Goal: Task Accomplishment & Management: Manage account settings

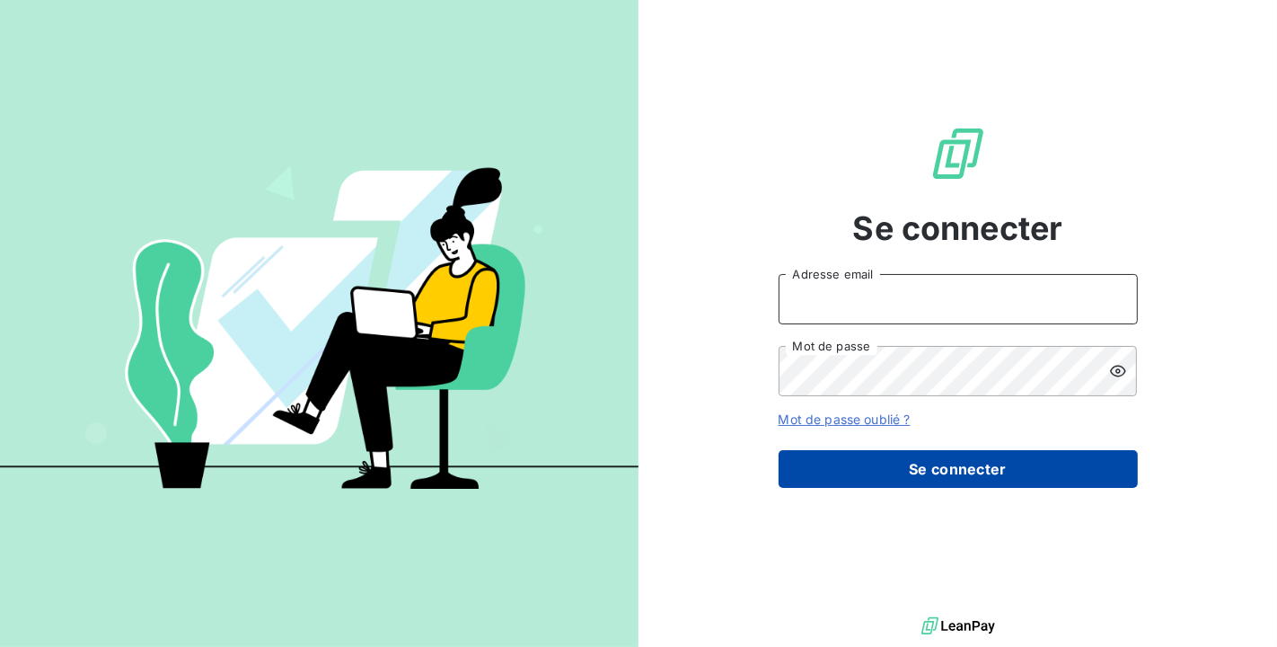
type input "[PERSON_NAME][EMAIL_ADDRESS][DOMAIN_NAME]"
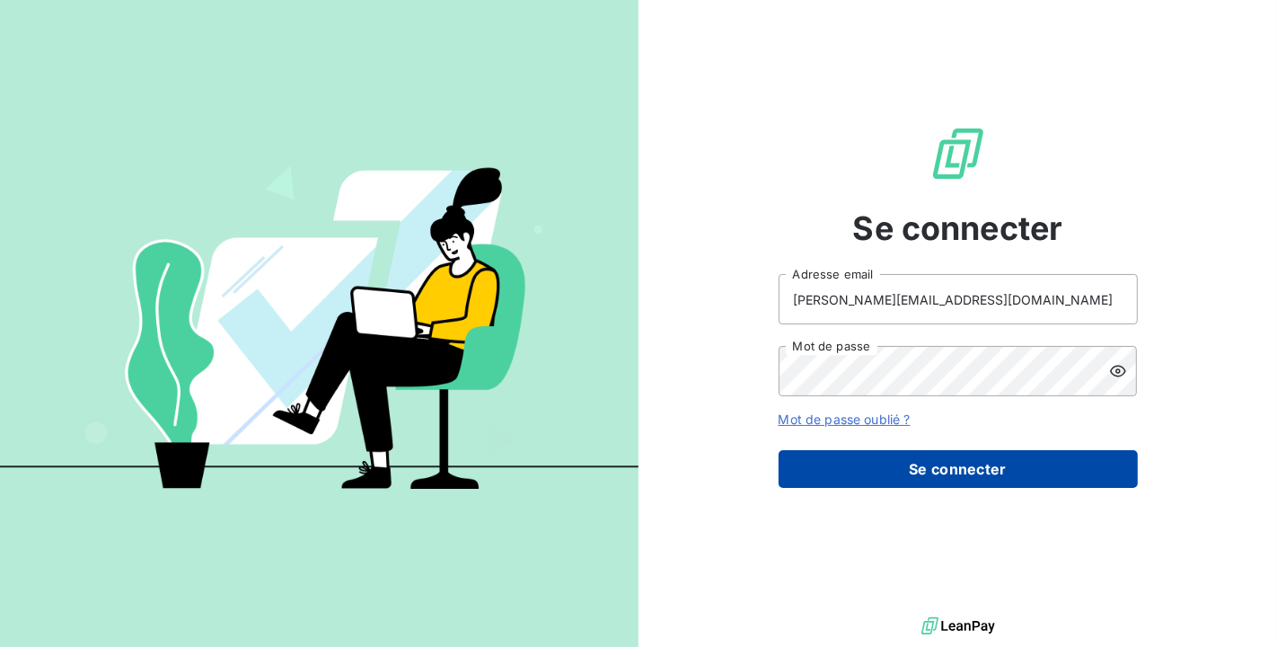
click at [956, 468] on button "Se connecter" at bounding box center [958, 469] width 359 height 38
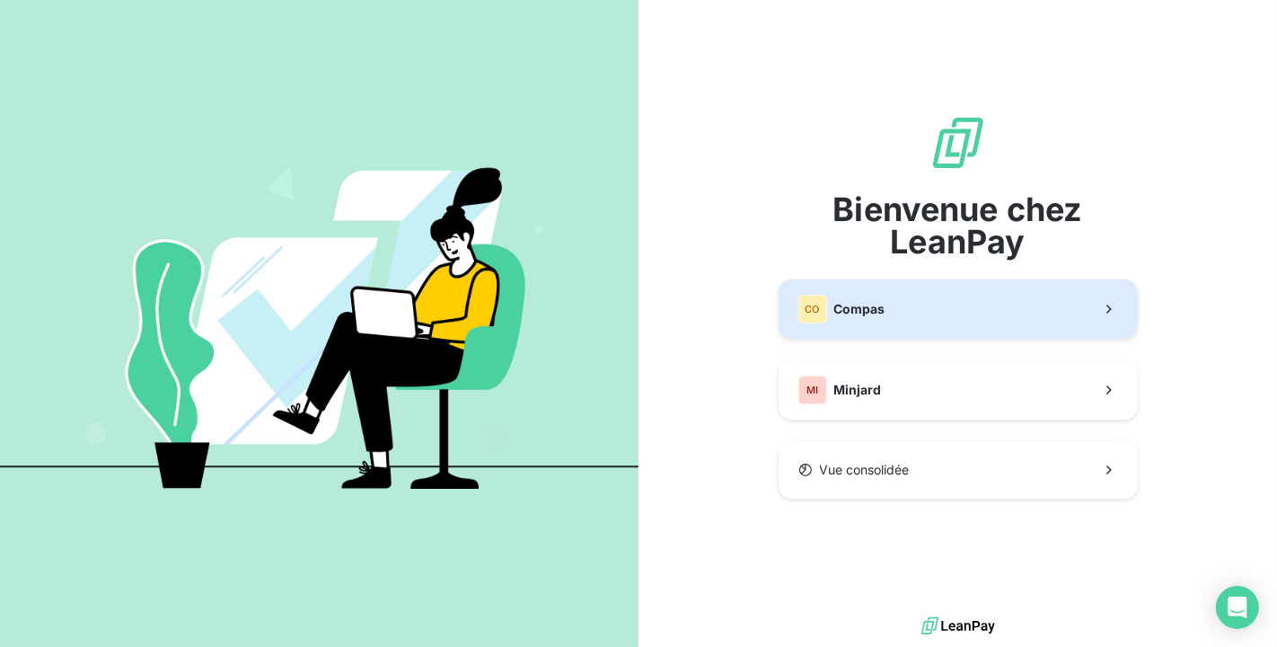
click at [931, 307] on button "CO Compas" at bounding box center [958, 308] width 359 height 59
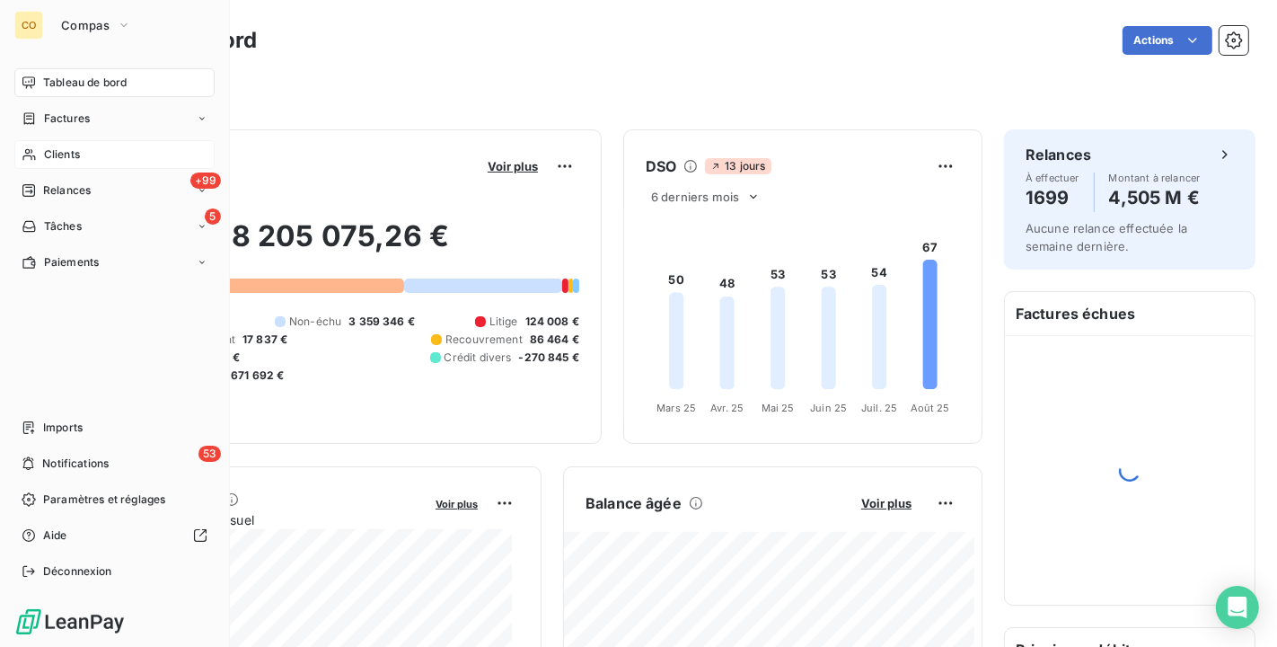
click at [47, 159] on span "Clients" at bounding box center [62, 154] width 36 height 16
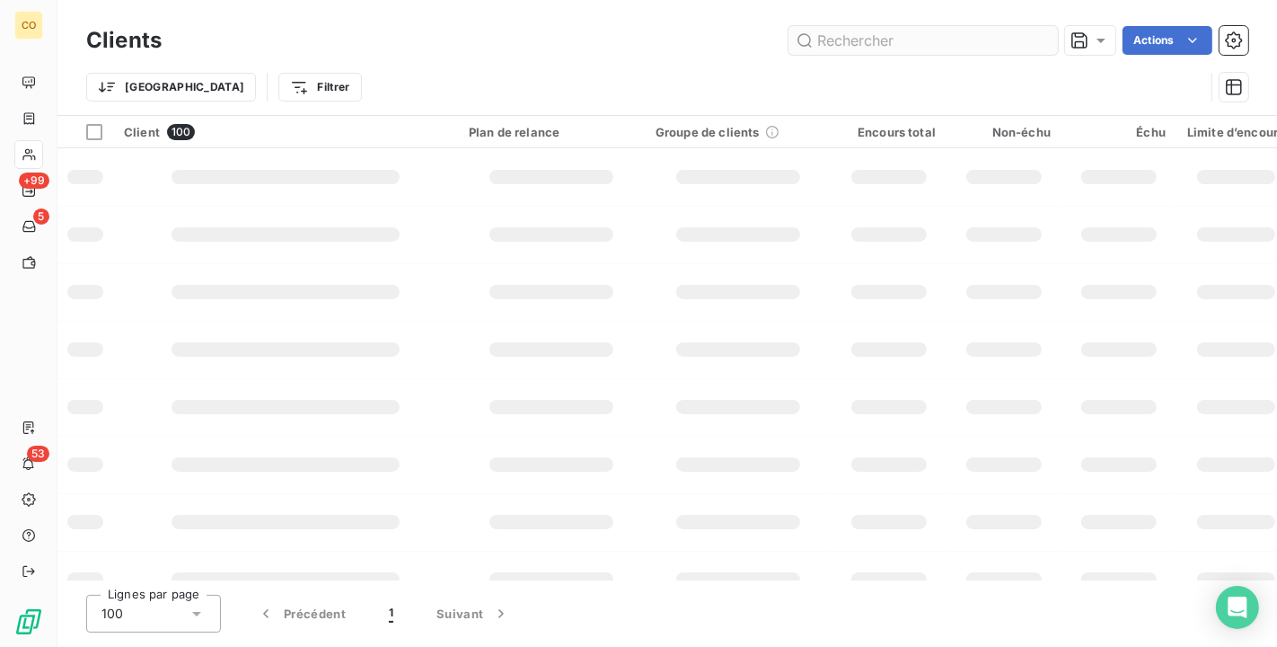
click at [863, 32] on input "text" at bounding box center [922, 40] width 269 height 29
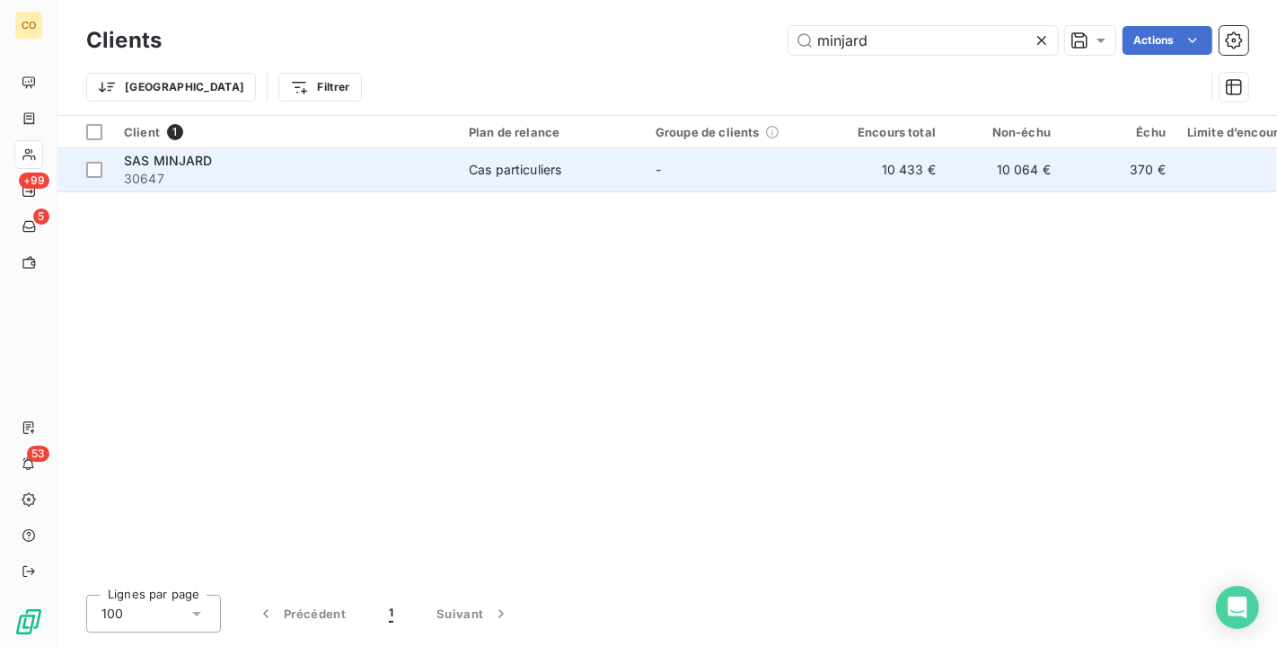
type input "minjard"
click at [720, 172] on td "-" at bounding box center [738, 169] width 187 height 43
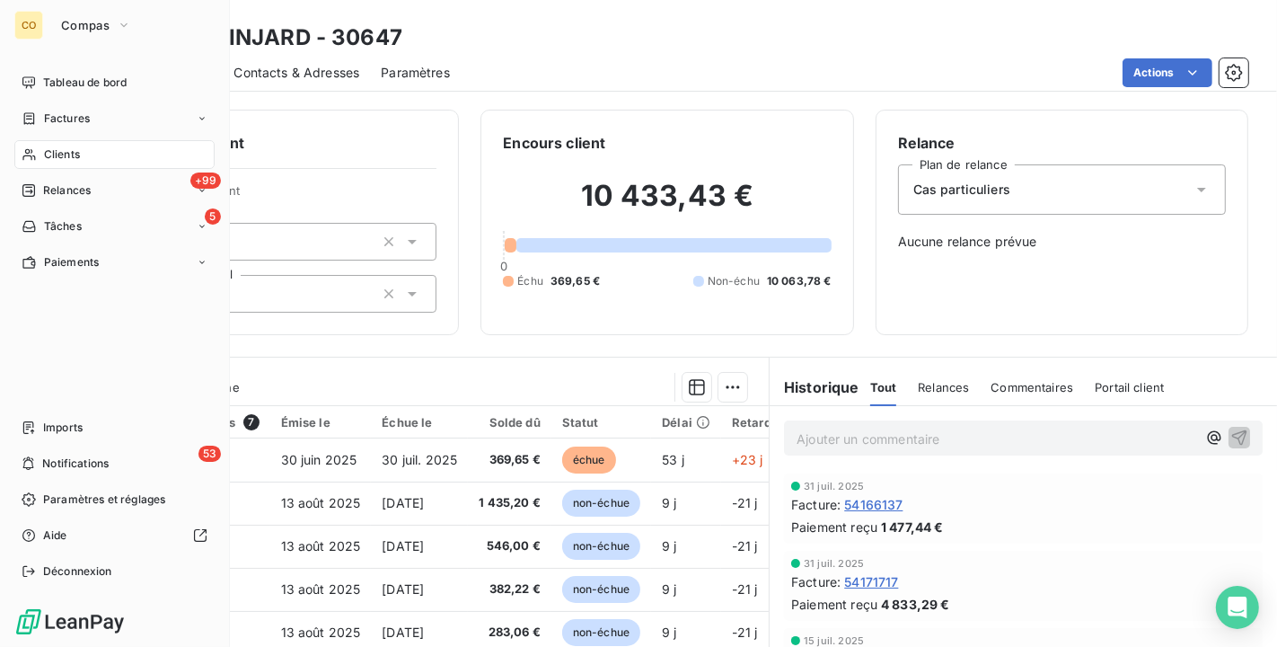
click at [40, 145] on div "Clients" at bounding box center [114, 154] width 200 height 29
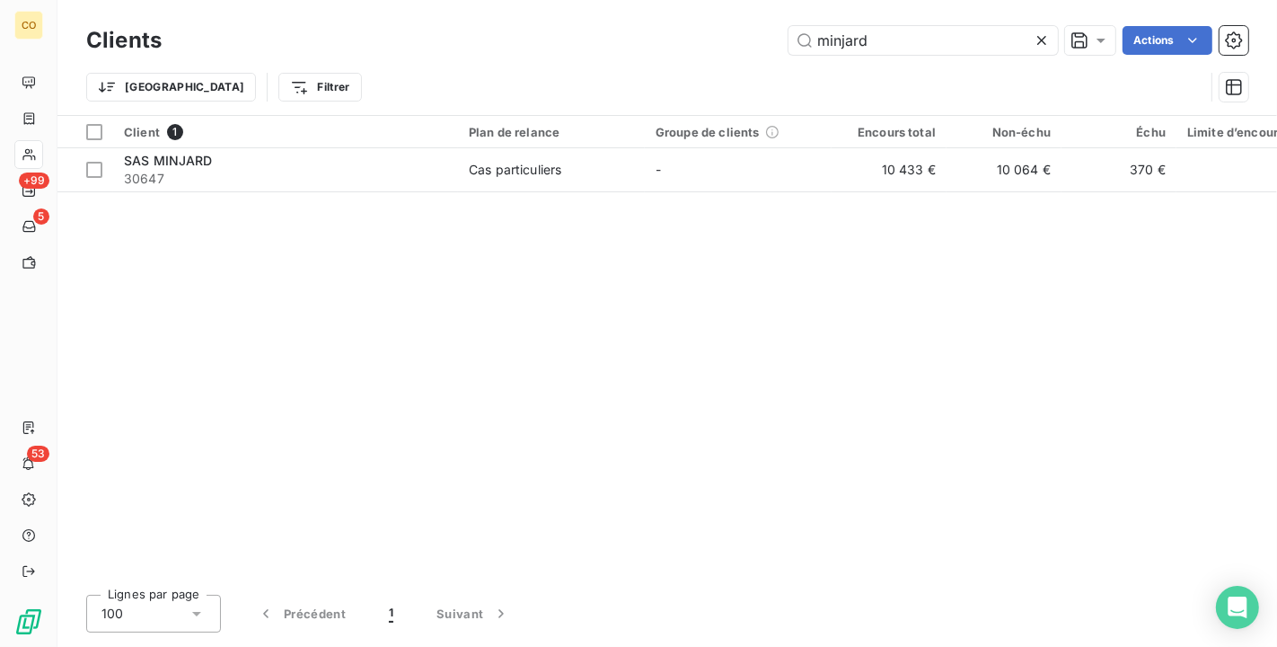
drag, startPoint x: 965, startPoint y: 48, endPoint x: 423, endPoint y: -22, distance: 546.8
click at [423, 0] on html "CO +99 5 53 Clients minjard Actions Trier Filtrer Client 1 Plan de relance Grou…" at bounding box center [638, 323] width 1277 height 647
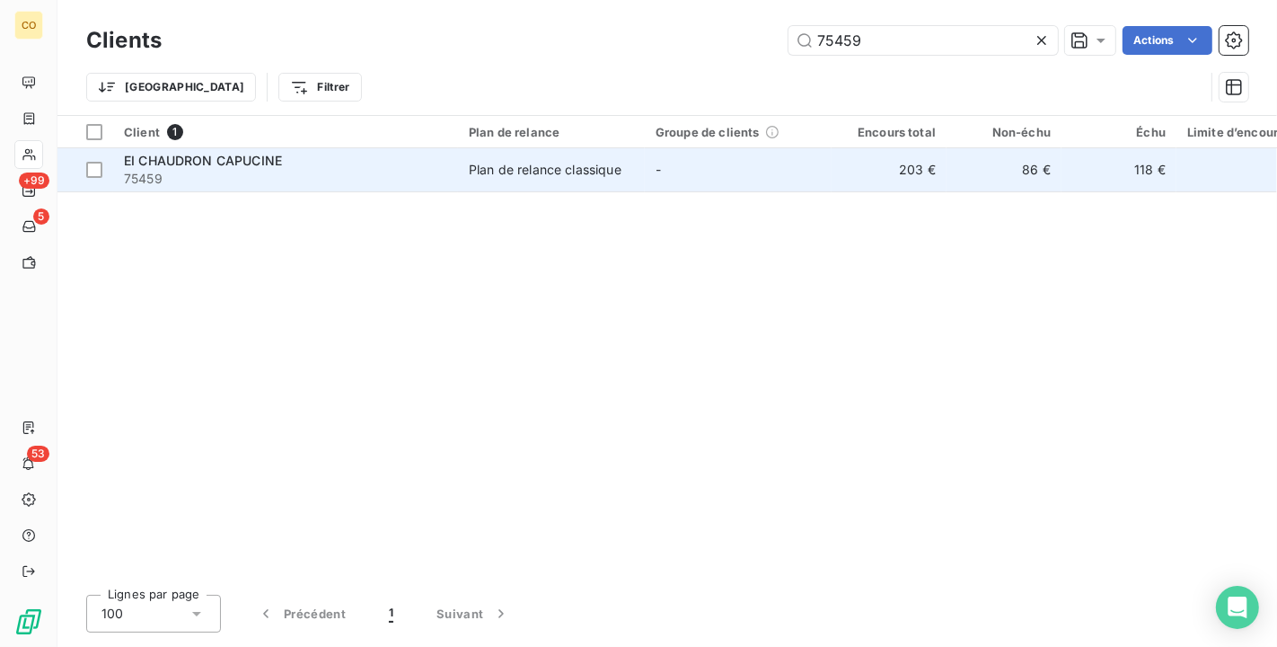
type input "75459"
click at [461, 156] on td "Plan de relance classique" at bounding box center [551, 169] width 187 height 43
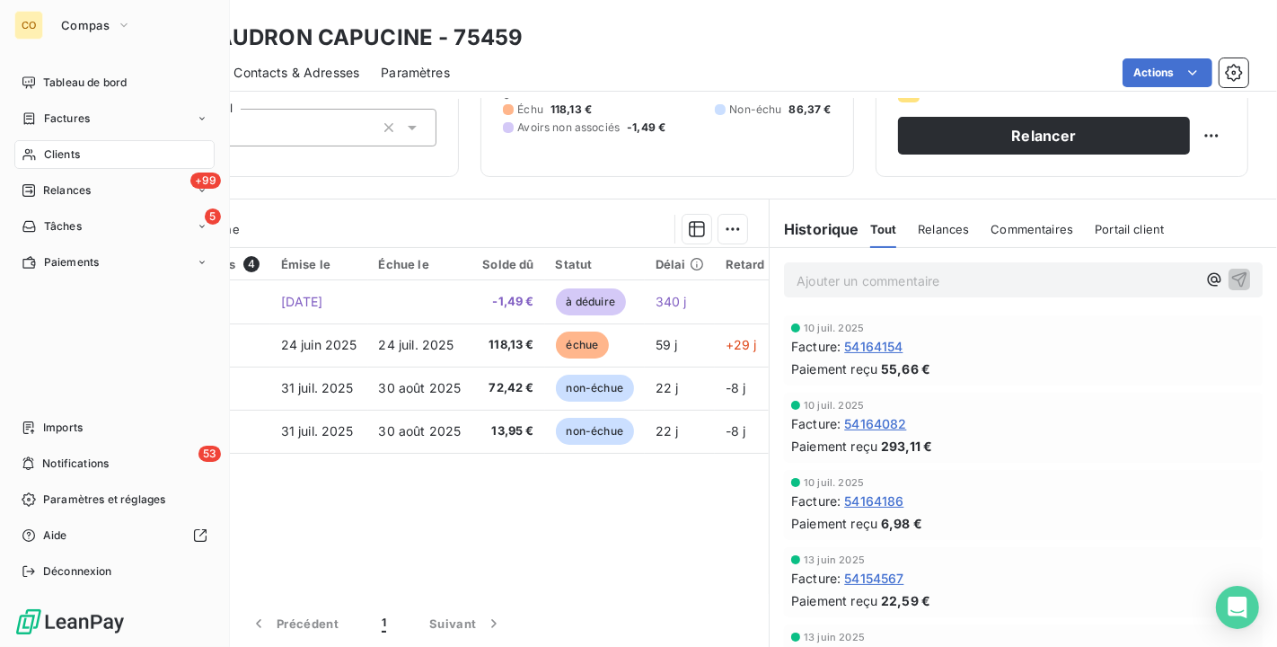
click at [48, 151] on span "Clients" at bounding box center [62, 154] width 36 height 16
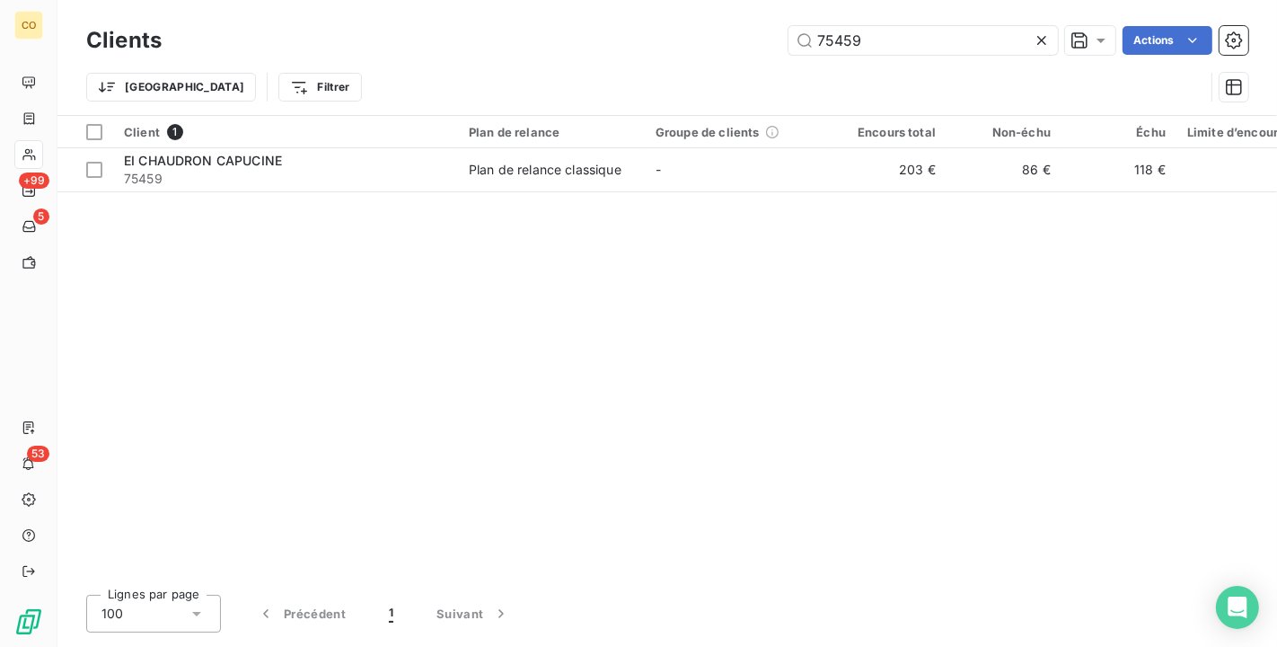
drag, startPoint x: 875, startPoint y: 33, endPoint x: 622, endPoint y: 4, distance: 254.1
click at [622, 4] on div "Clients 75459 Actions Trier Filtrer" at bounding box center [667, 57] width 1220 height 115
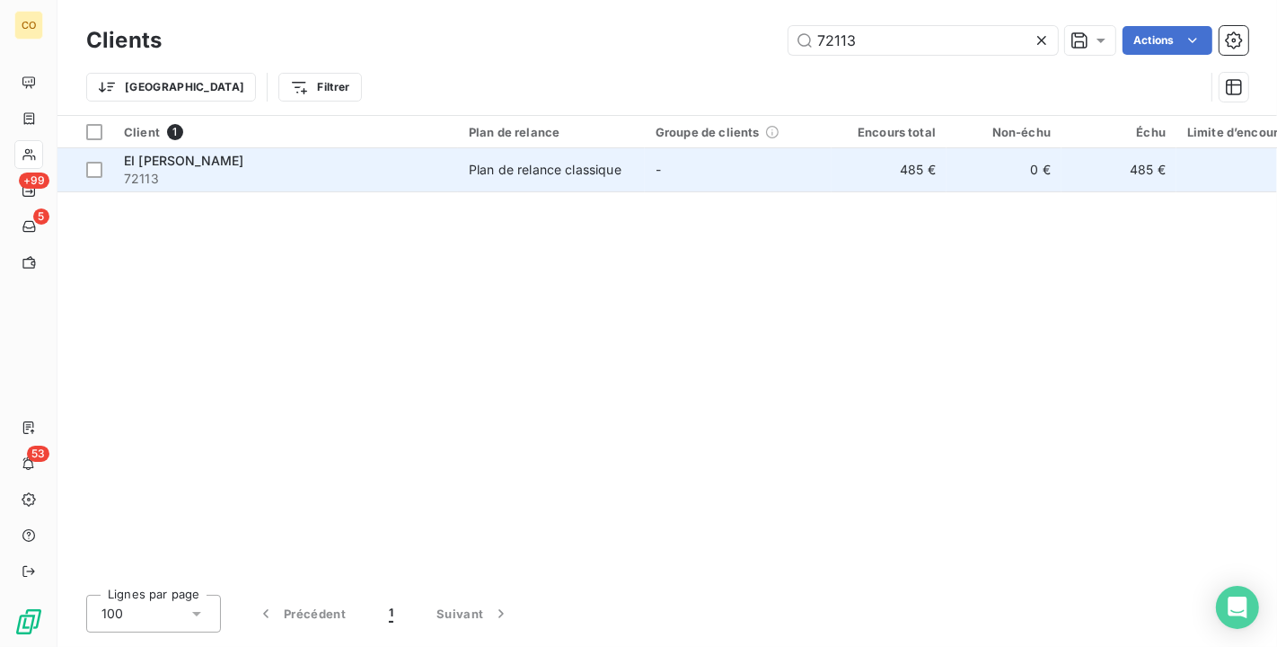
type input "72113"
click at [593, 177] on div "Plan de relance classique" at bounding box center [545, 170] width 153 height 18
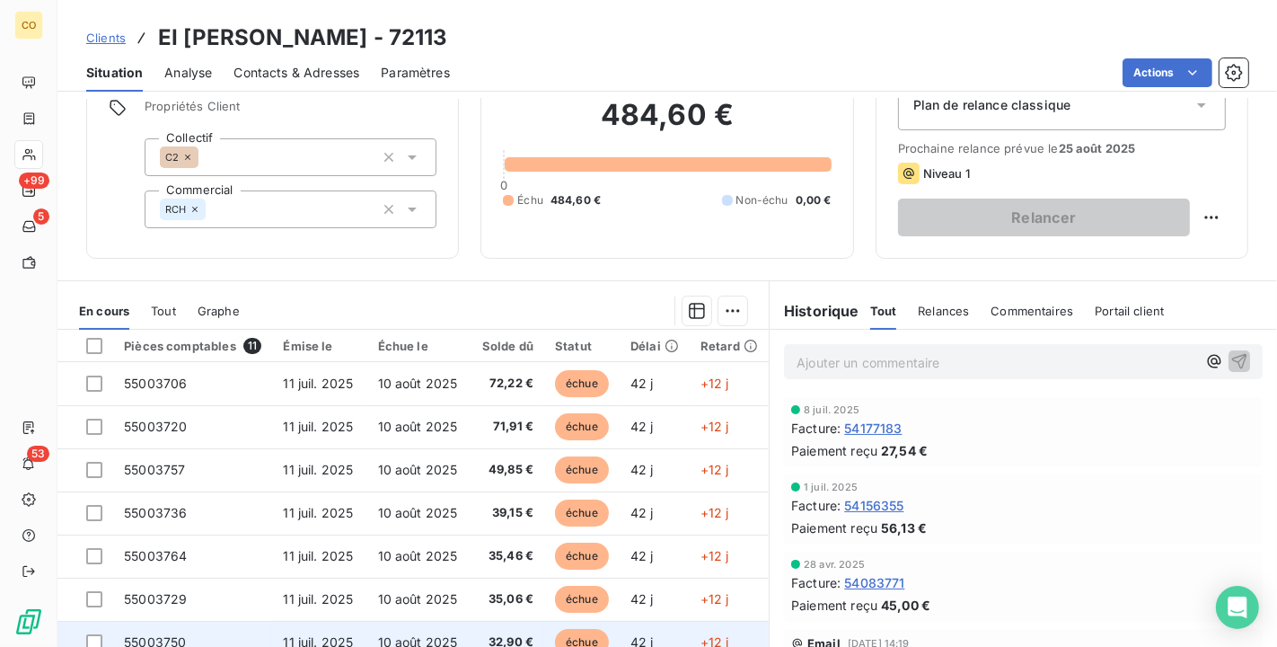
scroll to position [166, 0]
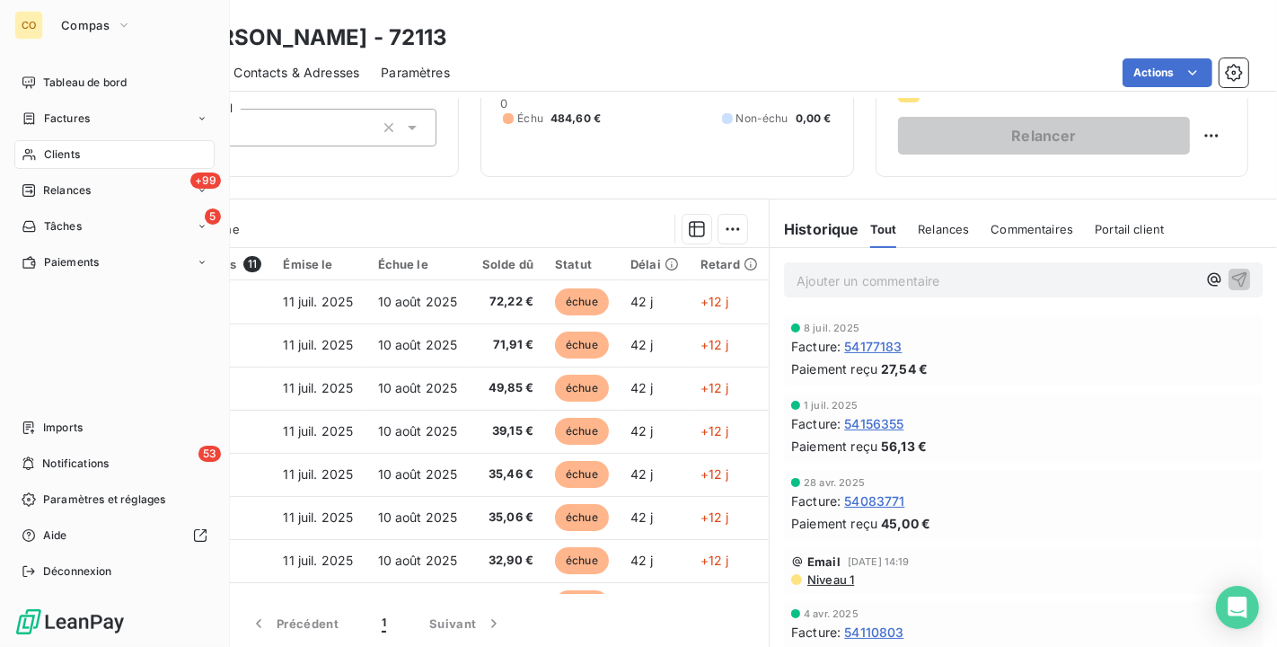
drag, startPoint x: 61, startPoint y: 144, endPoint x: 82, endPoint y: 138, distance: 21.3
click at [61, 144] on div "Clients" at bounding box center [114, 154] width 200 height 29
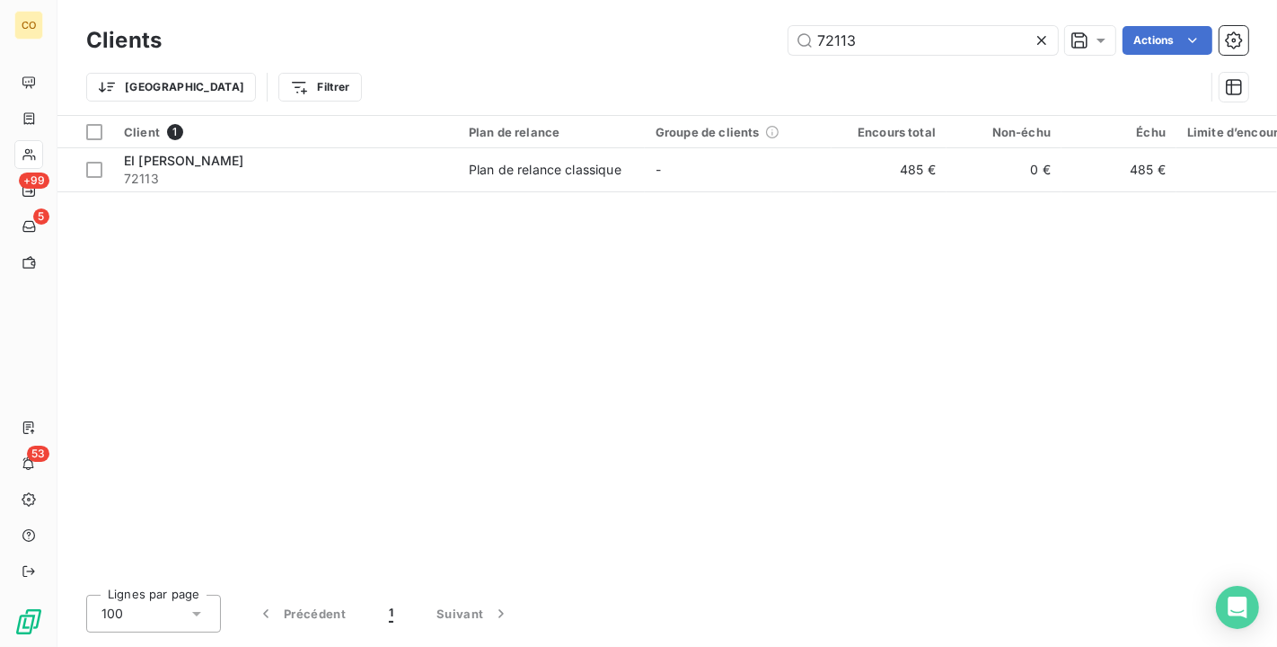
drag, startPoint x: 924, startPoint y: 51, endPoint x: 410, endPoint y: -32, distance: 520.4
click at [410, 0] on html "CO +99 5 53 Clients 72113 Actions Trier Filtrer Client 1 Plan de relance Groupe…" at bounding box center [638, 323] width 1277 height 647
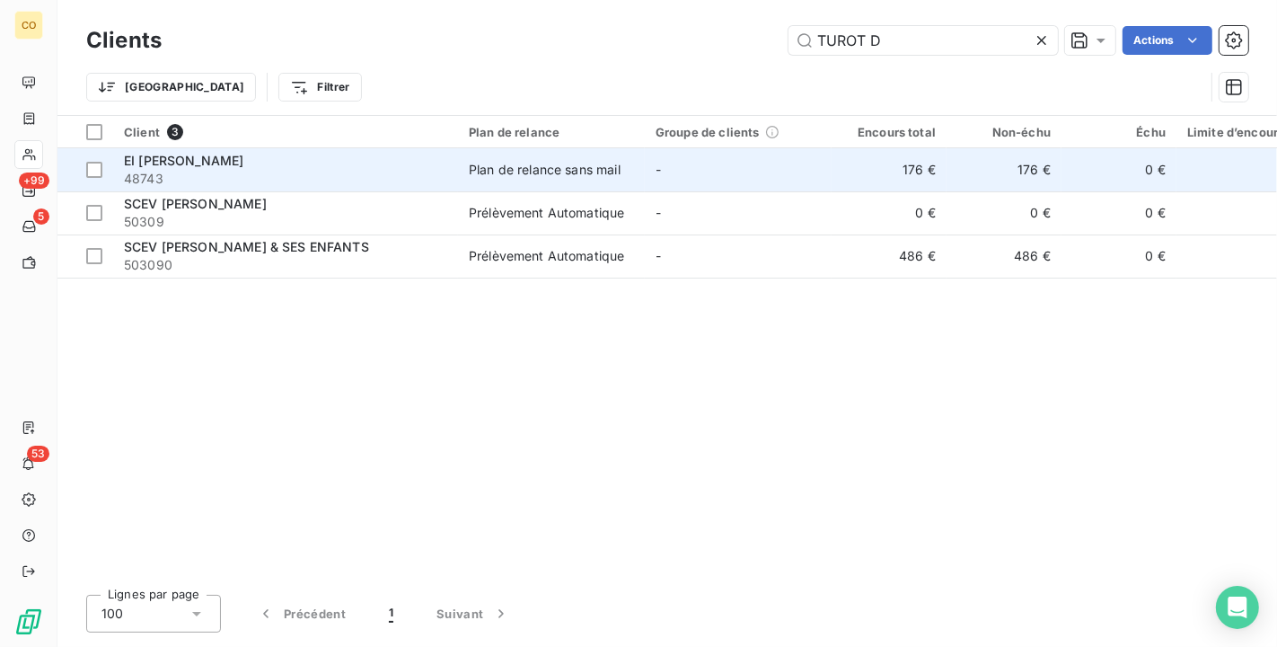
type input "TUROT D"
click at [338, 170] on span "48743" at bounding box center [285, 179] width 323 height 18
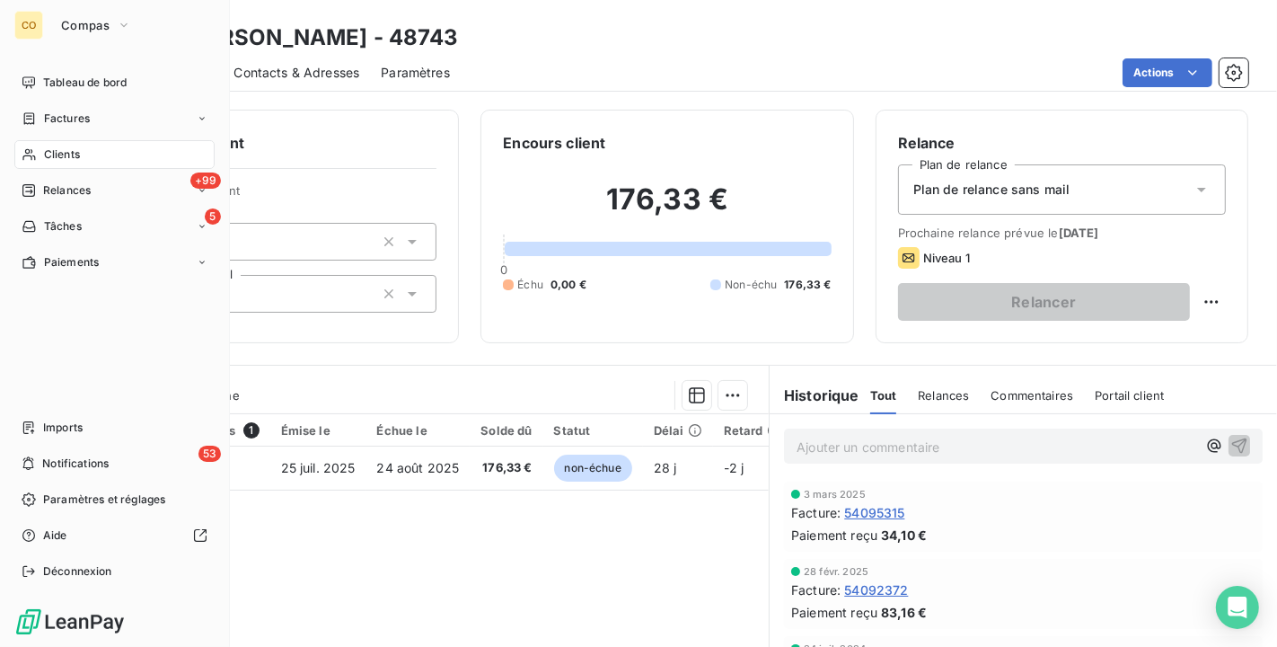
click at [66, 158] on span "Clients" at bounding box center [62, 154] width 36 height 16
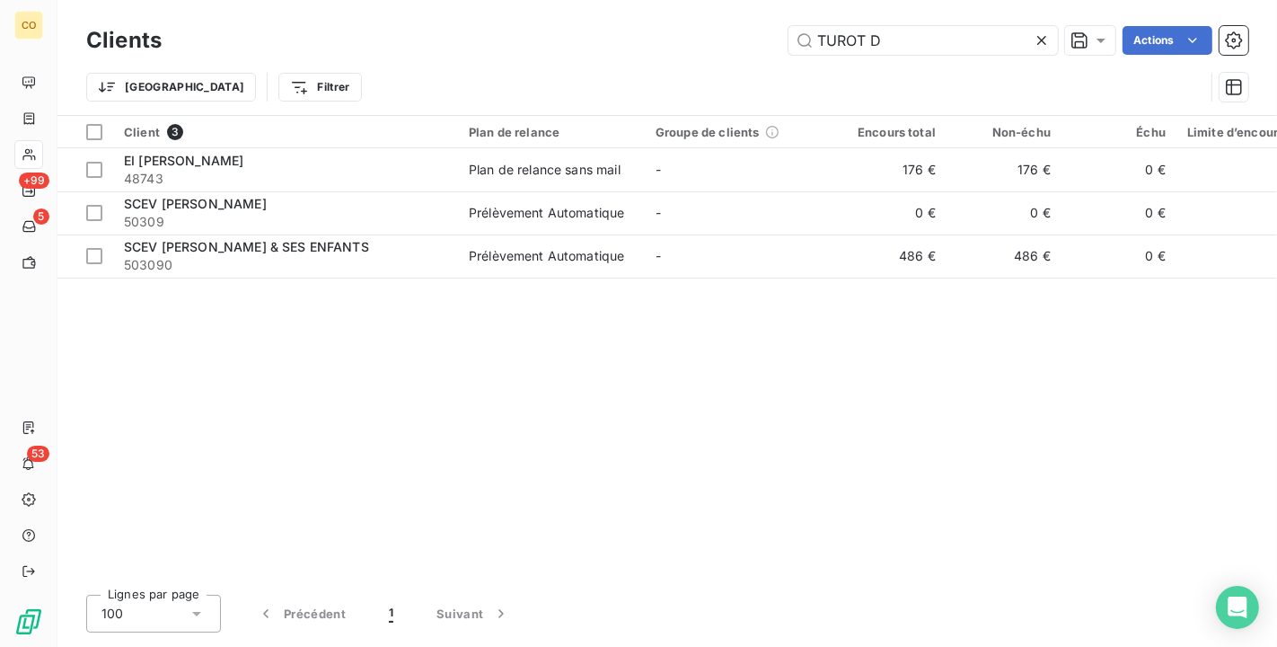
drag, startPoint x: 906, startPoint y: 26, endPoint x: 364, endPoint y: -16, distance: 544.0
click at [364, 0] on html "CO +99 5 53 Clients TUROT D Actions Trier Filtrer Client 3 Plan de relance Grou…" at bounding box center [638, 323] width 1277 height 647
click at [1033, 40] on icon at bounding box center [1042, 40] width 18 height 18
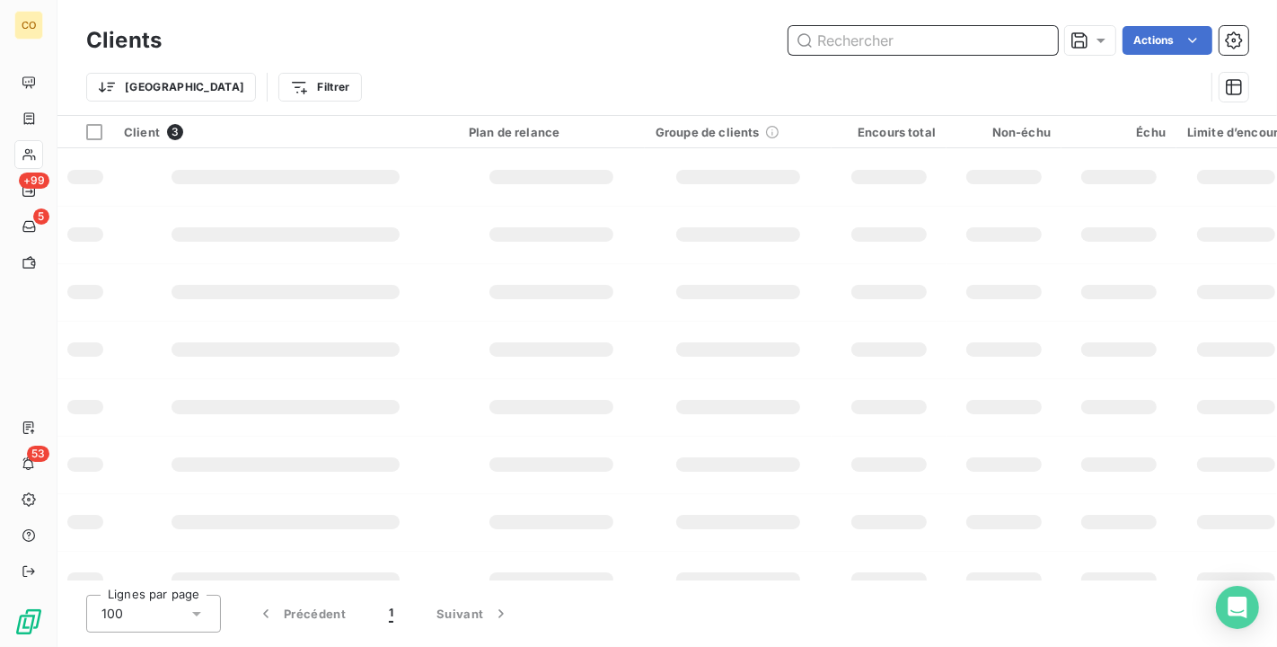
click at [980, 33] on input "text" at bounding box center [922, 40] width 269 height 29
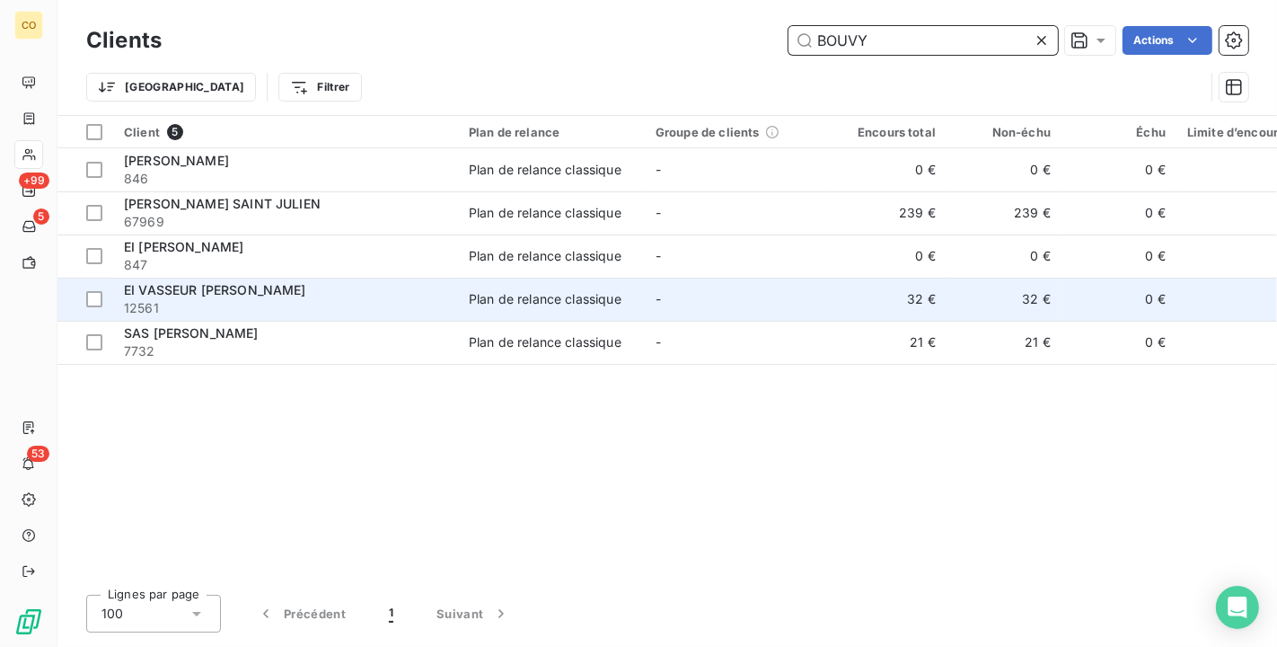
type input "BOUVY"
click at [1133, 293] on td "0 €" at bounding box center [1118, 298] width 115 height 43
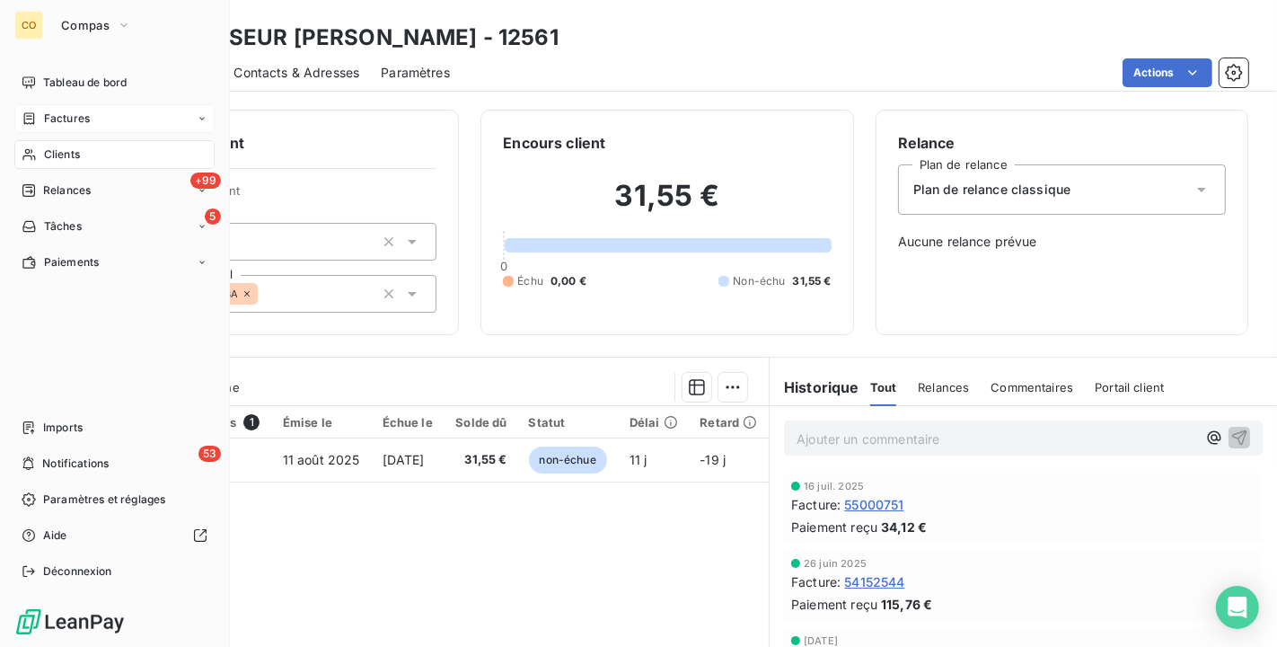
click at [56, 146] on span "Clients" at bounding box center [62, 154] width 36 height 16
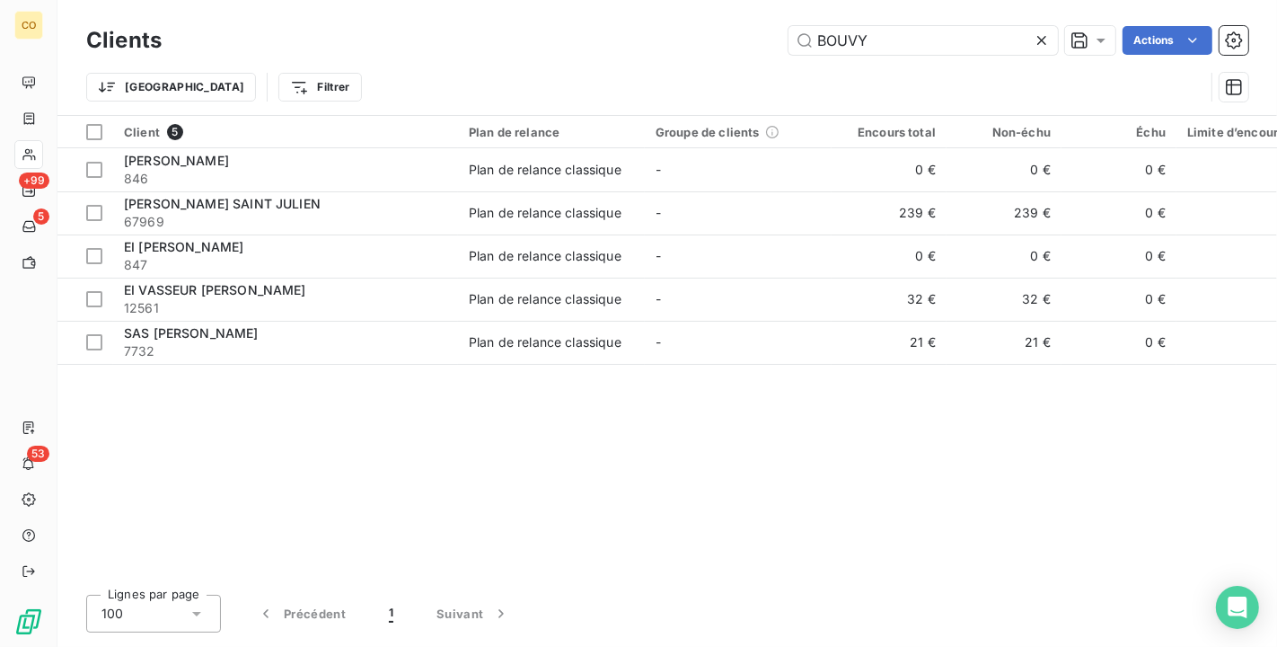
drag, startPoint x: 947, startPoint y: 38, endPoint x: 242, endPoint y: 10, distance: 705.5
click at [242, 10] on div "Clients BOUVY Actions Trier Filtrer" at bounding box center [667, 57] width 1220 height 115
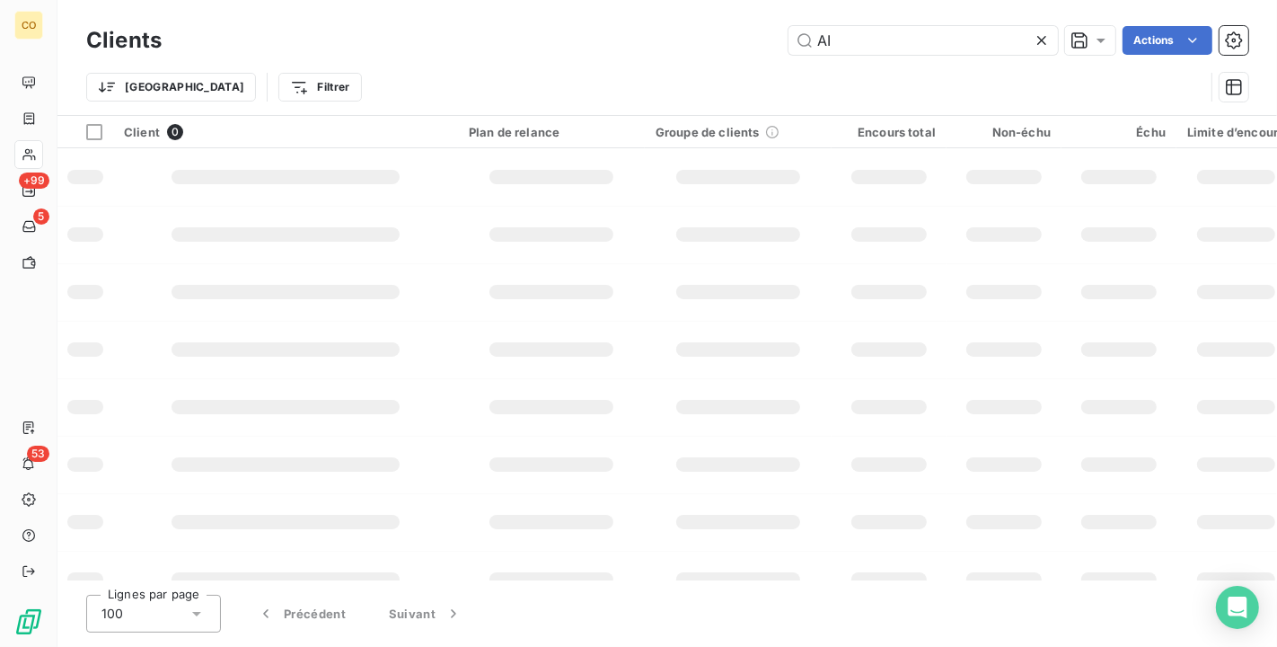
type input "A"
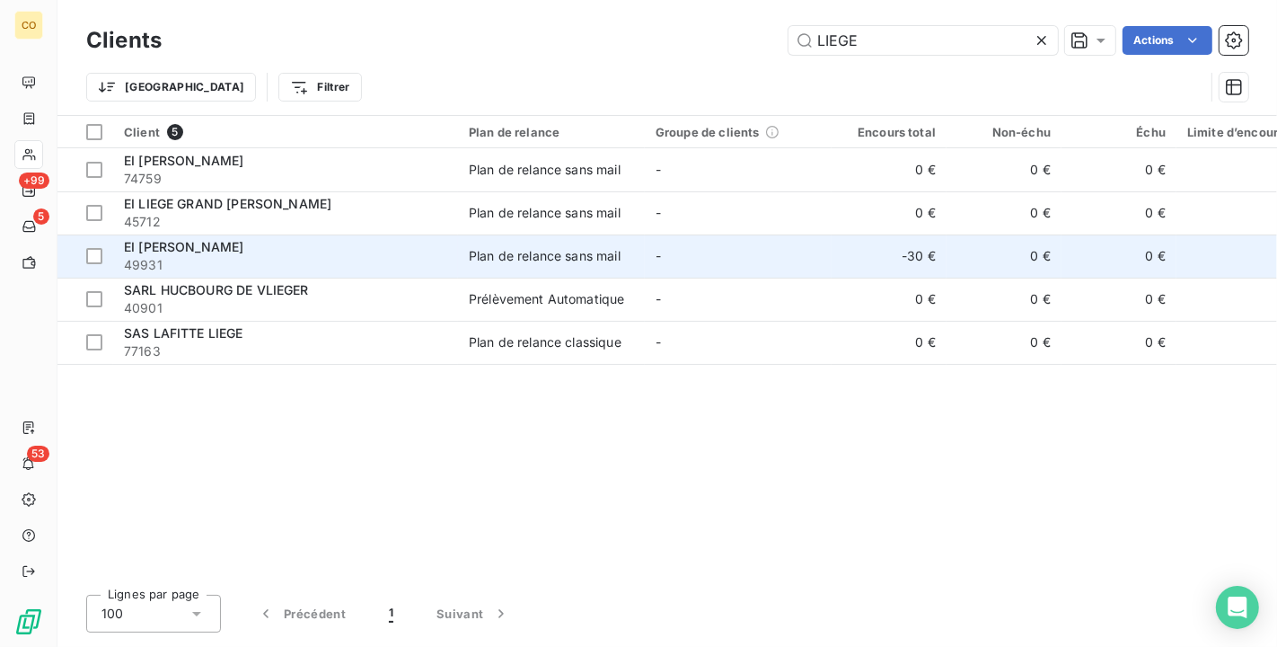
type input "LIEGE"
click at [322, 271] on span "49931" at bounding box center [285, 265] width 323 height 18
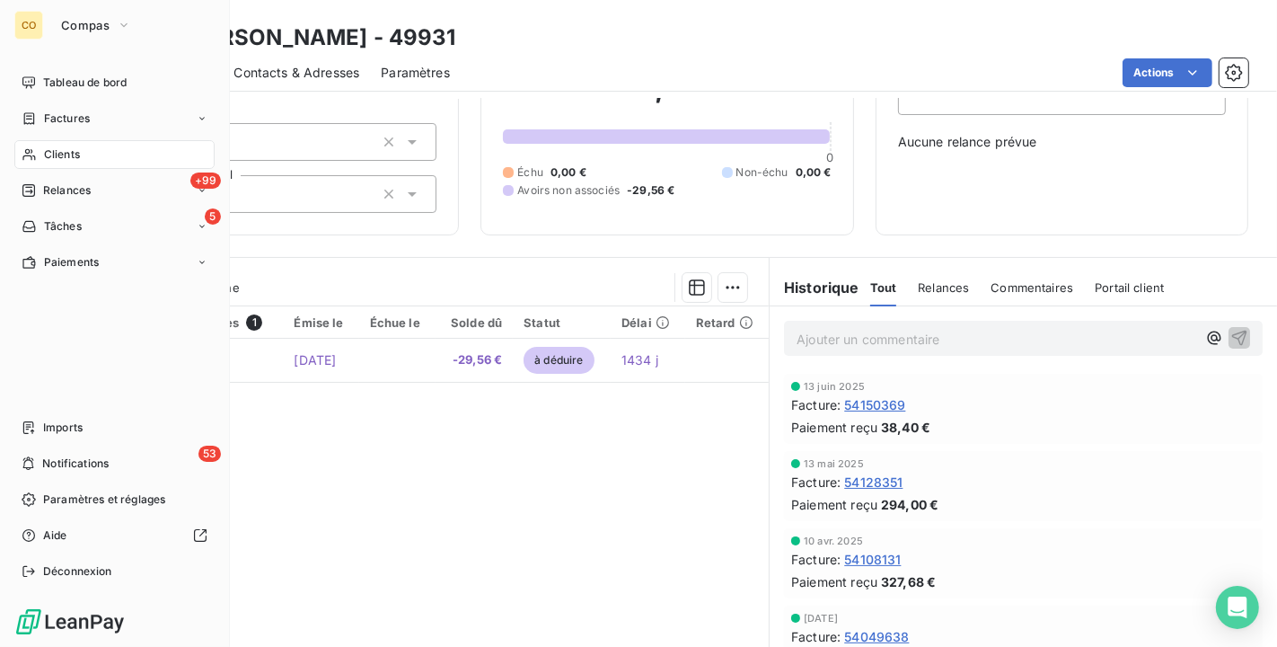
click at [48, 150] on span "Clients" at bounding box center [62, 154] width 36 height 16
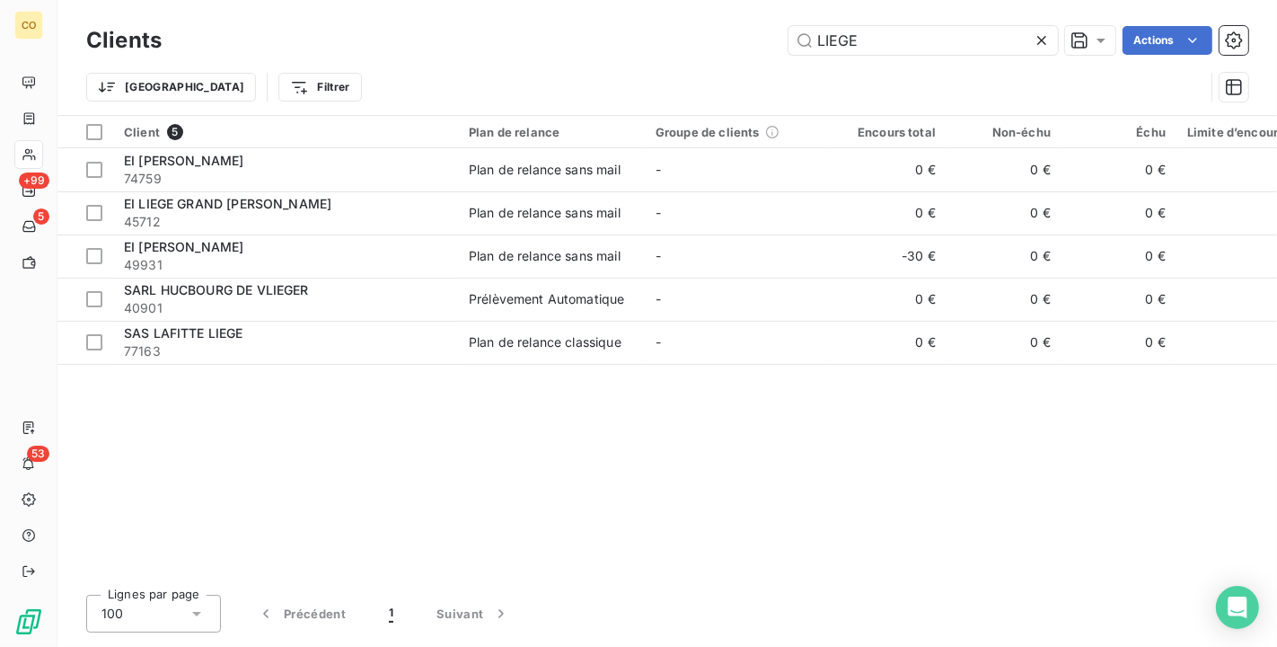
drag, startPoint x: 876, startPoint y: 27, endPoint x: 436, endPoint y: 7, distance: 441.4
click at [436, 7] on div "Clients LIEGE Actions Trier Filtrer" at bounding box center [667, 57] width 1220 height 115
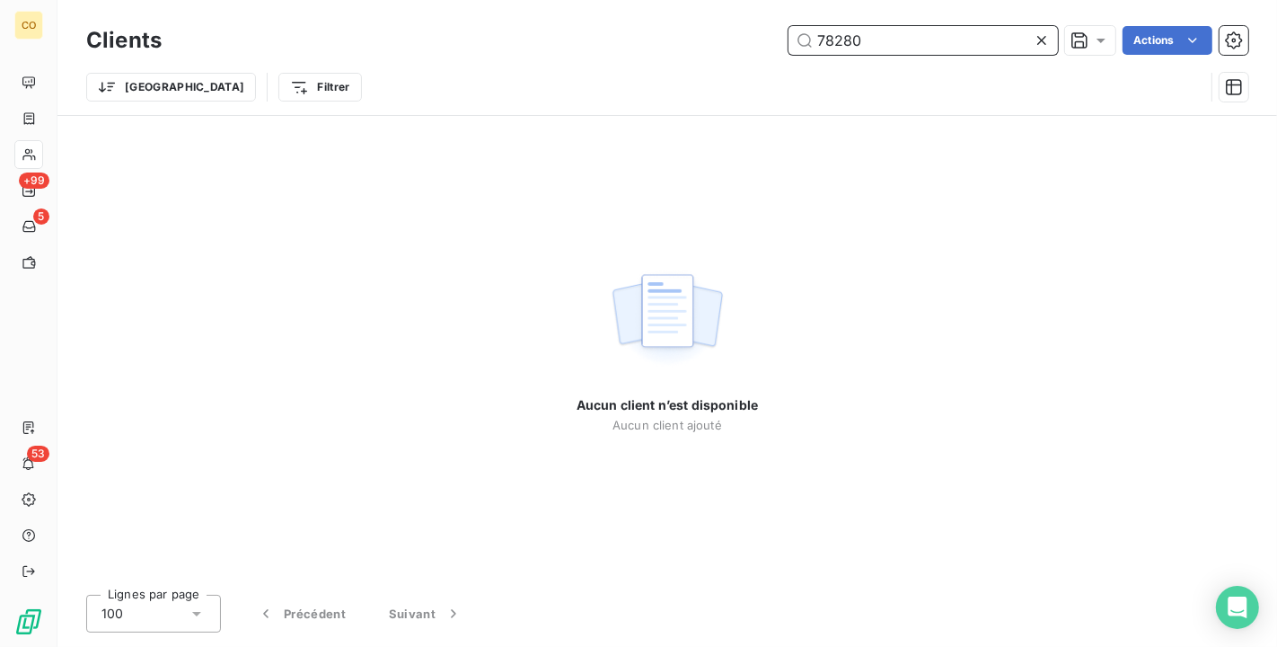
drag, startPoint x: 887, startPoint y: 43, endPoint x: 638, endPoint y: 9, distance: 251.1
click at [638, 9] on div "Clients 78280 Actions Trier Filtrer" at bounding box center [667, 57] width 1220 height 115
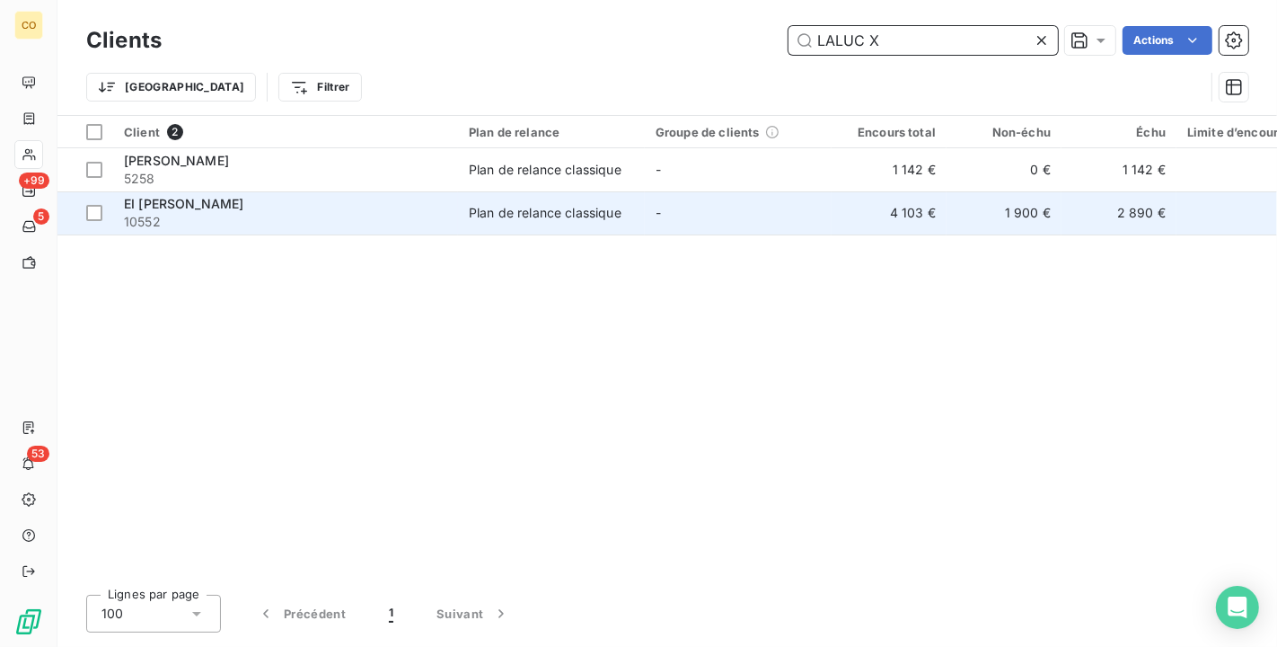
type input "LALUC X"
click at [775, 214] on td "-" at bounding box center [738, 212] width 187 height 43
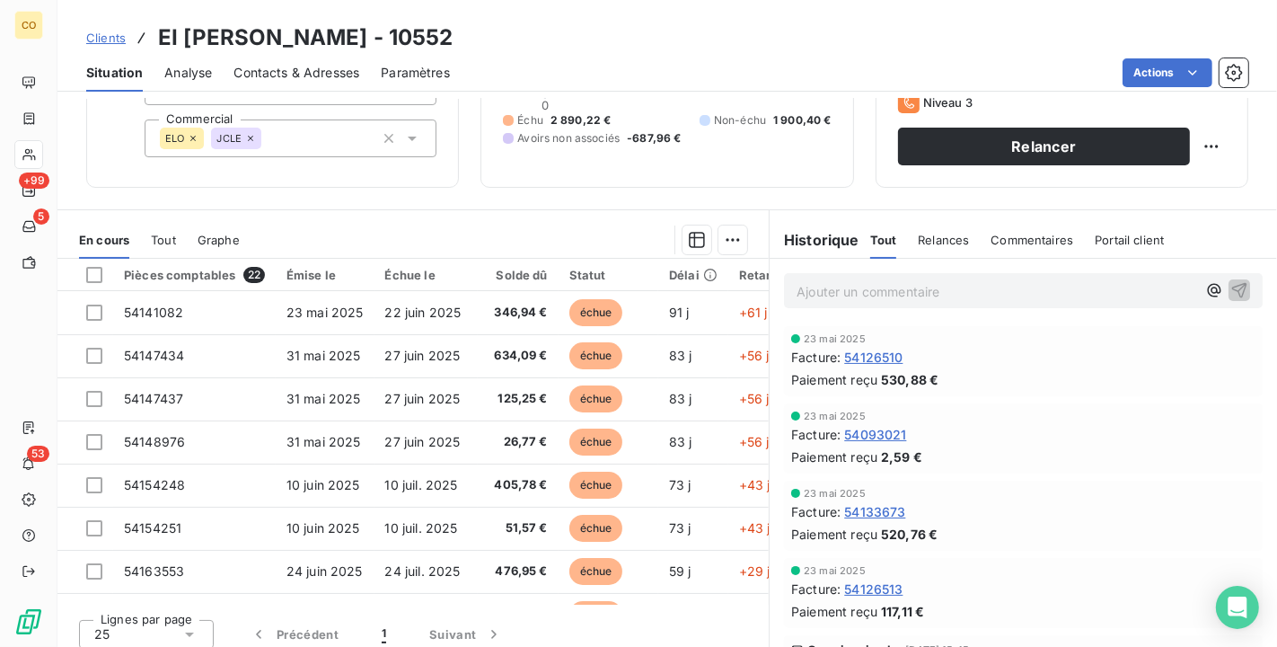
scroll to position [166, 0]
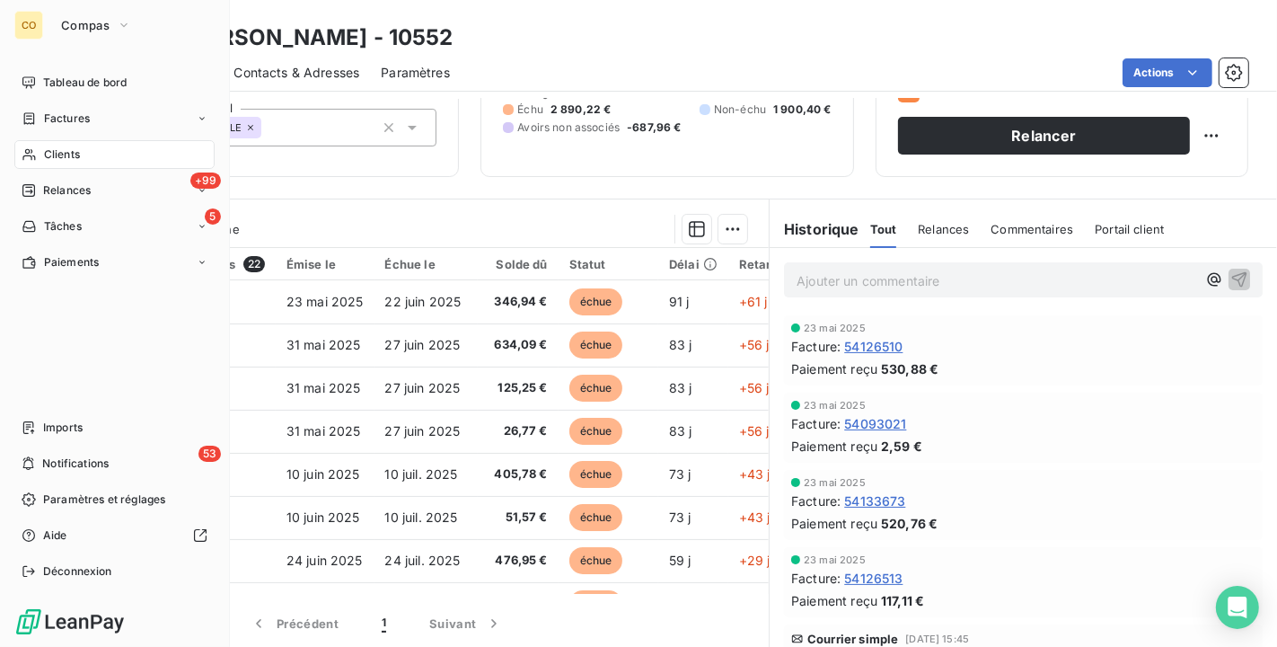
click at [65, 163] on div "Clients" at bounding box center [114, 154] width 200 height 29
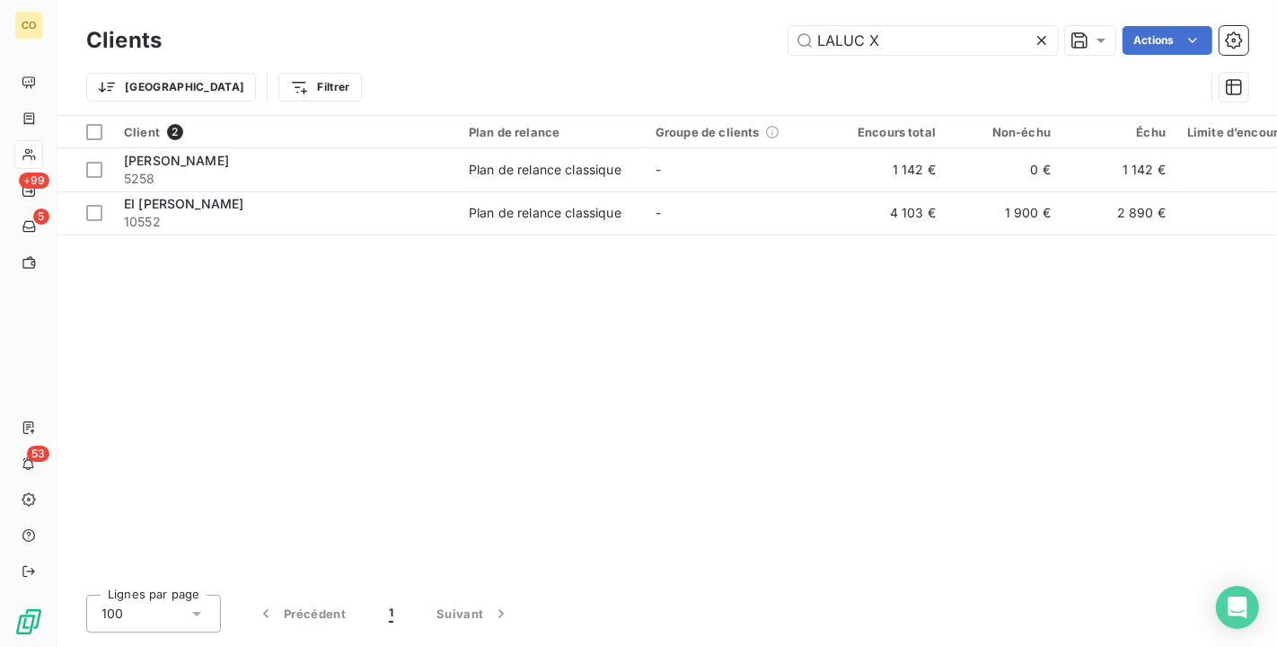
drag, startPoint x: 720, startPoint y: 10, endPoint x: 648, endPoint y: 0, distance: 72.5
click at [648, 0] on div "Clients LALUC X Actions Trier Filtrer" at bounding box center [667, 57] width 1220 height 115
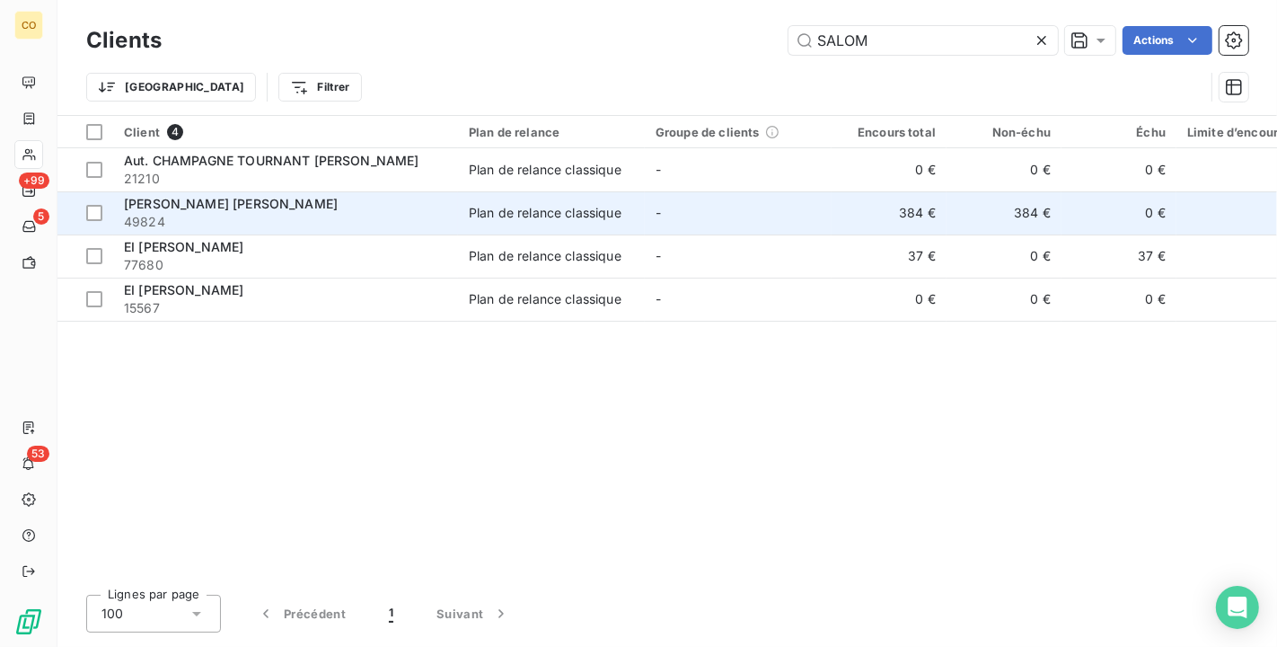
type input "SALOM"
click at [344, 216] on span "49824" at bounding box center [285, 222] width 323 height 18
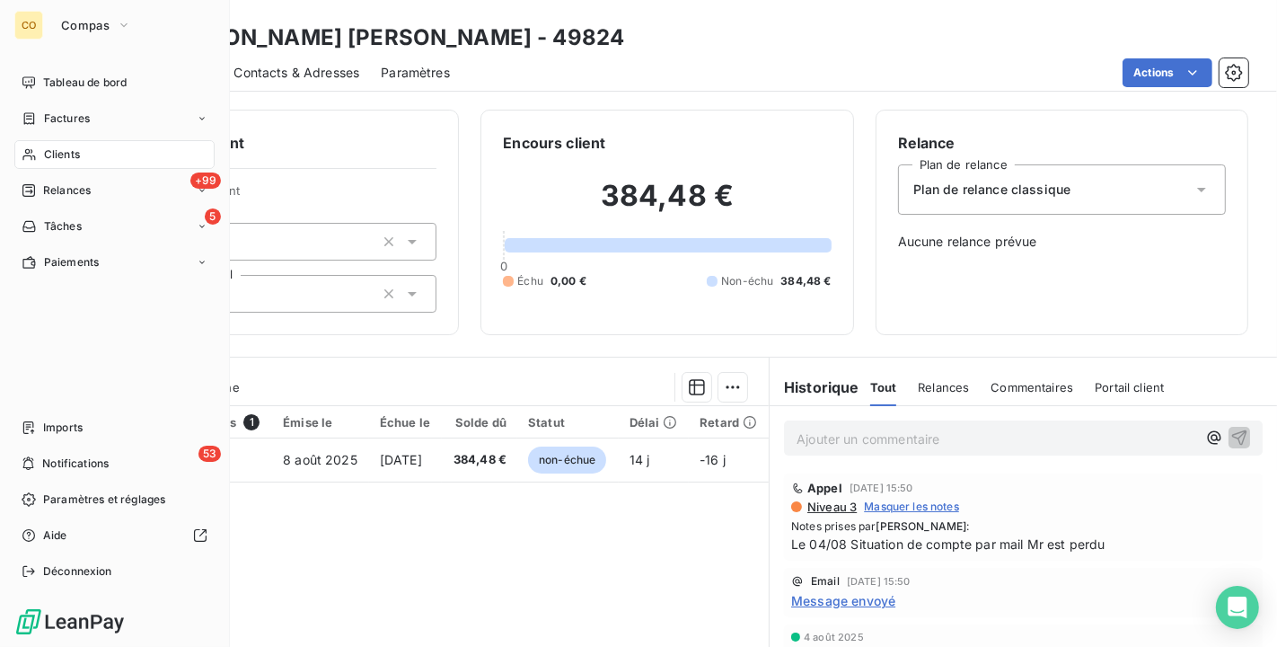
click at [48, 154] on span "Clients" at bounding box center [62, 154] width 36 height 16
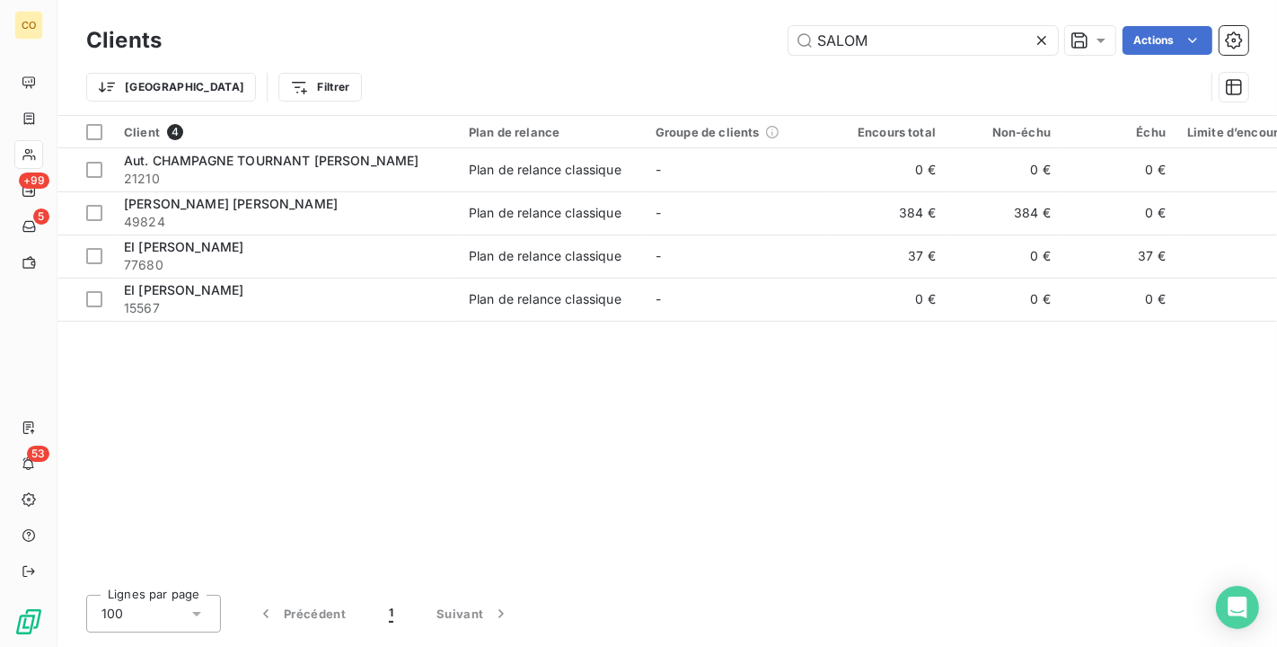
drag, startPoint x: 962, startPoint y: 48, endPoint x: 477, endPoint y: -5, distance: 487.8
click at [477, 0] on html "CO +99 5 53 Clients SALOM Actions Trier Filtrer Client 4 Plan de relance Groupe…" at bounding box center [638, 323] width 1277 height 647
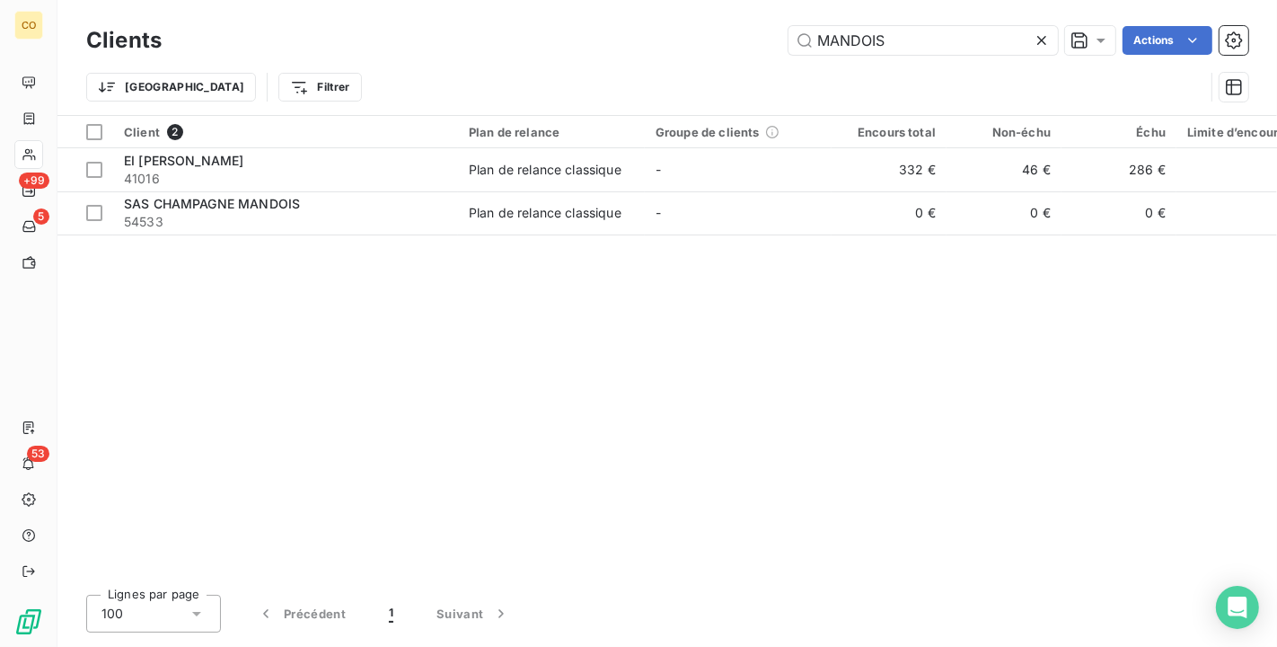
type input "MANDOIS"
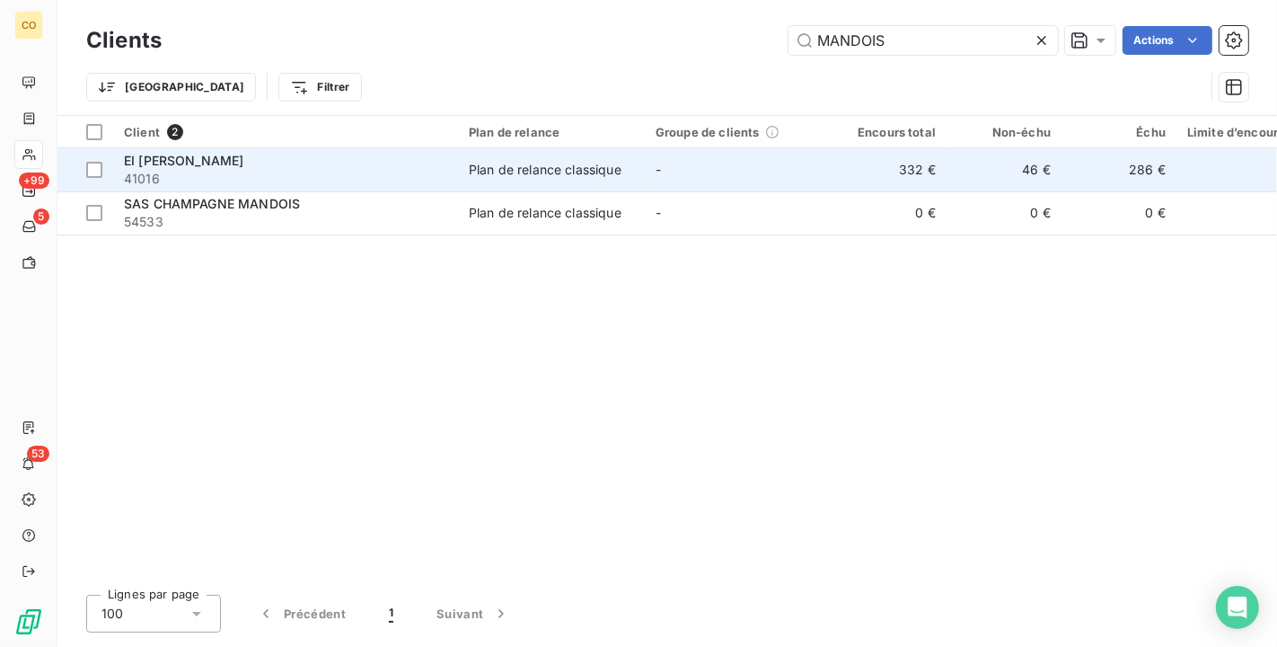
click at [572, 162] on div "Plan de relance classique" at bounding box center [545, 170] width 153 height 18
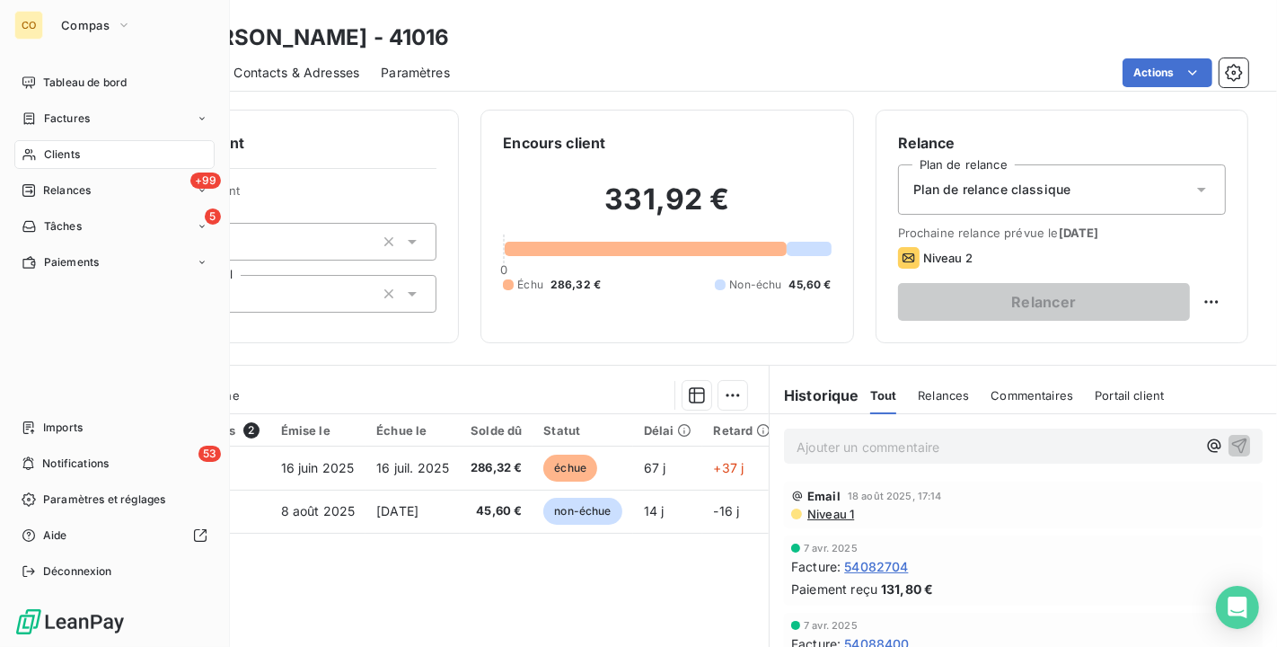
click at [41, 150] on div "Clients" at bounding box center [114, 154] width 200 height 29
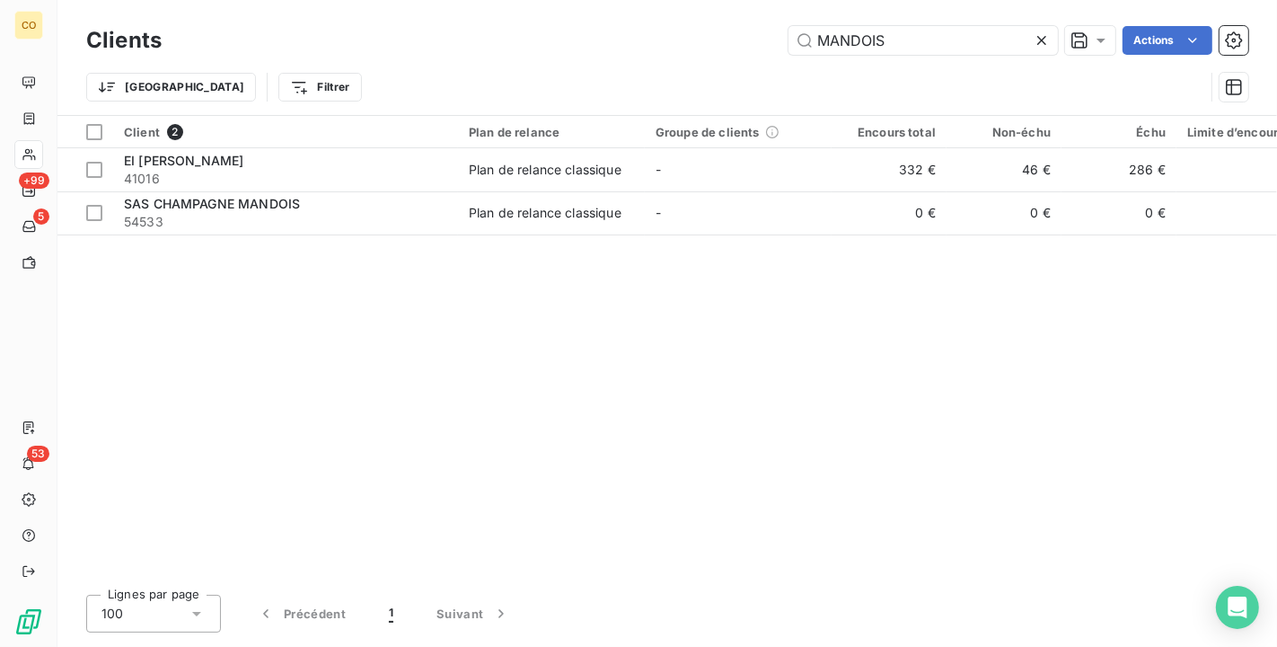
drag, startPoint x: 892, startPoint y: 41, endPoint x: 463, endPoint y: -25, distance: 433.5
click at [463, 0] on html "CO +99 5 53 Clients MANDOIS Actions Trier Filtrer Client 2 Plan de relance Grou…" at bounding box center [638, 323] width 1277 height 647
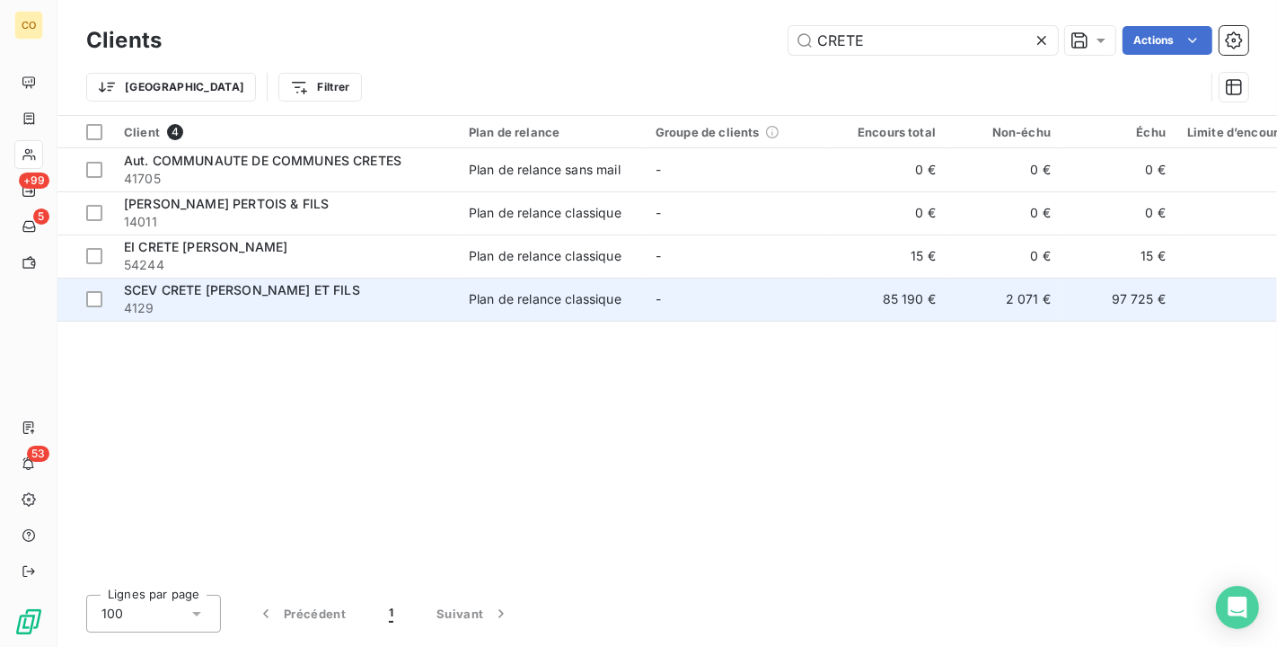
type input "CRETE"
click at [374, 297] on div "SCEV CRETE [PERSON_NAME] ET FILS" at bounding box center [285, 290] width 323 height 18
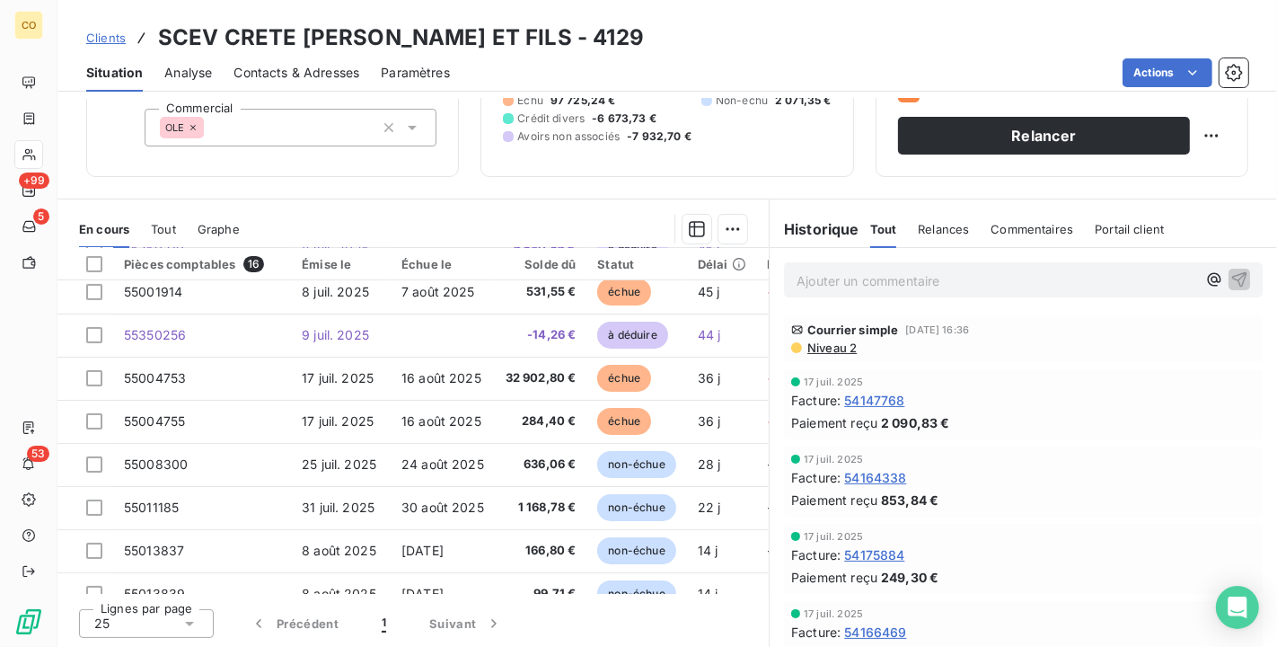
scroll to position [383, 0]
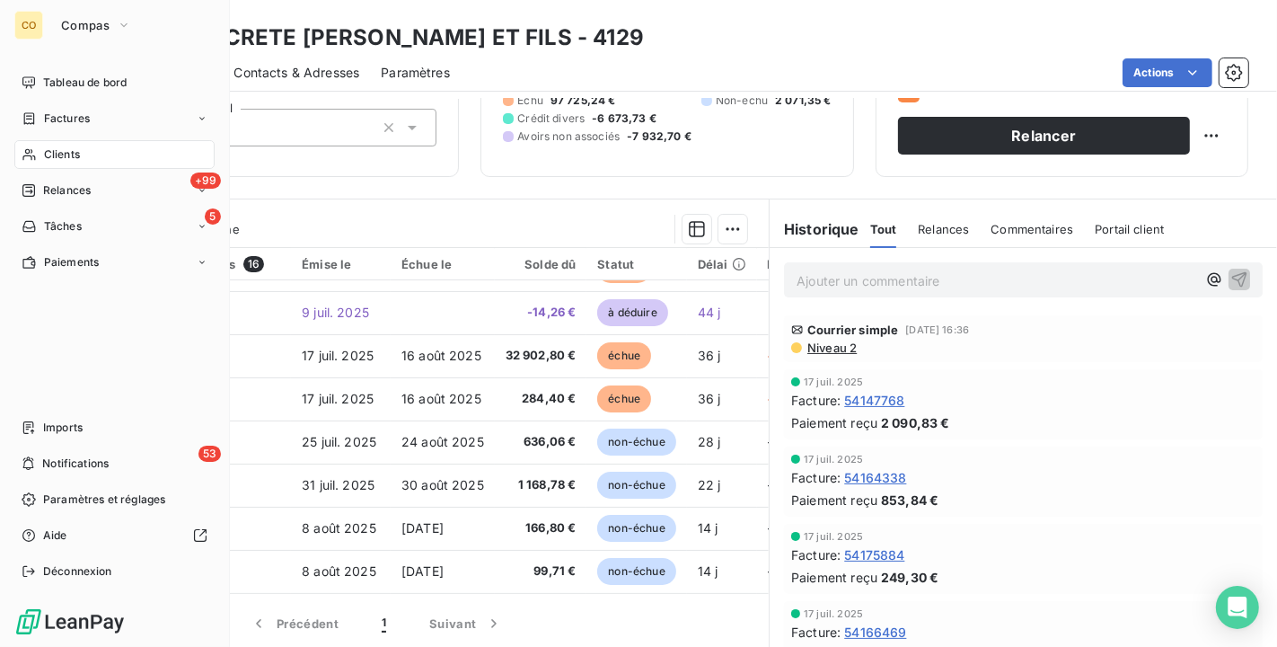
click at [41, 146] on div "Clients" at bounding box center [114, 154] width 200 height 29
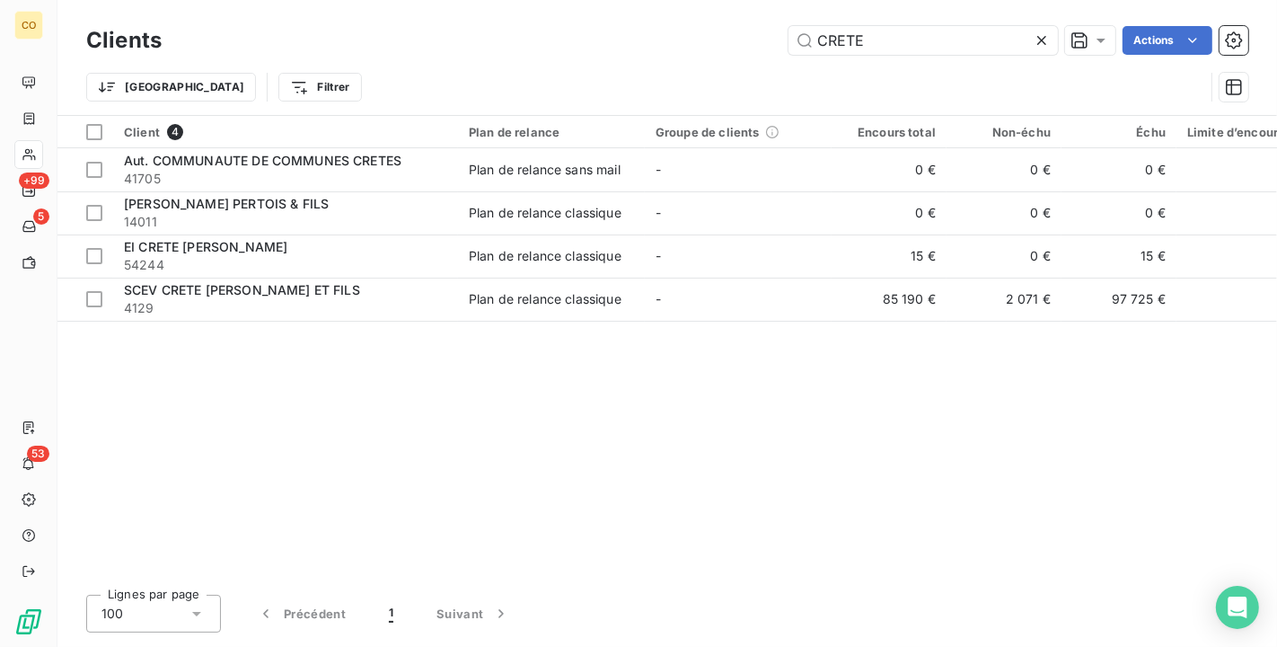
drag, startPoint x: 884, startPoint y: 42, endPoint x: 444, endPoint y: -23, distance: 444.9
click at [444, 0] on html "CO +99 5 53 Clients CRETE Actions Trier Filtrer Client 4 Plan de relance Groupe…" at bounding box center [638, 323] width 1277 height 647
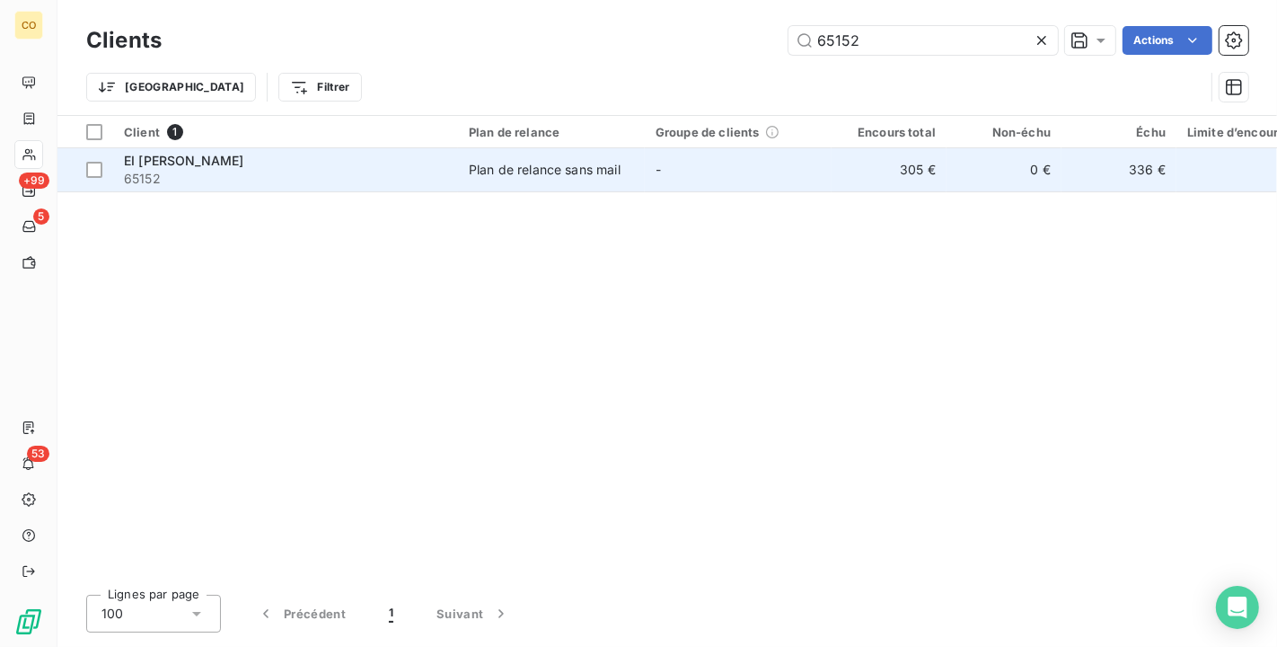
type input "65152"
click at [484, 176] on div "Plan de relance sans mail" at bounding box center [545, 170] width 152 height 18
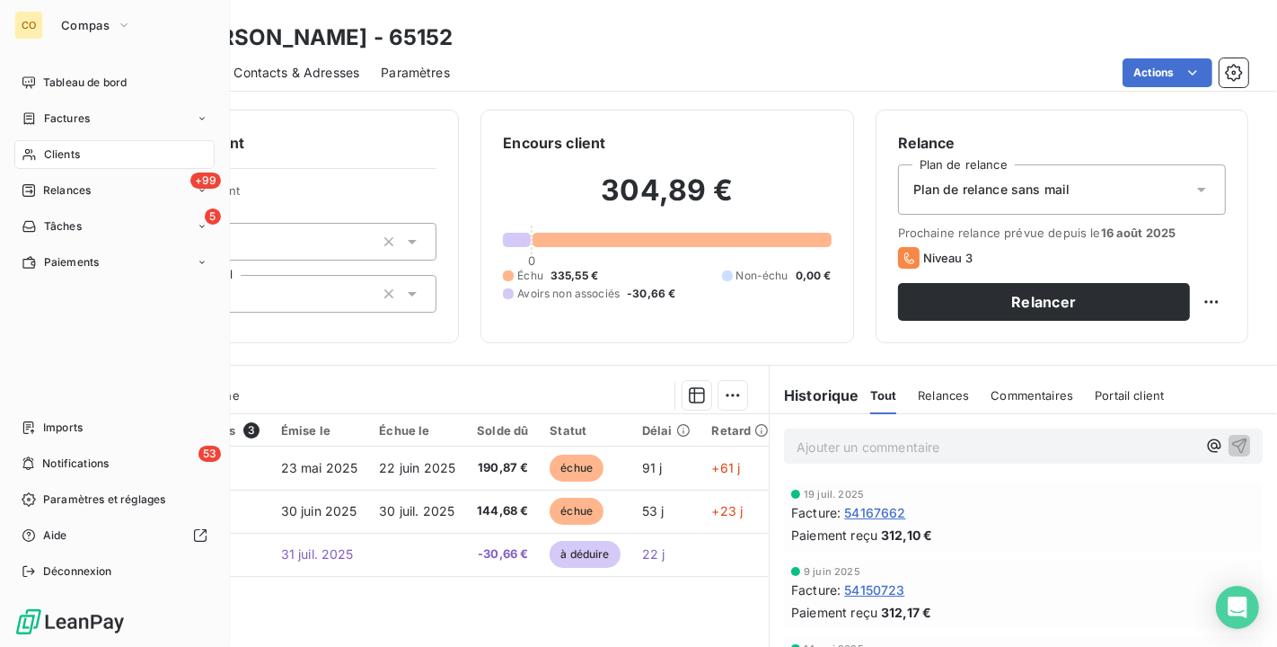
click at [66, 152] on span "Clients" at bounding box center [62, 154] width 36 height 16
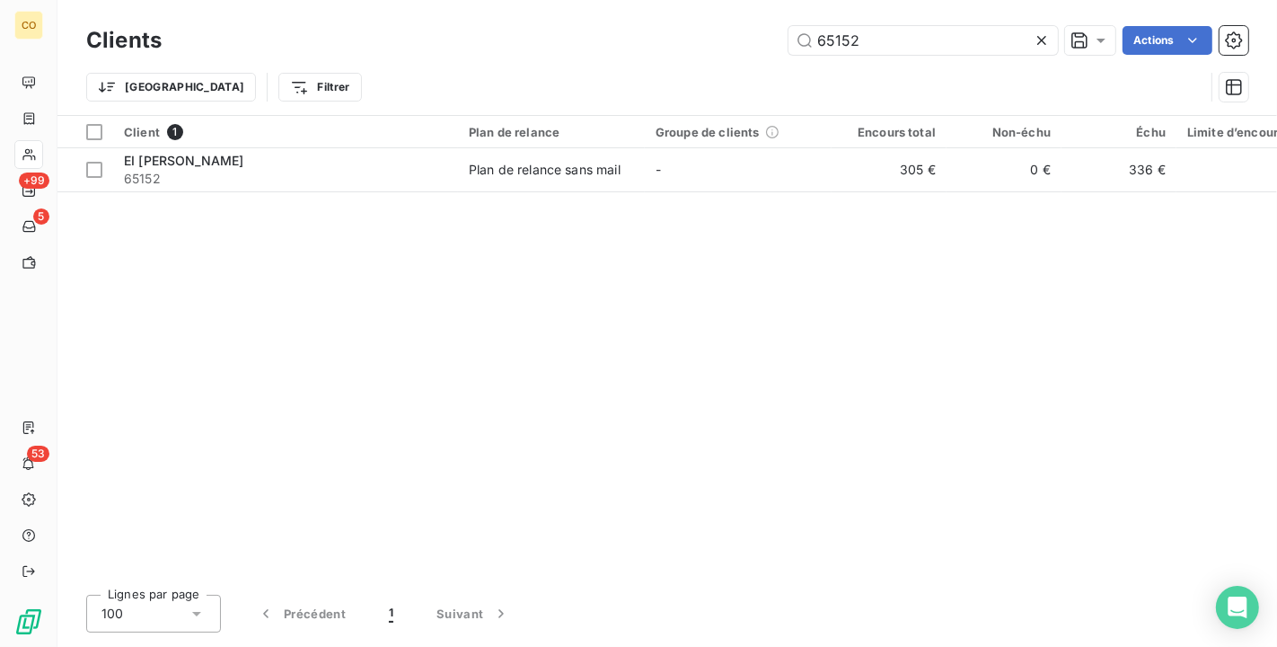
drag, startPoint x: 909, startPoint y: 31, endPoint x: 408, endPoint y: -23, distance: 504.1
click at [408, 0] on html "CO +99 5 53 Clients 65152 Actions Trier Filtrer Client 1 Plan de relance Groupe…" at bounding box center [638, 323] width 1277 height 647
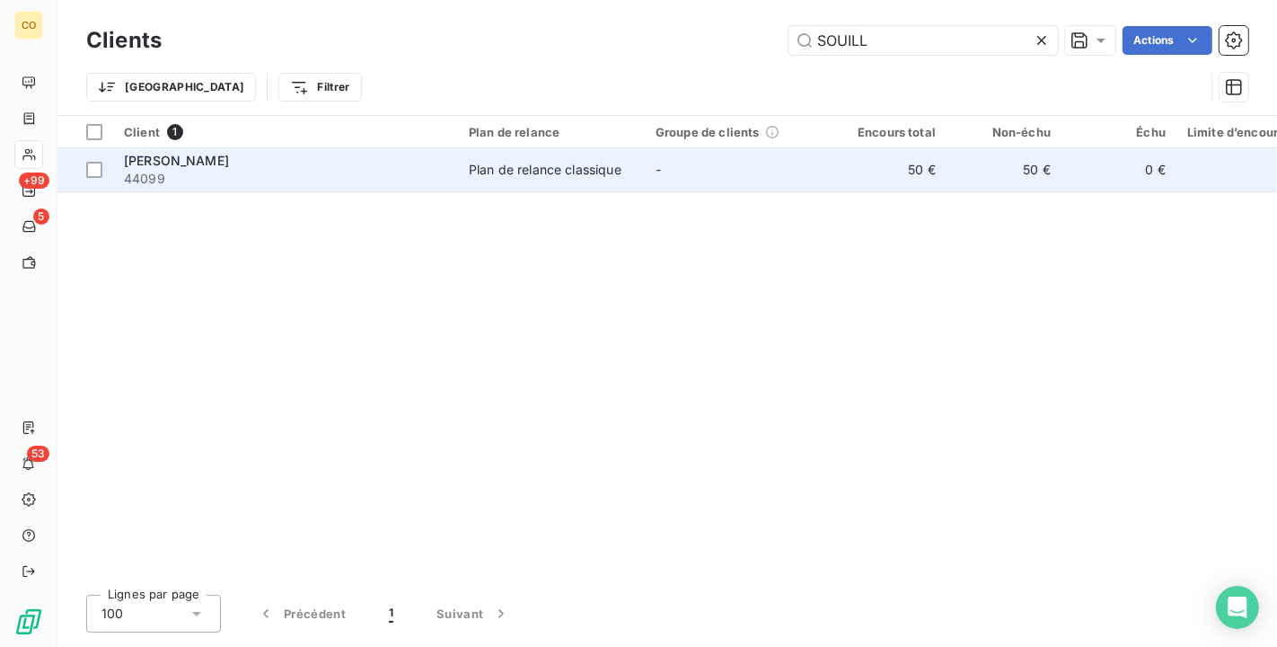
type input "SOUILL"
click at [630, 174] on span "Plan de relance classique" at bounding box center [551, 170] width 165 height 18
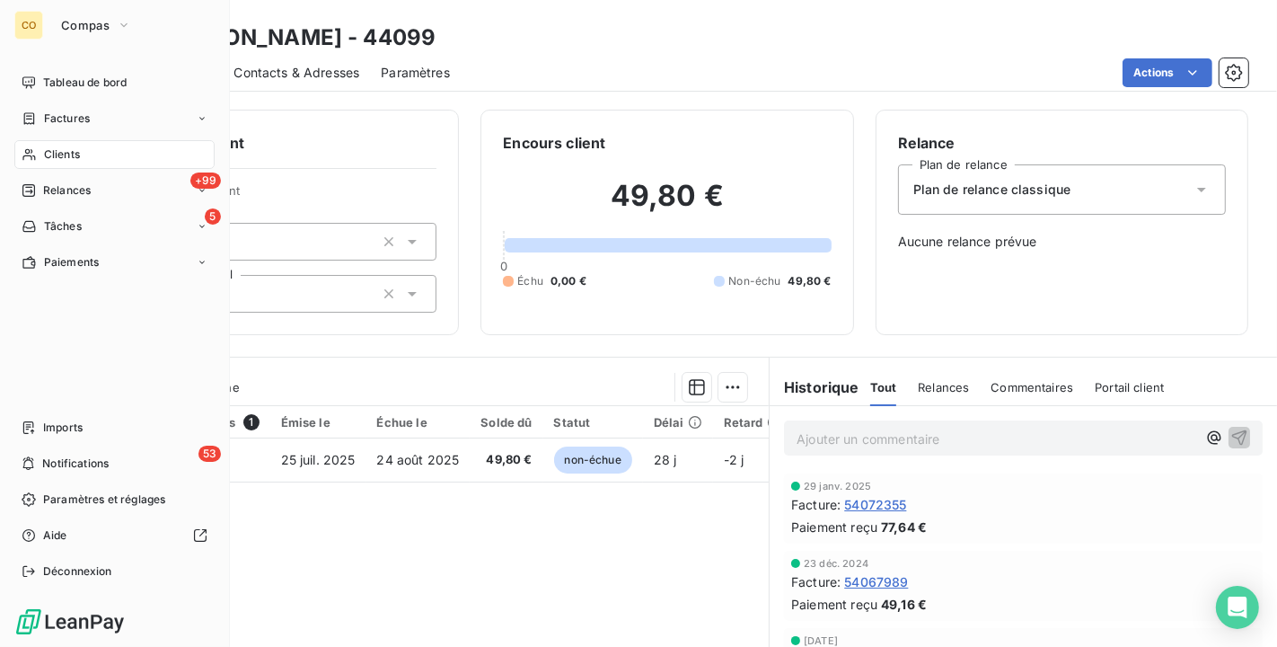
click at [73, 163] on div "Clients" at bounding box center [114, 154] width 200 height 29
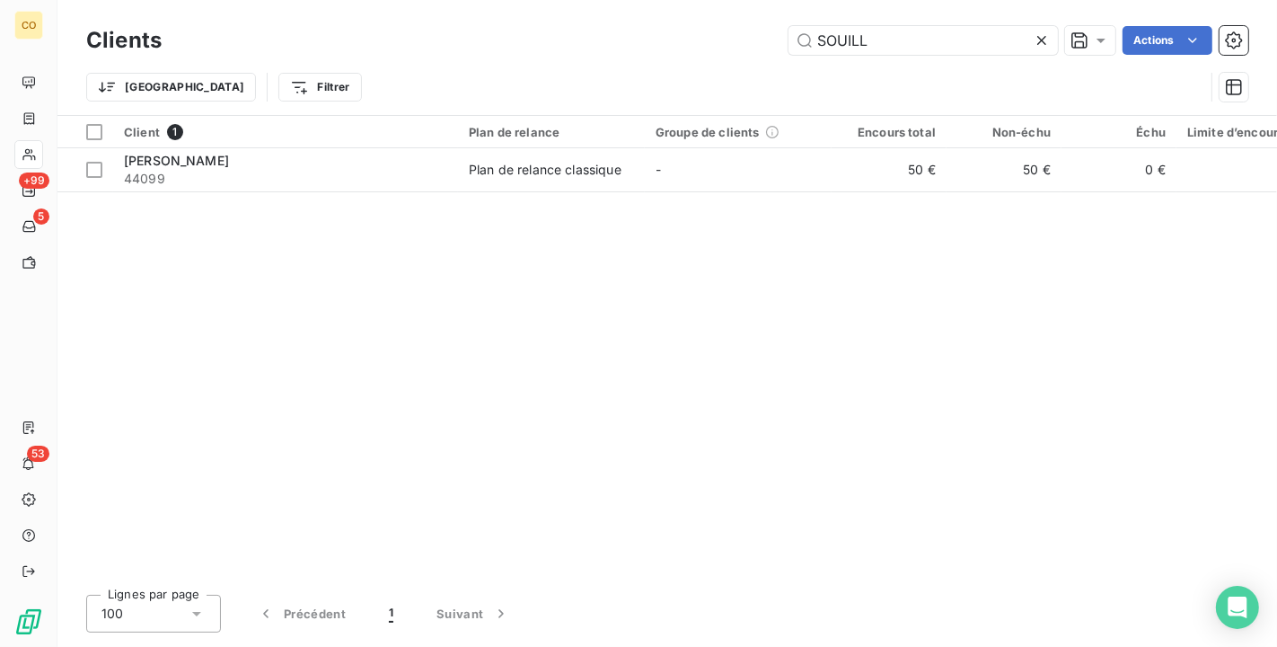
drag, startPoint x: 890, startPoint y: 51, endPoint x: 576, endPoint y: 25, distance: 315.4
click at [577, 13] on div "Clients SOUILL Actions Trier Filtrer" at bounding box center [667, 57] width 1220 height 115
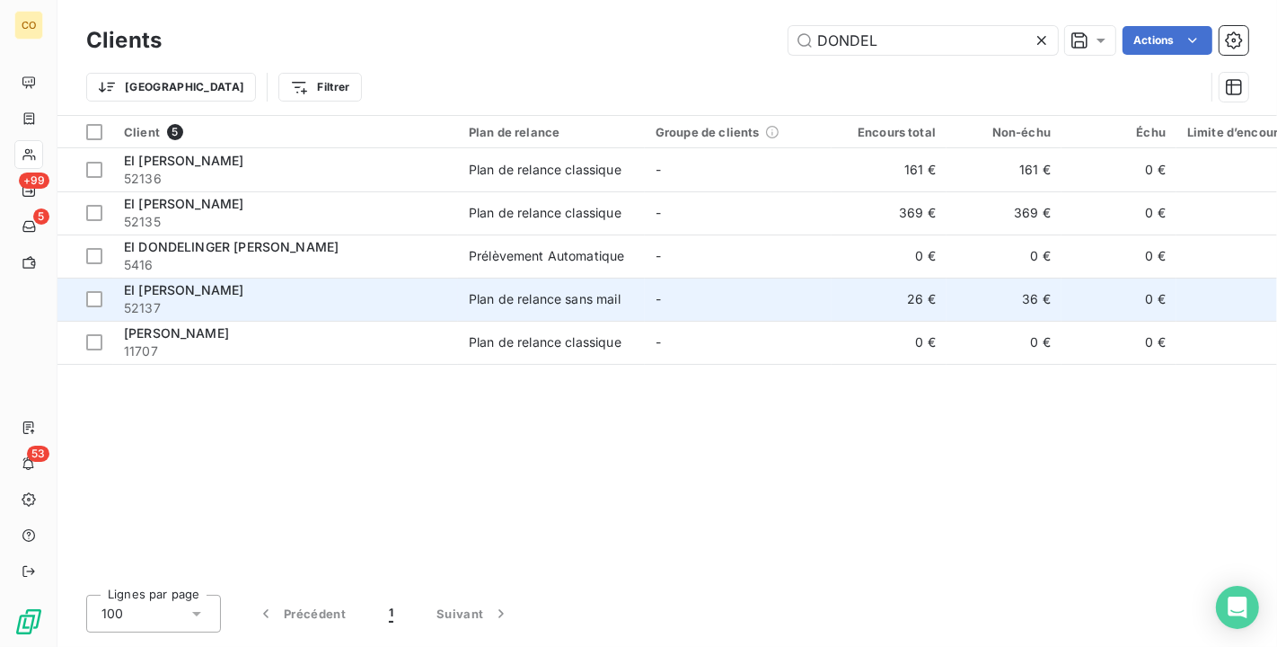
type input "DONDEL"
click at [382, 293] on div "EI [PERSON_NAME]" at bounding box center [285, 290] width 323 height 18
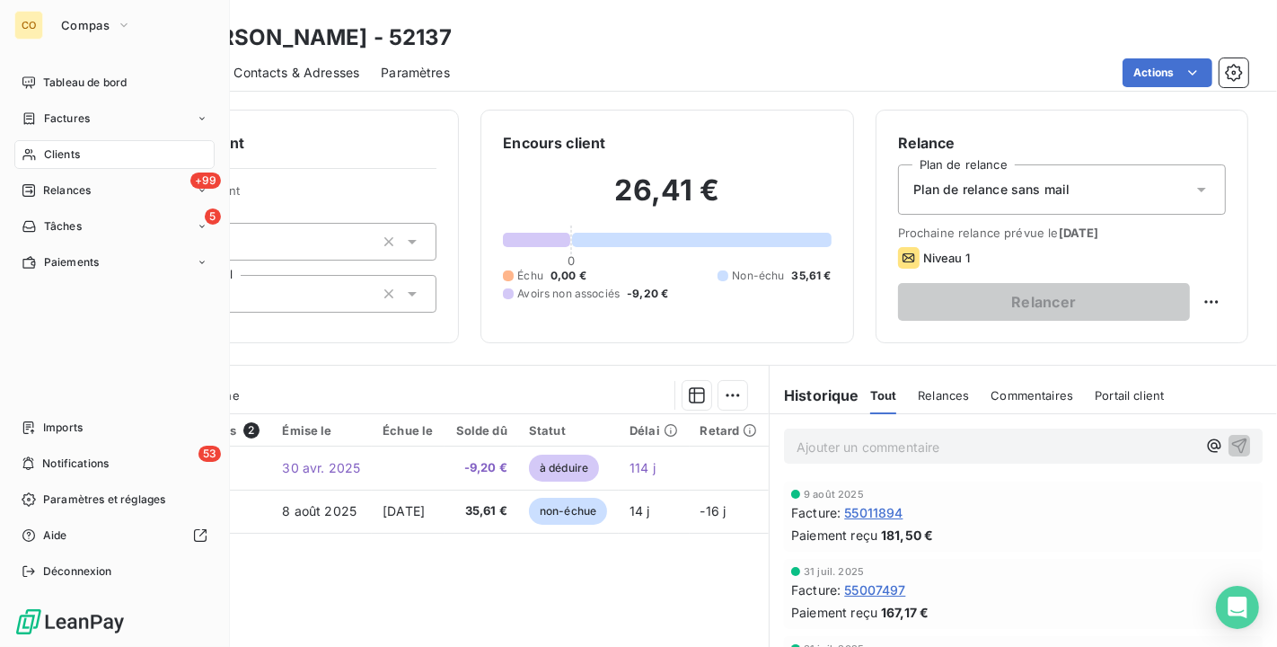
drag, startPoint x: 56, startPoint y: 141, endPoint x: 51, endPoint y: 150, distance: 10.0
click at [51, 150] on span "Clients" at bounding box center [62, 154] width 36 height 16
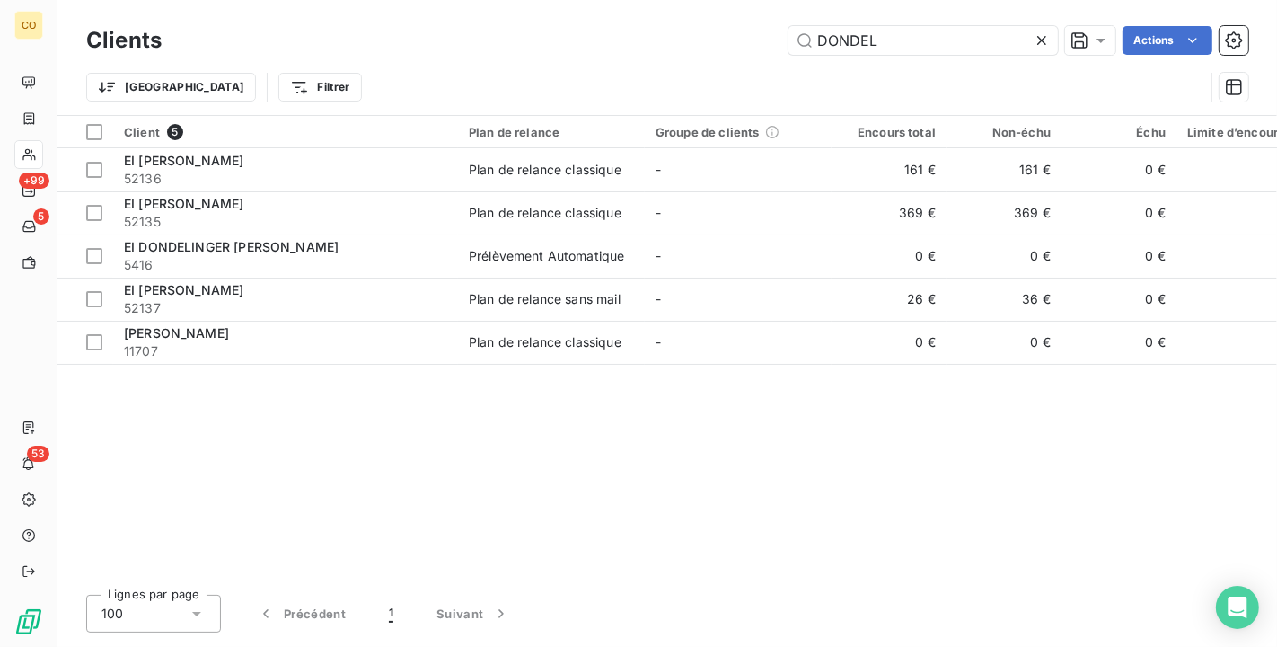
drag, startPoint x: 892, startPoint y: 41, endPoint x: 476, endPoint y: -32, distance: 422.3
click at [476, 0] on html "CO +99 5 53 Clients DONDEL Actions Trier Filtrer Client 5 Plan de relance Group…" at bounding box center [638, 323] width 1277 height 647
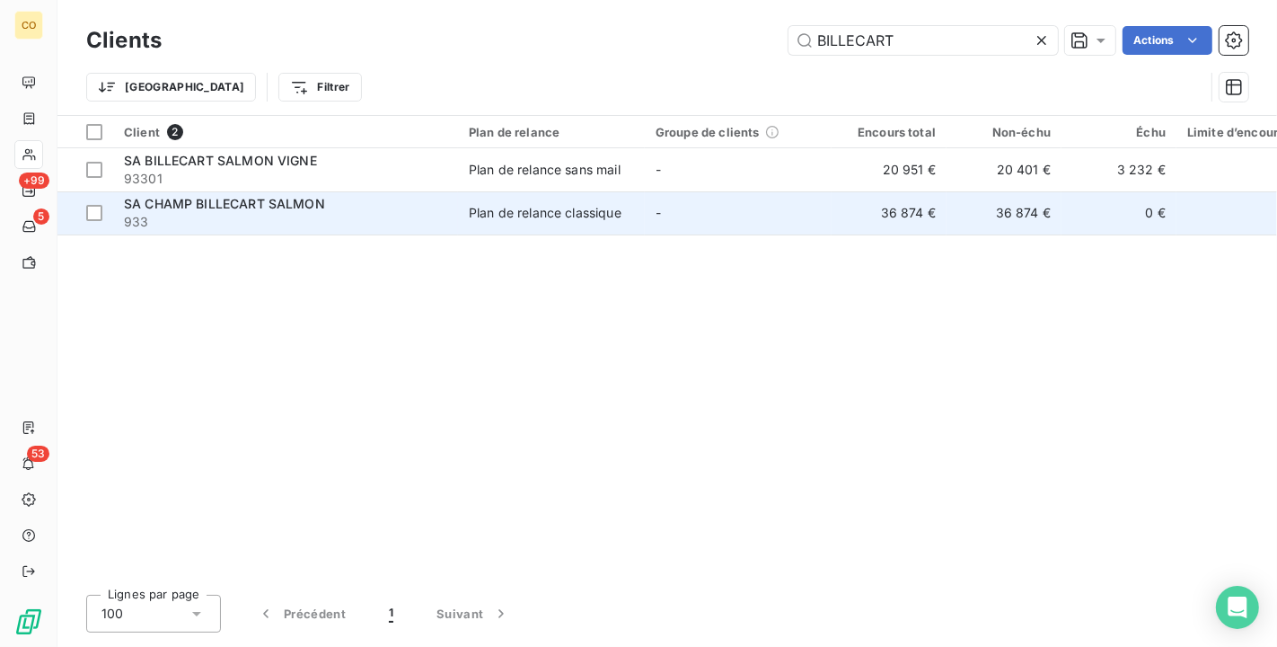
type input "BILLECART"
click at [519, 211] on div "Plan de relance classique" at bounding box center [545, 213] width 153 height 18
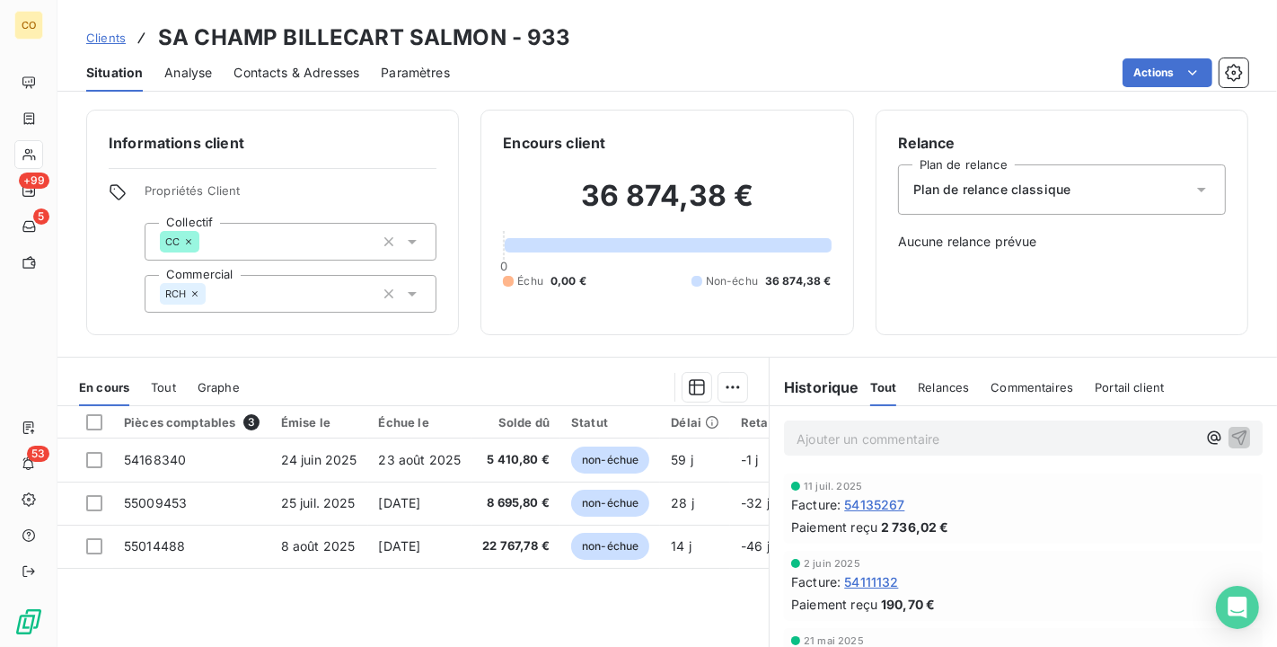
click at [952, 556] on div "[DATE] Facture : 54111132 Paiement reçu 190,70 €" at bounding box center [1023, 585] width 479 height 70
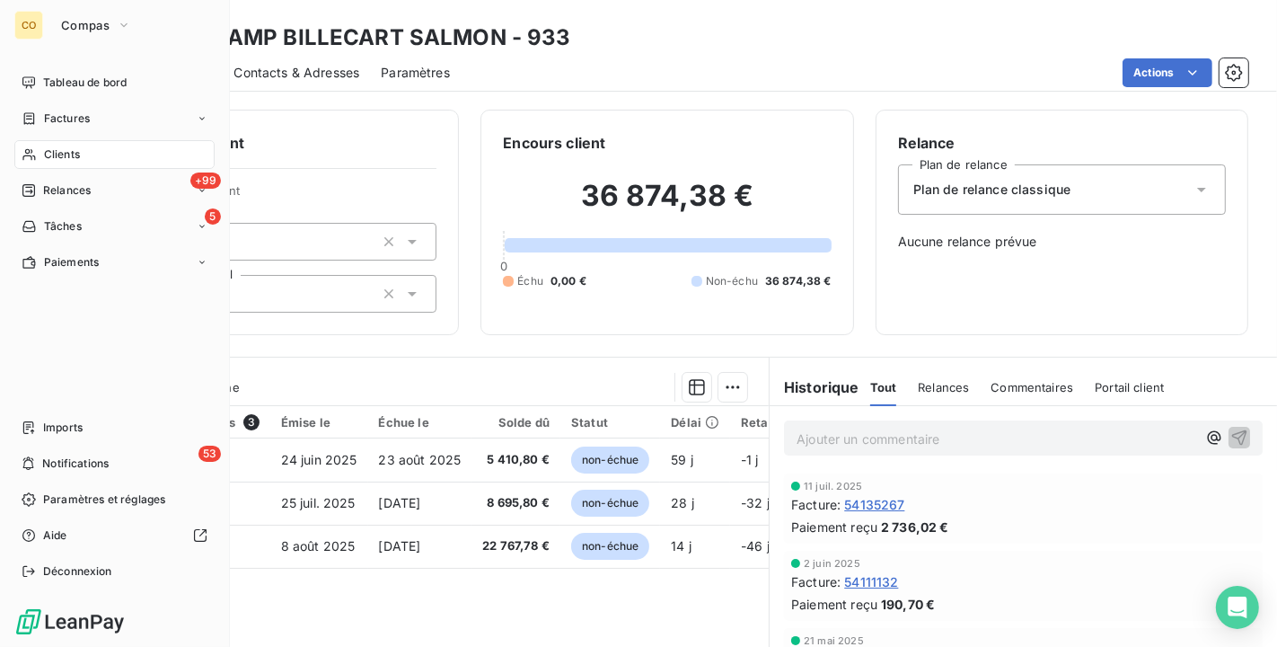
click at [40, 165] on div "Clients" at bounding box center [114, 154] width 200 height 29
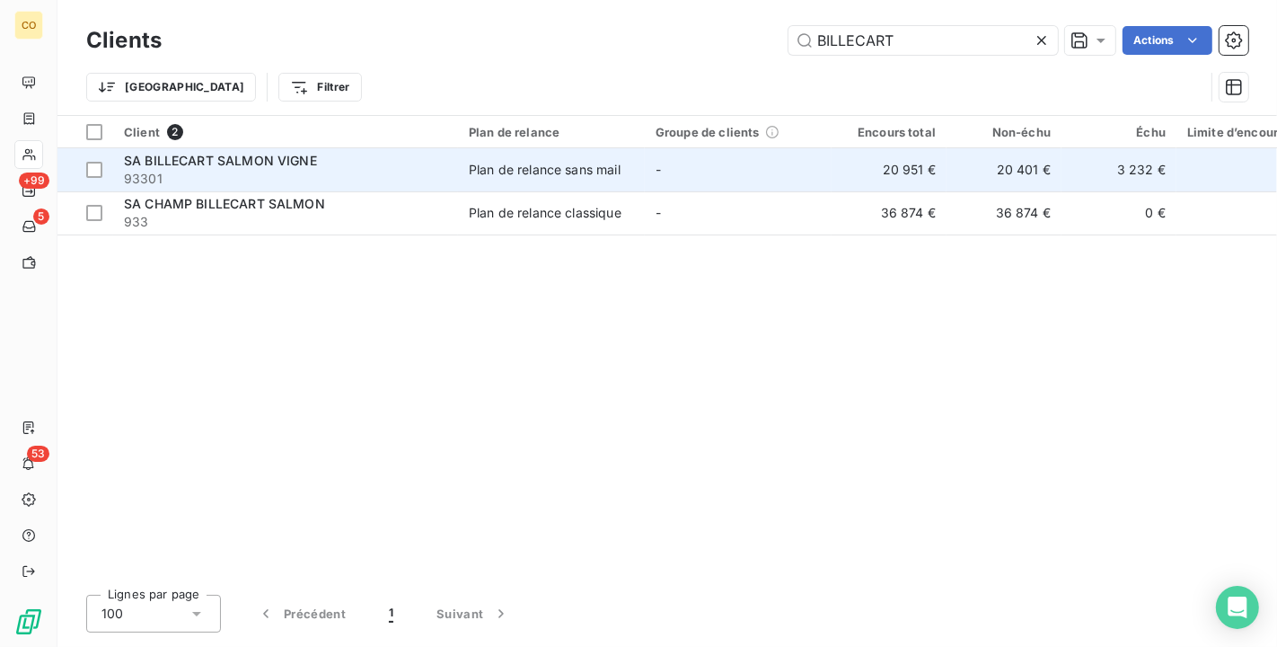
click at [583, 177] on div "Plan de relance sans mail" at bounding box center [545, 170] width 152 height 18
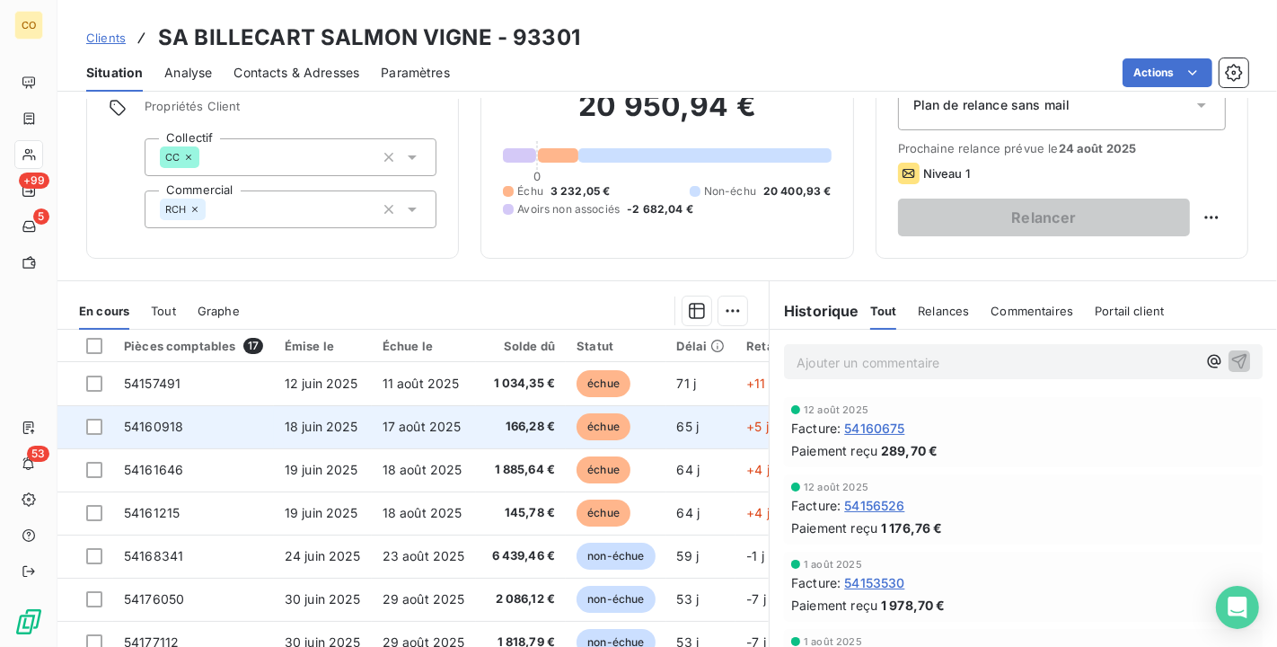
scroll to position [166, 0]
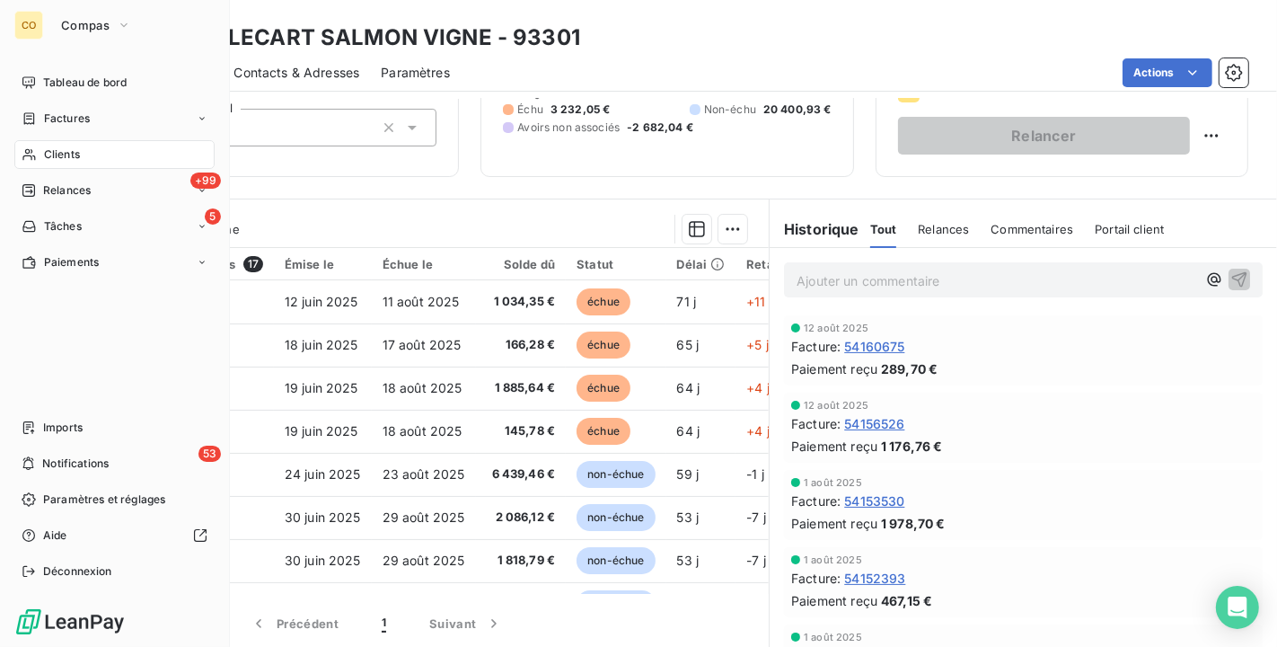
click at [41, 153] on div "Clients" at bounding box center [114, 154] width 200 height 29
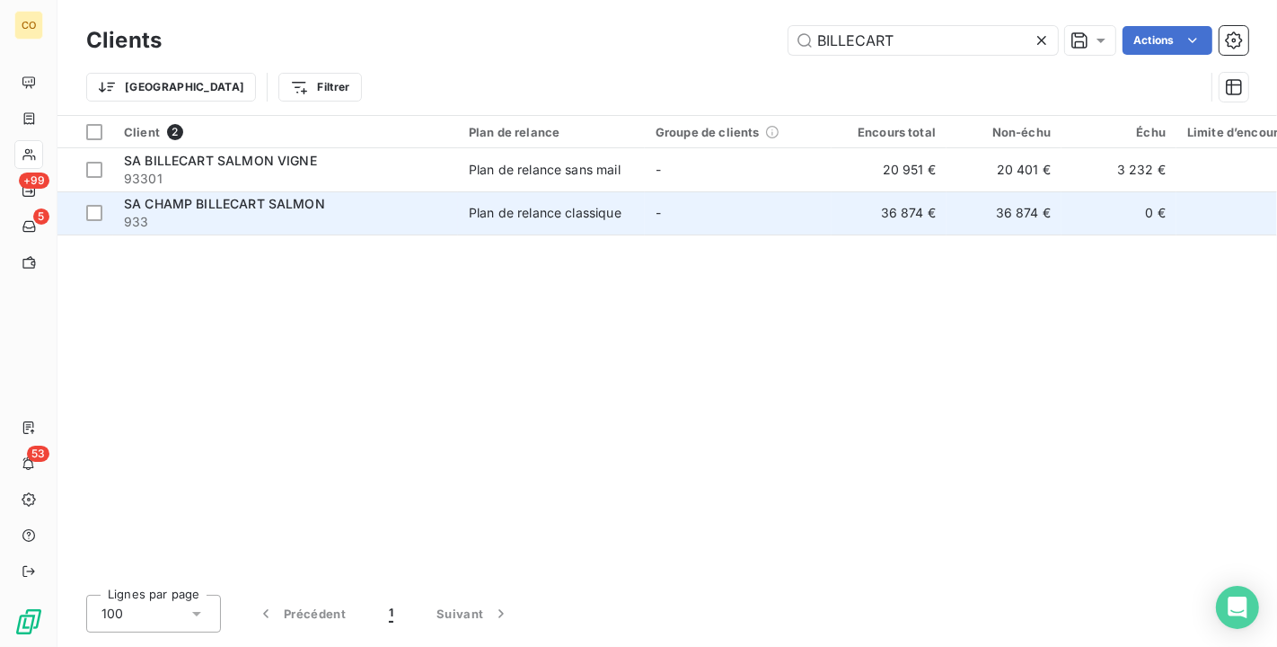
click at [482, 229] on td "Plan de relance classique" at bounding box center [551, 212] width 187 height 43
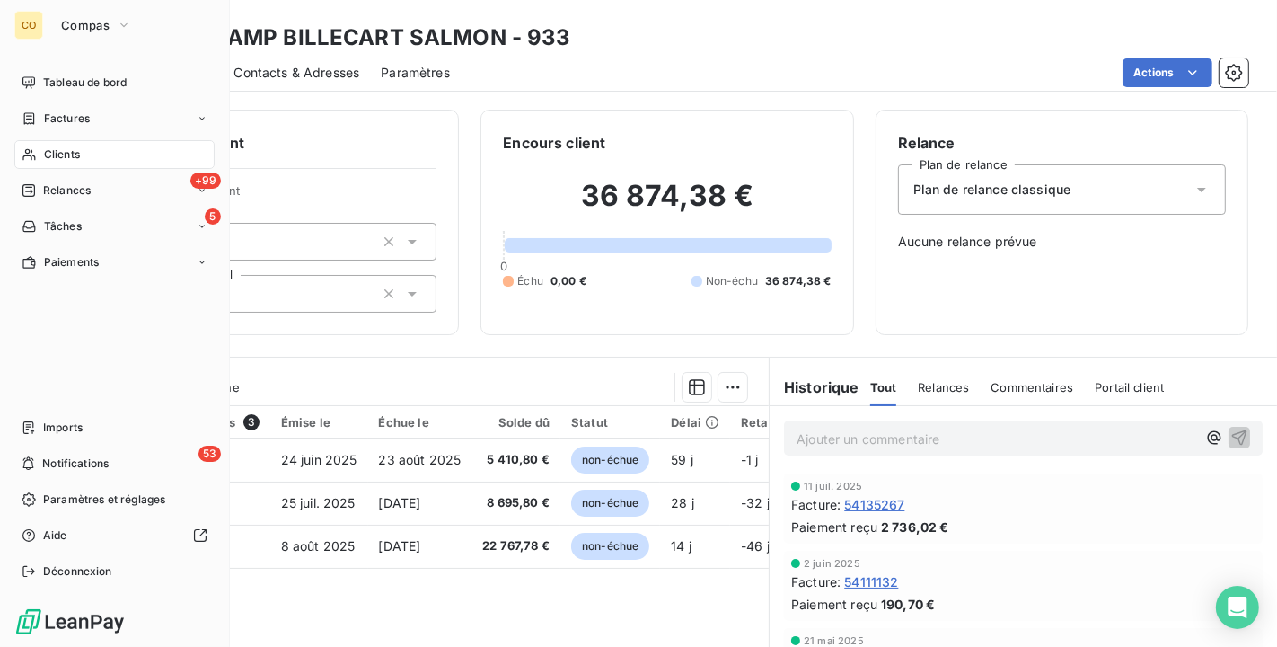
drag, startPoint x: 54, startPoint y: 156, endPoint x: 45, endPoint y: 151, distance: 10.5
click at [45, 151] on span "Clients" at bounding box center [62, 154] width 36 height 16
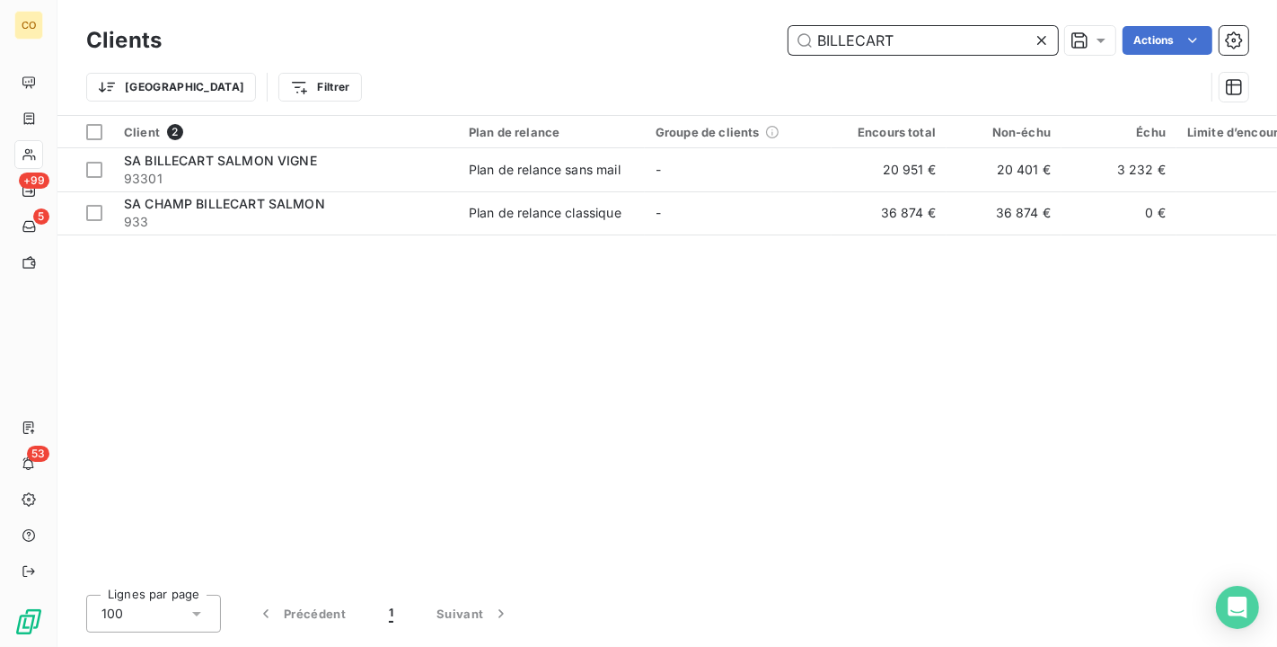
drag, startPoint x: 968, startPoint y: 41, endPoint x: 599, endPoint y: -6, distance: 372.1
click at [599, 0] on html "CO +99 5 53 Clients BILLECART Actions Trier Filtrer Client 2 Plan de relance Gr…" at bounding box center [638, 323] width 1277 height 647
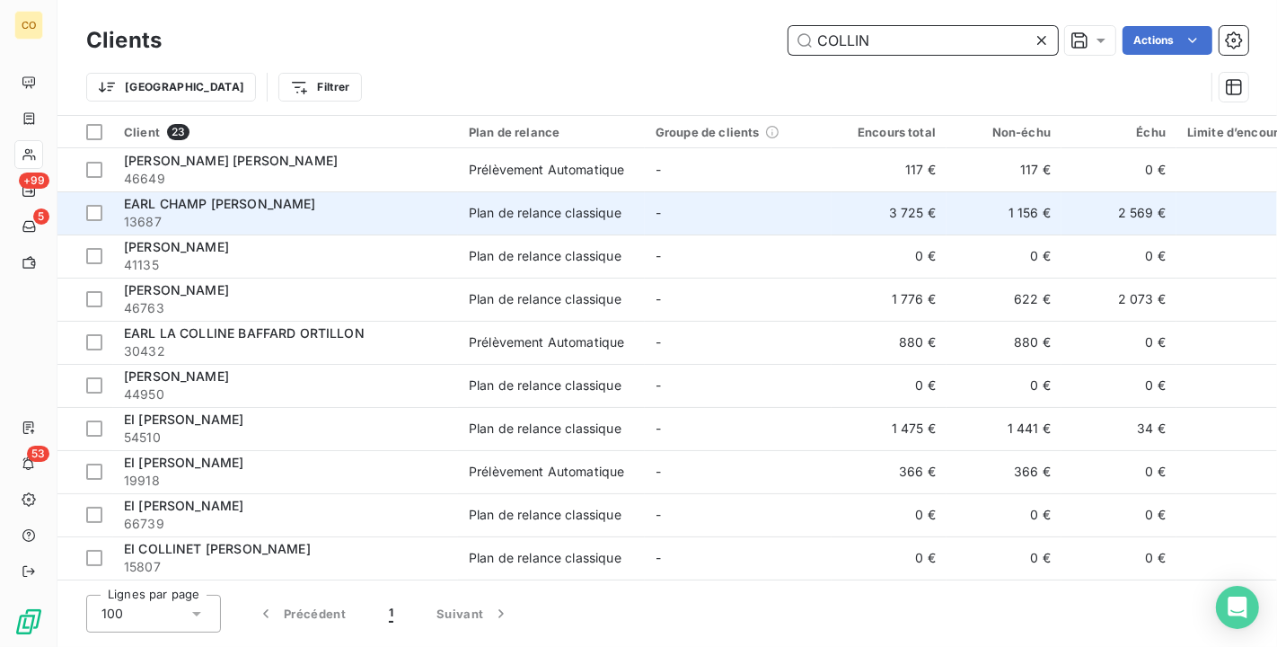
type input "COLLIN"
click at [347, 199] on div "EARL CHAMP [PERSON_NAME]" at bounding box center [285, 204] width 323 height 18
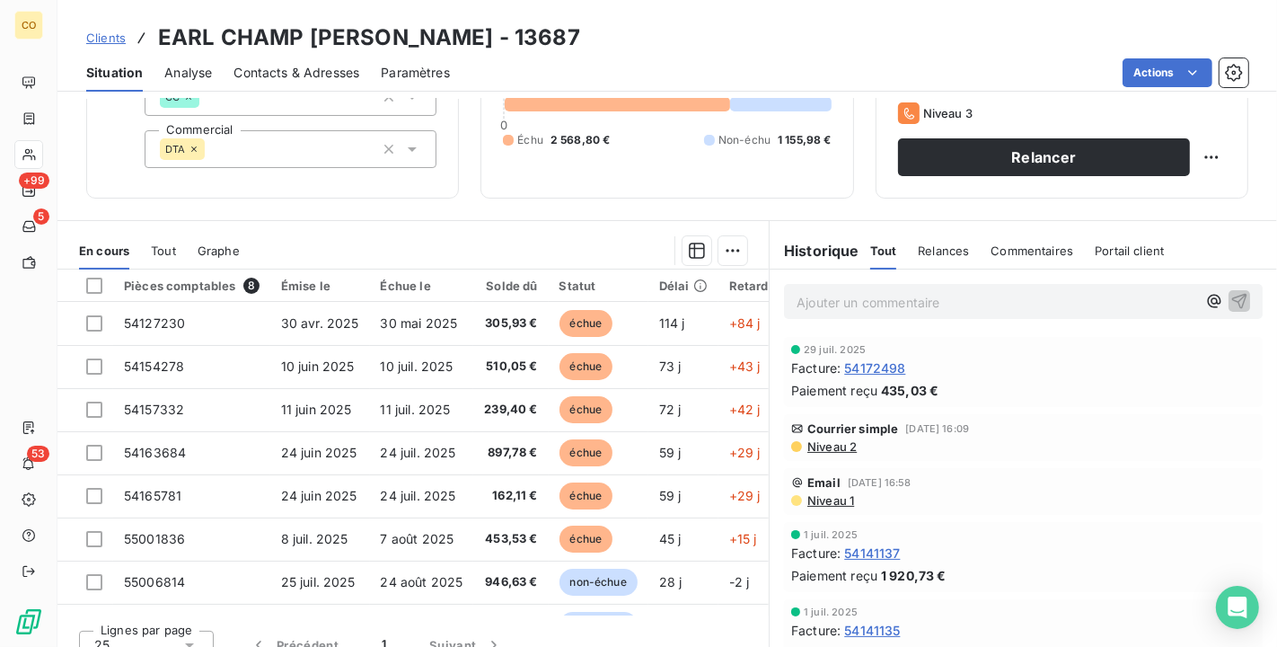
scroll to position [166, 0]
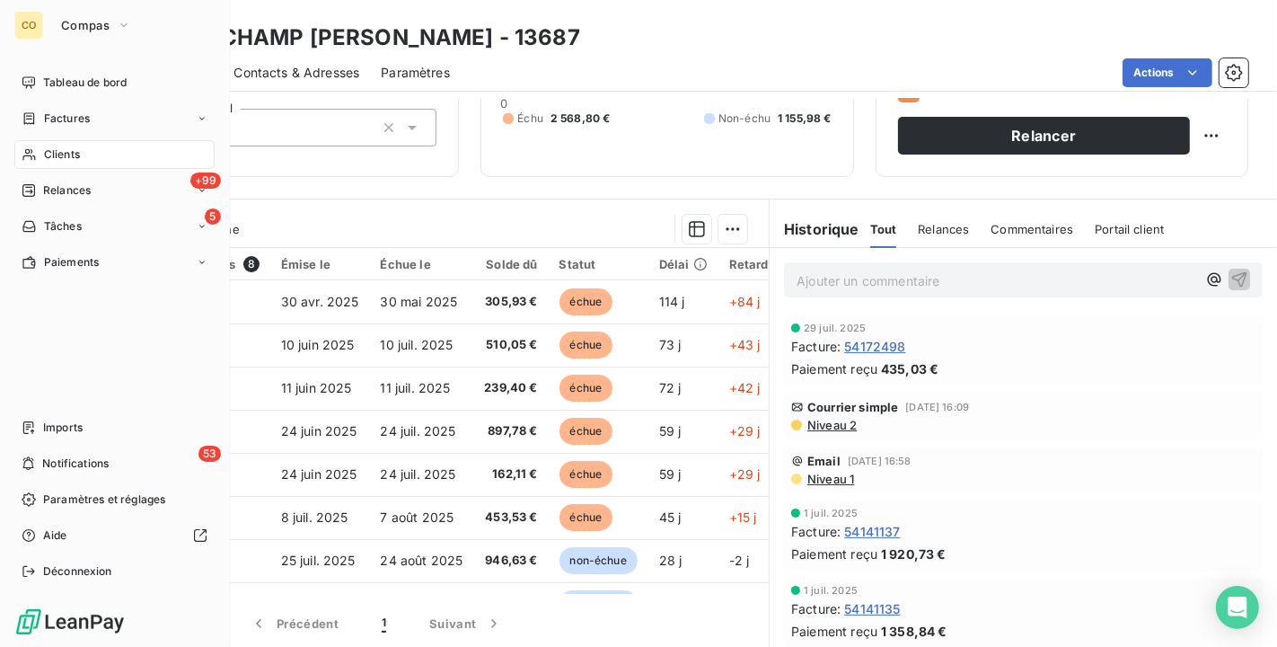
click at [48, 154] on span "Clients" at bounding box center [62, 154] width 36 height 16
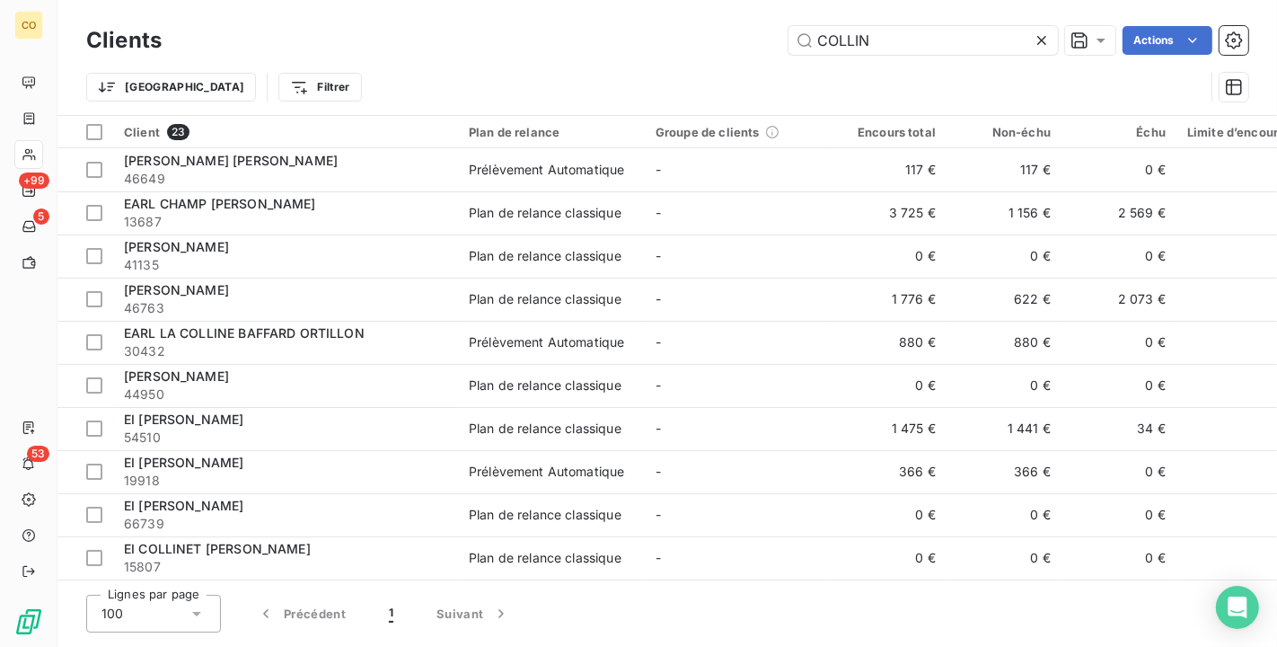
drag, startPoint x: 905, startPoint y: 46, endPoint x: 470, endPoint y: -20, distance: 440.4
click at [470, 0] on html "CO +99 5 53 Clients COLLIN Actions Trier Filtrer Client 23 Plan de relance Grou…" at bounding box center [638, 323] width 1277 height 647
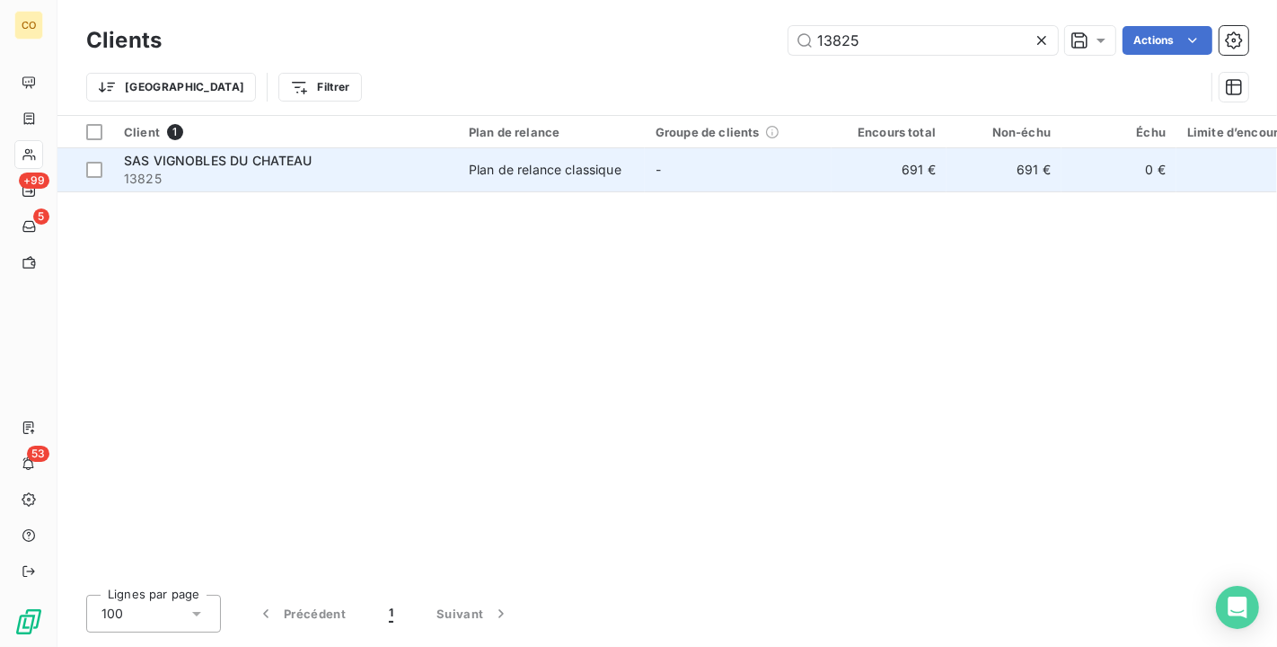
type input "13825"
click at [756, 167] on td "-" at bounding box center [738, 169] width 187 height 43
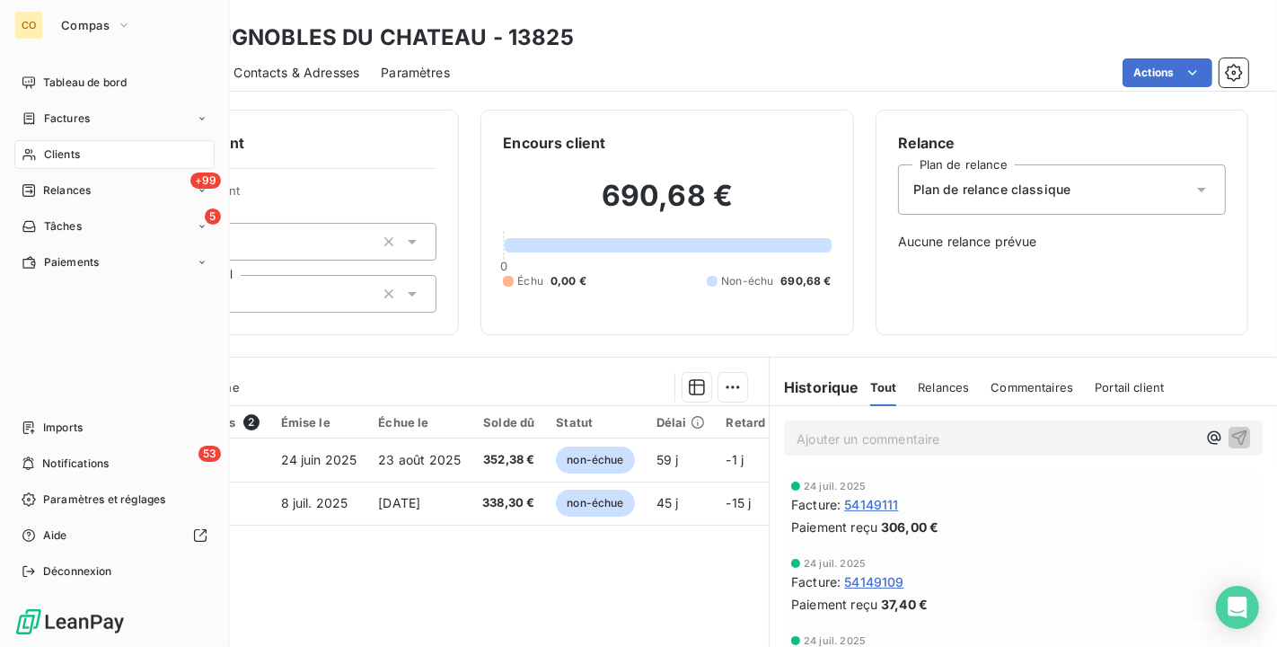
click at [44, 154] on span "Clients" at bounding box center [62, 154] width 36 height 16
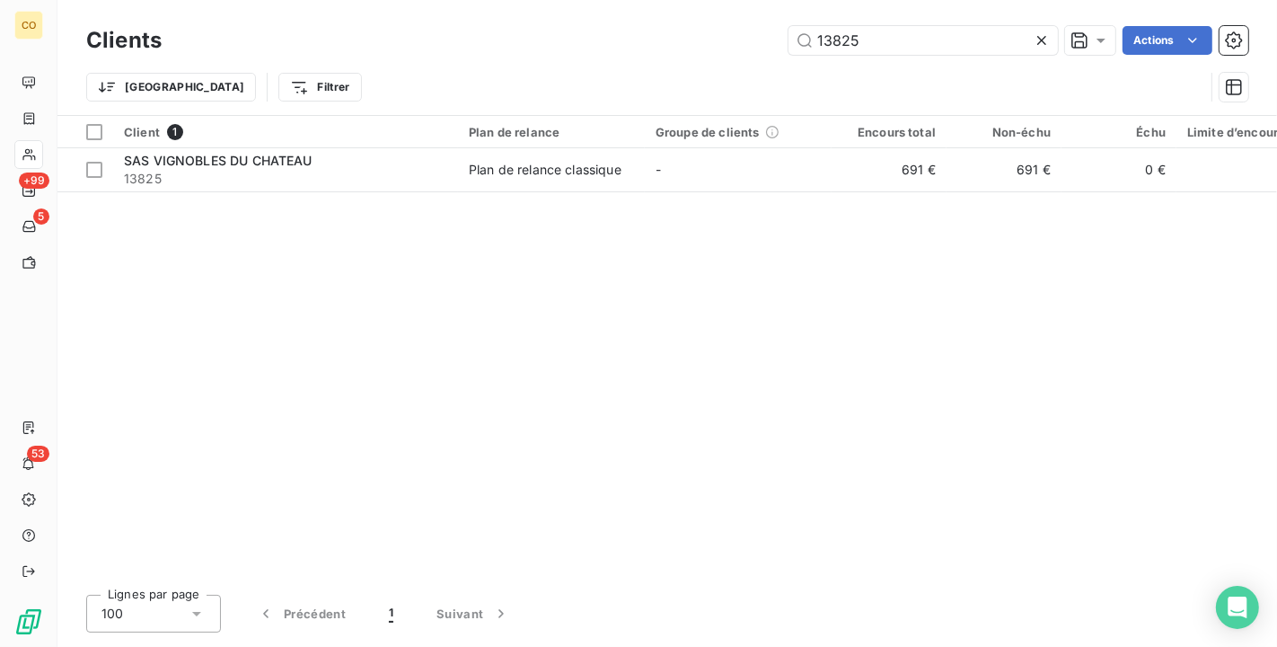
drag, startPoint x: 892, startPoint y: 47, endPoint x: 577, endPoint y: -7, distance: 319.8
click at [577, 0] on html "CO +99 5 53 Clients 13825 Actions Trier Filtrer Client 1 Plan de relance Groupe…" at bounding box center [638, 323] width 1277 height 647
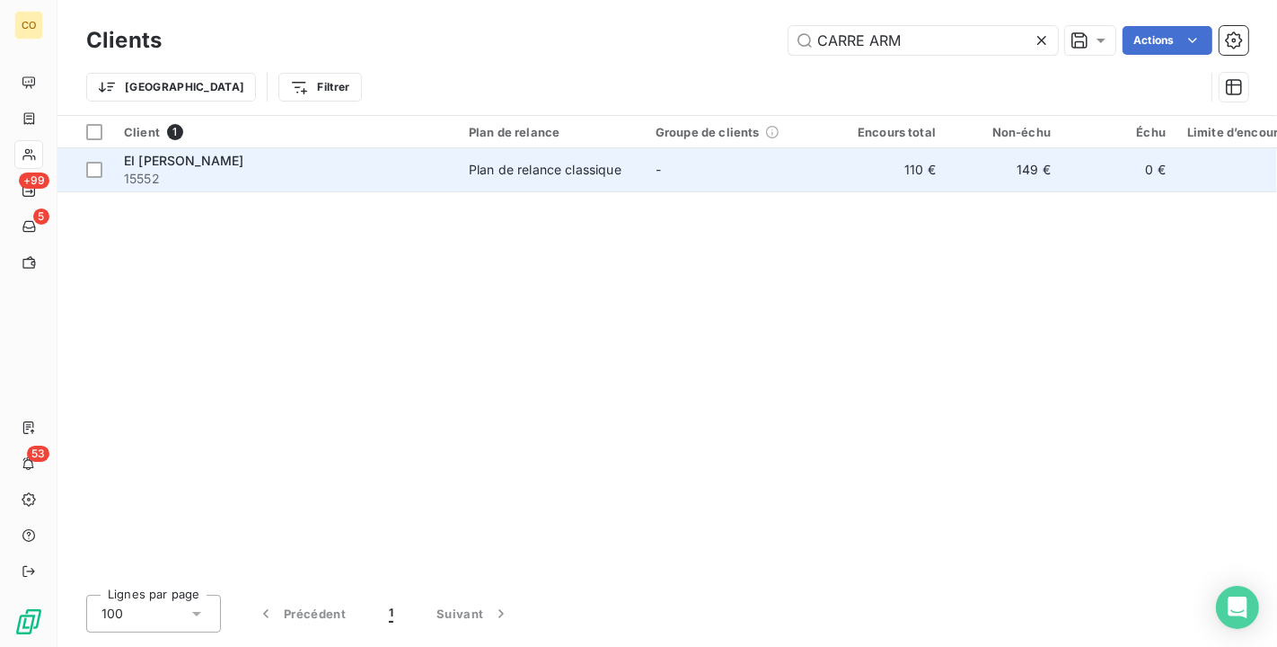
type input "CARRE ARM"
click at [462, 181] on td "Plan de relance classique" at bounding box center [551, 169] width 187 height 43
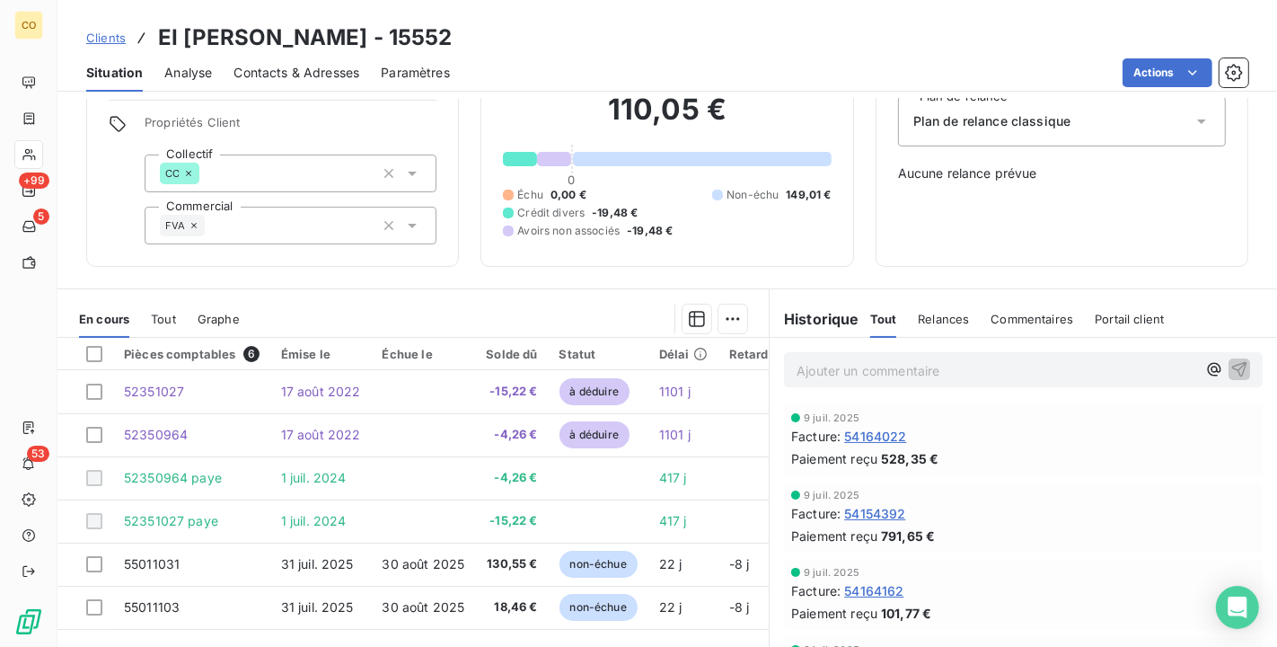
scroll to position [100, 0]
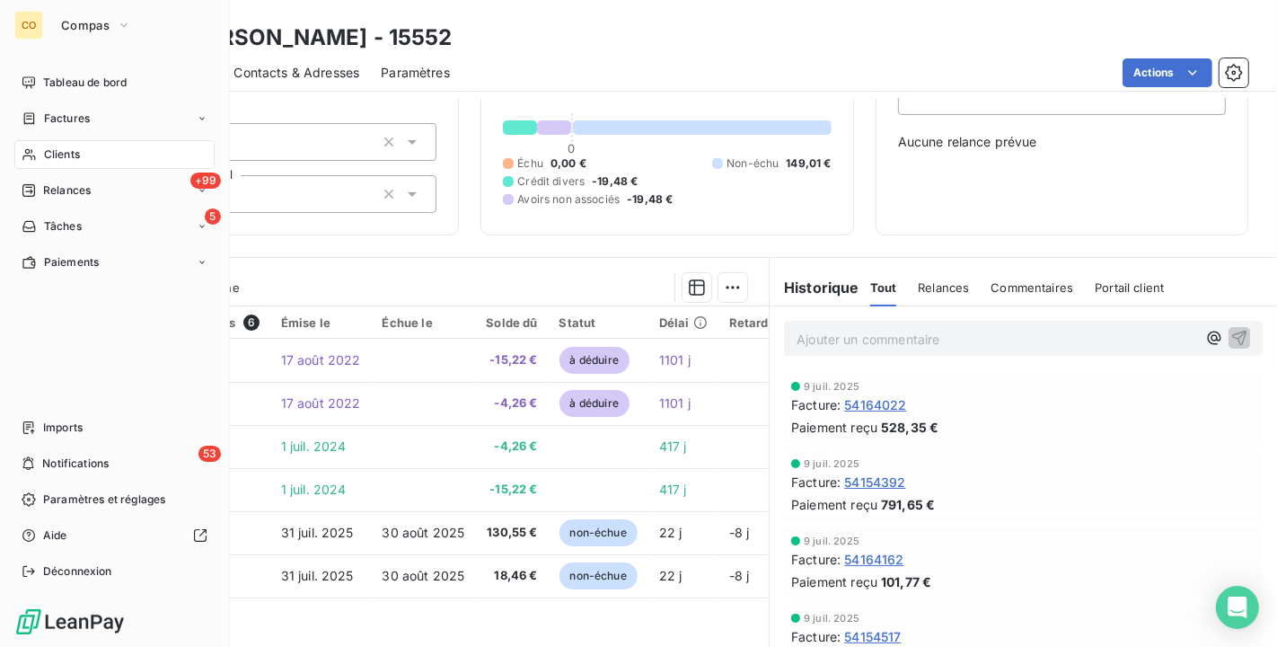
click at [38, 162] on div "Clients" at bounding box center [114, 154] width 200 height 29
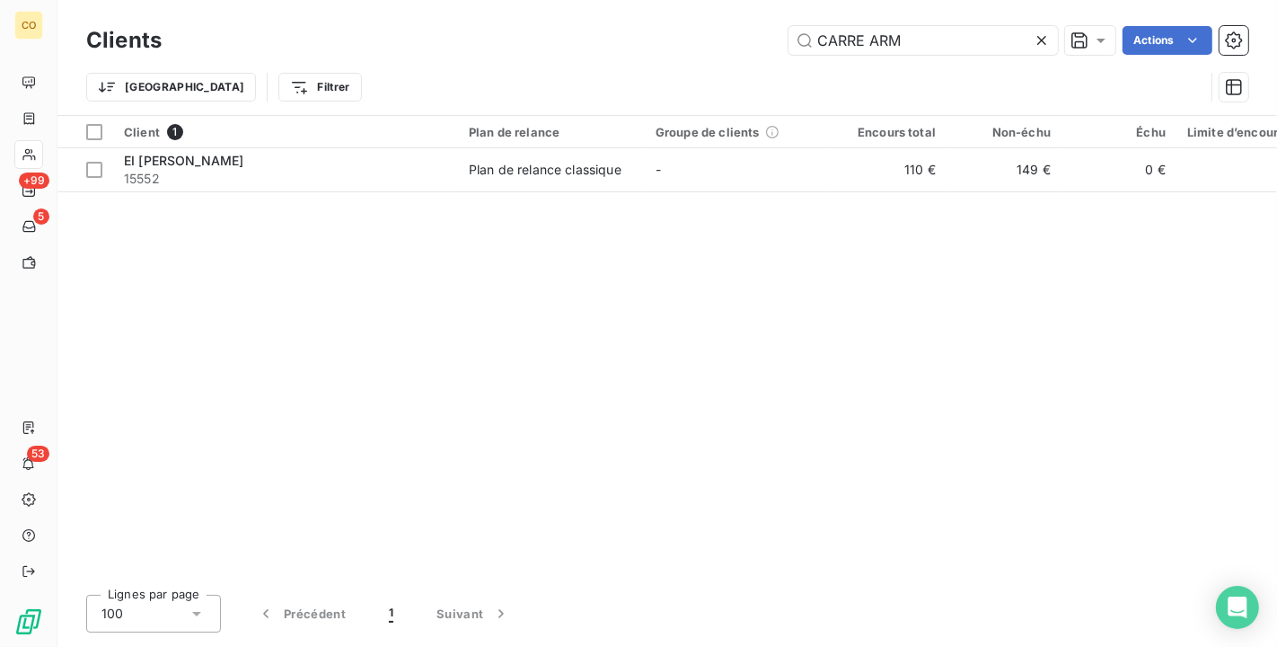
drag, startPoint x: 953, startPoint y: 48, endPoint x: 351, endPoint y: -32, distance: 607.1
click at [351, 0] on html "CO +99 5 53 Clients CARRE ARM Actions Trier Filtrer Client 1 Plan de relance Gr…" at bounding box center [638, 323] width 1277 height 647
type input "Y"
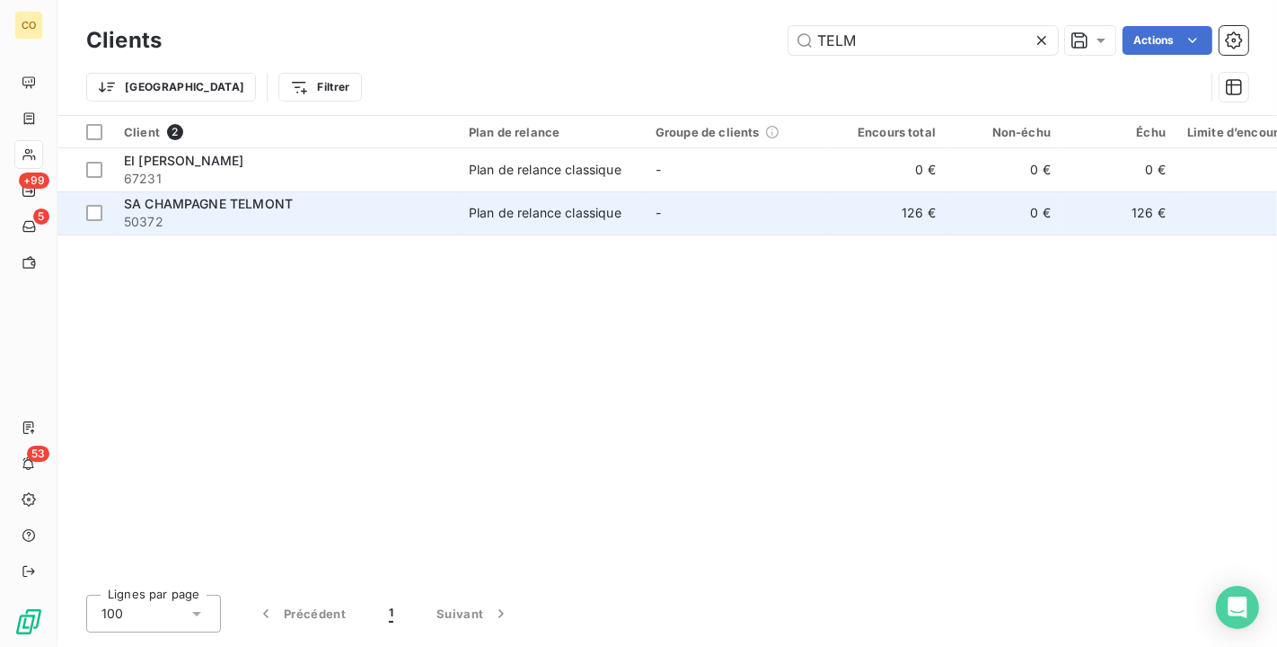
type input "TELM"
click at [954, 218] on td "0 €" at bounding box center [1004, 212] width 115 height 43
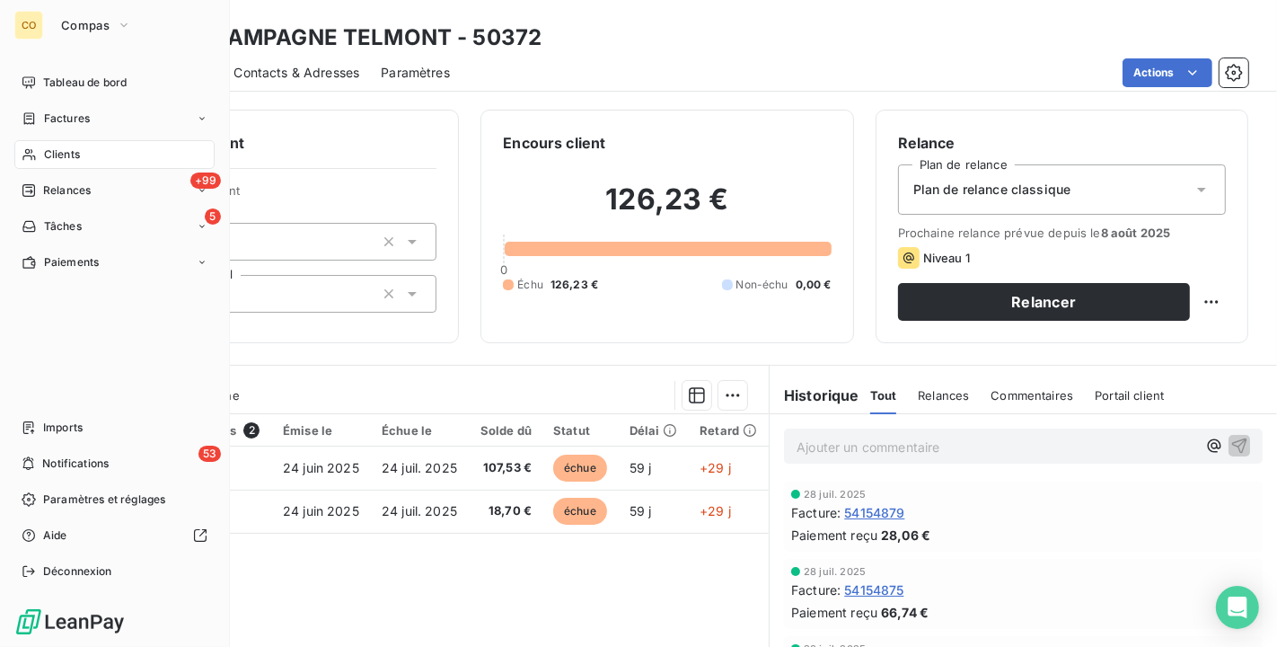
click at [41, 154] on div "Clients" at bounding box center [114, 154] width 200 height 29
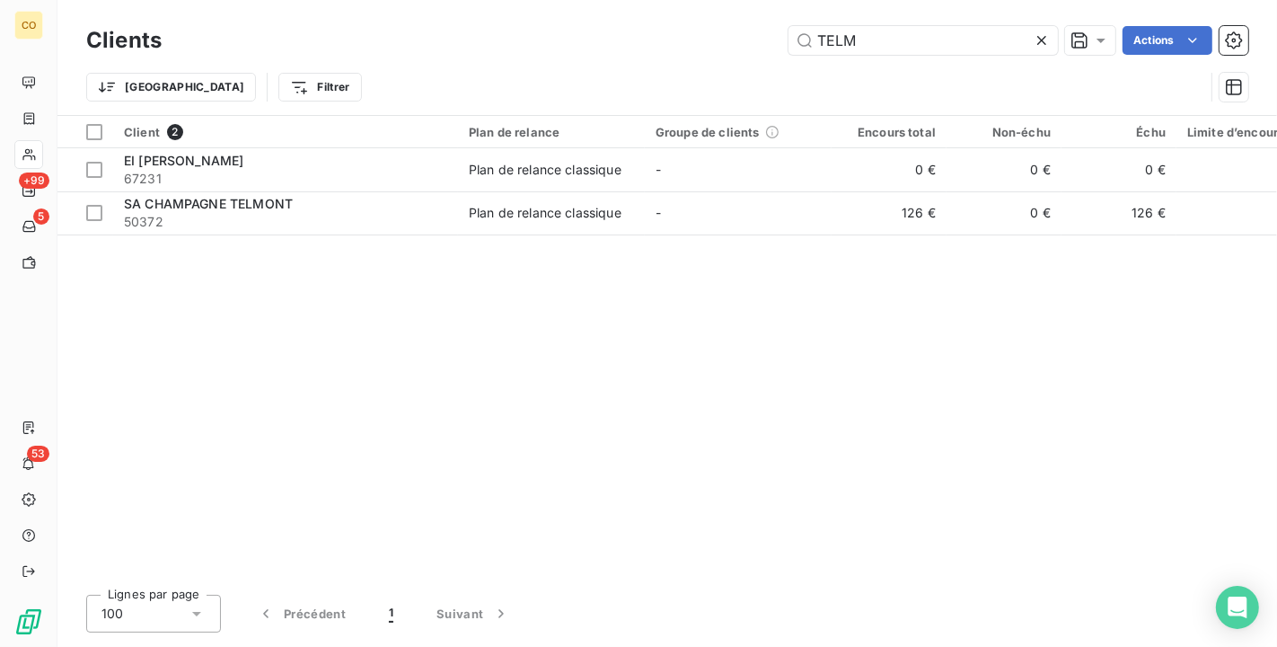
drag, startPoint x: 908, startPoint y: 40, endPoint x: 597, endPoint y: 20, distance: 311.4
click at [597, 20] on div "Clients TELM Actions Trier Filtrer" at bounding box center [667, 57] width 1220 height 115
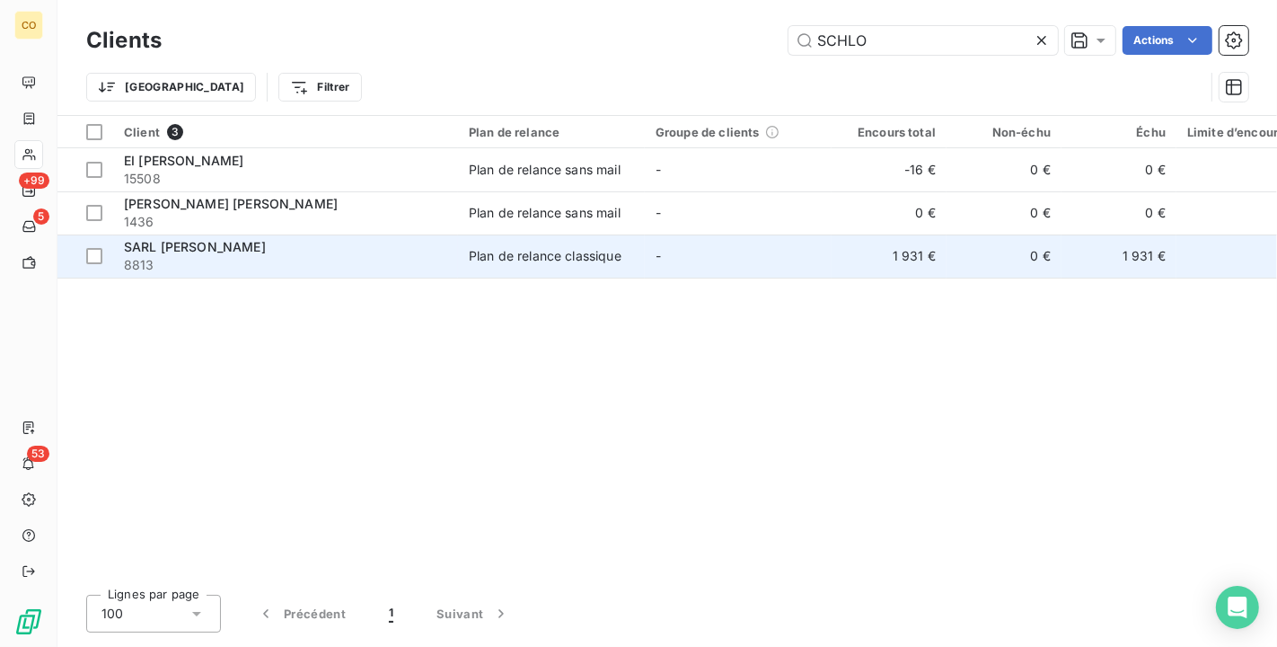
type input "SCHLO"
click at [395, 261] on span "8813" at bounding box center [285, 265] width 323 height 18
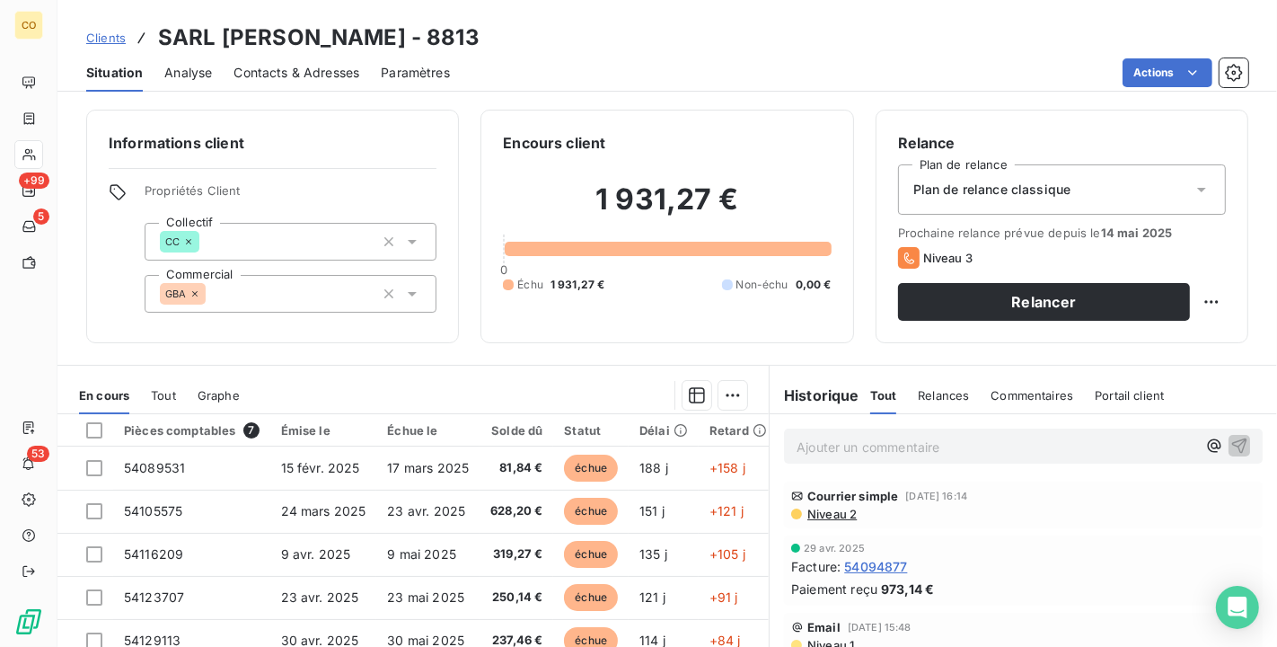
scroll to position [166, 0]
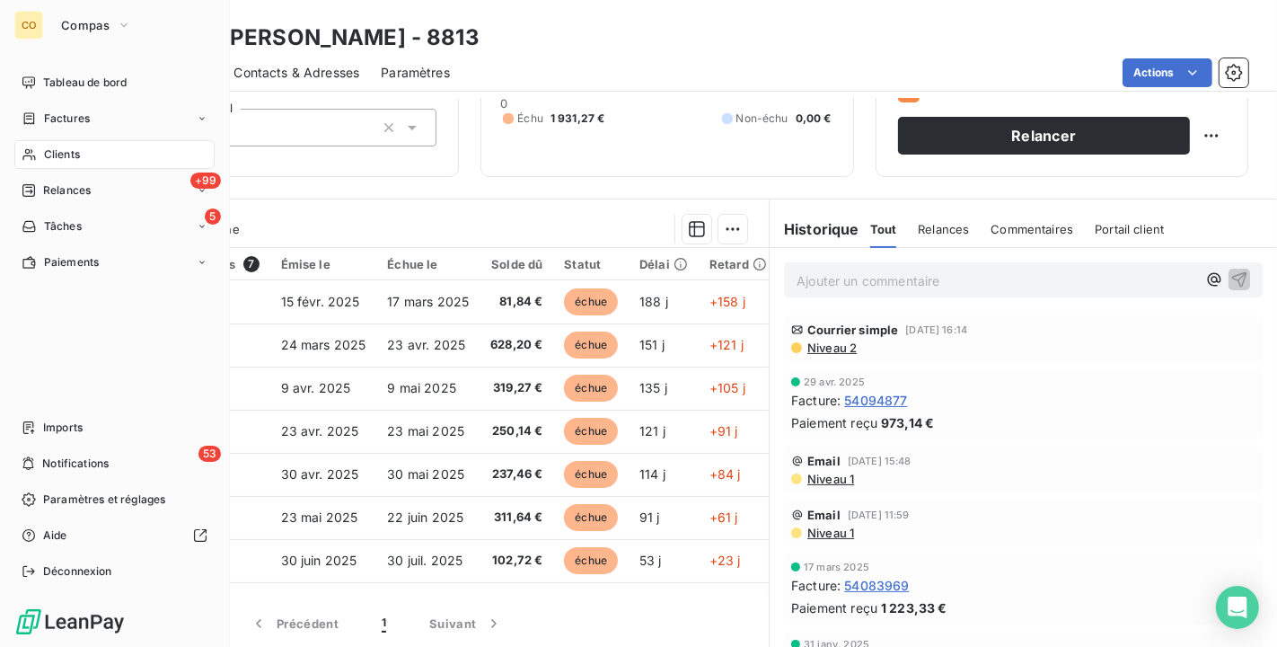
click at [30, 147] on icon at bounding box center [29, 154] width 15 height 14
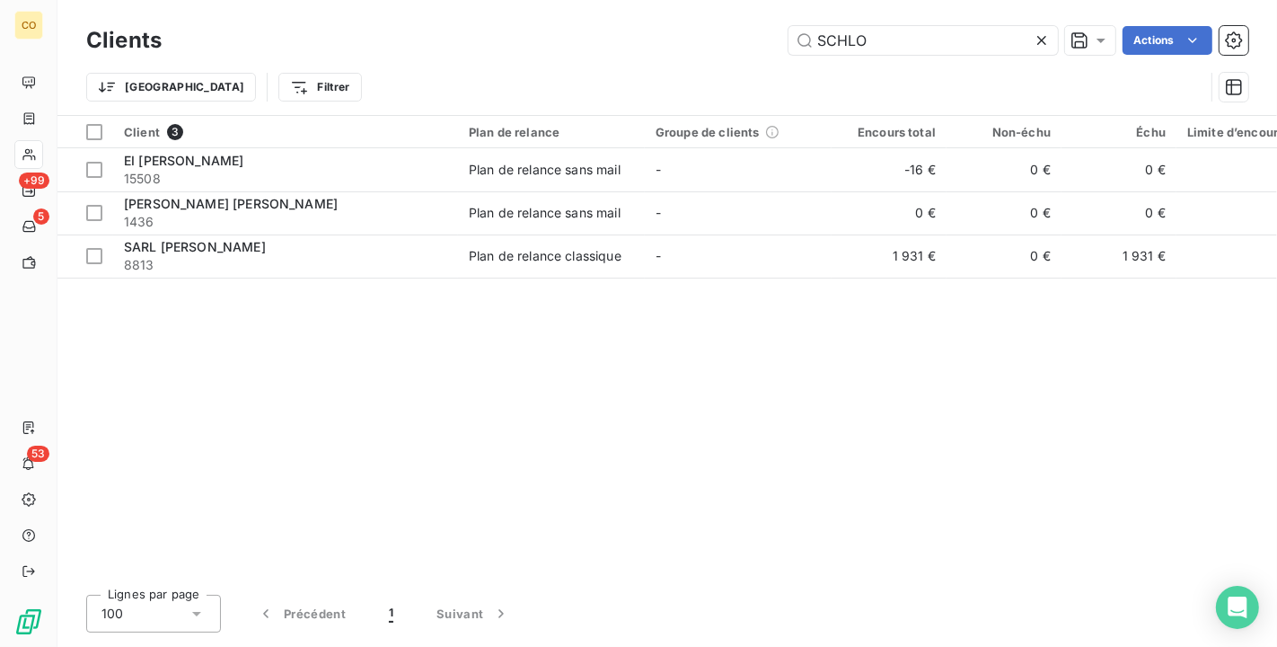
drag, startPoint x: 866, startPoint y: 40, endPoint x: 468, endPoint y: -22, distance: 402.5
click at [468, 0] on html "CO +99 5 53 Clients SCHLO Actions Trier Filtrer Client 3 Plan de relance Groupe…" at bounding box center [638, 323] width 1277 height 647
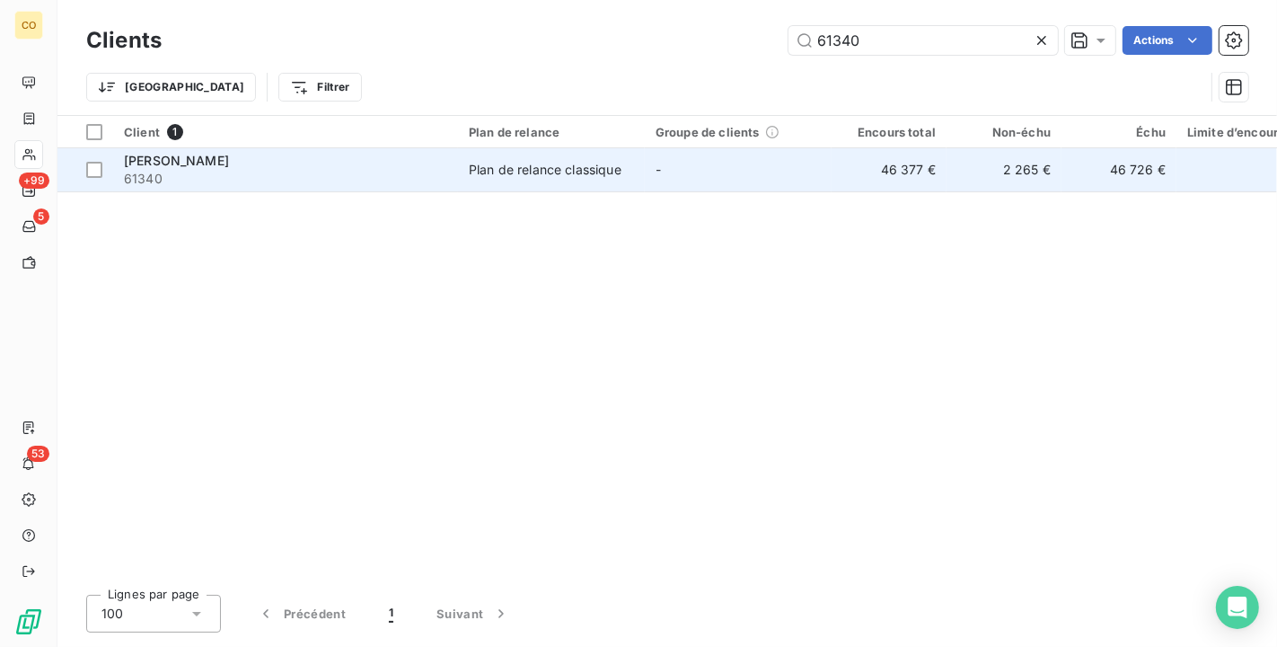
type input "61340"
click at [844, 156] on td "46 377 €" at bounding box center [889, 169] width 115 height 43
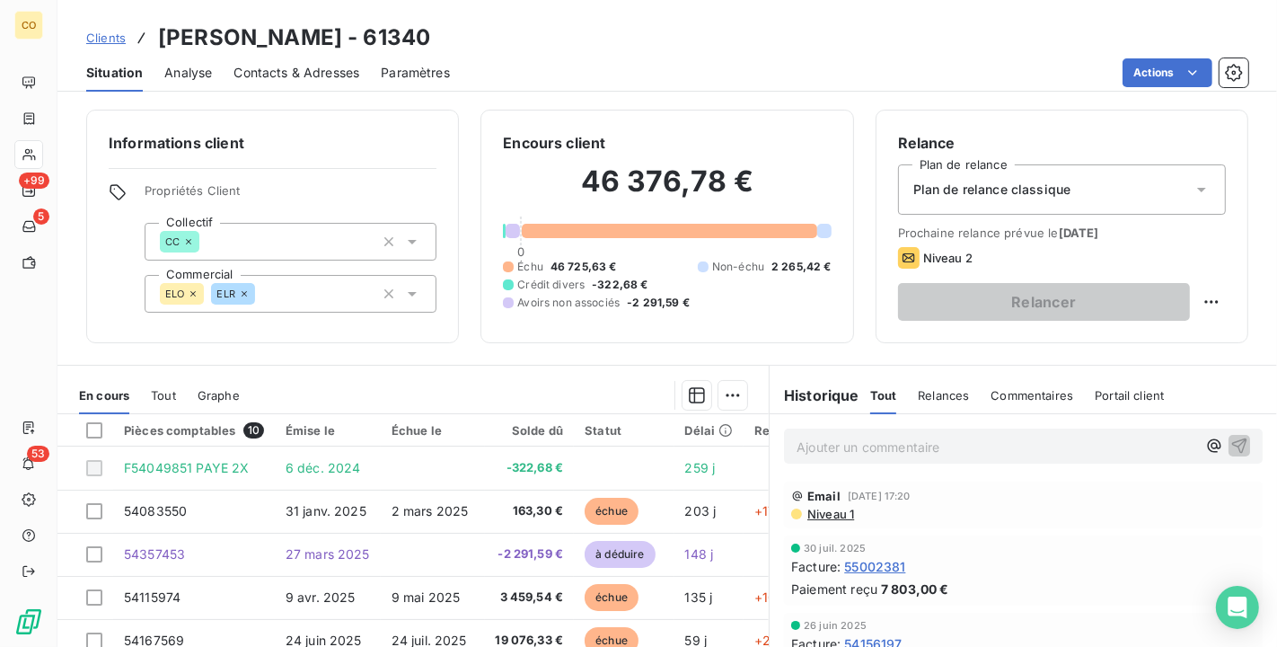
scroll to position [100, 0]
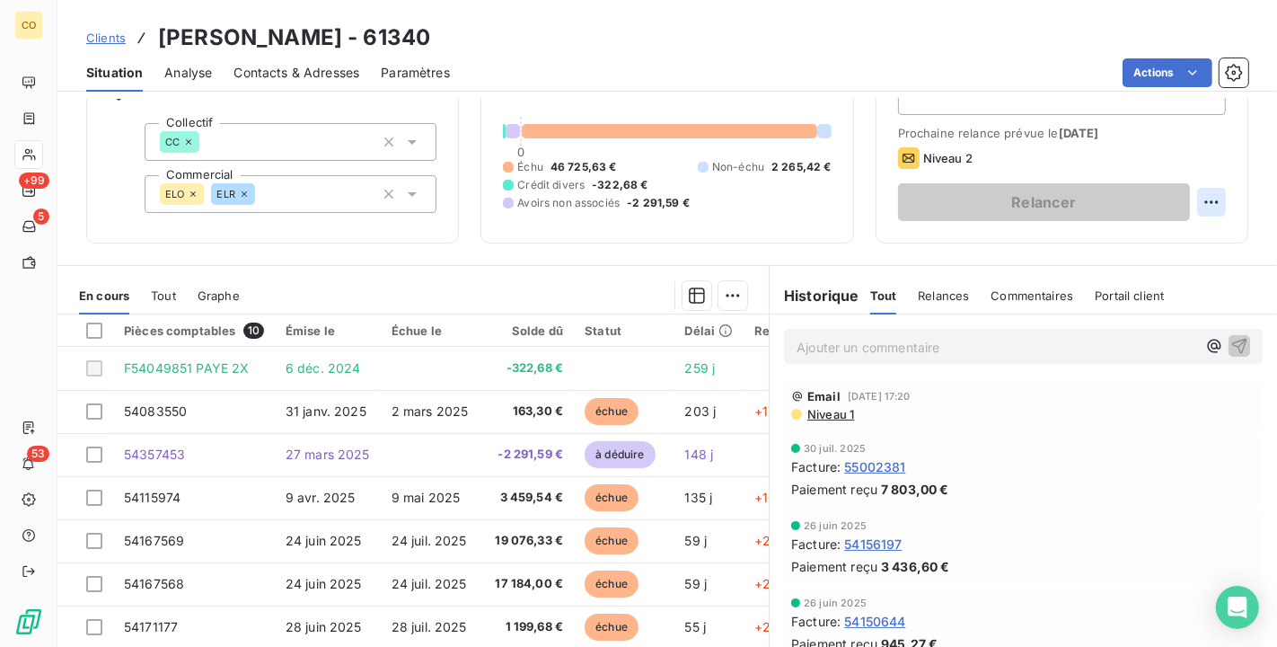
click at [1193, 203] on html "CO +99 5 53 Clients [PERSON_NAME] - 61340 Situation Analyse Contacts & Adresses…" at bounding box center [638, 323] width 1277 height 647
click at [1172, 251] on div "Replanifier cette action" at bounding box center [1123, 240] width 161 height 29
select select "7"
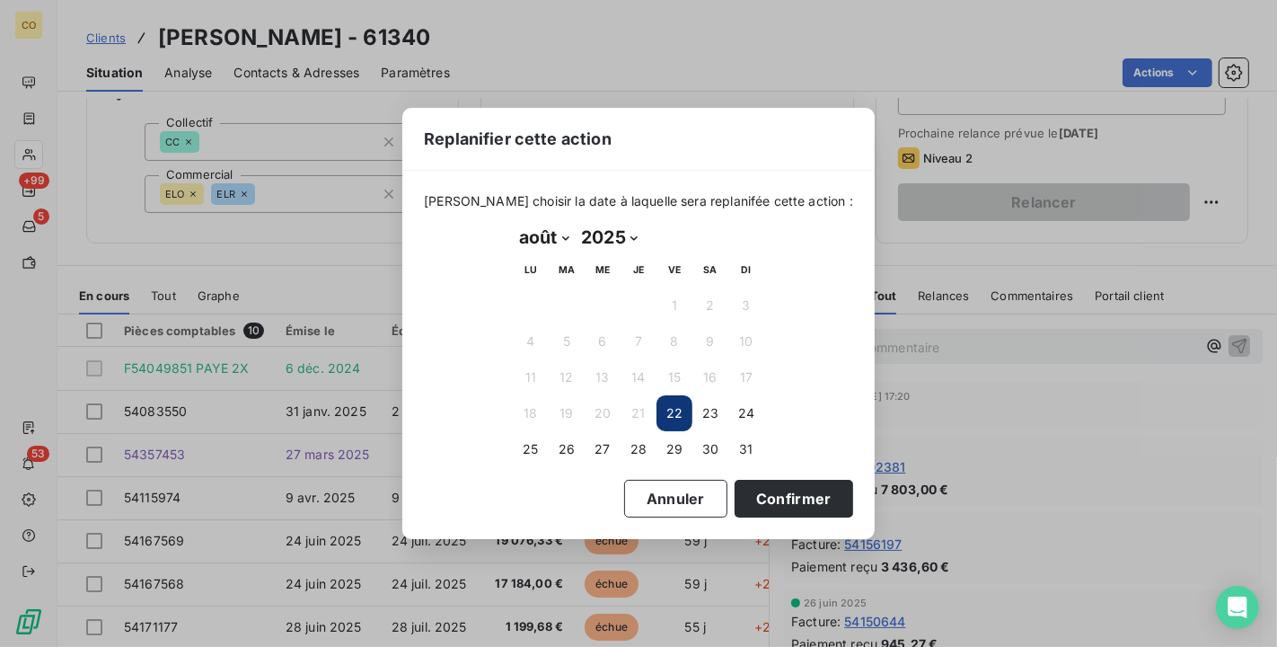
click at [682, 406] on button "22" at bounding box center [674, 413] width 36 height 36
click at [782, 496] on button "Confirmer" at bounding box center [794, 499] width 119 height 38
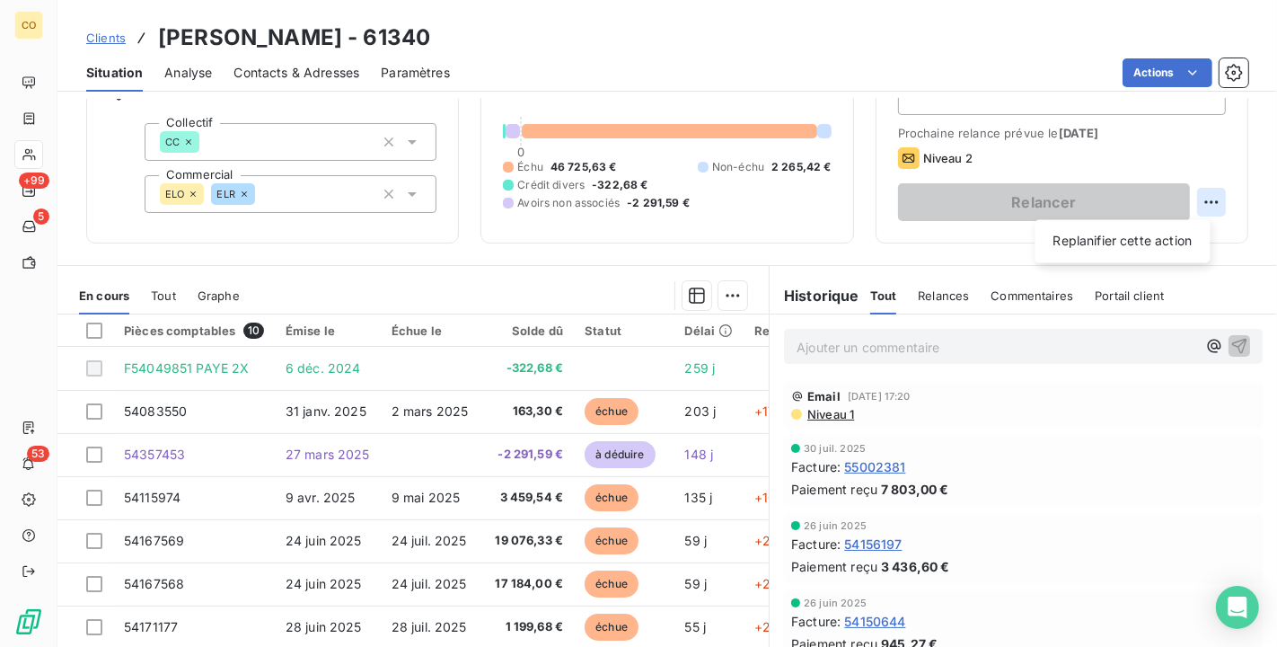
click at [1198, 207] on html "CO +99 5 53 Clients [PERSON_NAME] - 61340 Situation Analyse Contacts & Adresses…" at bounding box center [638, 323] width 1277 height 647
click at [1137, 250] on div "Replanifier cette action" at bounding box center [1123, 240] width 161 height 29
select select "7"
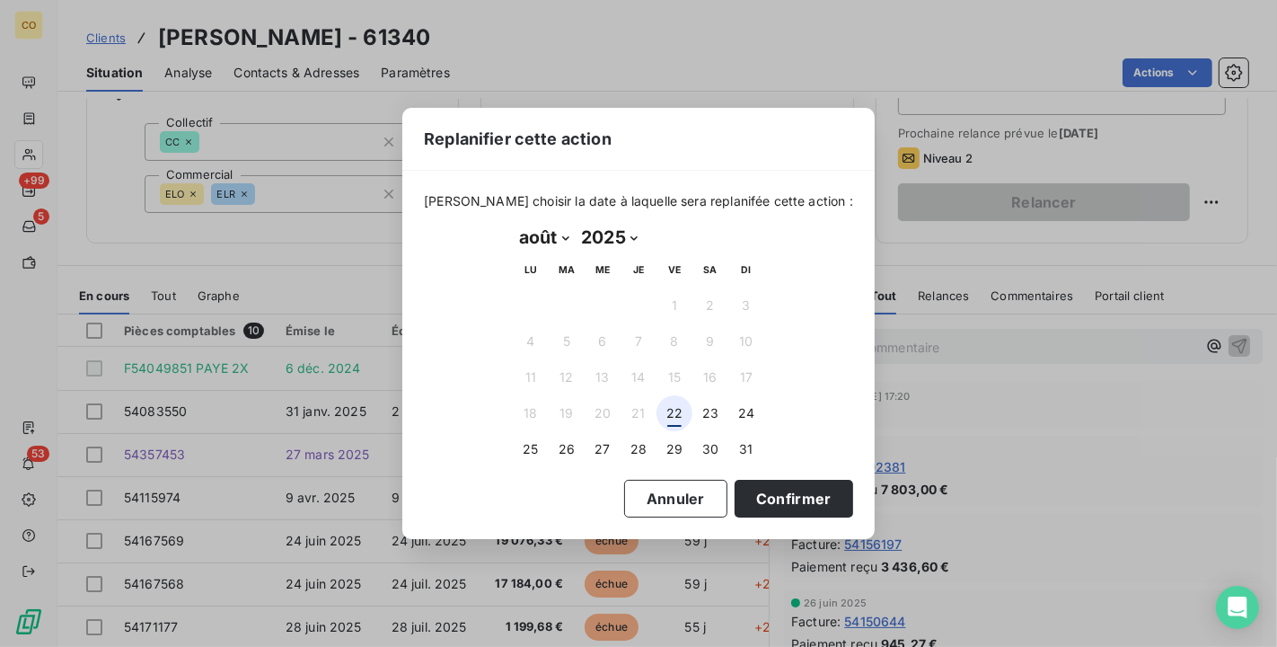
click at [684, 409] on button "22" at bounding box center [674, 413] width 36 height 36
click at [762, 507] on button "Confirmer" at bounding box center [794, 499] width 119 height 38
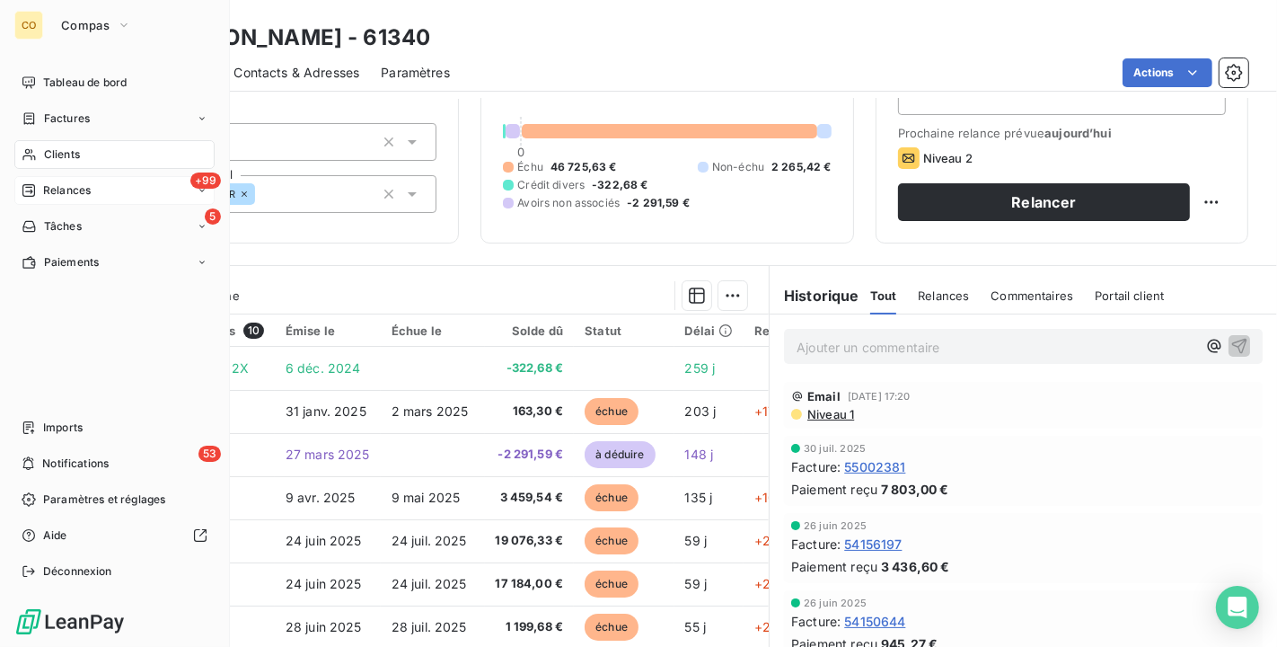
click at [38, 191] on div "Relances" at bounding box center [56, 190] width 69 height 16
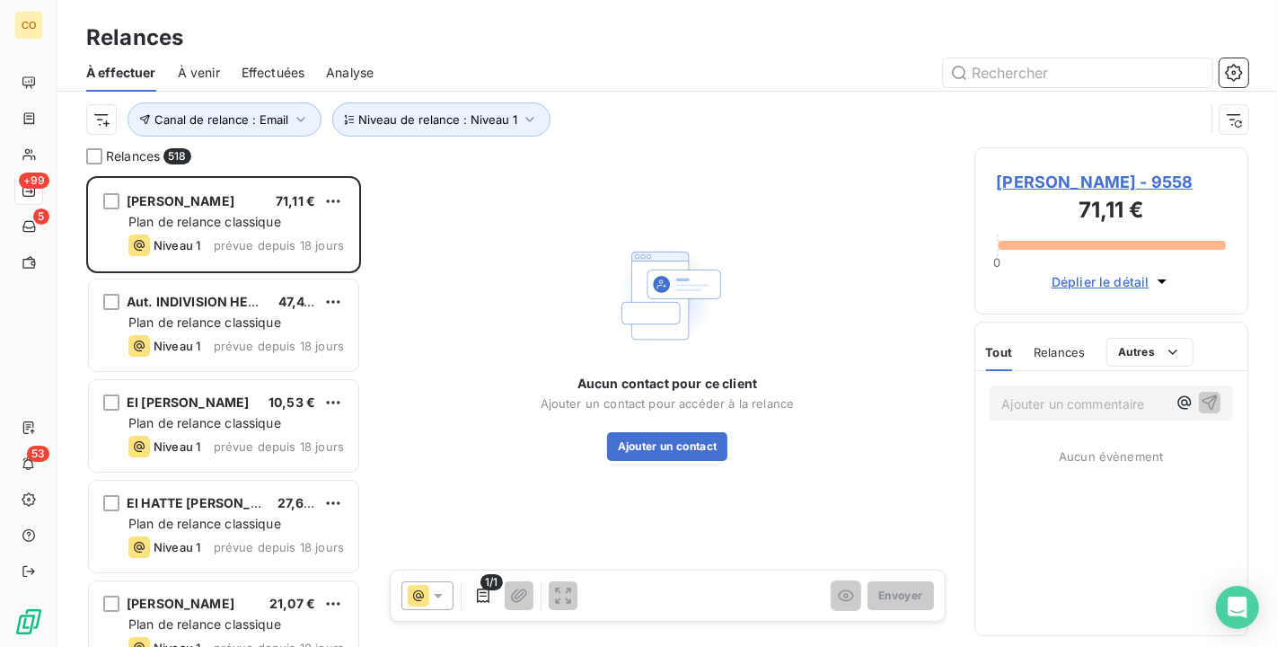
scroll to position [455, 259]
click at [1001, 69] on input "text" at bounding box center [1077, 72] width 269 height 29
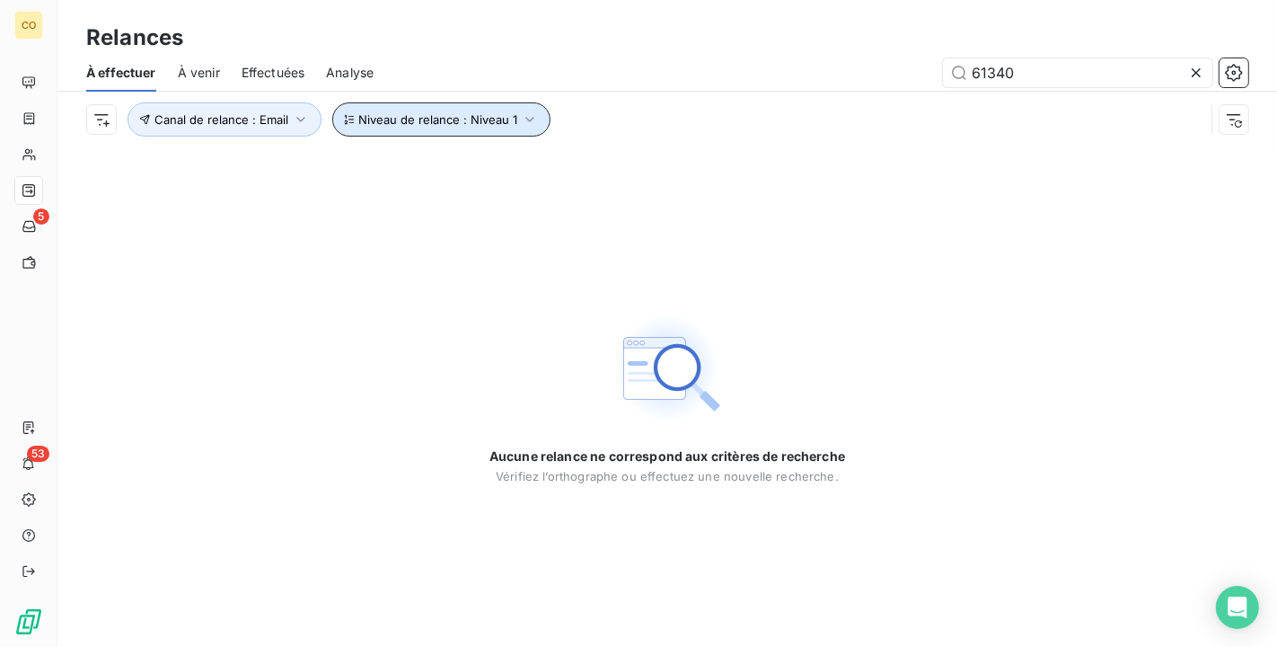
click at [535, 119] on button "Niveau de relance : Niveau 1" at bounding box center [441, 119] width 218 height 34
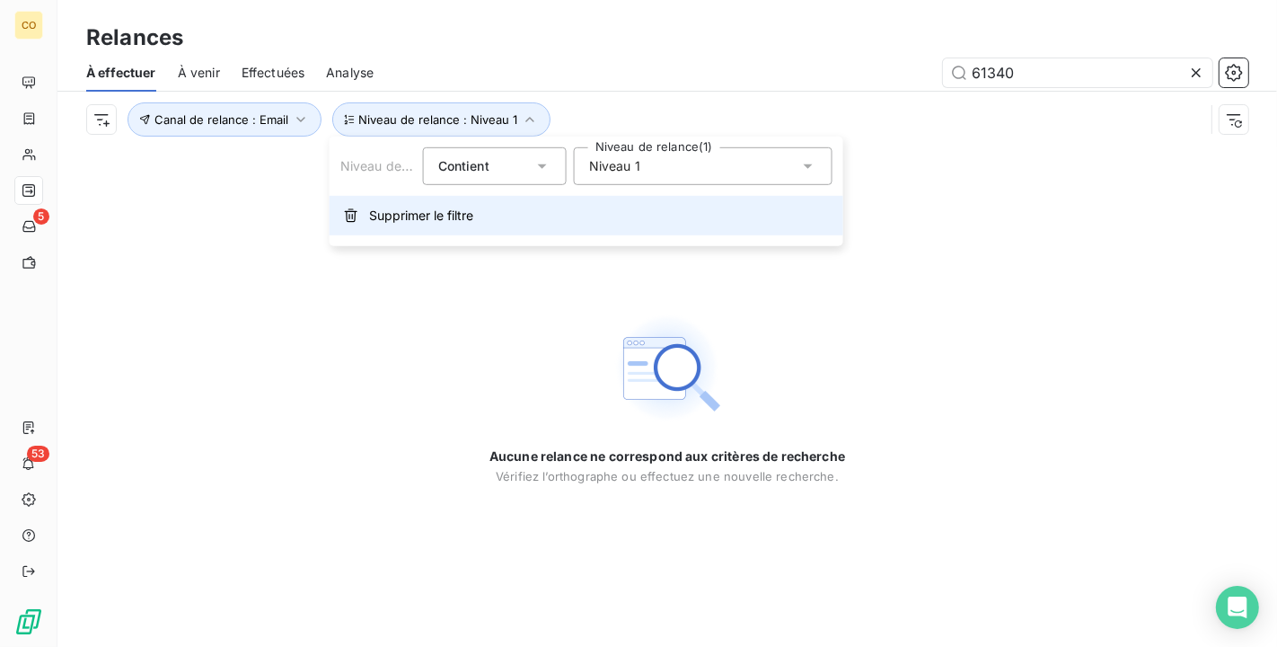
click at [440, 221] on span "Supprimer le filtre" at bounding box center [421, 216] width 104 height 18
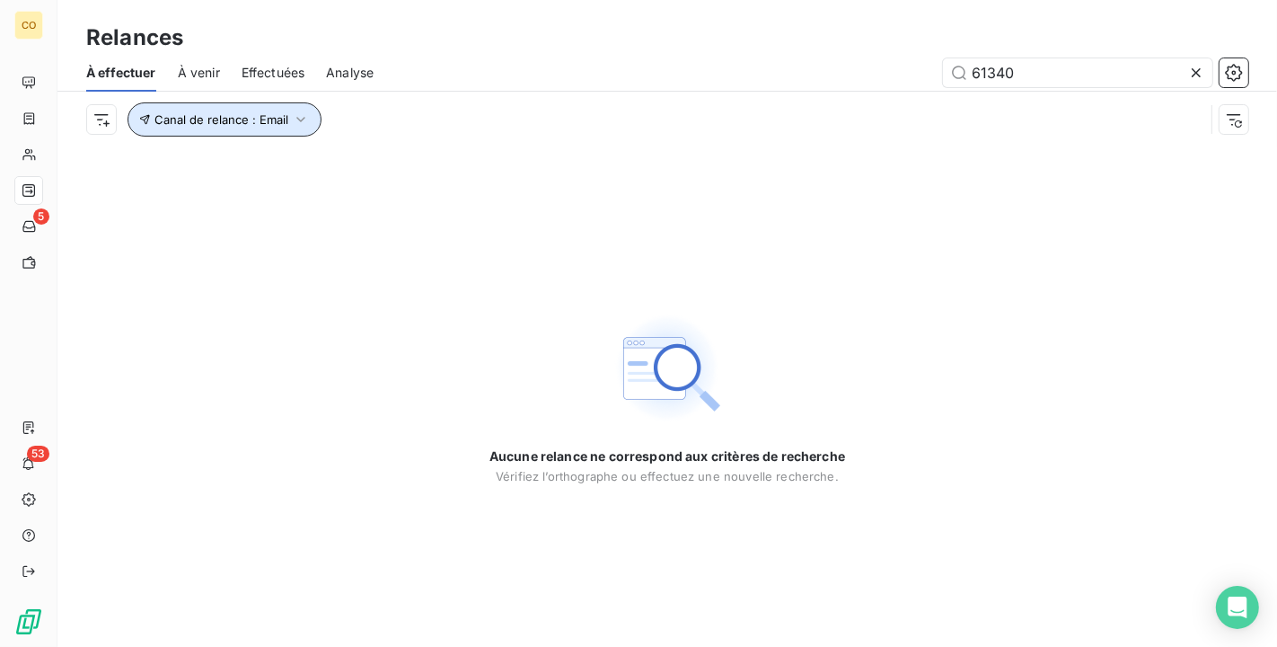
click at [303, 121] on icon "button" at bounding box center [301, 119] width 18 height 18
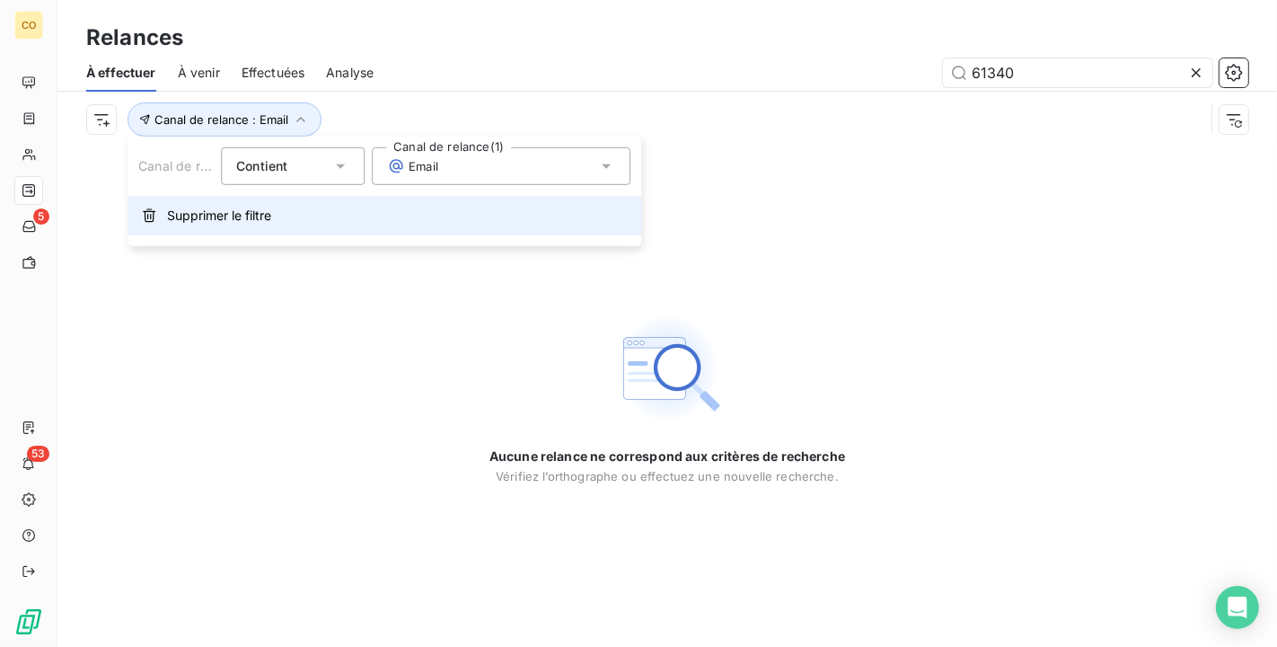
click at [269, 210] on span "Supprimer le filtre" at bounding box center [219, 216] width 104 height 18
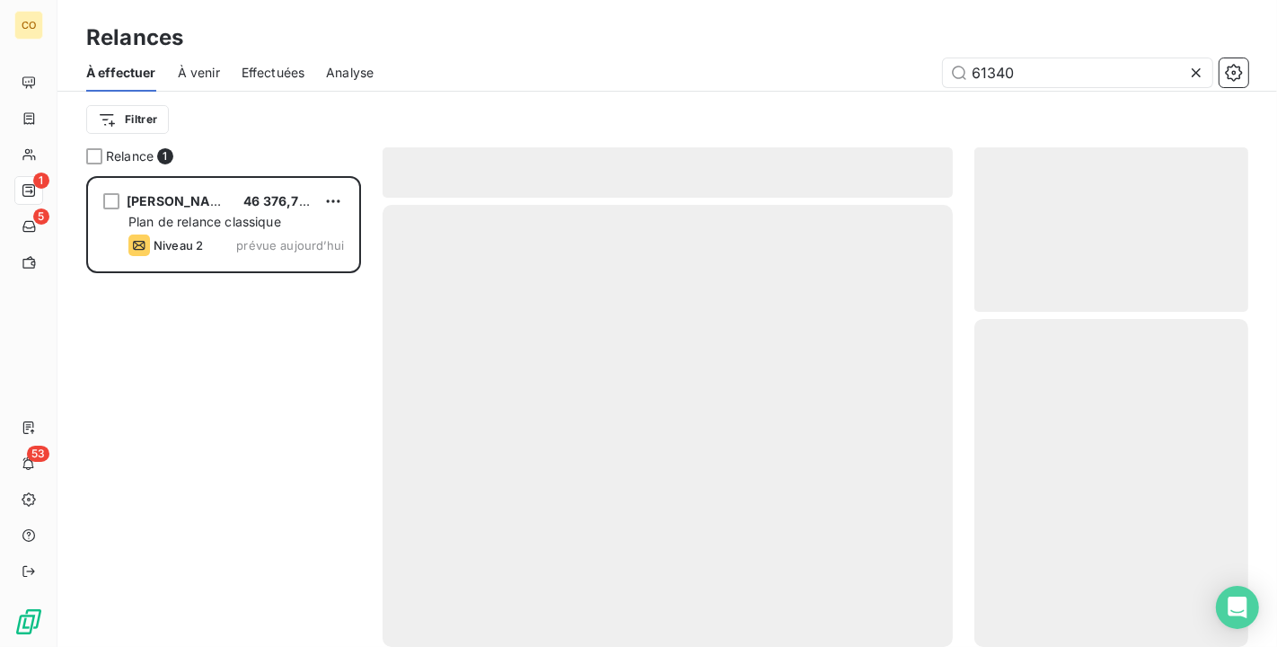
scroll to position [455, 259]
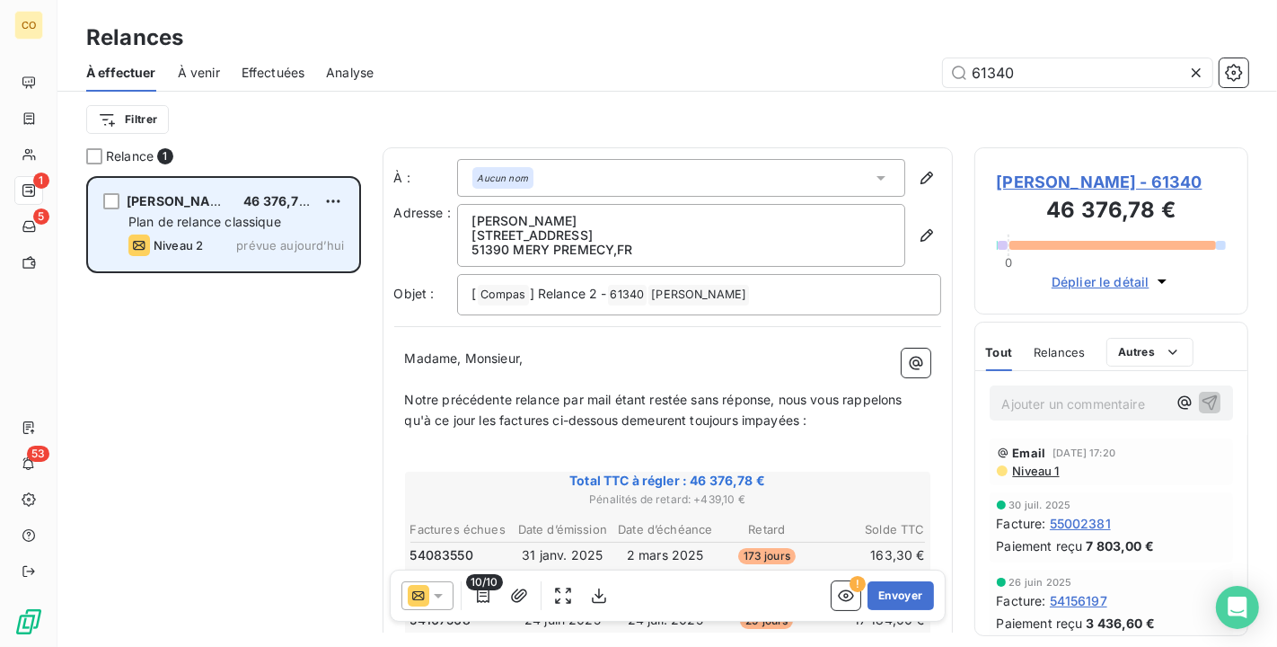
click at [235, 231] on div "[PERSON_NAME] 46 376,78 € Plan de relance classique Niveau 2 prévue [DATE]" at bounding box center [223, 225] width 269 height 92
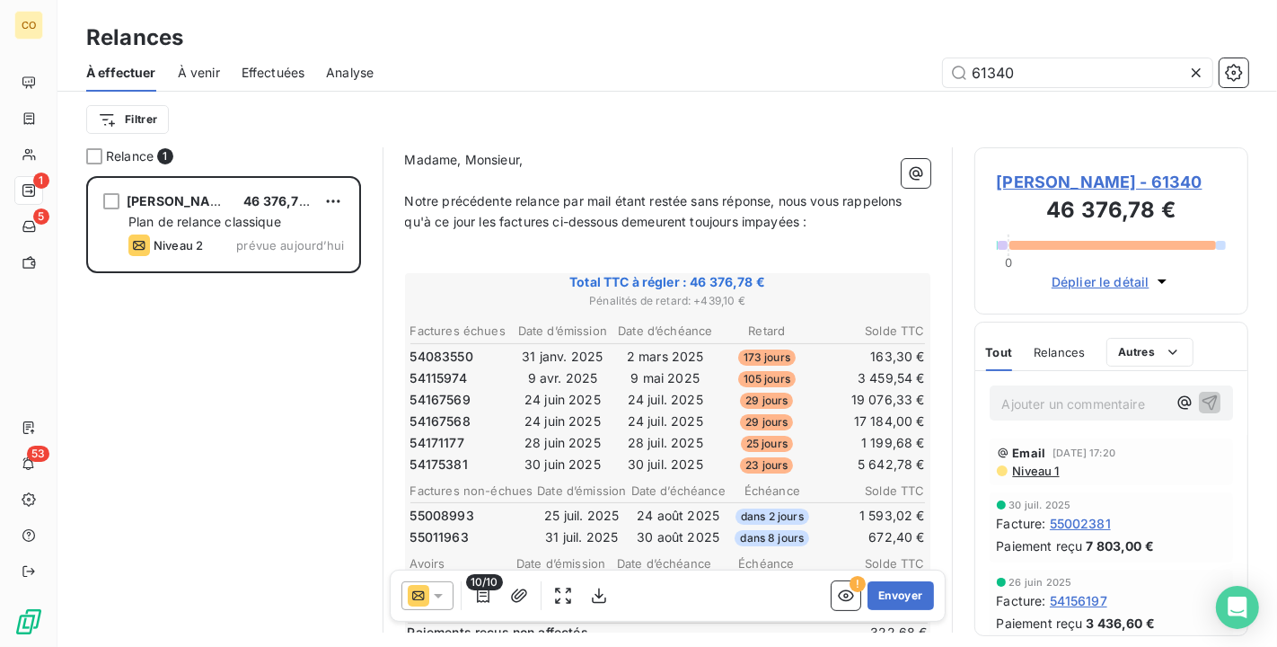
scroll to position [199, 0]
click at [442, 594] on icon at bounding box center [438, 595] width 18 height 18
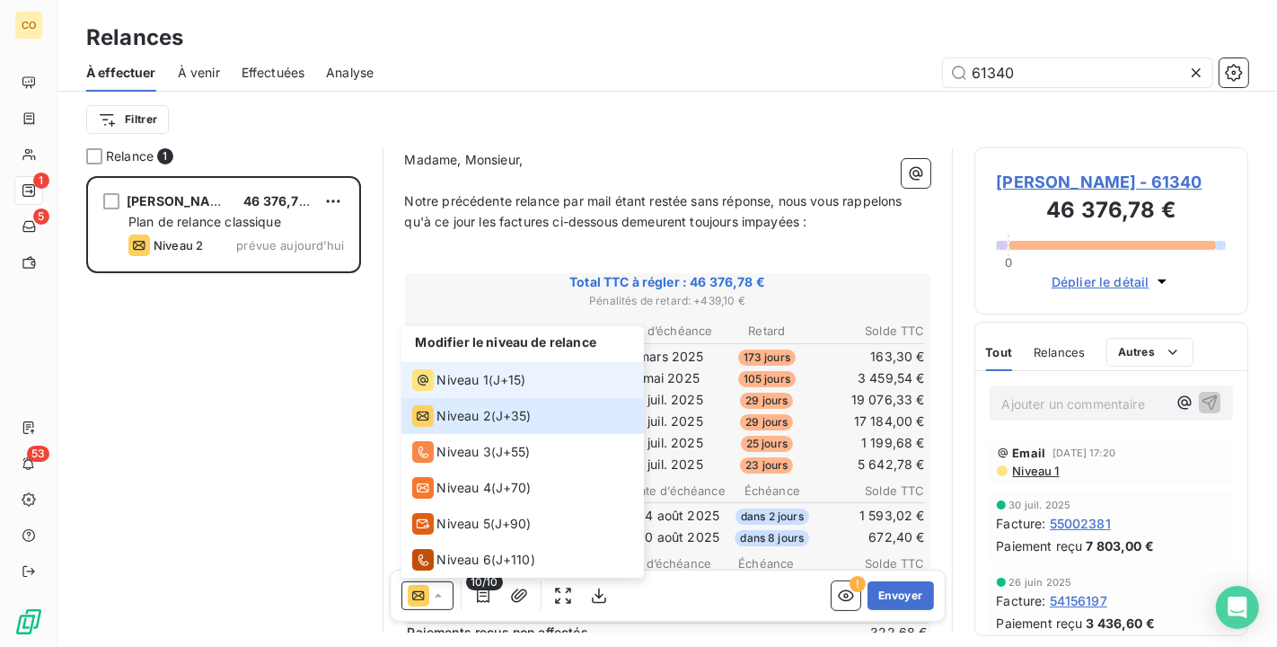
click at [435, 378] on div "Niveau 1" at bounding box center [450, 380] width 76 height 22
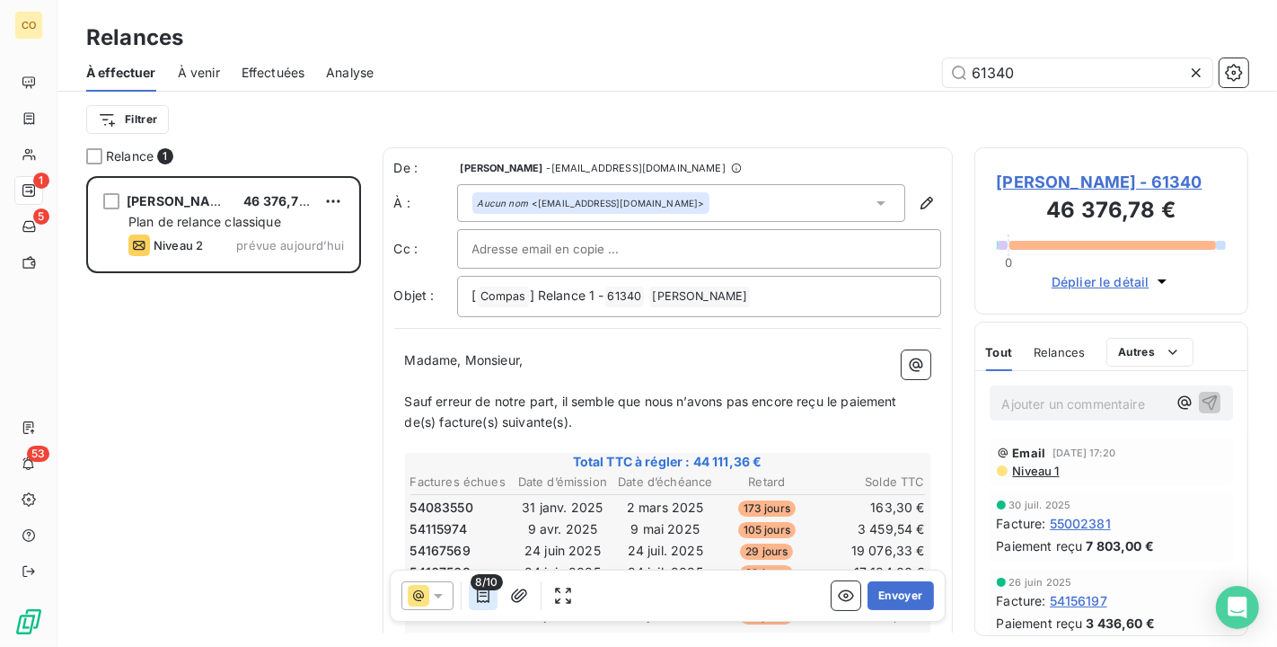
click at [489, 590] on icon "button" at bounding box center [483, 595] width 18 height 18
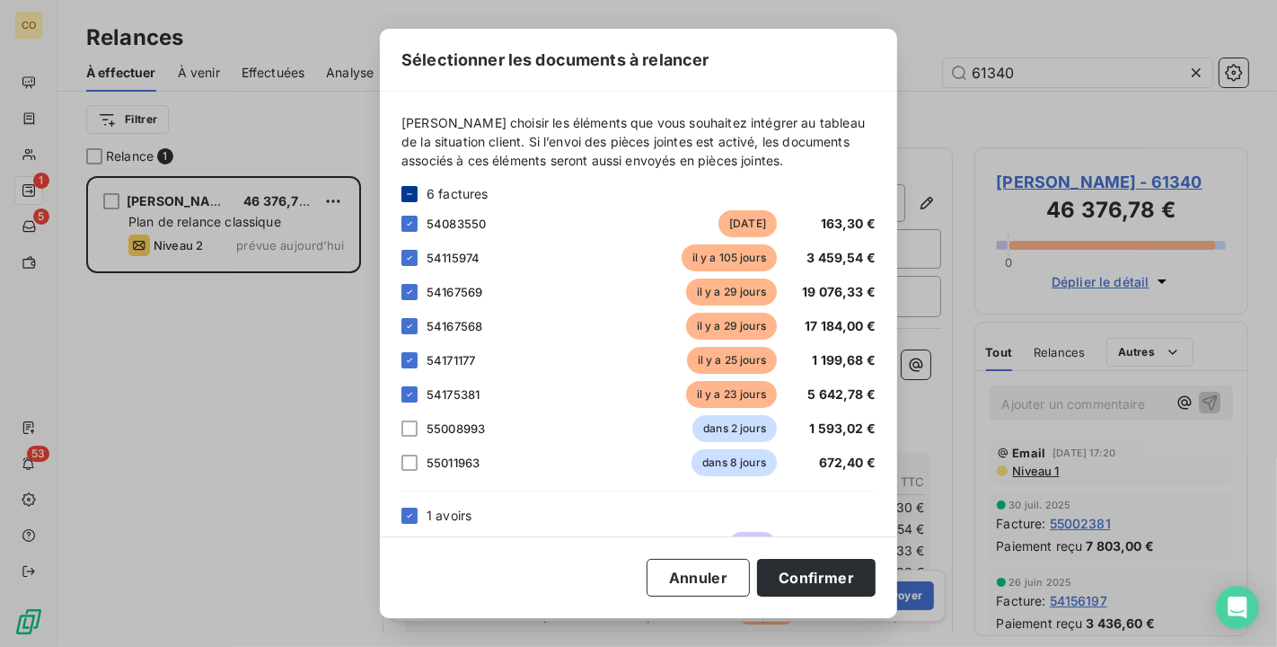
click at [415, 193] on div at bounding box center [409, 194] width 16 height 16
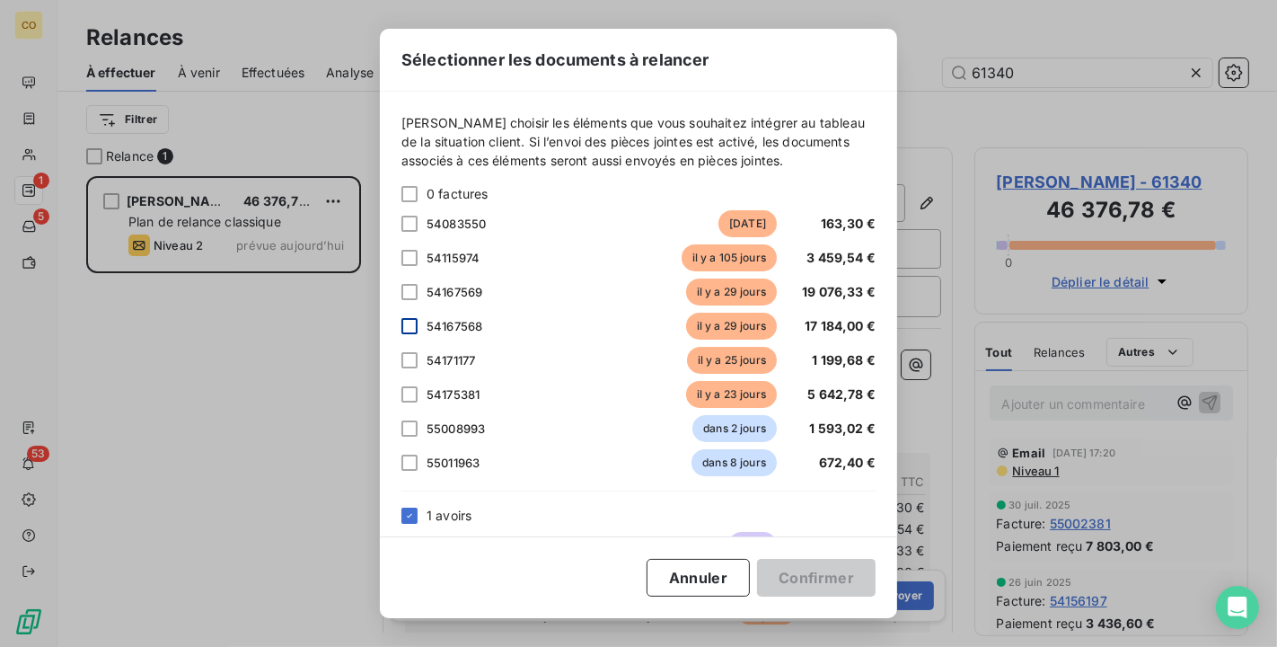
click at [405, 325] on div at bounding box center [409, 326] width 16 height 16
click at [408, 295] on div at bounding box center [409, 292] width 16 height 16
click at [409, 424] on div at bounding box center [409, 428] width 16 height 16
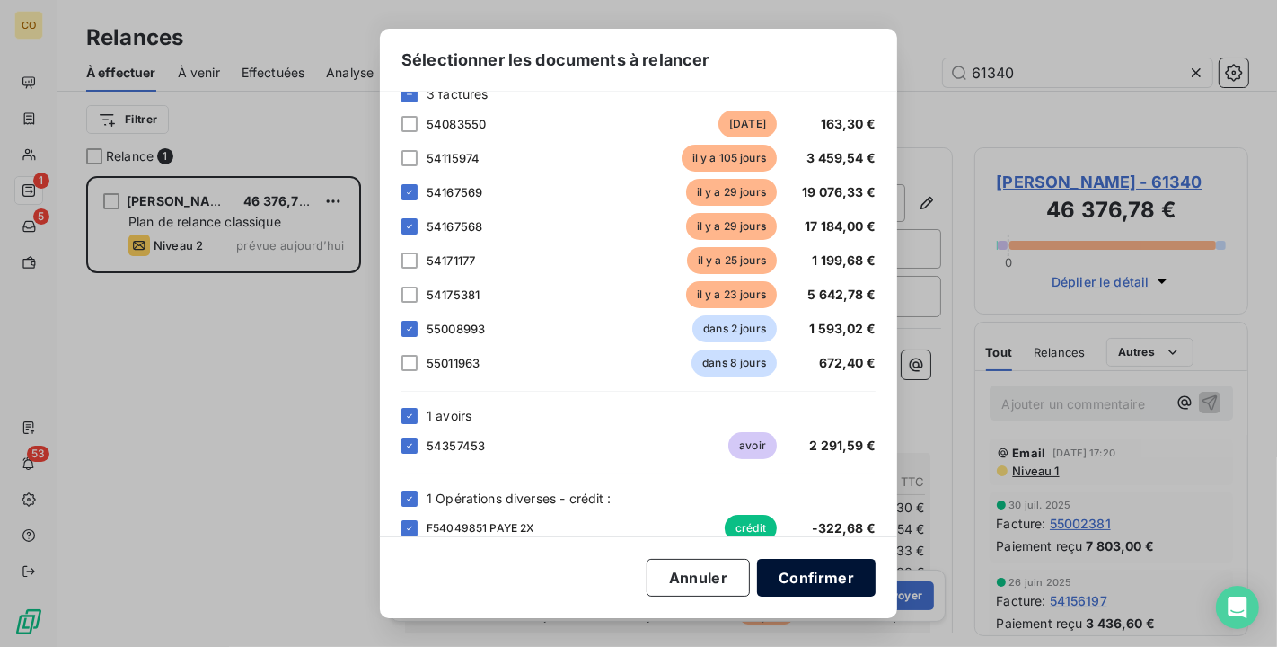
click at [770, 575] on button "Confirmer" at bounding box center [816, 578] width 119 height 38
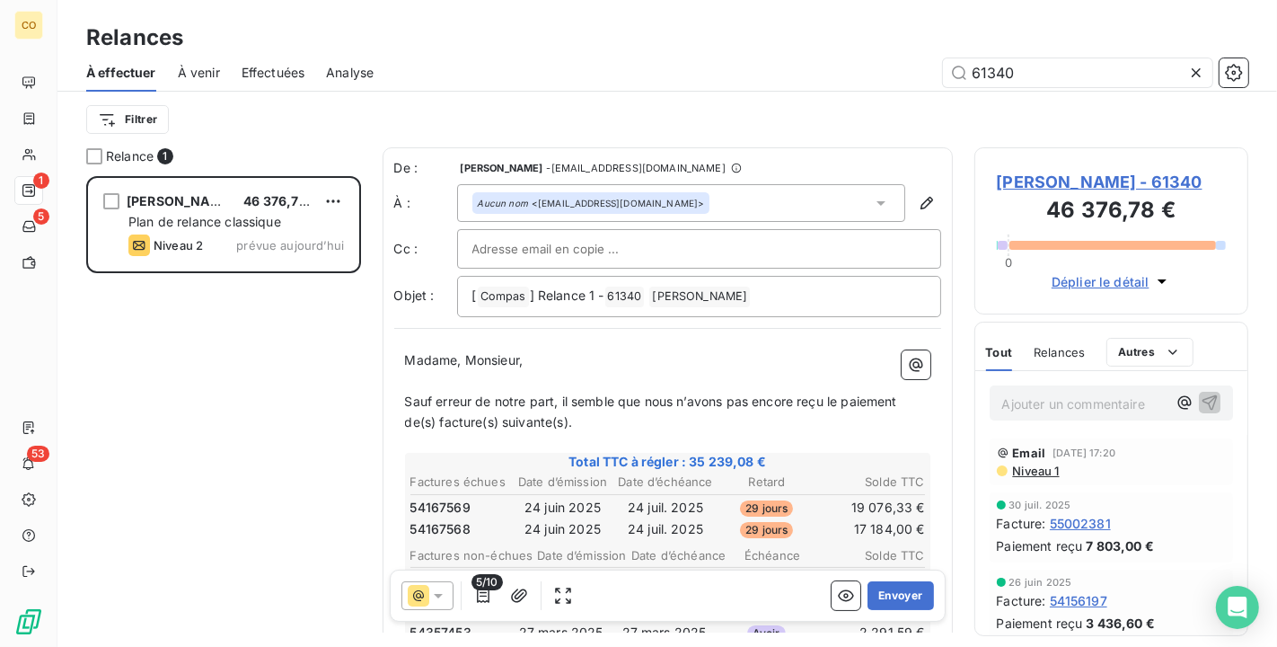
scroll to position [0, 0]
click at [408, 397] on span "Sauf erreur de notre part, il semble que nous n’avons pas encore reçu le paieme…" at bounding box center [653, 411] width 496 height 36
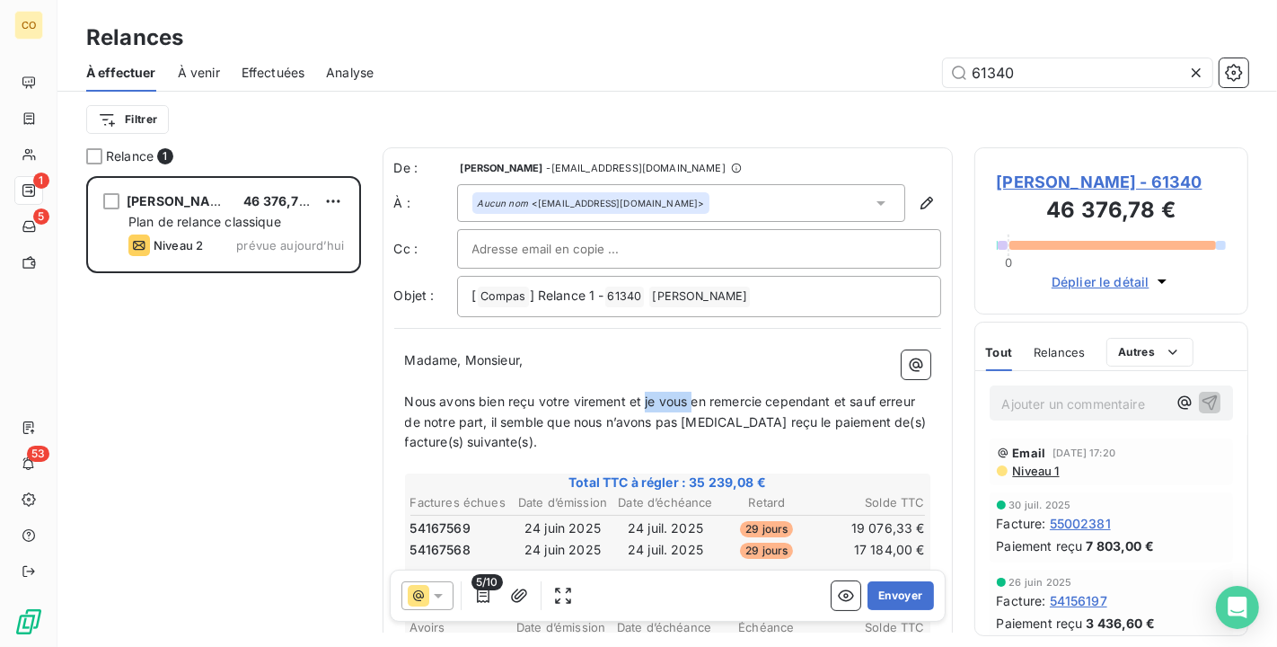
drag, startPoint x: 691, startPoint y: 395, endPoint x: 645, endPoint y: 393, distance: 46.7
click at [645, 393] on span "Nous avons bien reçu votre virement et je vous en remercie cependant et sauf er…" at bounding box center [667, 421] width 525 height 57
click at [785, 393] on span "Nous avons bien reçu votre virement et nous vous en remercie cependant et sauf …" at bounding box center [654, 421] width 499 height 57
click at [788, 425] on span "Nous avons bien reçu votre virement et nous vous en remercions cependant et sau…" at bounding box center [658, 421] width 506 height 57
click at [716, 432] on p "Nous avons bien reçu votre virement et nous vous en remercions cependant et sau…" at bounding box center [667, 423] width 525 height 62
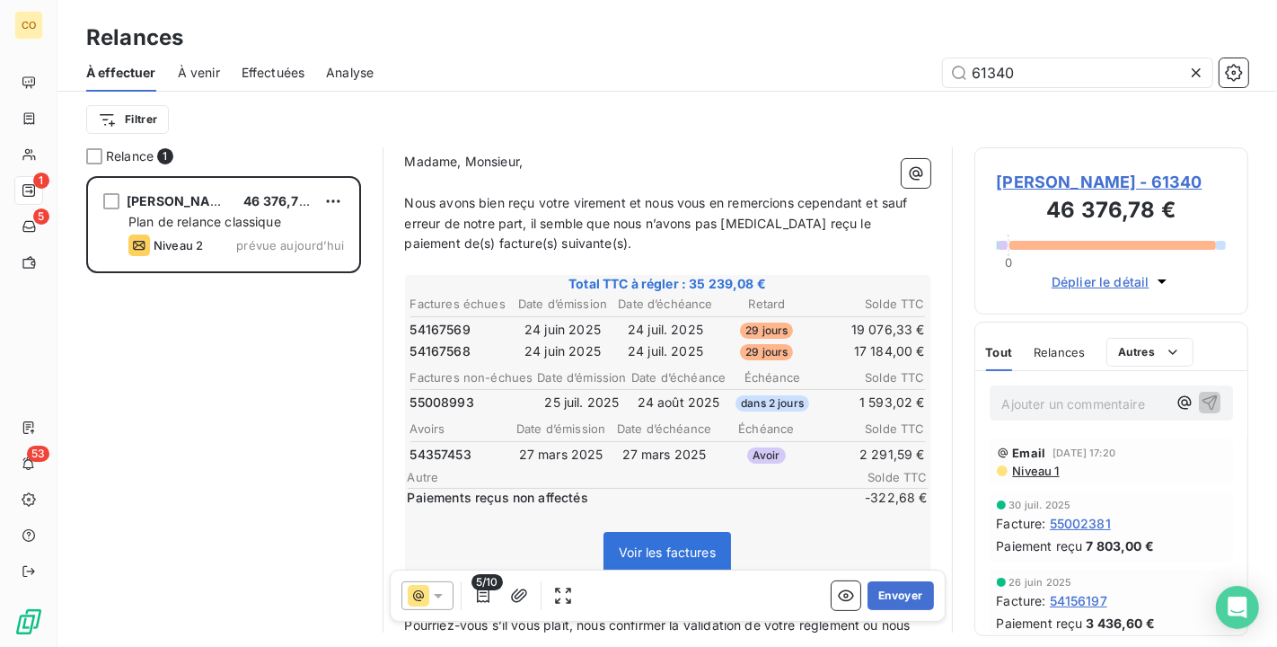
scroll to position [300, 0]
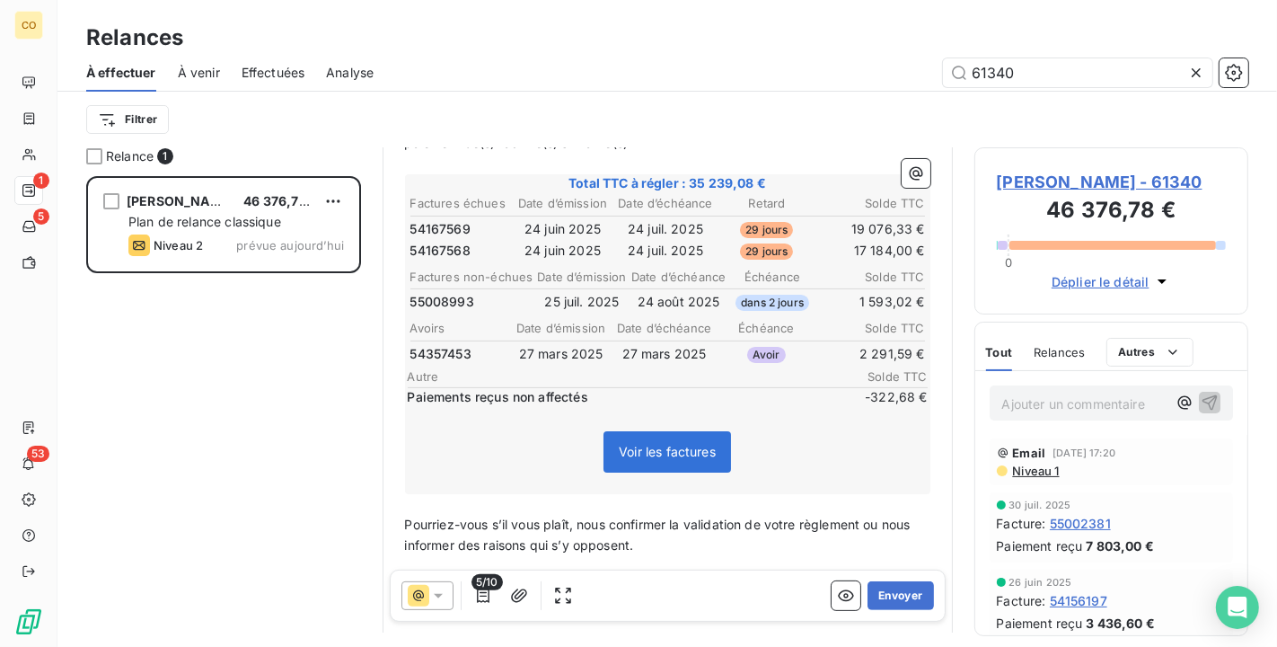
click at [467, 496] on p "﻿" at bounding box center [667, 504] width 525 height 21
click at [513, 516] on span "Pensez à déduire l'avoir et le paiement reçu non affectés de 322.68€, correpond…" at bounding box center [666, 534] width 522 height 36
click at [737, 516] on span "Pensez à déduire sur votre prochain réglement l'avoir et le paiement reçu non a…" at bounding box center [668, 544] width 526 height 57
click at [733, 516] on span "Pensez à déduire sur votre prochain réglement l'avoir et le paiement reçu non a…" at bounding box center [668, 544] width 526 height 57
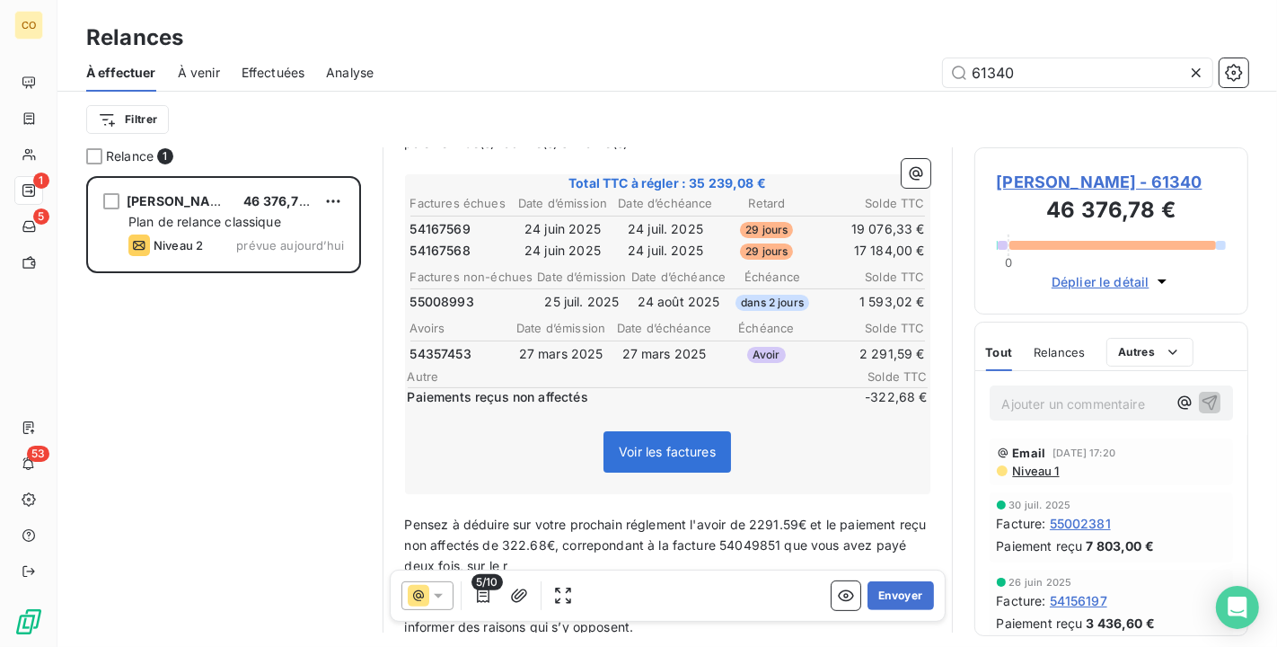
click at [759, 516] on span "Pensez à déduire sur votre prochain réglement l'avoir de 2291.59€ et le paiemen…" at bounding box center [667, 544] width 525 height 57
click at [641, 516] on span "Pensez à déduire sur votre prochain réglement l'avoir de 2 291.59€ et le paieme…" at bounding box center [669, 544] width 529 height 57
click at [567, 557] on p "Pensez à déduire sur votre prochain règlement l'avoir de 2 291.59€ et le paieme…" at bounding box center [667, 546] width 525 height 62
click at [636, 542] on span "Pensez à déduire sur votre prochain règlement l'avoir de 2 291.59€ et le paieme…" at bounding box center [669, 544] width 529 height 57
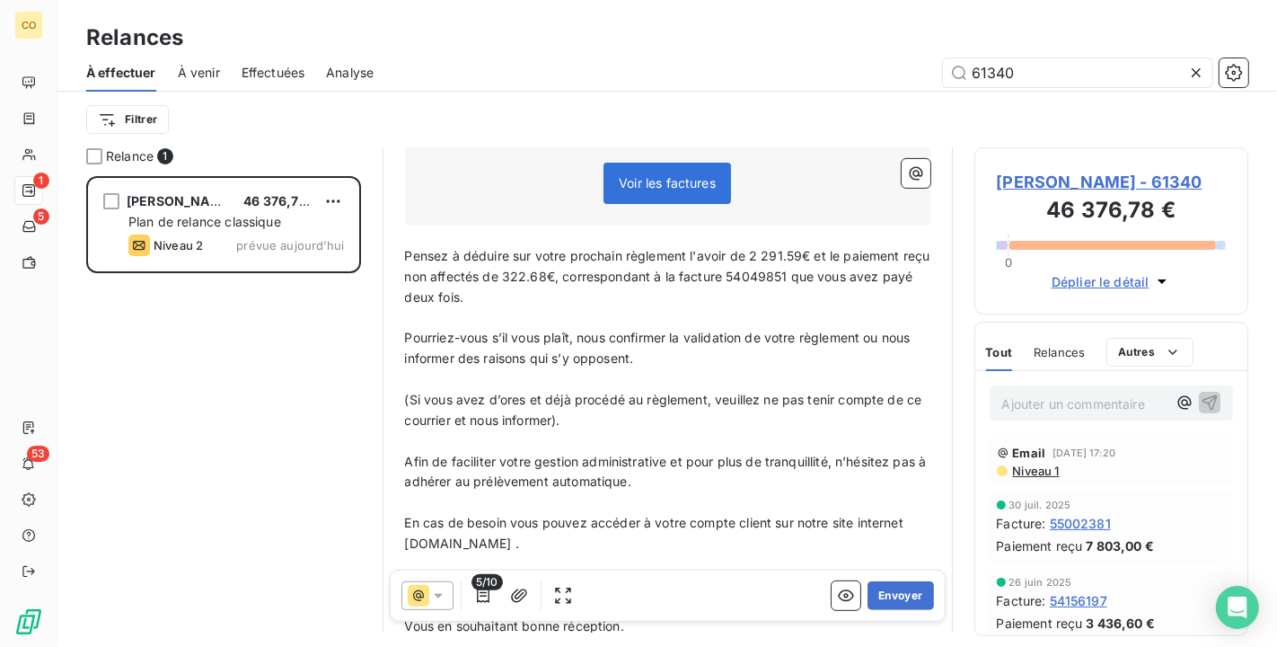
scroll to position [599, 0]
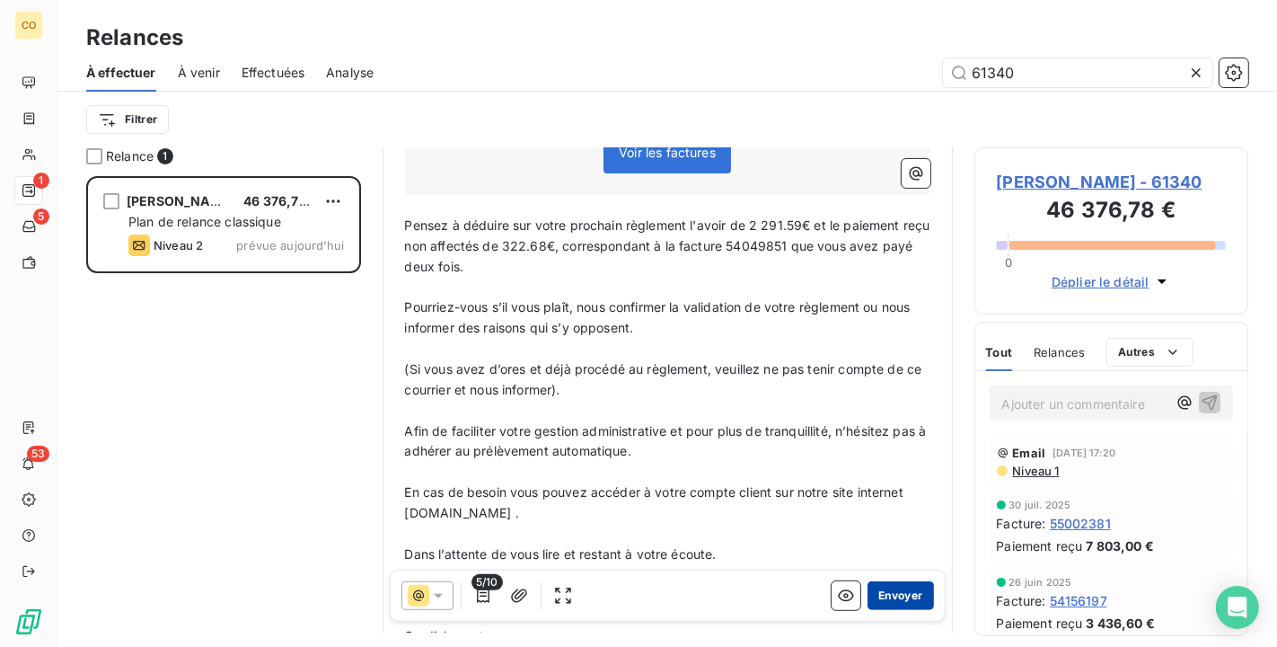
click at [894, 593] on button "Envoyer" at bounding box center [900, 595] width 66 height 29
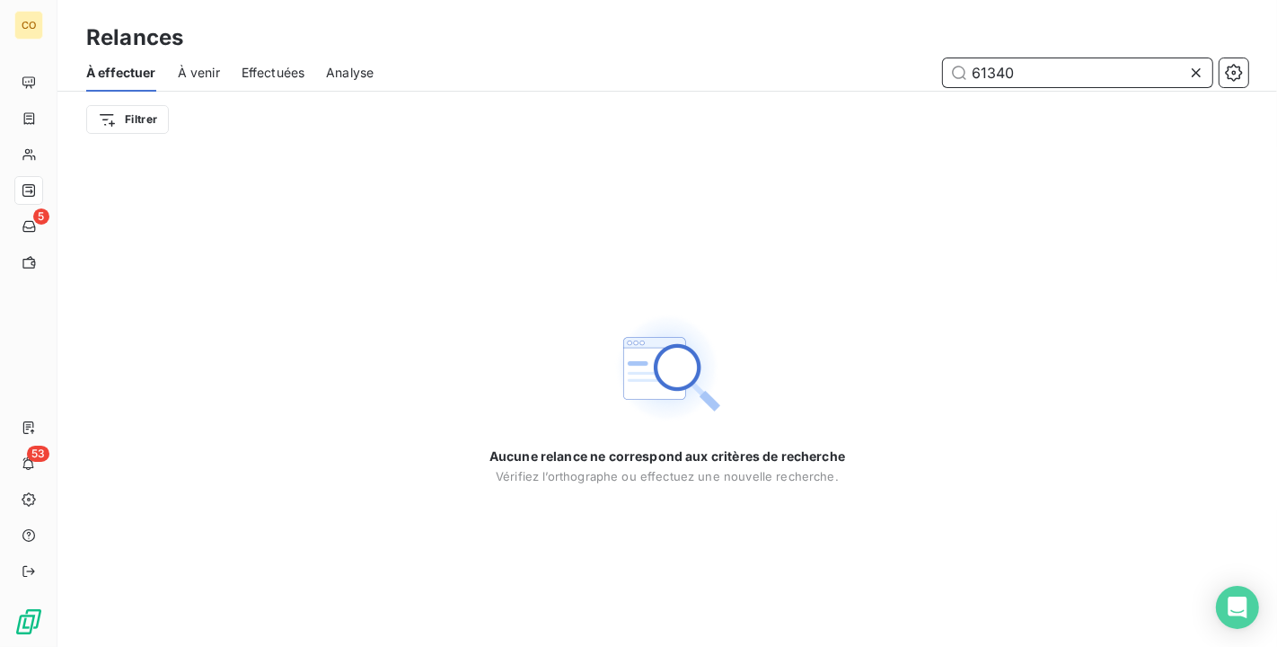
drag, startPoint x: 1073, startPoint y: 72, endPoint x: 679, endPoint y: 15, distance: 398.3
click at [679, 15] on div "Relances À effectuer À venir Effectuées Analyse 61340 Filtrer" at bounding box center [667, 73] width 1220 height 147
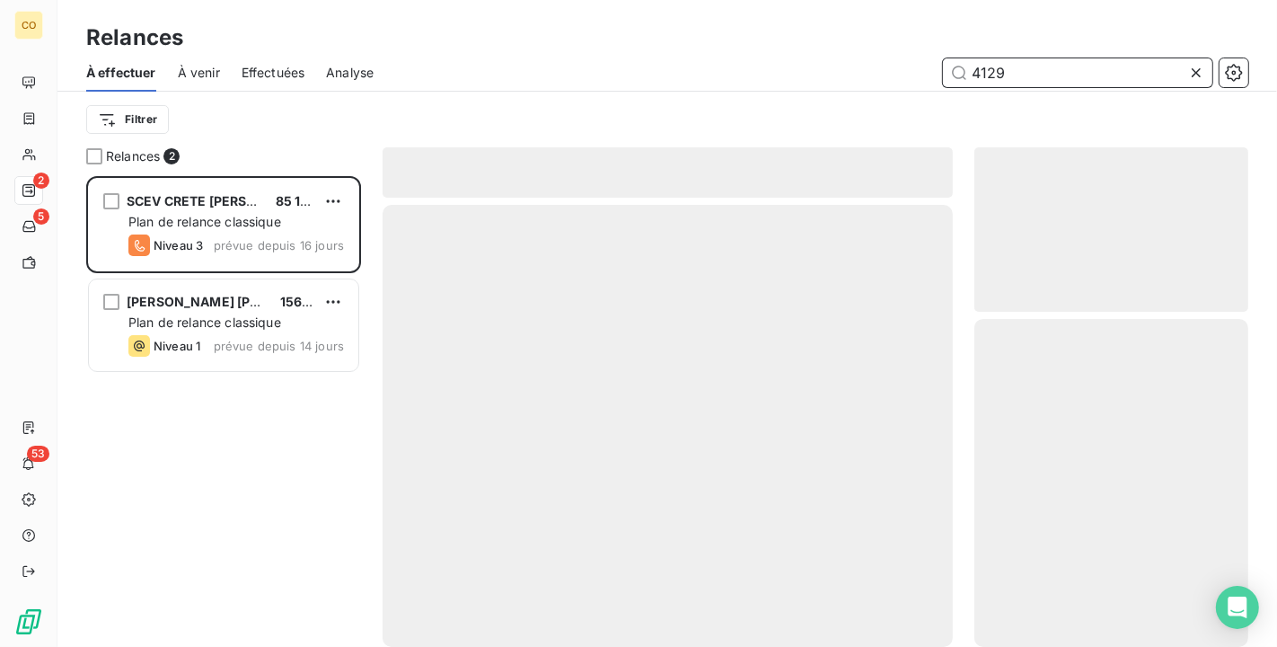
scroll to position [455, 259]
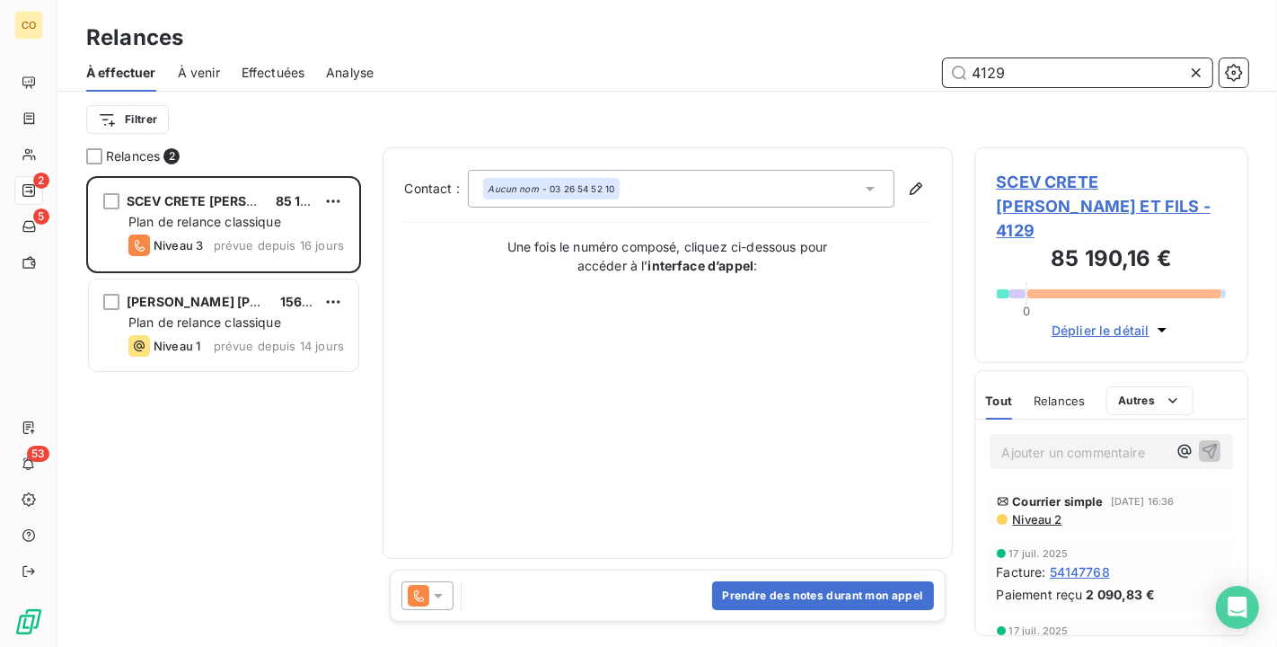
type input "4129"
click at [444, 599] on icon at bounding box center [438, 595] width 18 height 18
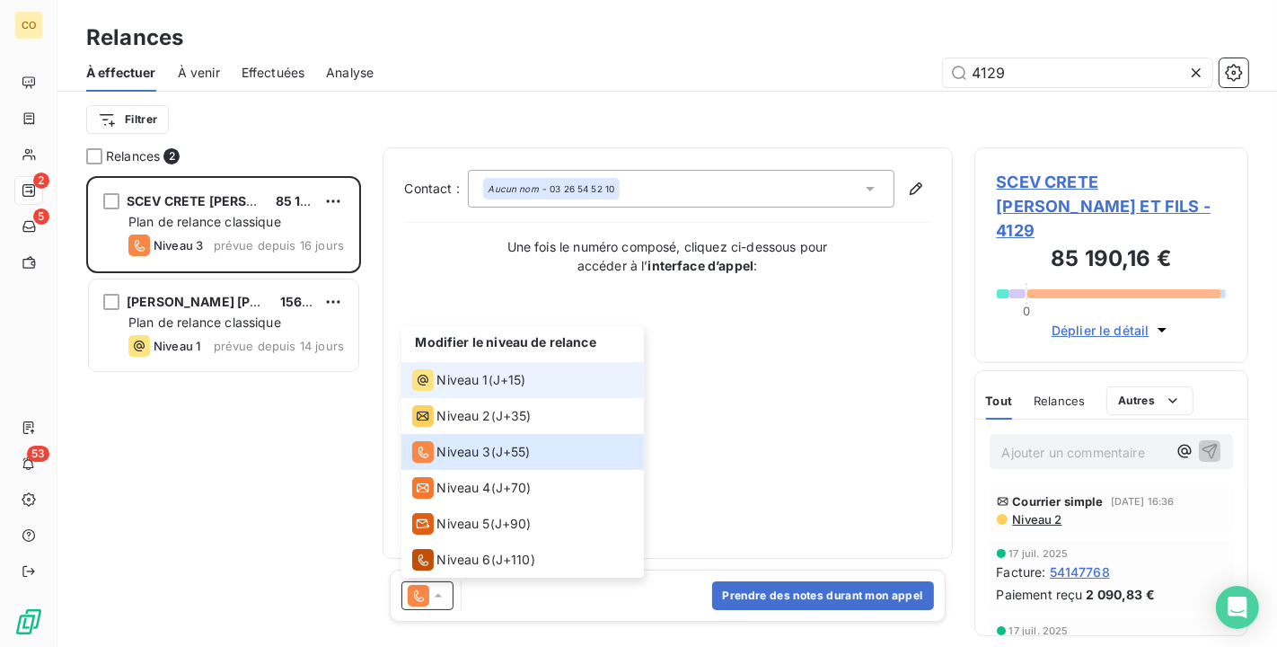
click at [474, 374] on span "Niveau 1" at bounding box center [462, 380] width 51 height 18
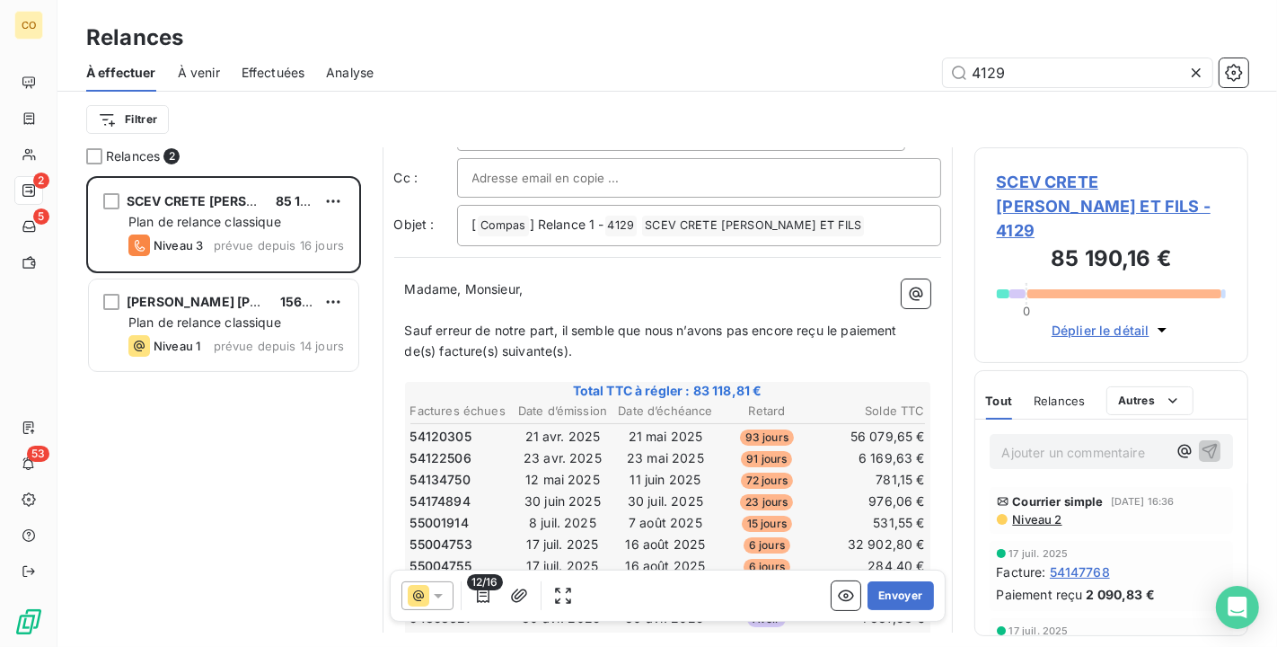
scroll to position [102, 0]
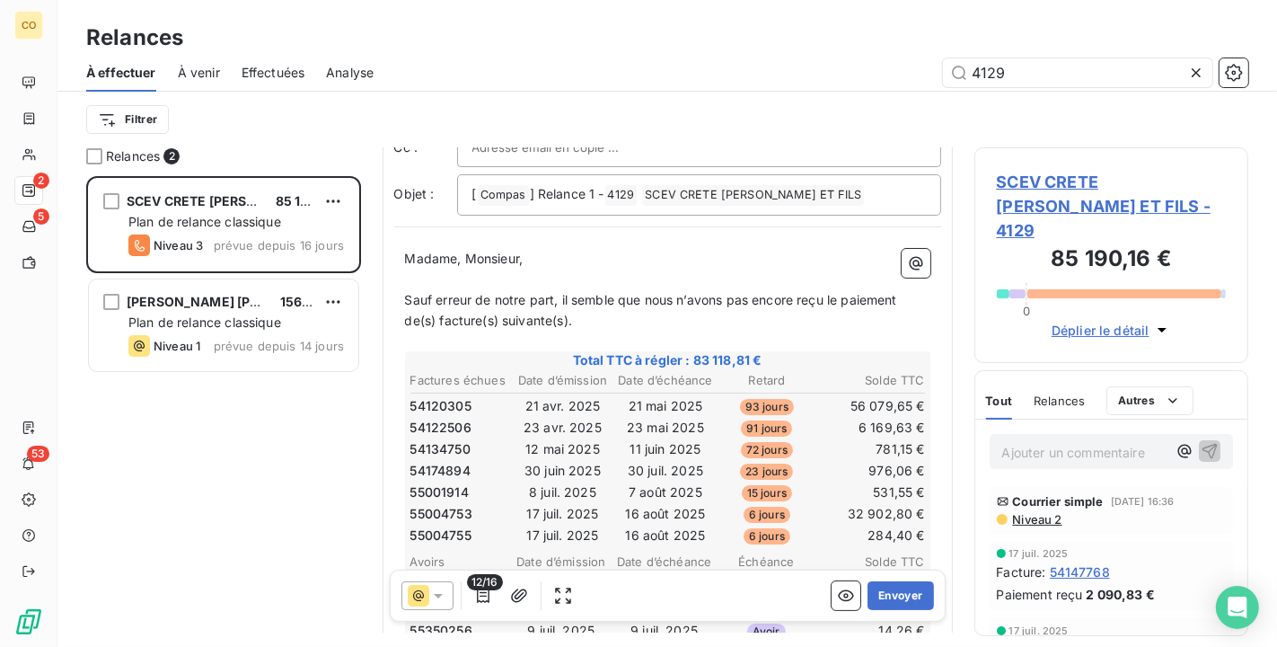
click at [482, 590] on span "12/16" at bounding box center [485, 582] width 36 height 16
click at [488, 599] on icon "button" at bounding box center [483, 595] width 18 height 18
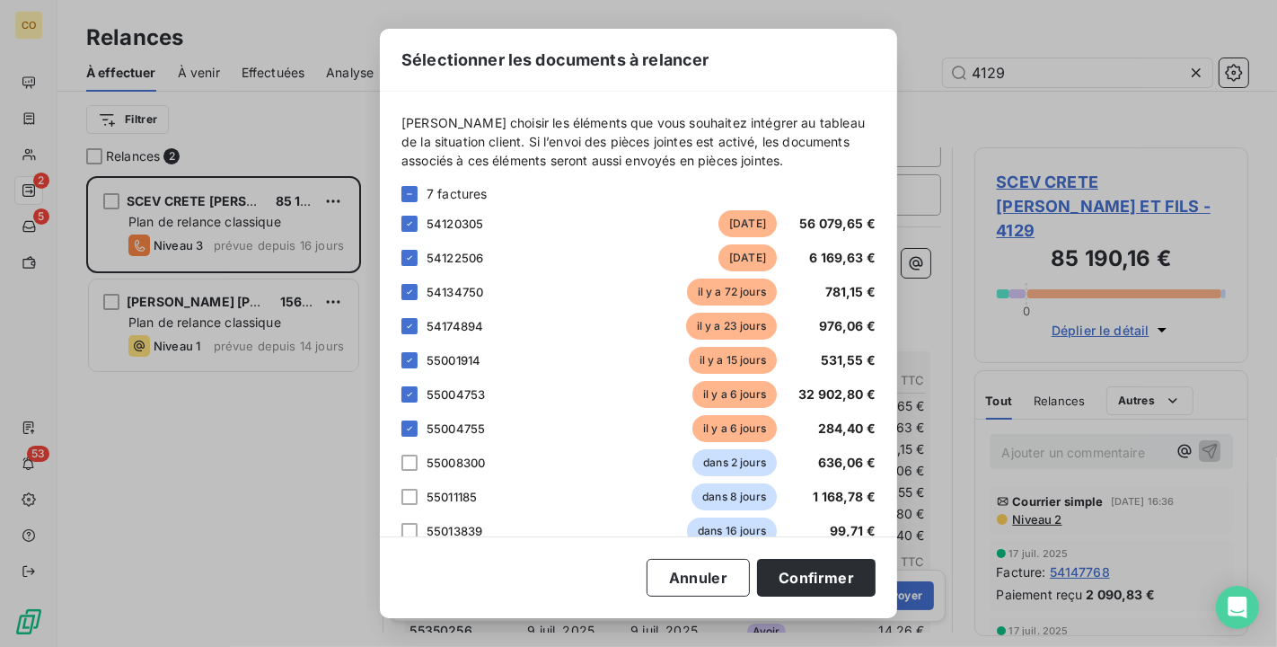
click at [440, 192] on span "7 factures" at bounding box center [457, 193] width 61 height 19
click at [410, 195] on icon at bounding box center [409, 194] width 11 height 11
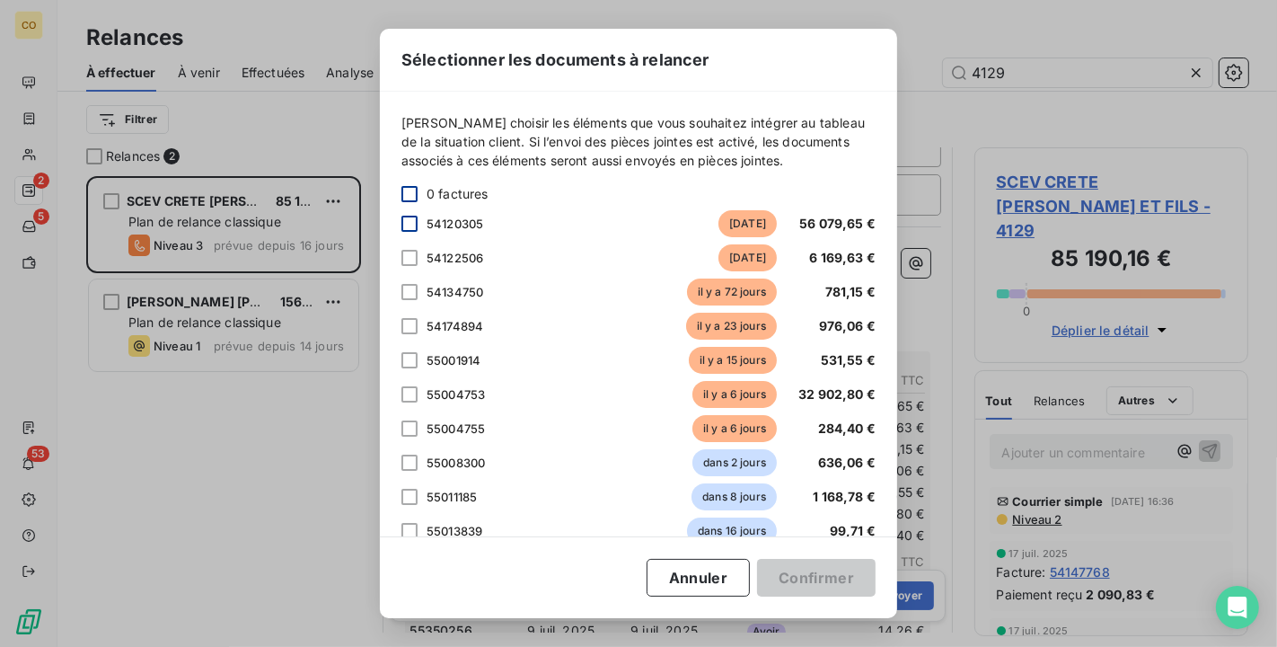
click at [408, 222] on div at bounding box center [409, 224] width 16 height 16
click at [415, 259] on div at bounding box center [409, 258] width 16 height 16
click at [417, 285] on div at bounding box center [409, 292] width 16 height 16
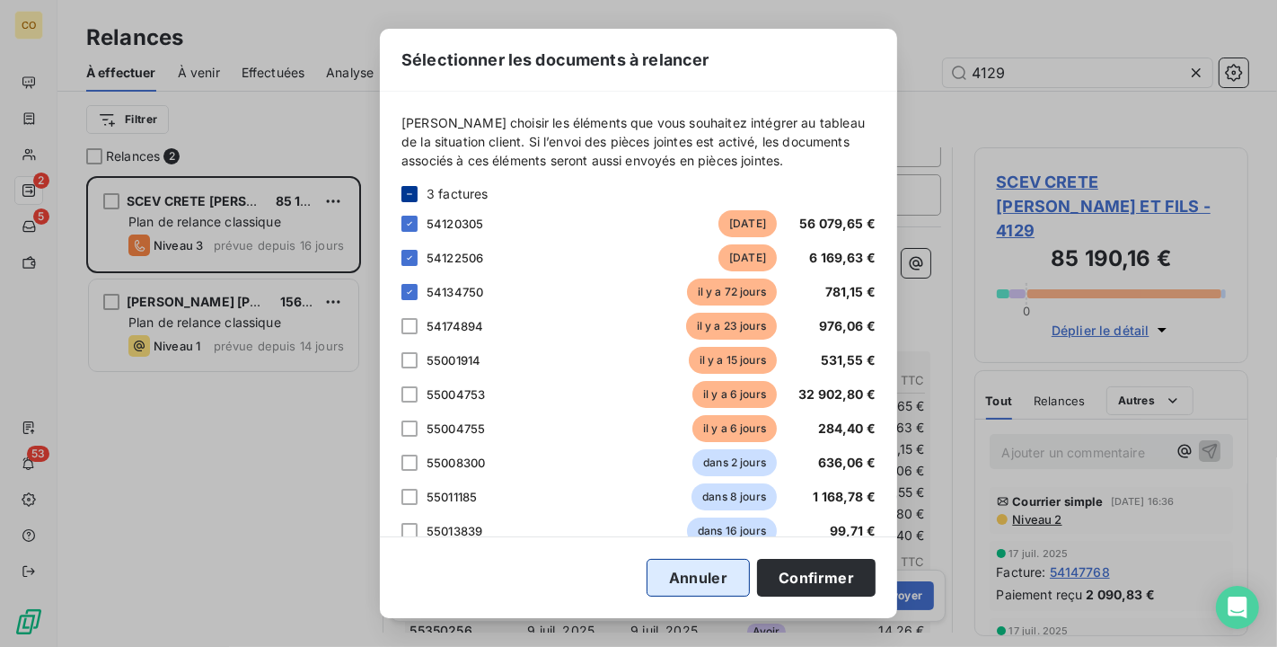
click at [726, 582] on button "Annuler" at bounding box center [698, 578] width 103 height 38
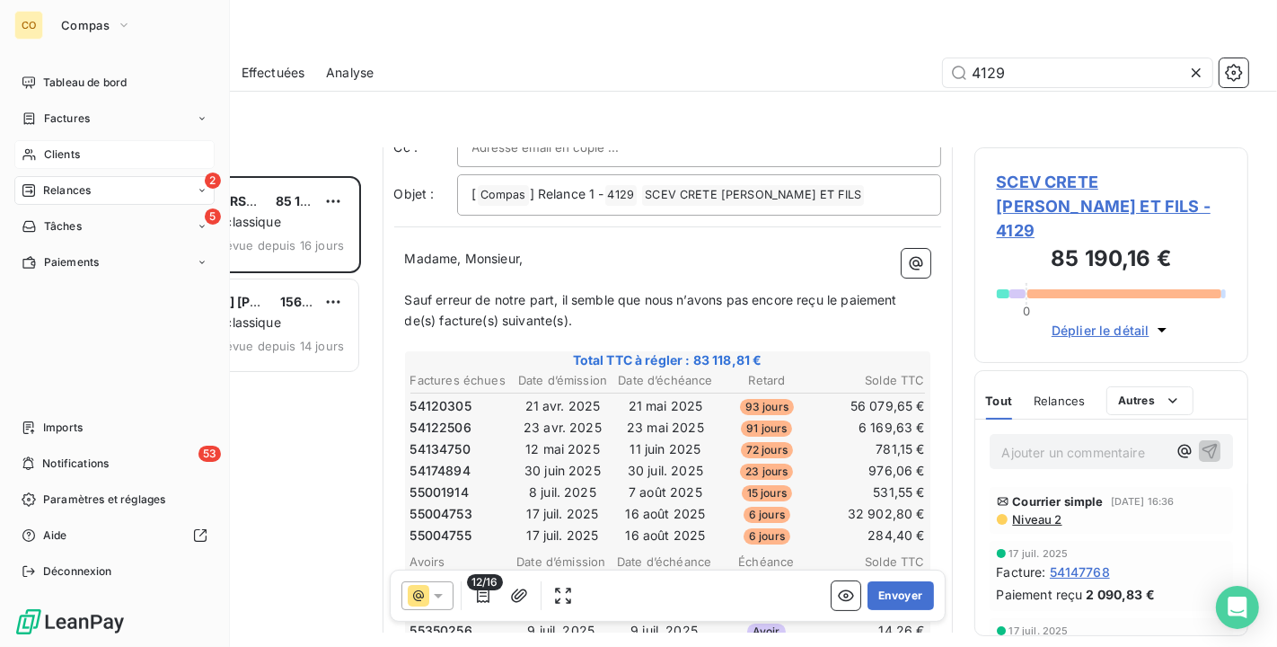
click at [38, 148] on div "Clients" at bounding box center [114, 154] width 200 height 29
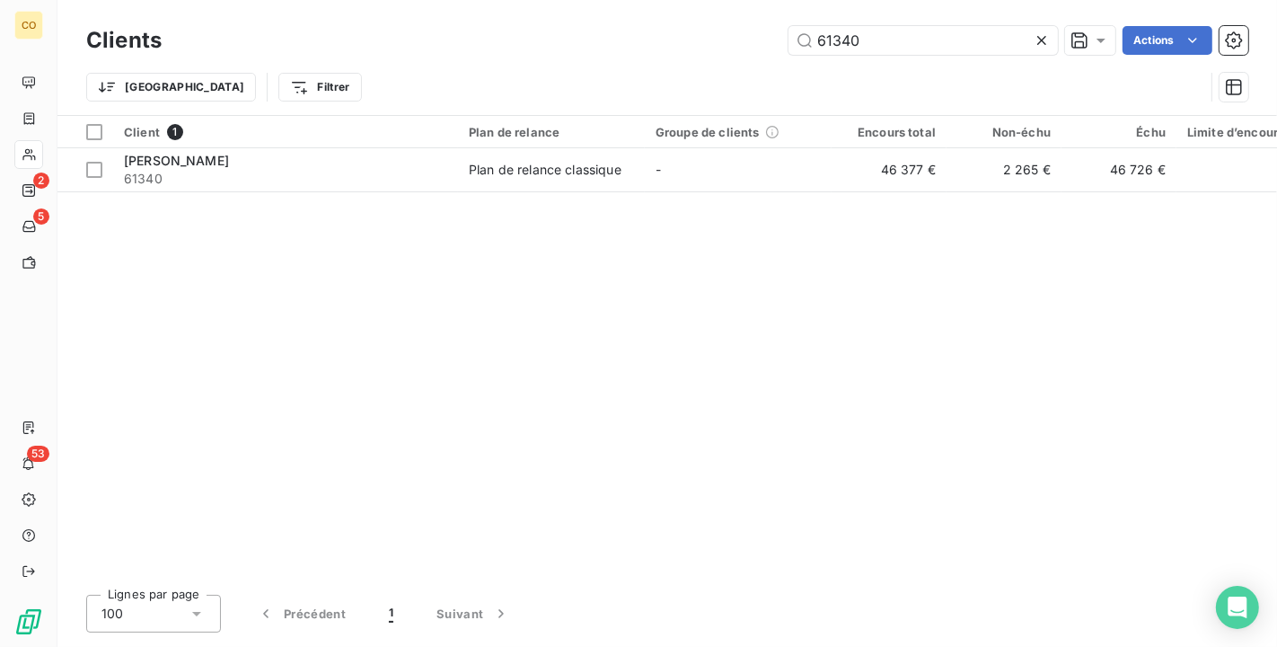
drag, startPoint x: 894, startPoint y: 48, endPoint x: 618, endPoint y: 14, distance: 277.8
click at [618, 14] on div "Clients 61340 Actions Trier Filtrer" at bounding box center [667, 57] width 1220 height 115
type input "13687"
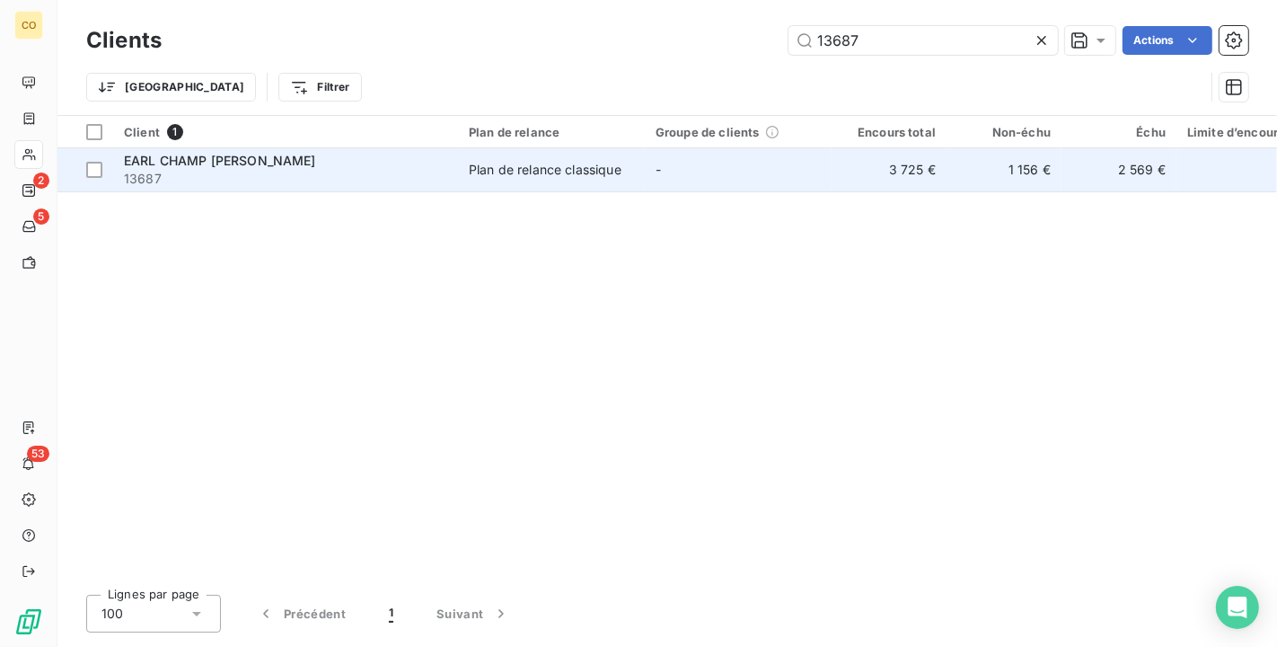
click at [233, 178] on span "13687" at bounding box center [285, 179] width 323 height 18
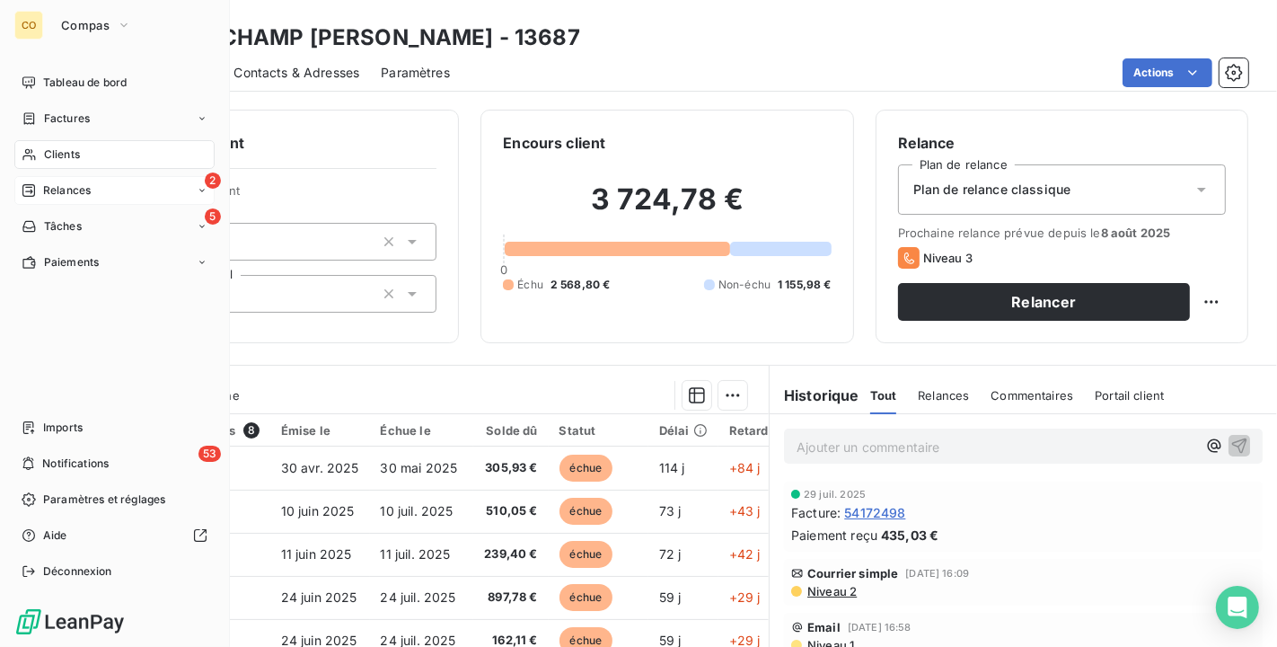
click at [58, 187] on span "Relances" at bounding box center [67, 190] width 48 height 16
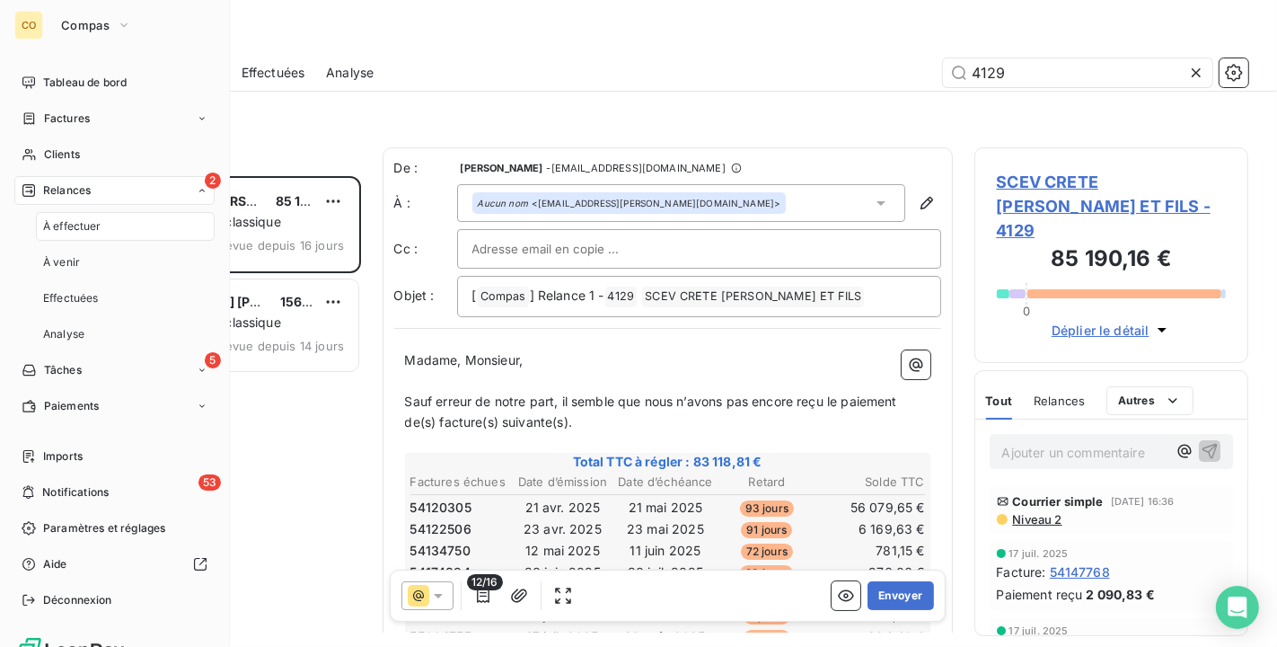
scroll to position [455, 259]
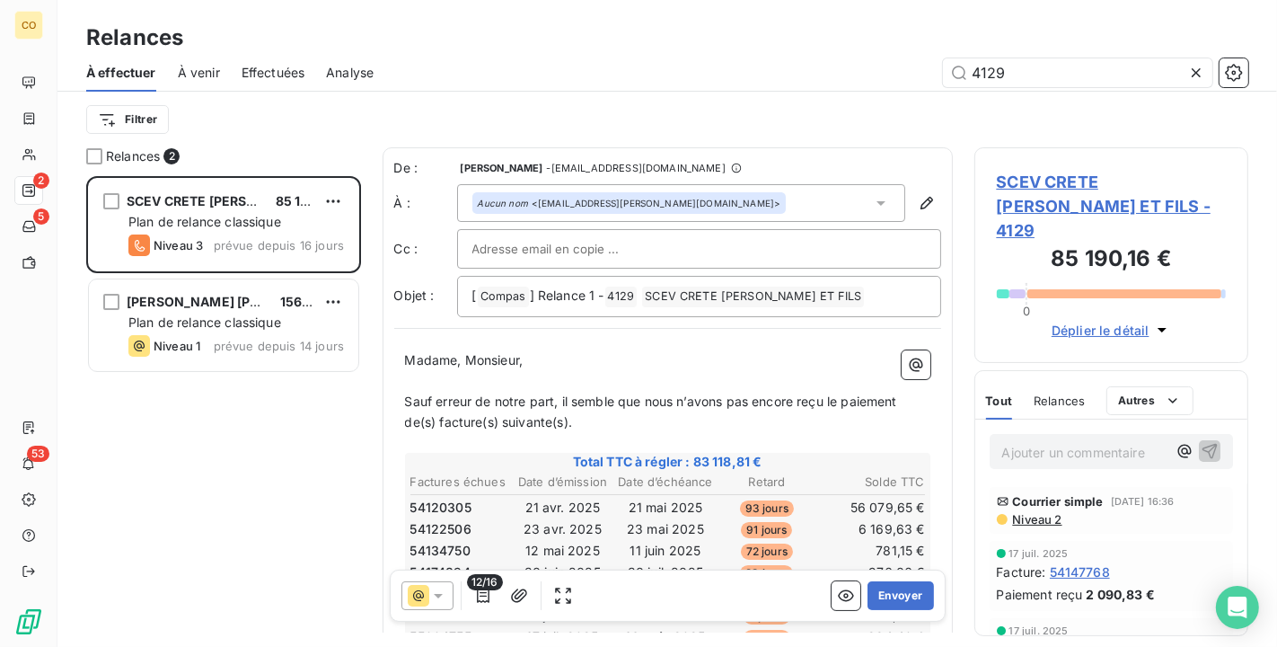
drag, startPoint x: 1067, startPoint y: 61, endPoint x: 737, endPoint y: 46, distance: 329.9
click at [737, 46] on div "Relances À effectuer À venir Effectuées Analyse 4129 Filtrer" at bounding box center [667, 73] width 1220 height 147
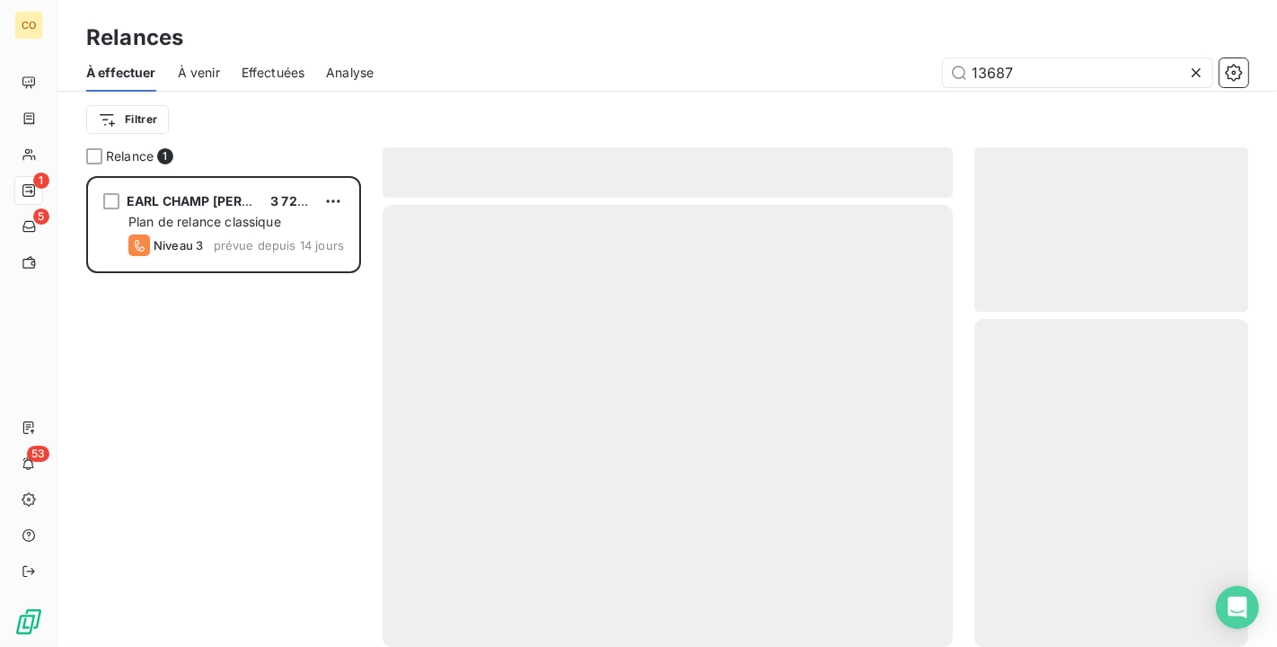
scroll to position [455, 259]
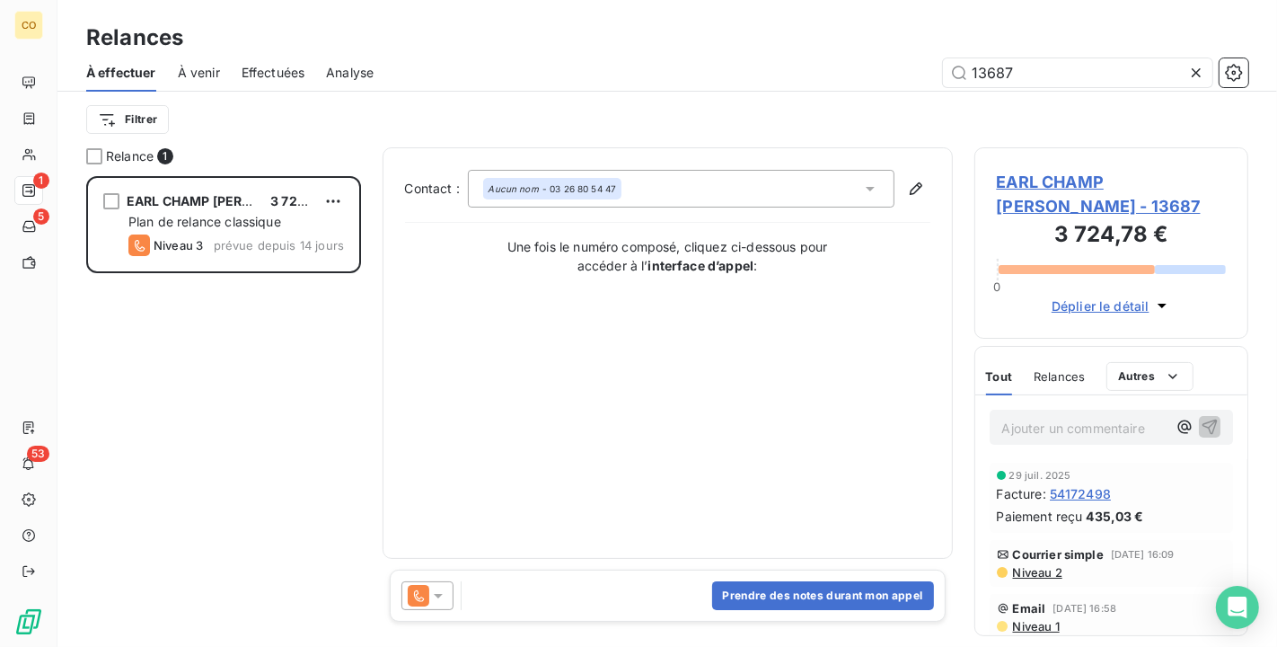
type input "13687"
click at [438, 596] on icon at bounding box center [438, 596] width 9 height 4
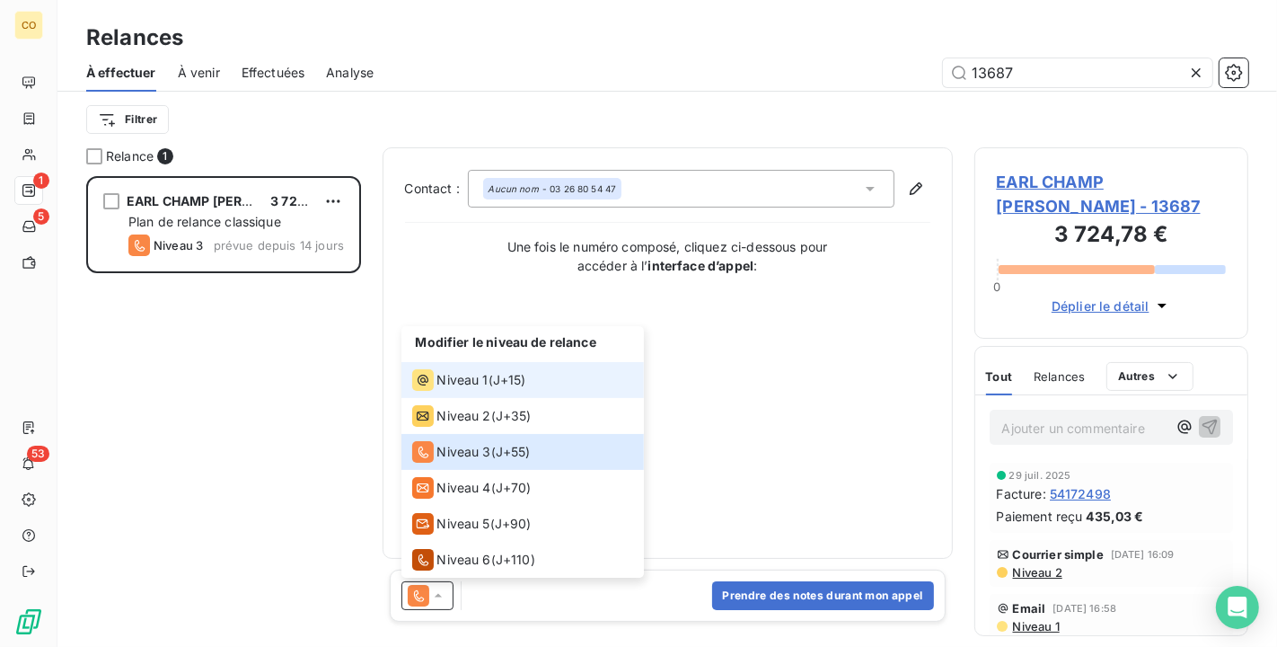
click at [466, 371] on span "Niveau 1" at bounding box center [462, 380] width 51 height 18
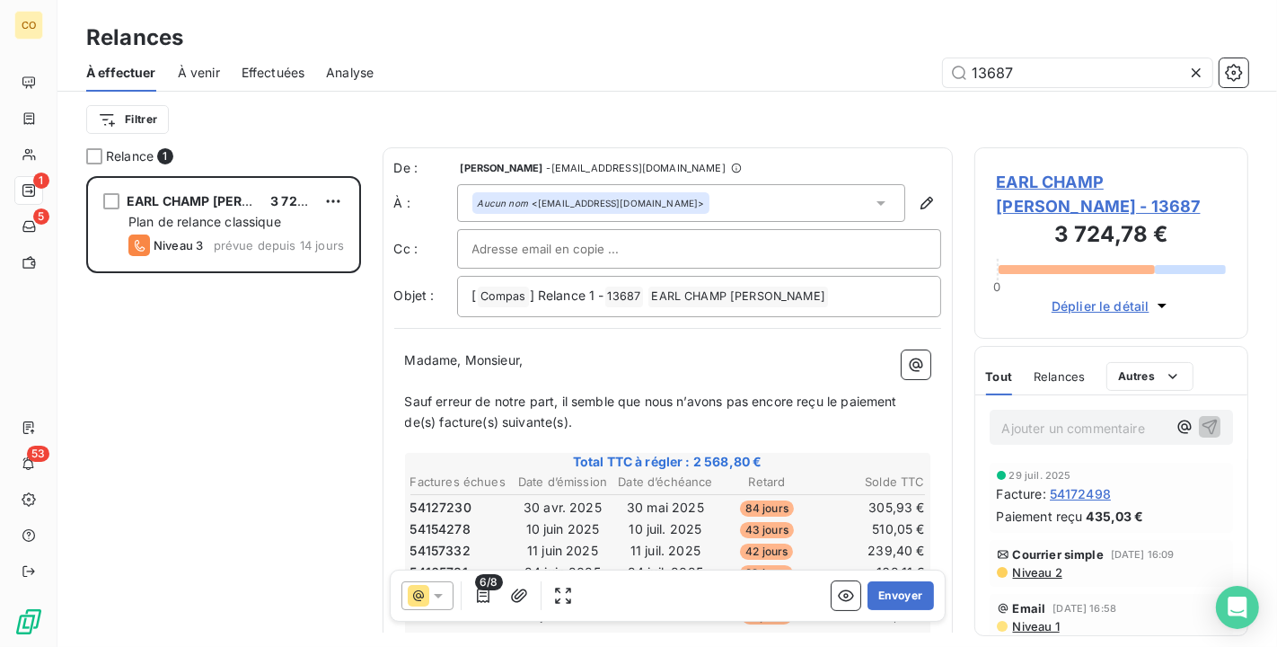
click at [497, 597] on div "6/8" at bounding box center [489, 595] width 176 height 29
click at [489, 597] on icon "button" at bounding box center [483, 595] width 18 height 18
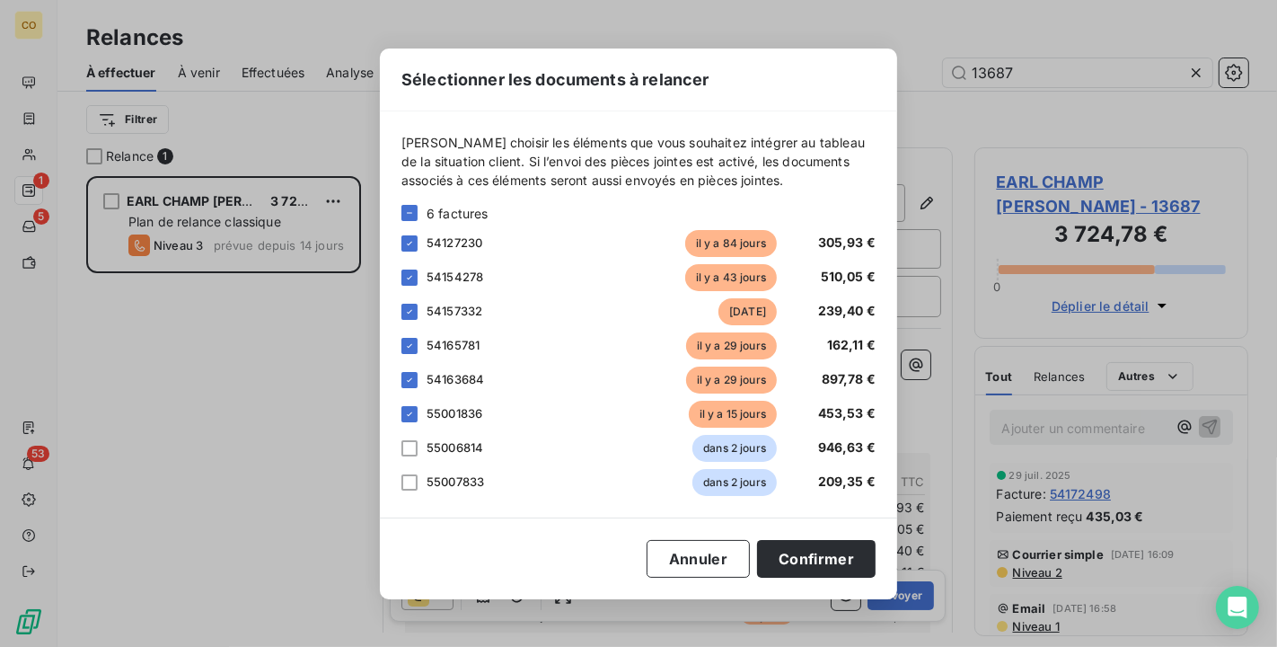
click at [418, 217] on div "6 factures" at bounding box center [638, 213] width 474 height 19
click at [405, 217] on icon at bounding box center [409, 212] width 11 height 11
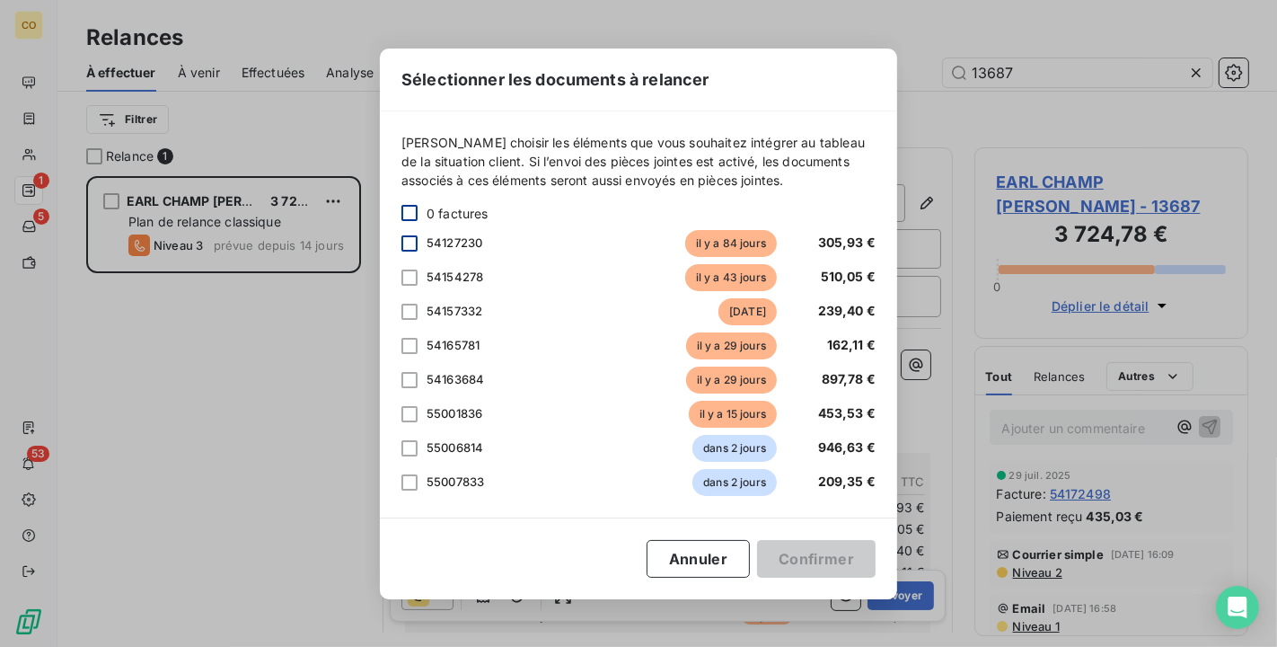
click at [406, 248] on div at bounding box center [409, 243] width 16 height 16
click at [409, 277] on div at bounding box center [409, 277] width 16 height 16
click at [413, 313] on div at bounding box center [409, 312] width 16 height 16
click at [408, 378] on div at bounding box center [409, 380] width 16 height 16
click at [409, 346] on div at bounding box center [409, 346] width 16 height 16
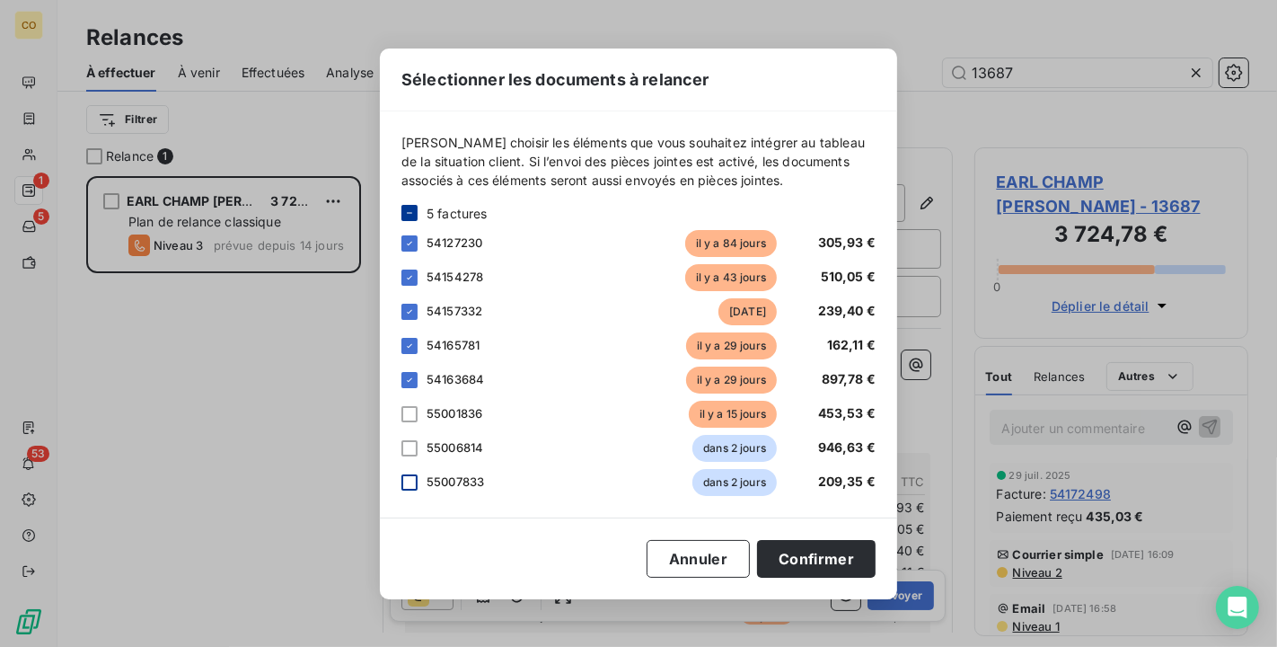
click at [415, 486] on div at bounding box center [409, 482] width 16 height 16
click at [832, 562] on button "Confirmer" at bounding box center [816, 559] width 119 height 38
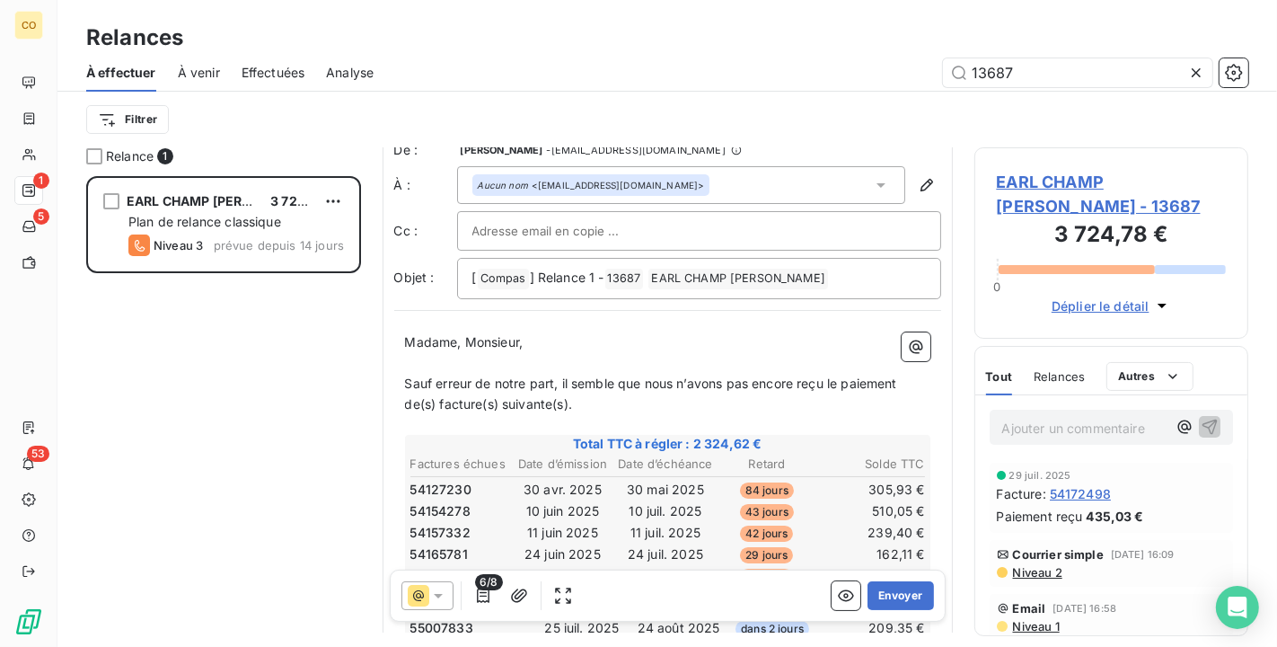
scroll to position [0, 0]
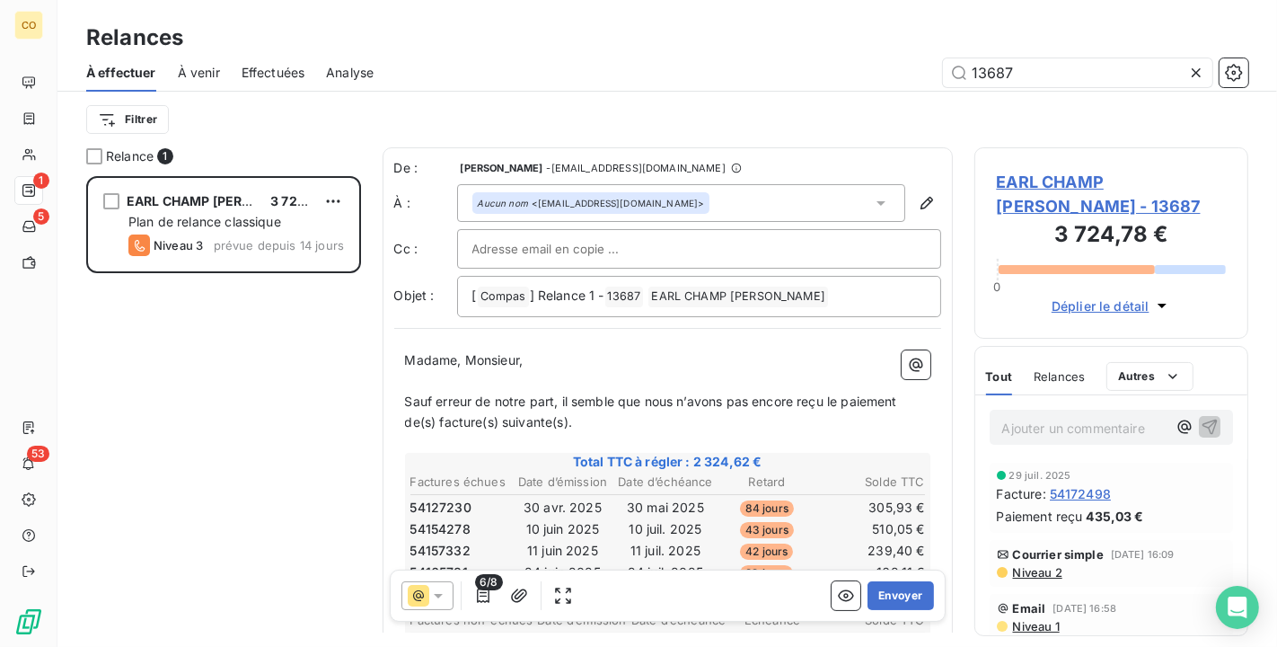
click at [407, 398] on span "Sauf erreur de notre part, il semble que nous n’avons pas encore reçu le paieme…" at bounding box center [653, 411] width 496 height 36
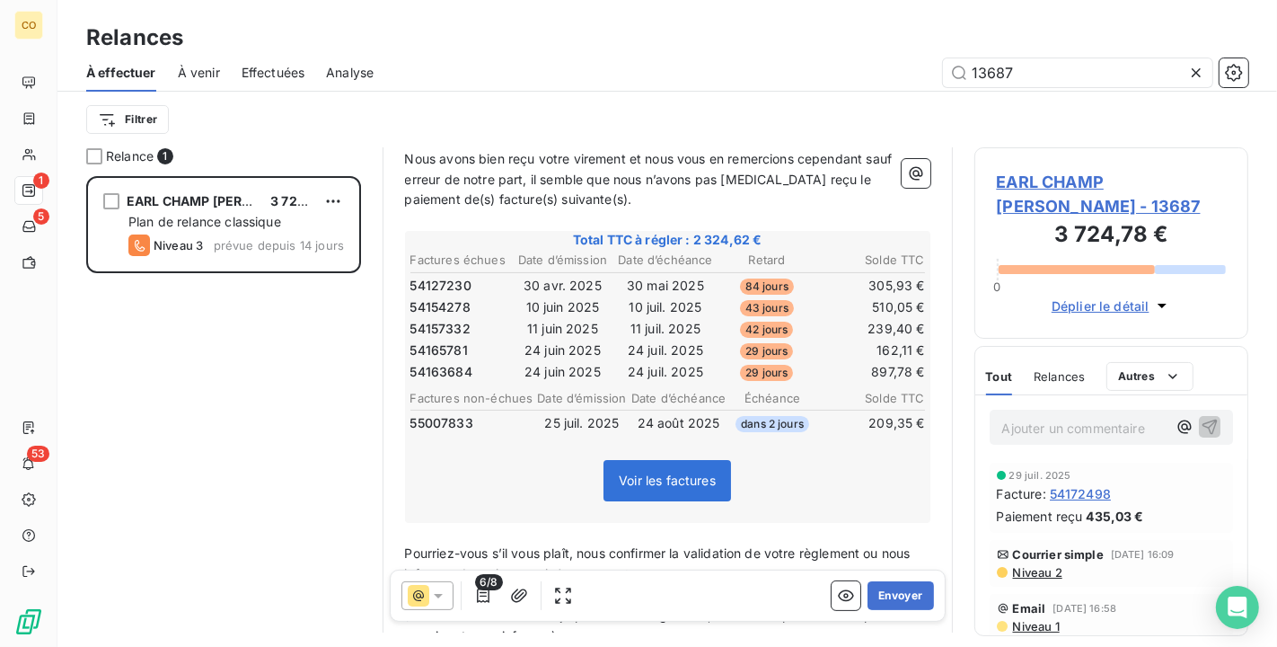
scroll to position [300, 0]
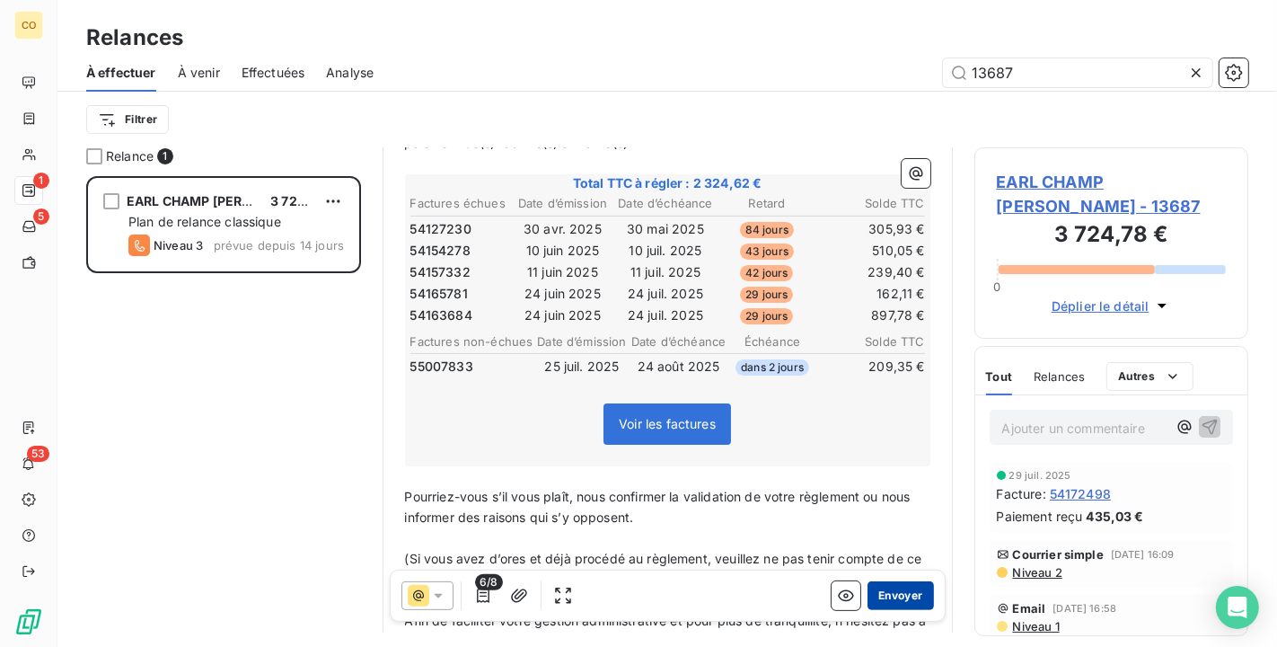
click at [872, 584] on button "Envoyer" at bounding box center [900, 595] width 66 height 29
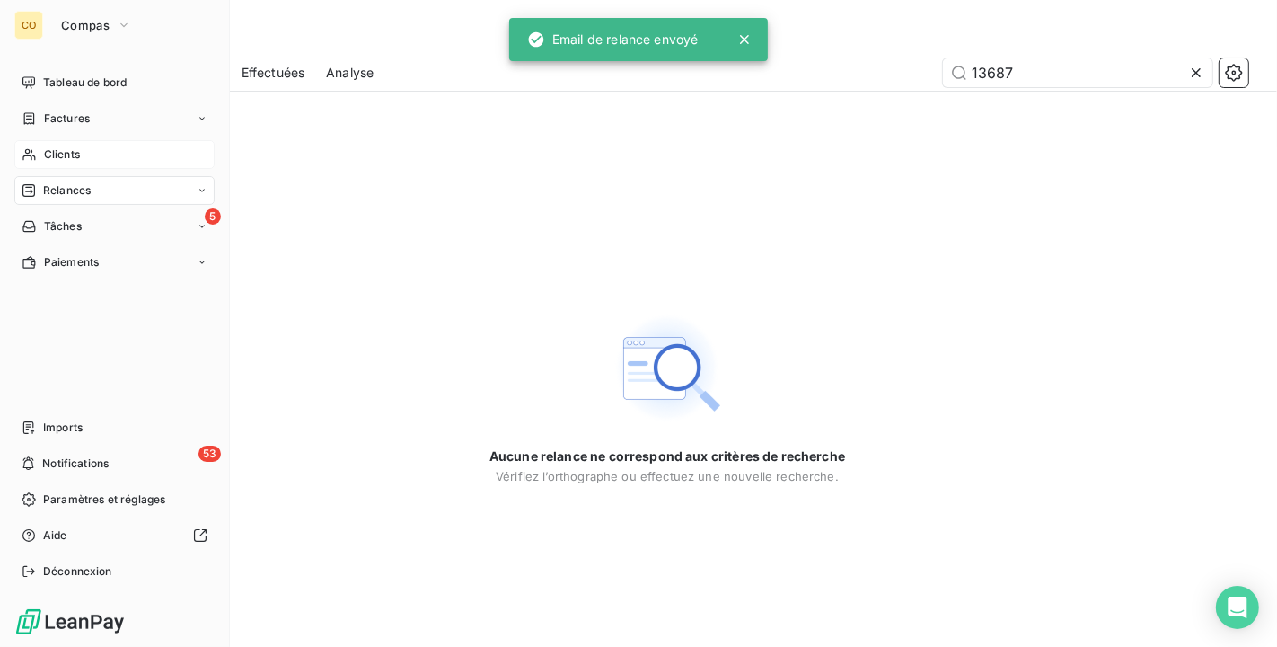
click at [35, 142] on div "Clients" at bounding box center [114, 154] width 200 height 29
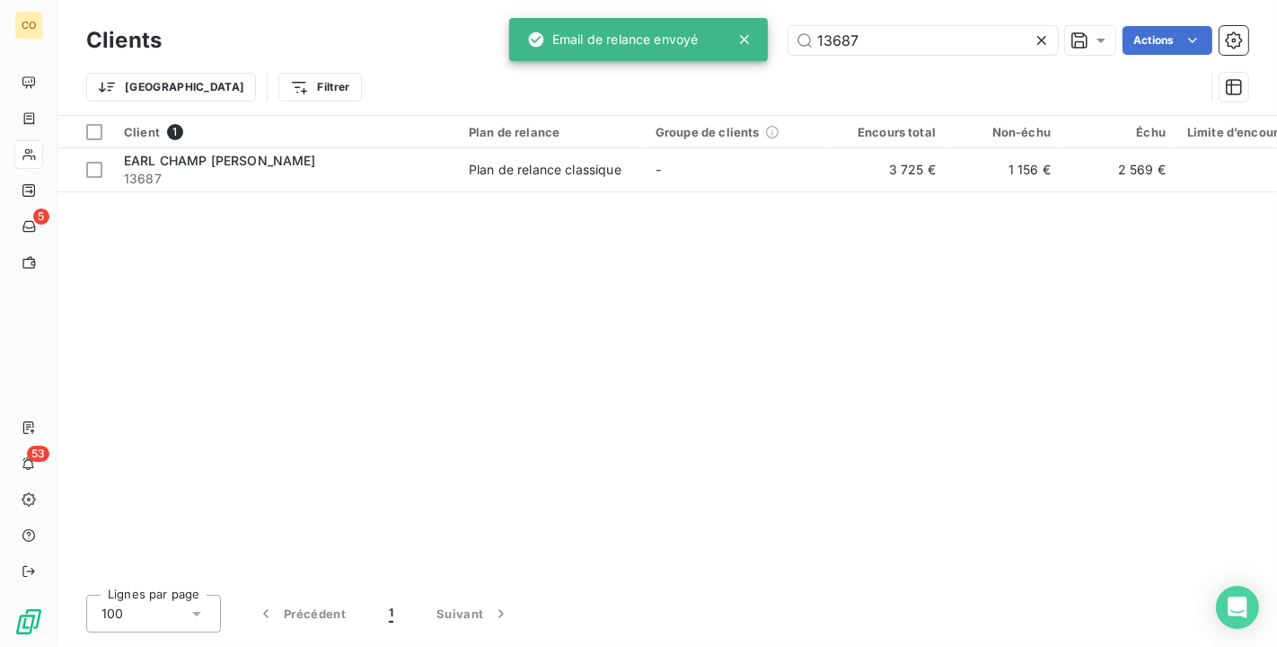
drag, startPoint x: 919, startPoint y: 43, endPoint x: 223, endPoint y: -32, distance: 700.0
click at [223, 0] on html "CO 5 53 Clients 13687 Actions Trier Filtrer Client 1 Plan de relance Groupe de …" at bounding box center [638, 323] width 1277 height 647
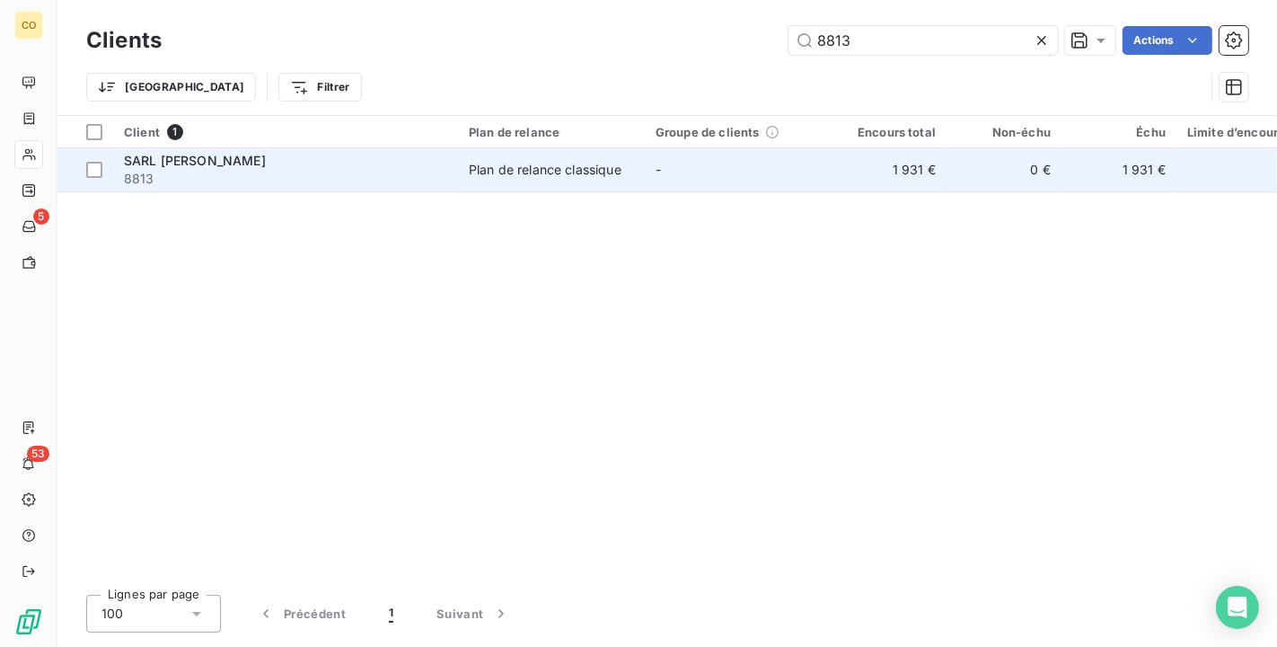
type input "8813"
click at [603, 179] on td "Plan de relance classique" at bounding box center [551, 169] width 187 height 43
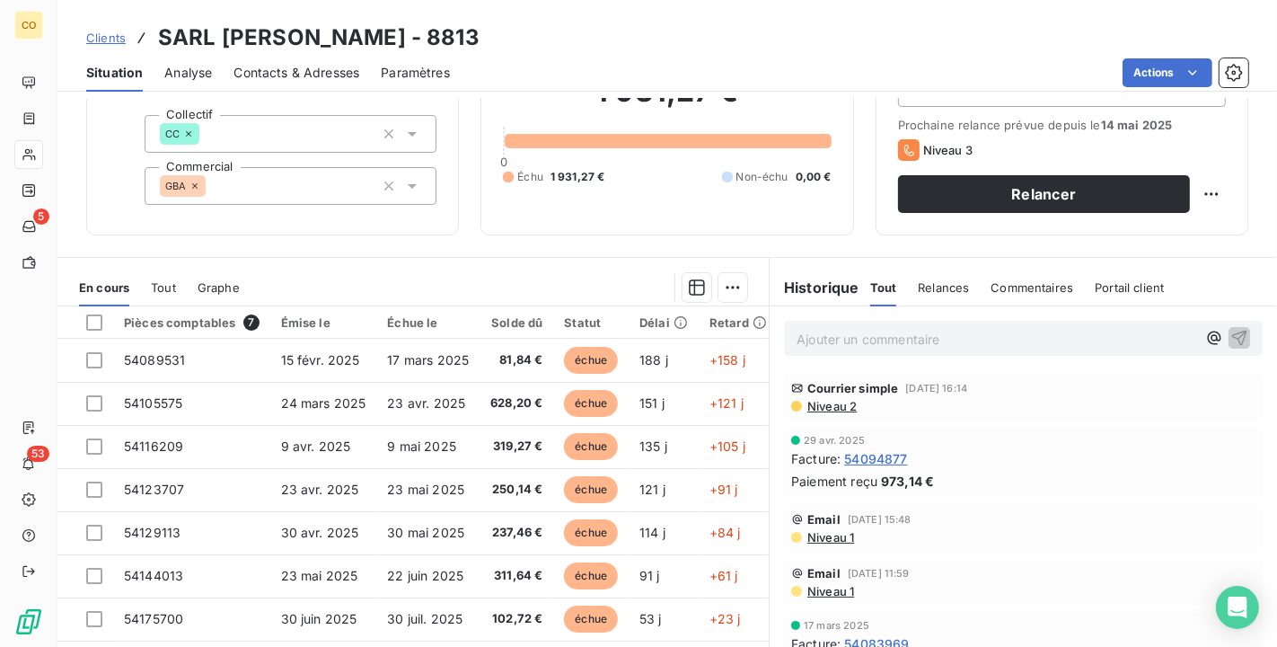
scroll to position [166, 0]
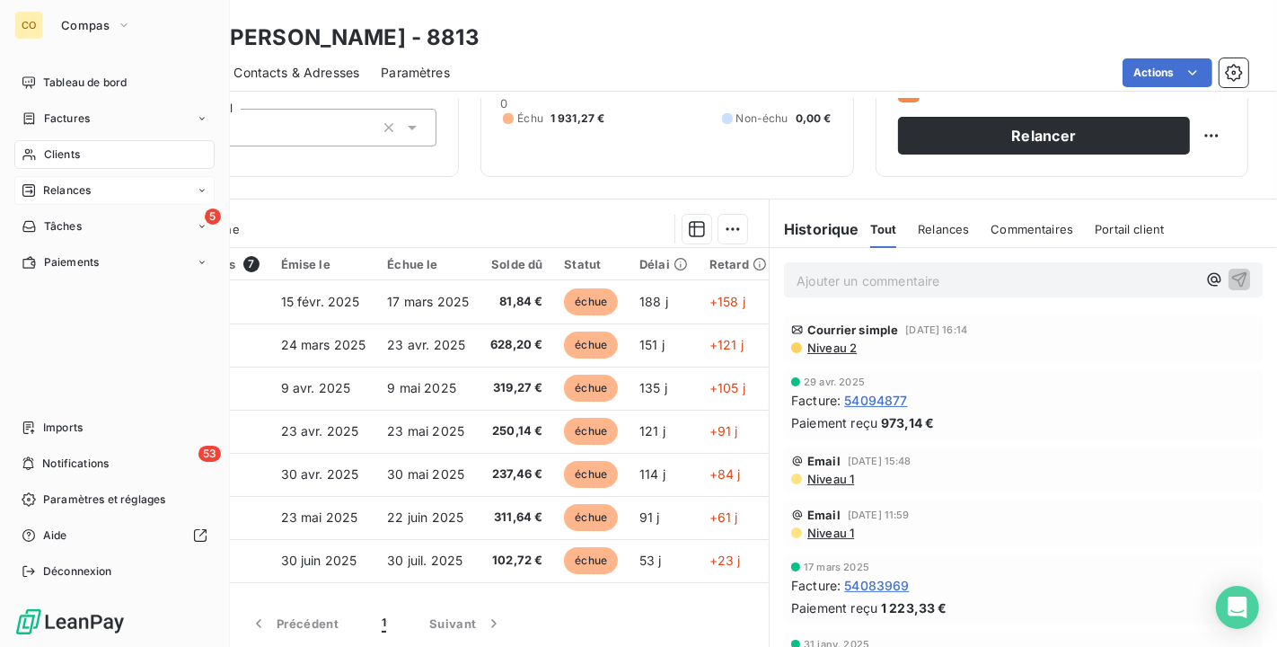
click at [51, 184] on span "Relances" at bounding box center [67, 190] width 48 height 16
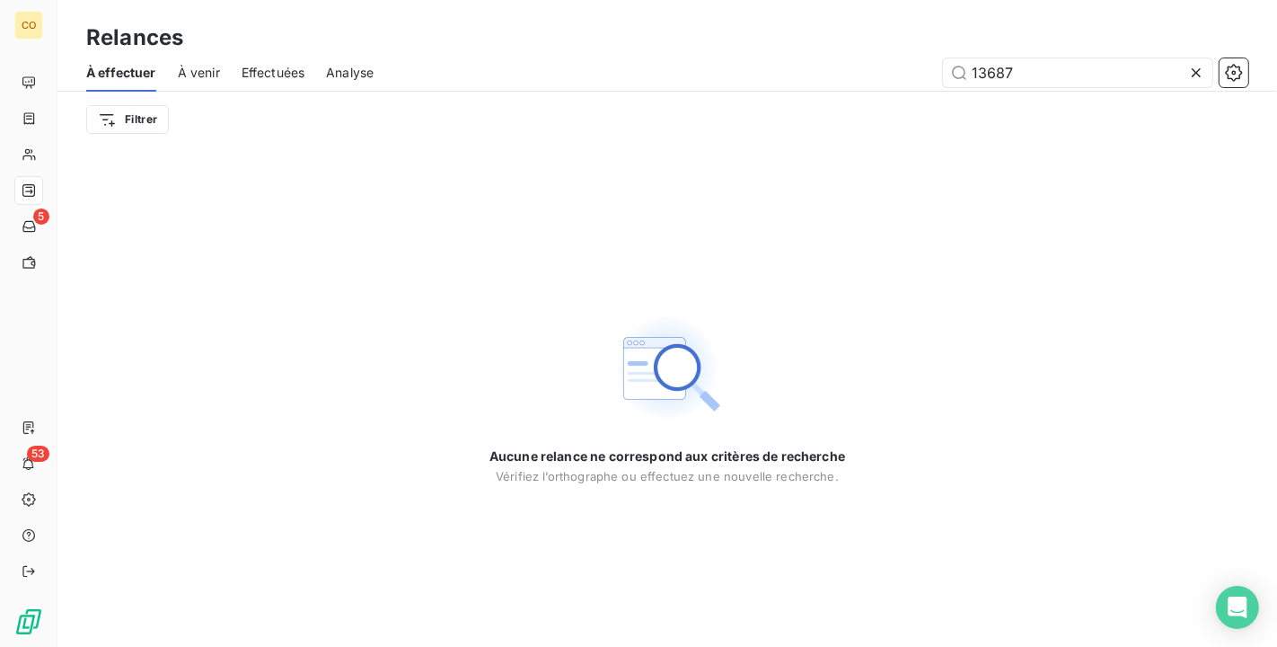
drag, startPoint x: 1061, startPoint y: 80, endPoint x: 752, endPoint y: 80, distance: 309.8
click at [752, 80] on div "13687" at bounding box center [821, 72] width 853 height 29
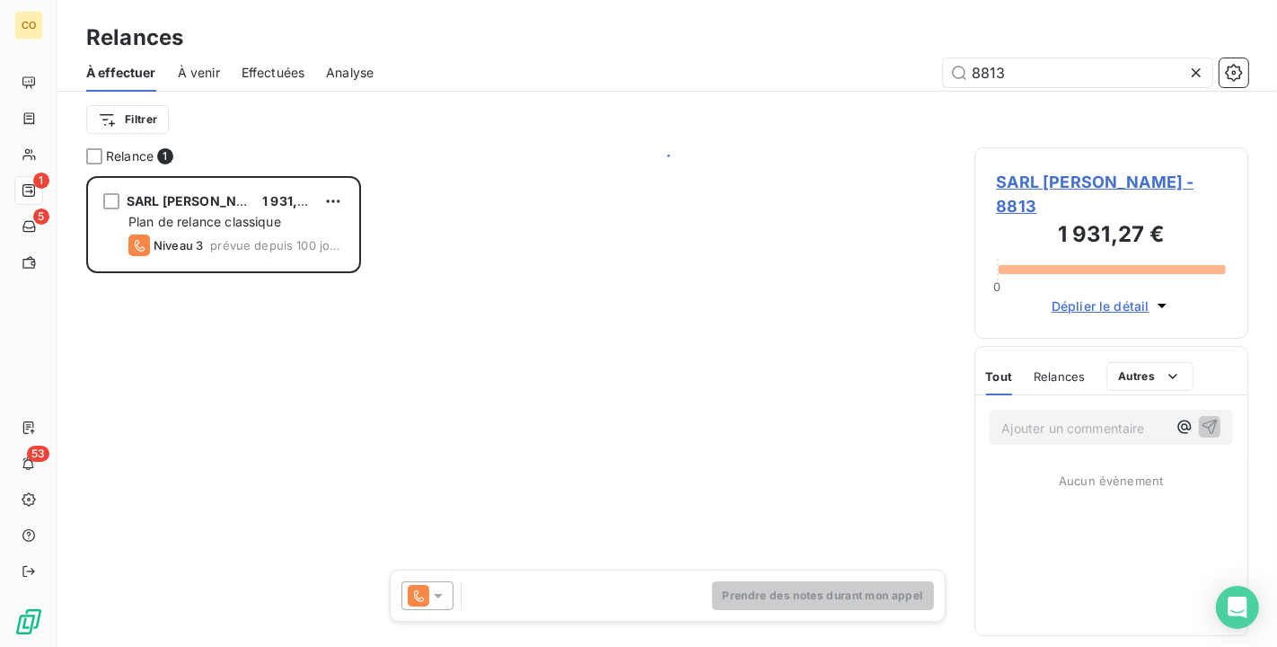
scroll to position [455, 259]
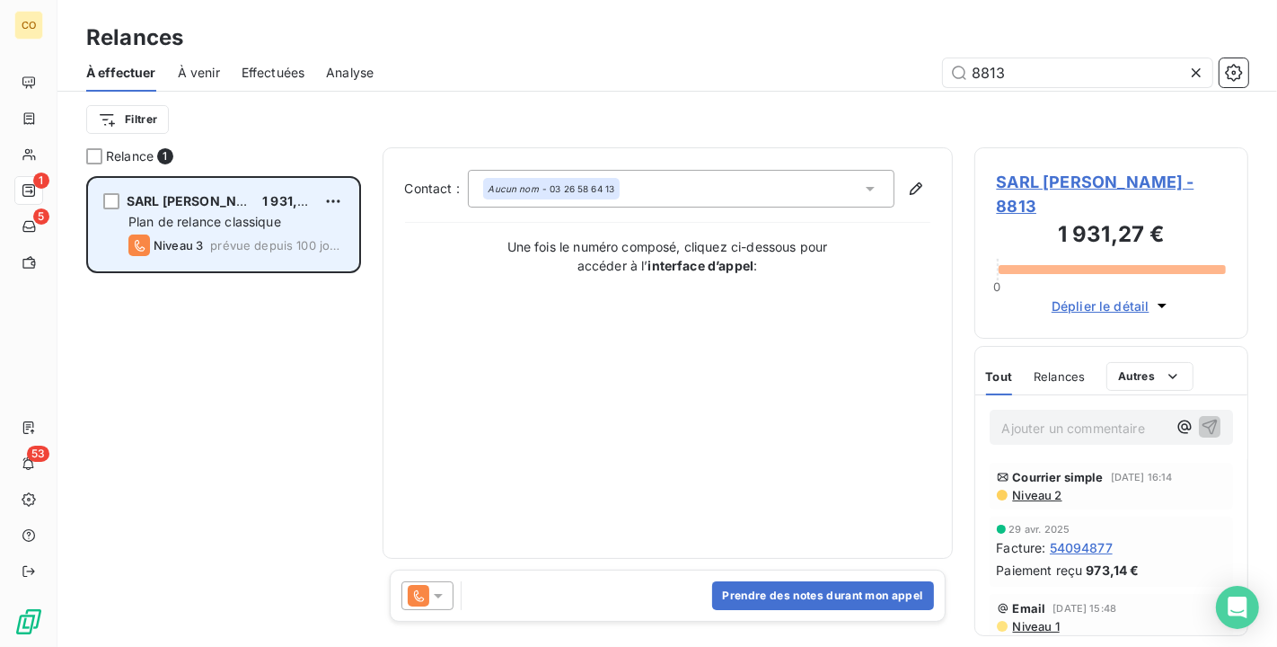
type input "8813"
click at [233, 197] on span "SARL [PERSON_NAME]" at bounding box center [199, 200] width 144 height 15
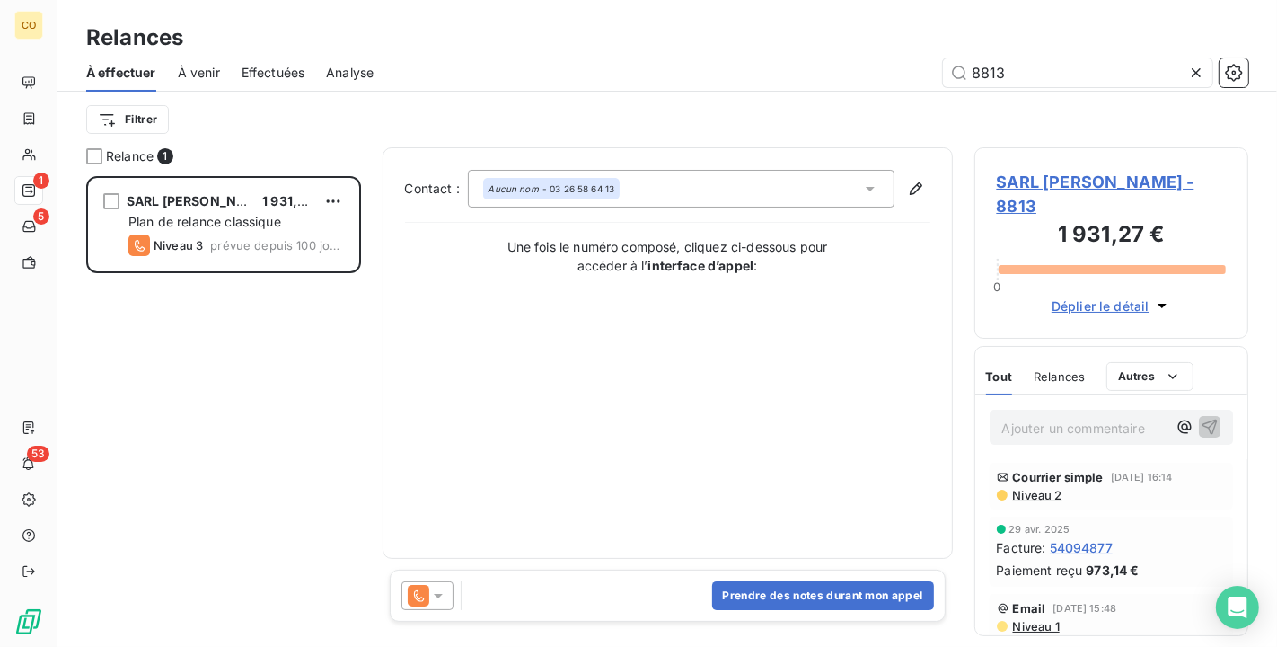
click at [446, 594] on div at bounding box center [427, 595] width 52 height 29
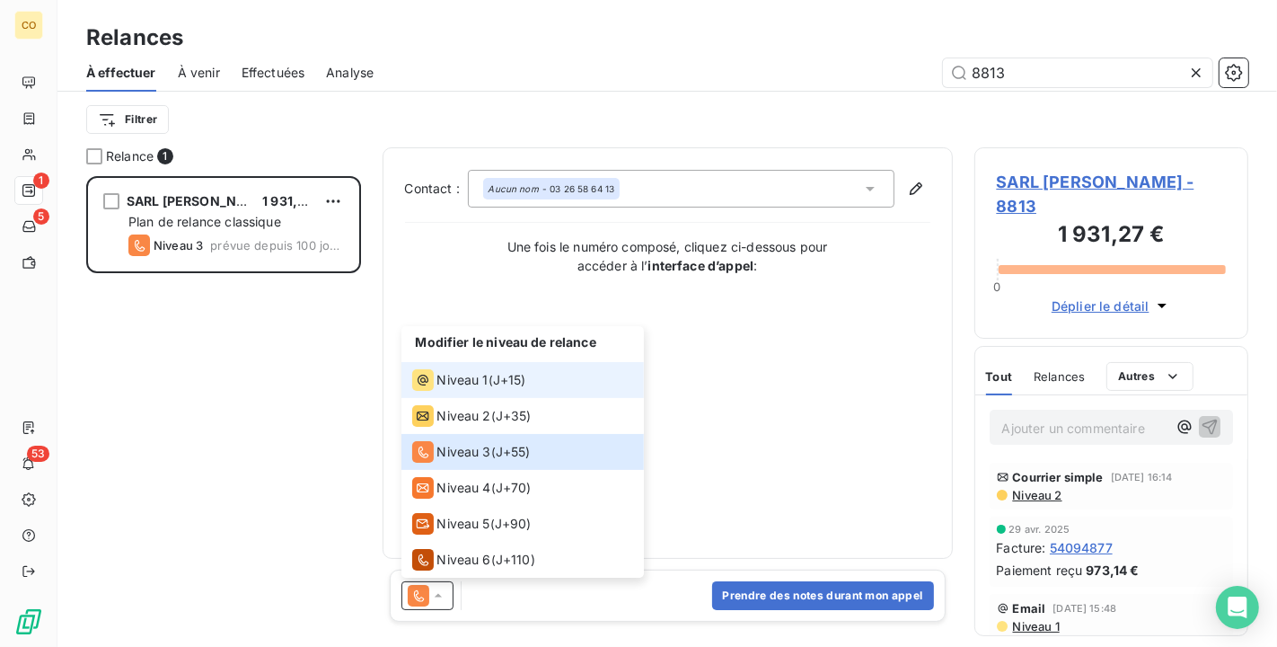
click at [453, 372] on span "Niveau 1" at bounding box center [462, 380] width 51 height 18
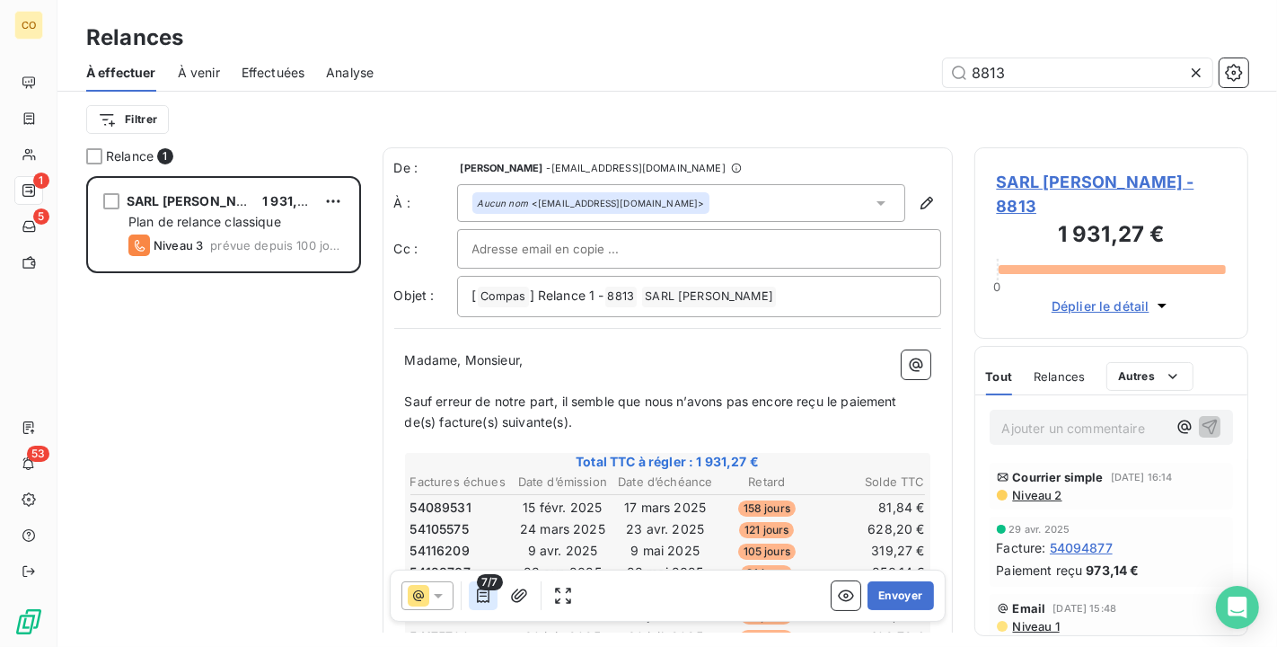
click at [482, 593] on icon "button" at bounding box center [483, 595] width 18 height 18
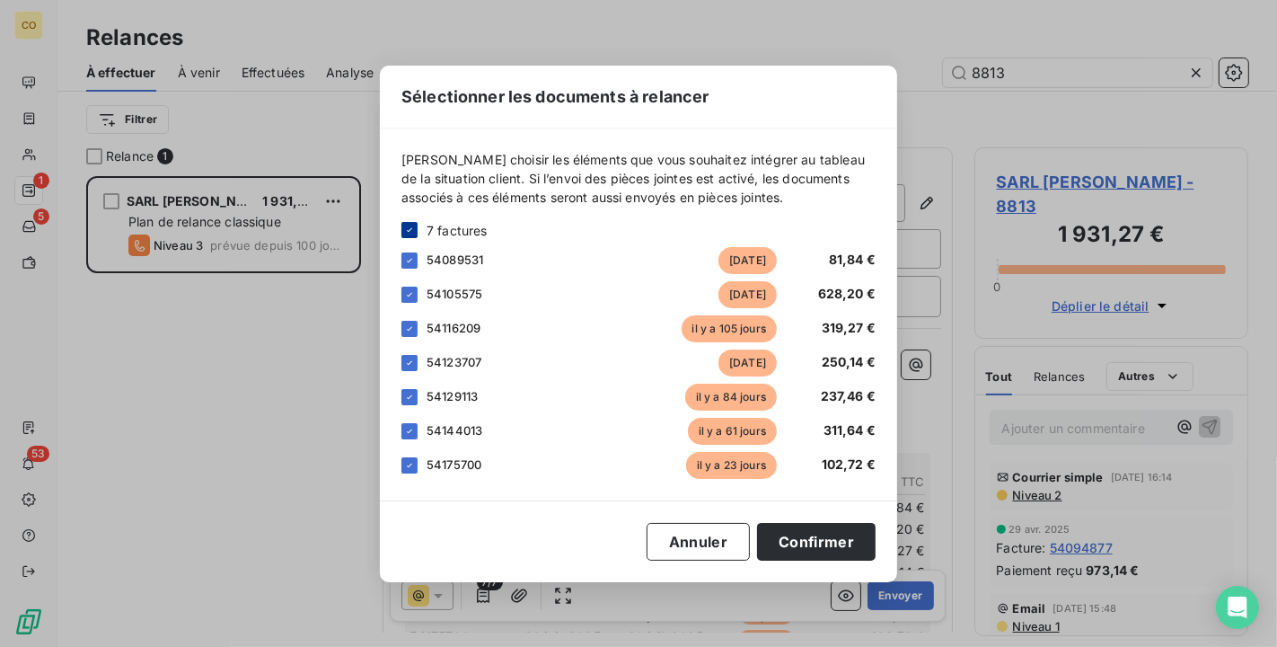
click at [405, 222] on div at bounding box center [409, 230] width 16 height 16
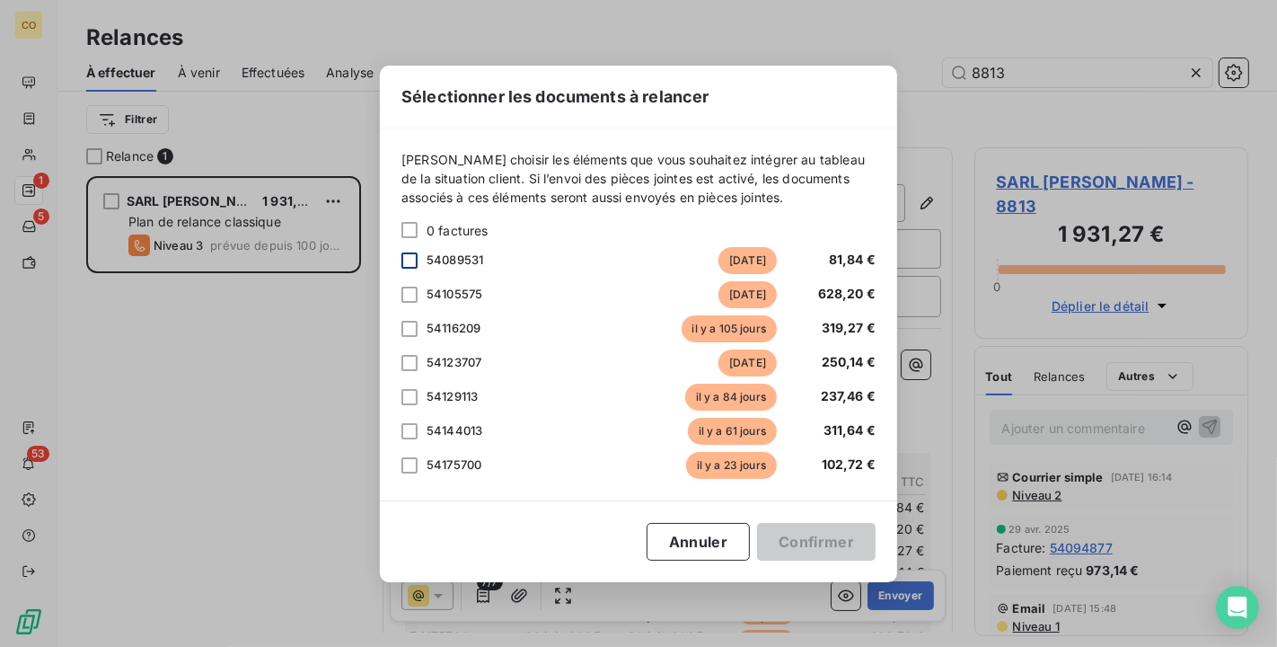
click at [413, 261] on div at bounding box center [409, 260] width 16 height 16
click at [790, 539] on button "Confirmer" at bounding box center [816, 542] width 119 height 38
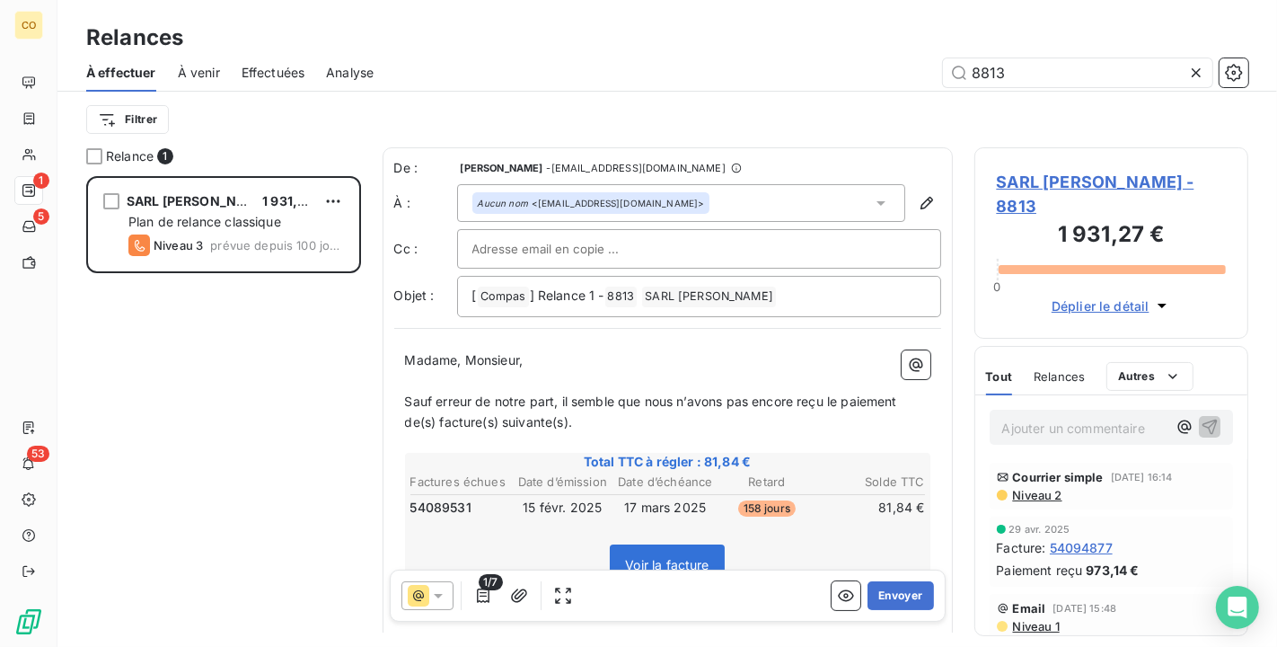
scroll to position [0, 0]
click at [406, 394] on span "Sauf erreur de notre part, il semble que nous n’avons pas encore reçu le paieme…" at bounding box center [653, 411] width 496 height 36
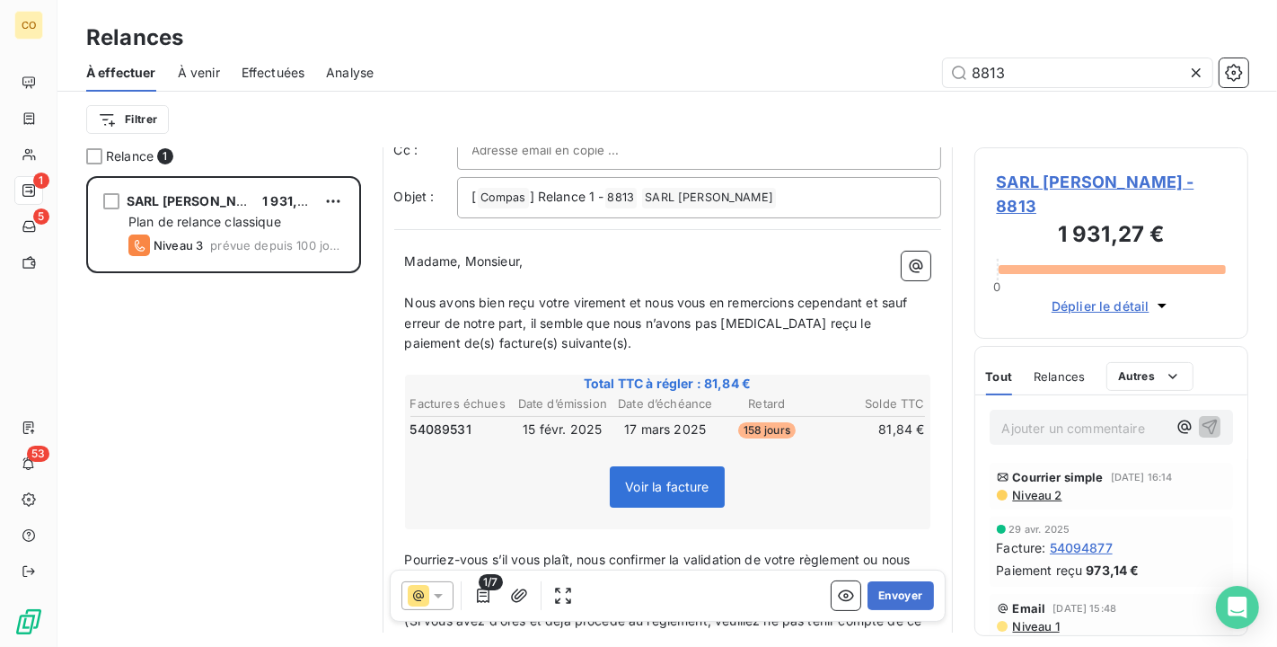
scroll to position [199, 0]
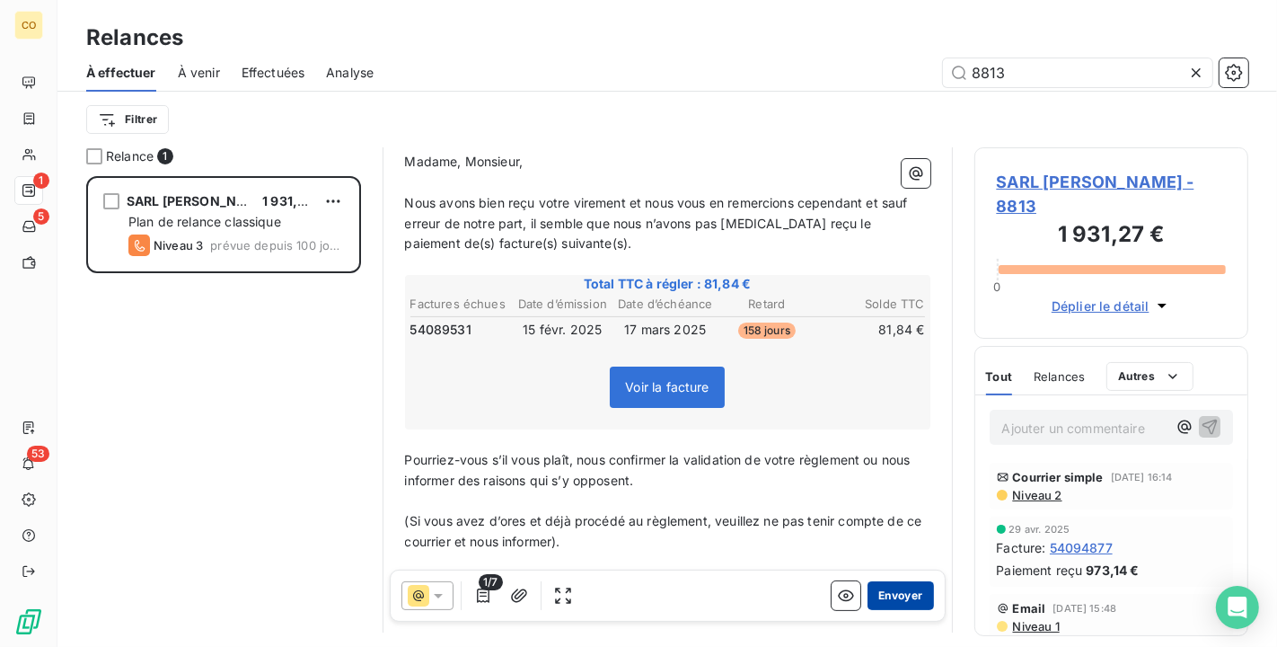
click at [898, 600] on button "Envoyer" at bounding box center [900, 595] width 66 height 29
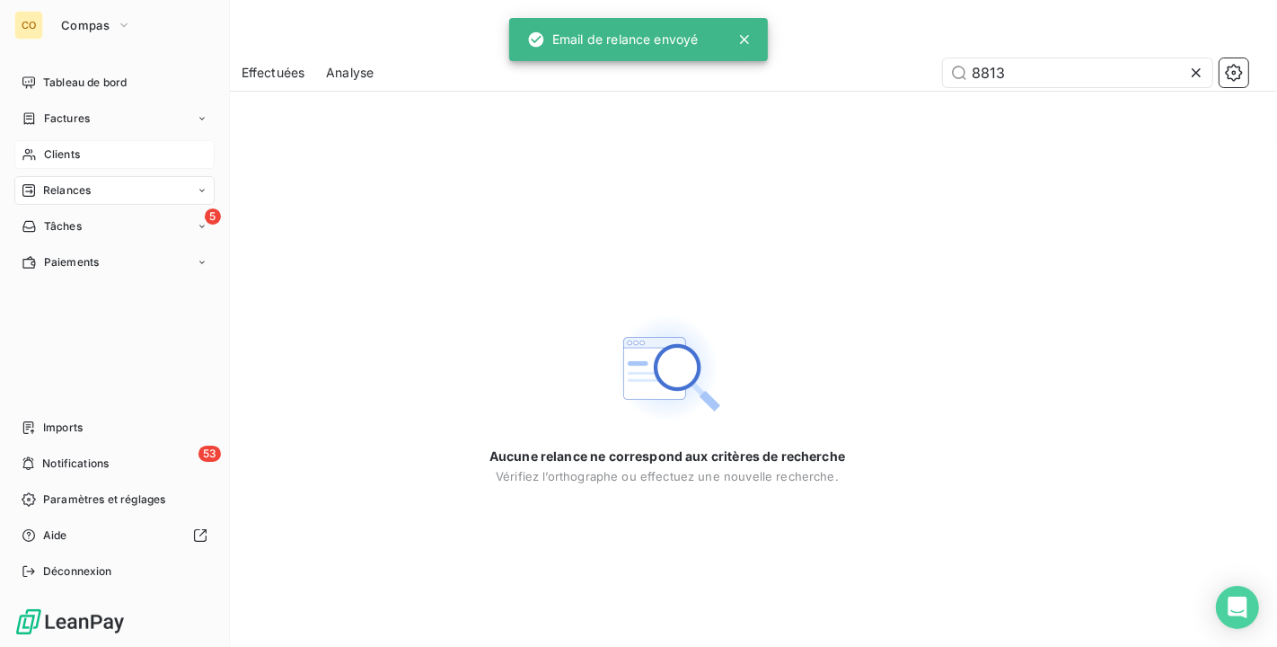
click at [51, 147] on span "Clients" at bounding box center [62, 154] width 36 height 16
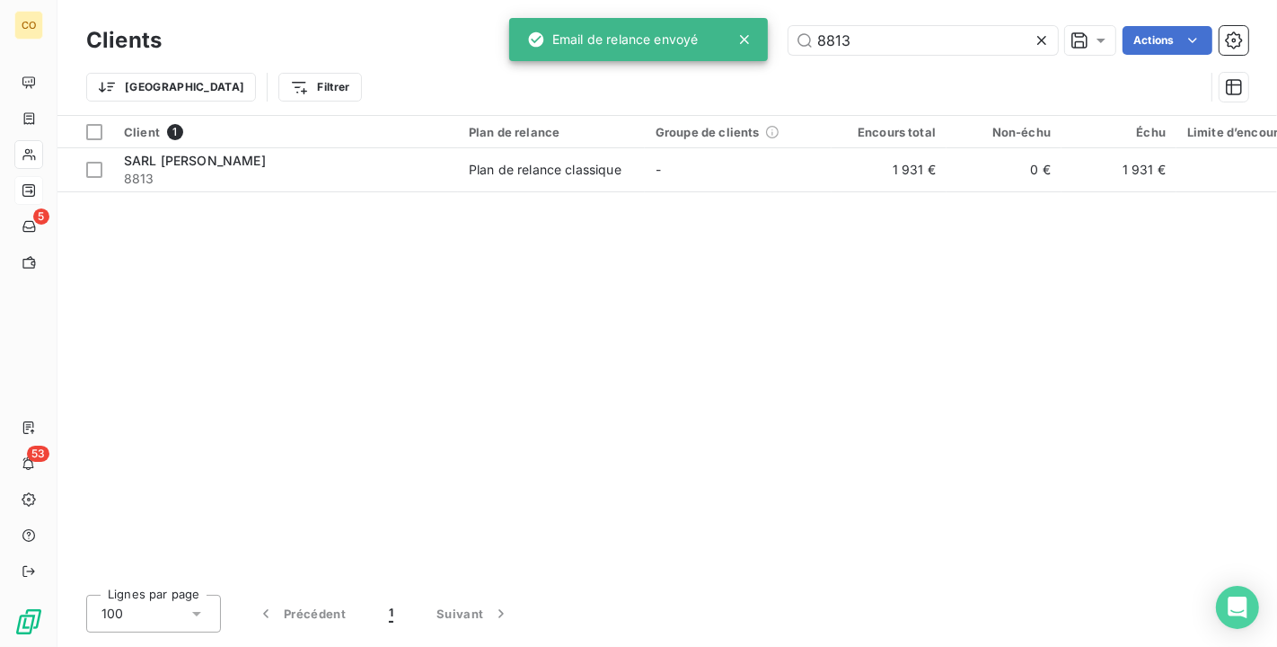
click at [1046, 34] on icon at bounding box center [1042, 40] width 18 height 18
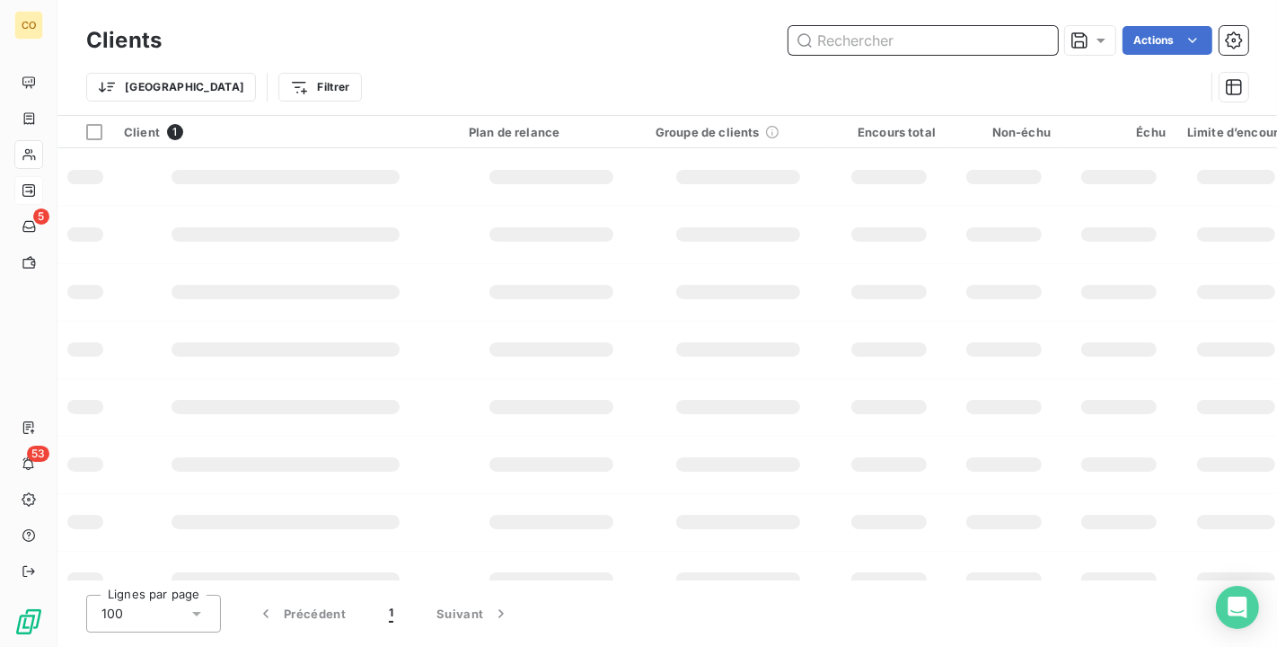
click at [908, 37] on input "text" at bounding box center [922, 40] width 269 height 29
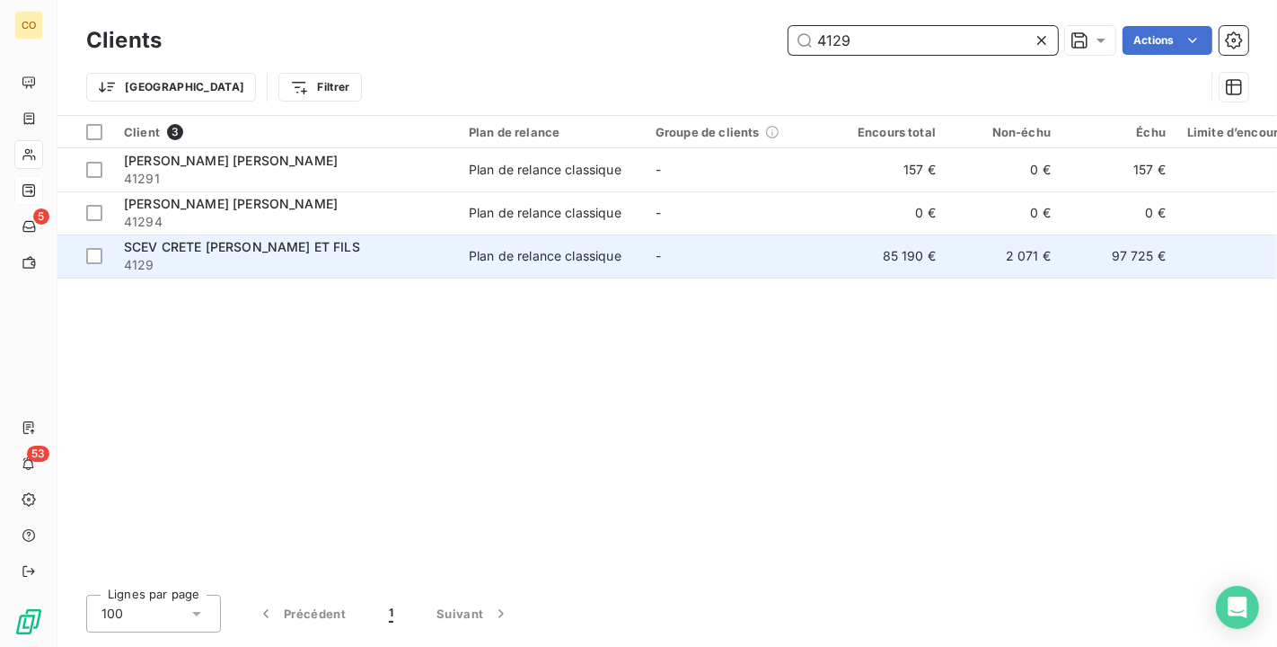
type input "4129"
click at [335, 264] on span "4129" at bounding box center [285, 265] width 323 height 18
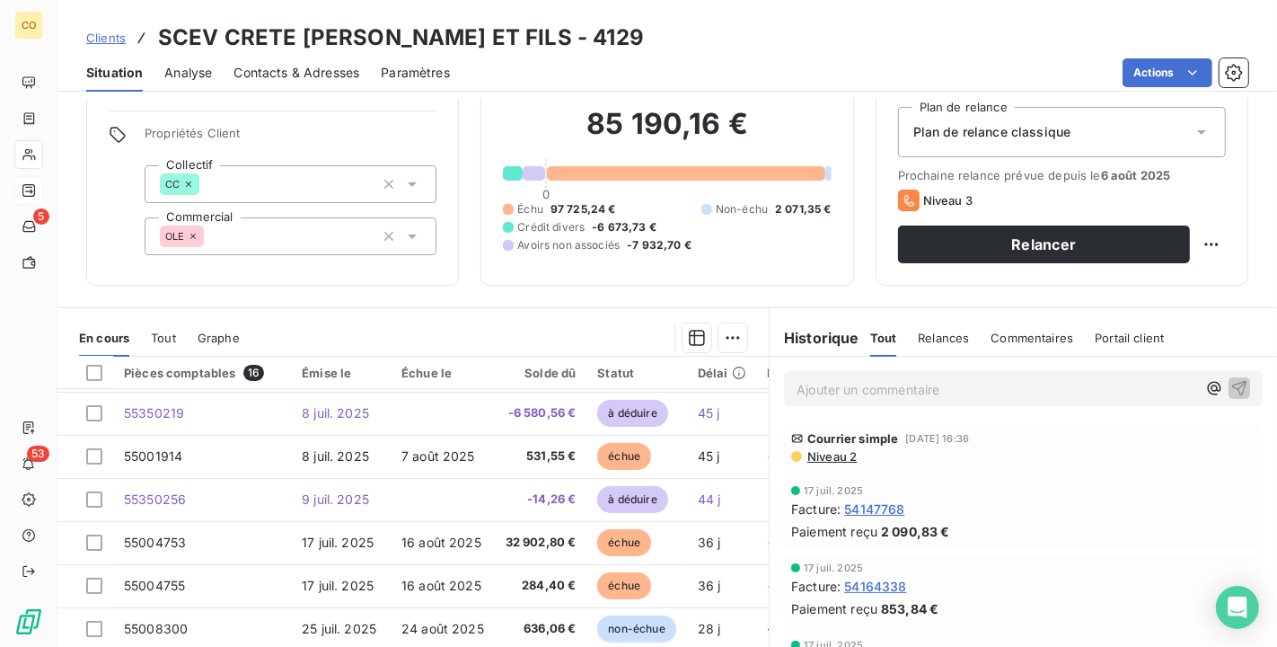
scroll to position [166, 0]
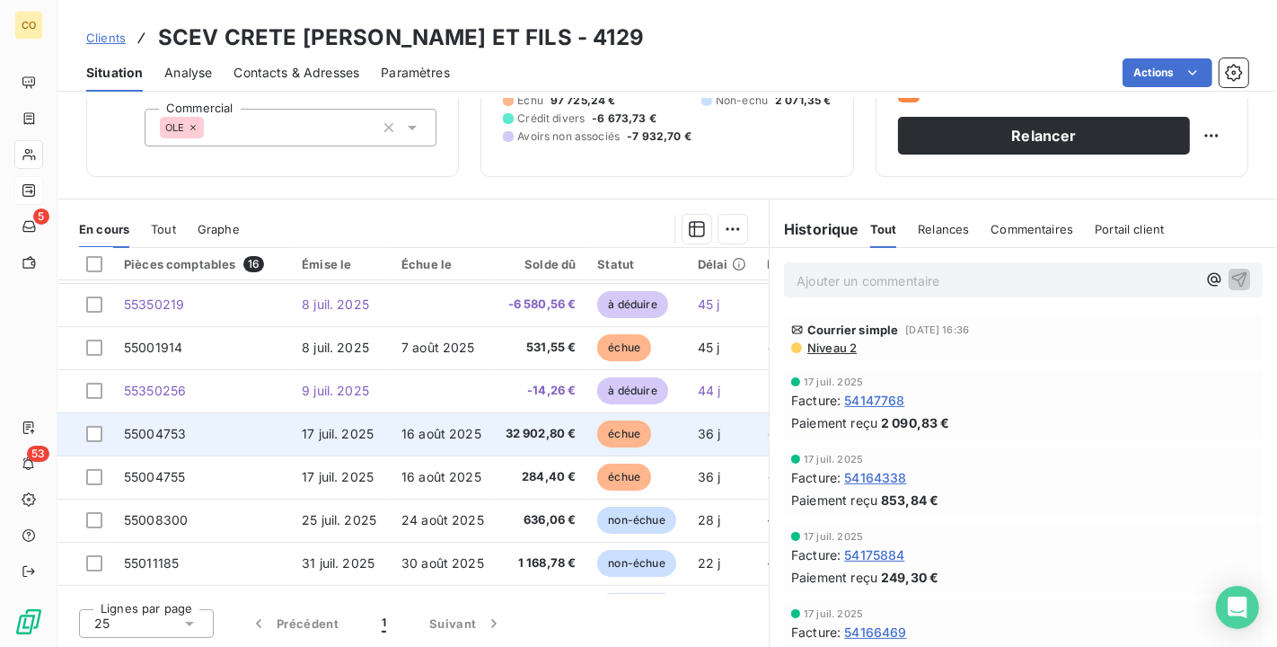
click at [487, 436] on td "16 août 2025" at bounding box center [443, 433] width 104 height 43
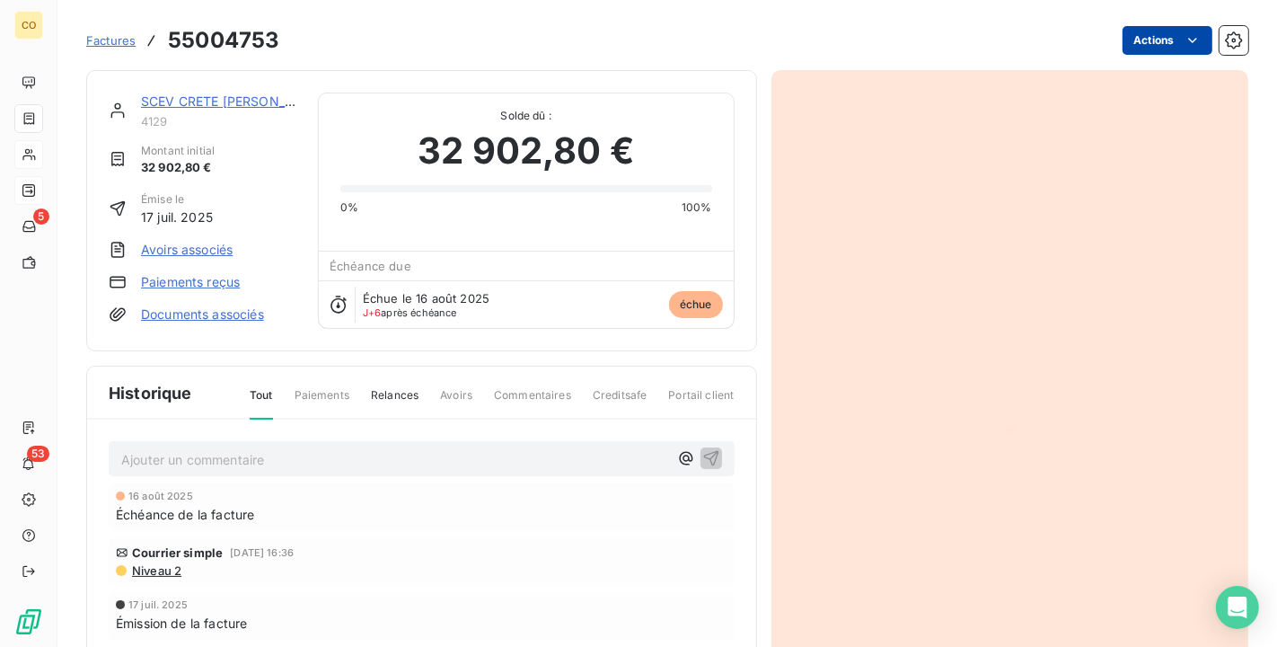
click at [1162, 44] on html "CO 5 53 Factures 55004753 Actions SCEV CRETE [PERSON_NAME] ET FILS 4129 Montant…" at bounding box center [638, 323] width 1277 height 647
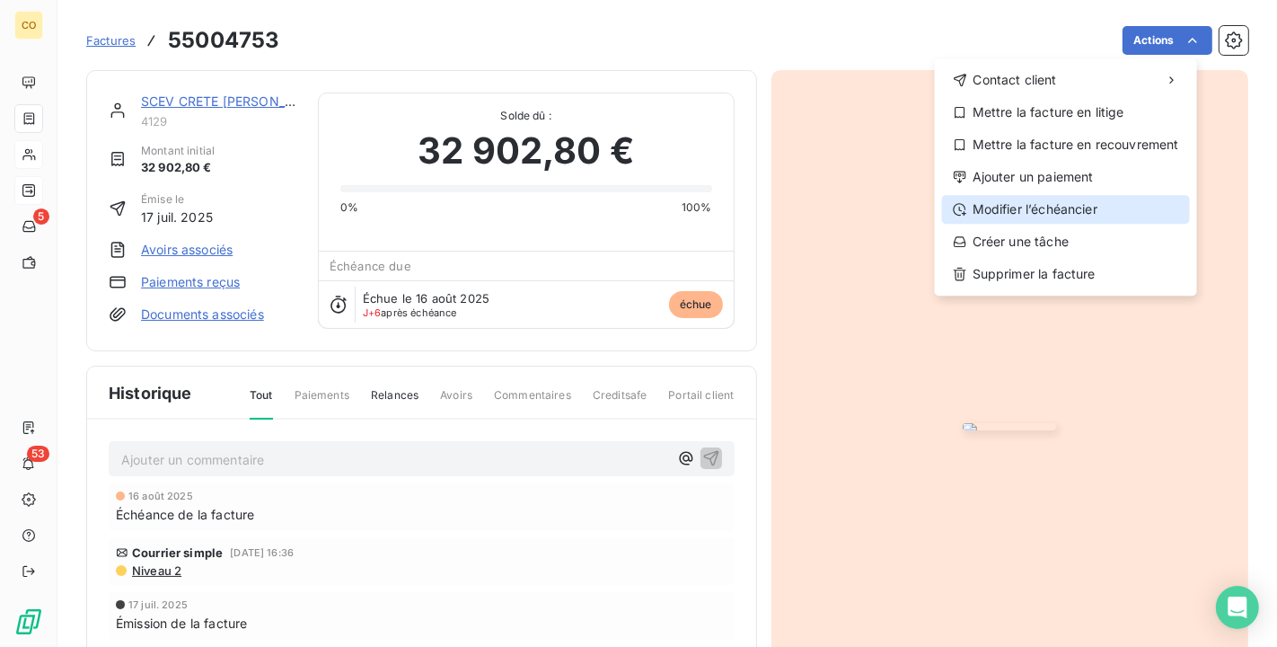
click at [1077, 199] on div "Modifier l’échéancier" at bounding box center [1066, 209] width 248 height 29
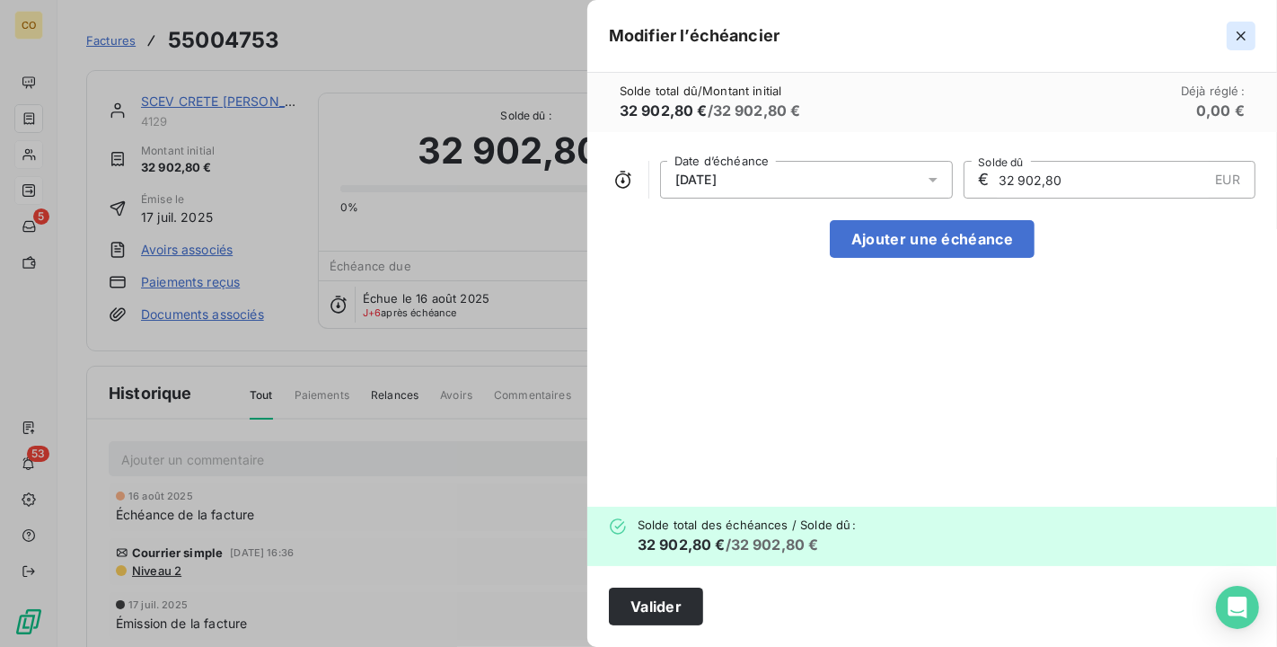
click at [1240, 40] on icon "button" at bounding box center [1241, 36] width 18 height 18
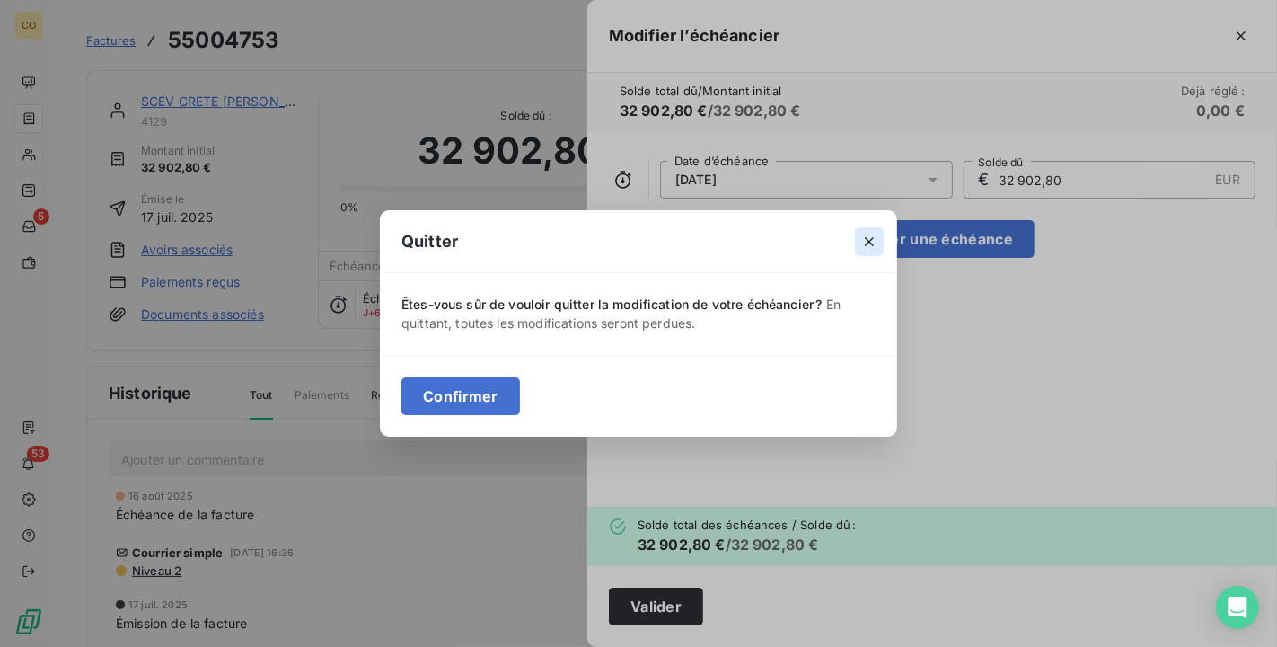
click at [864, 241] on icon "button" at bounding box center [869, 242] width 18 height 18
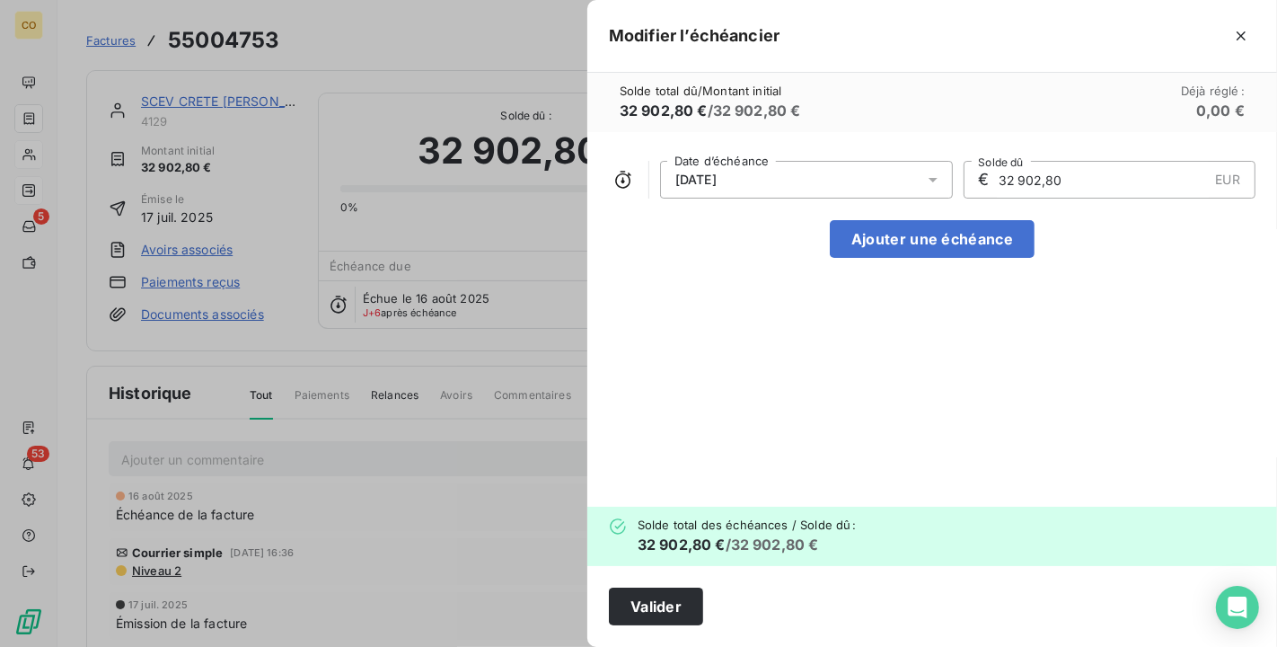
click at [930, 178] on icon at bounding box center [933, 180] width 9 height 4
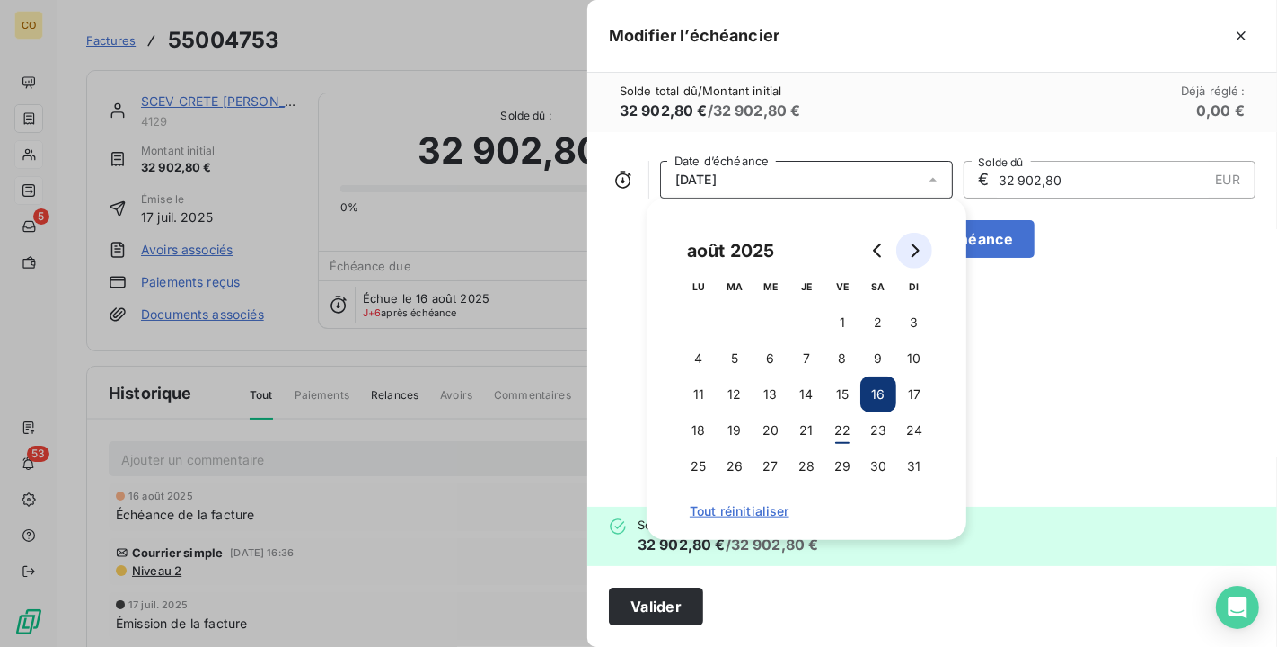
click at [913, 251] on icon "Go to next month" at bounding box center [914, 250] width 14 height 14
click at [772, 321] on button "1" at bounding box center [771, 322] width 36 height 36
click at [1078, 313] on div "[DATE] Date d’échéance € 32 902,80 EUR Solde dû Ajouter une échéance" at bounding box center [932, 319] width 690 height 374
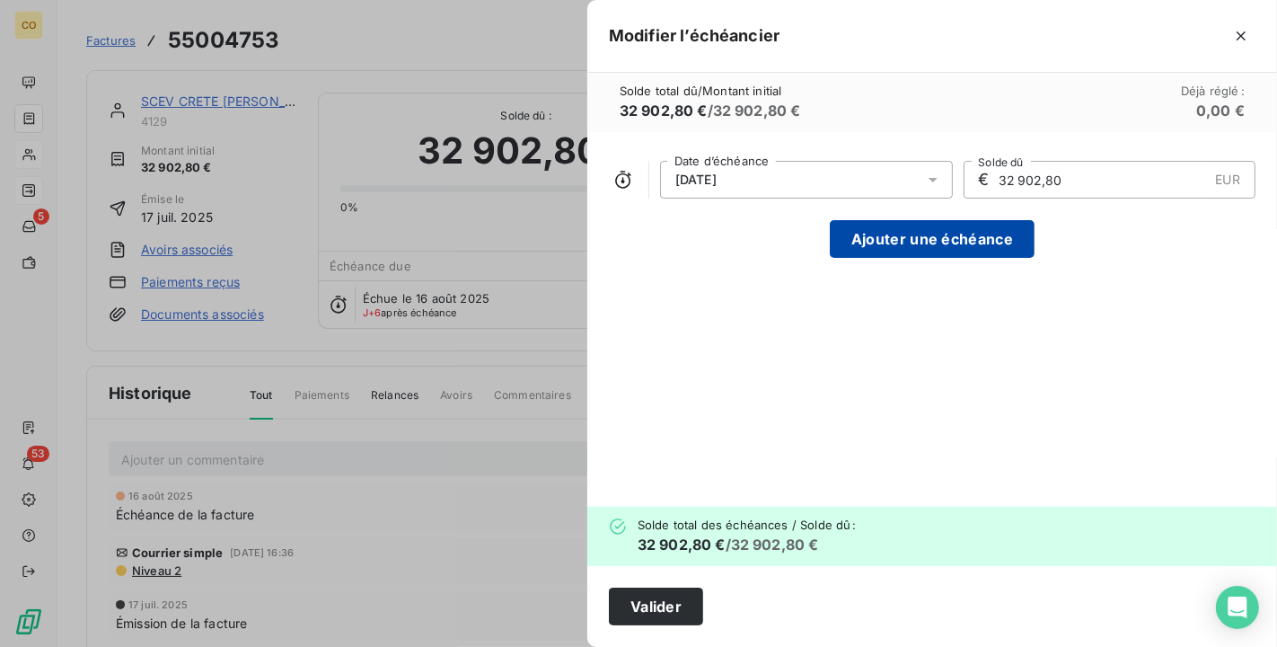
click at [989, 240] on button "Ajouter une échéance" at bounding box center [932, 239] width 205 height 38
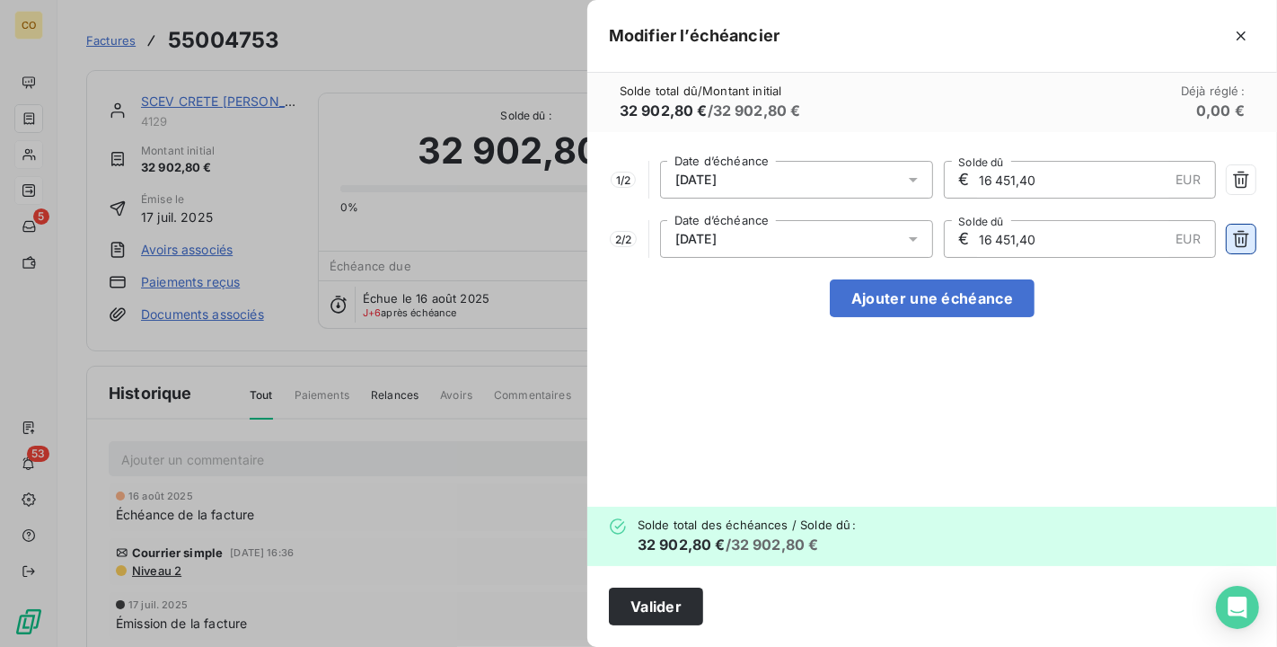
click at [1237, 238] on icon "button" at bounding box center [1241, 239] width 18 height 18
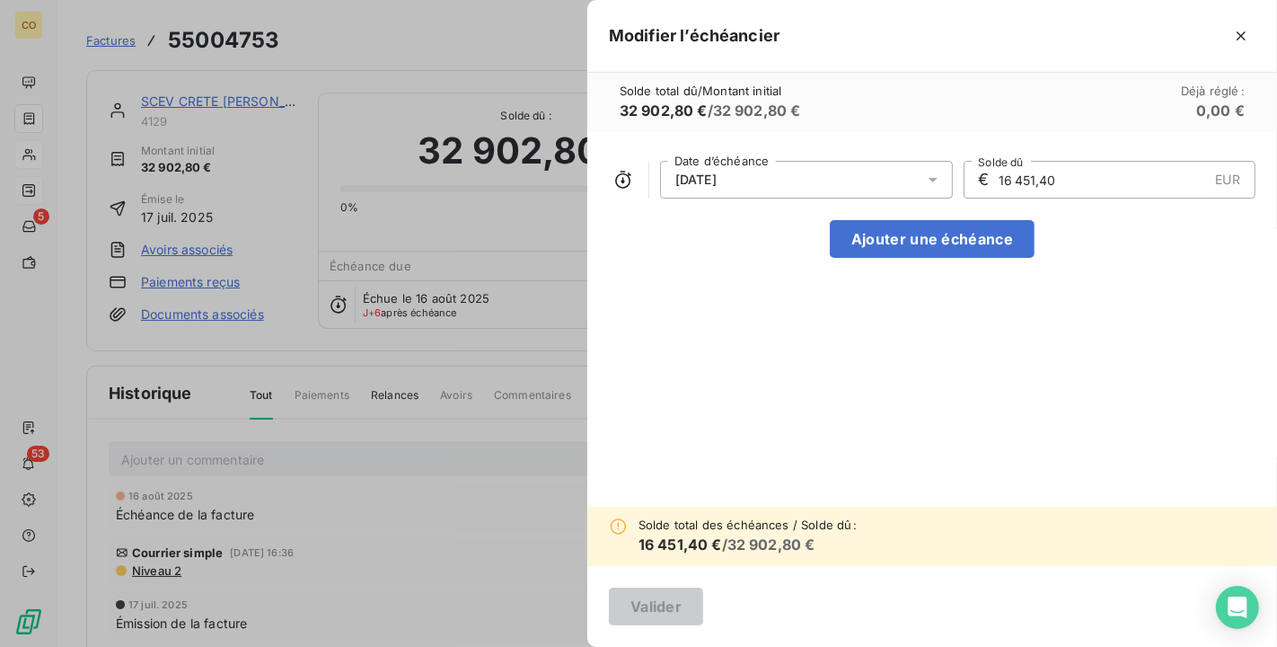
drag, startPoint x: 1109, startPoint y: 167, endPoint x: 829, endPoint y: 168, distance: 280.2
click at [829, 168] on div "[DATE] Date d’échéance € 16 451,40 EUR Solde dû" at bounding box center [932, 180] width 647 height 38
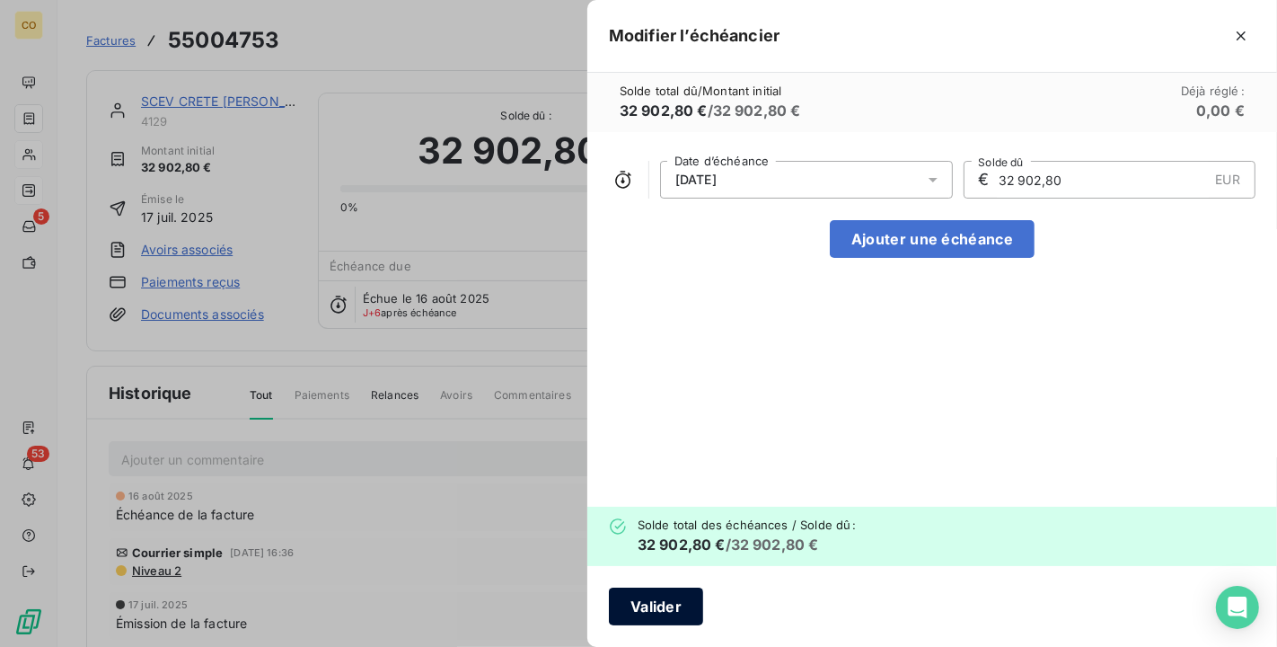
type input "32 902,80"
click at [669, 605] on button "Valider" at bounding box center [656, 606] width 94 height 38
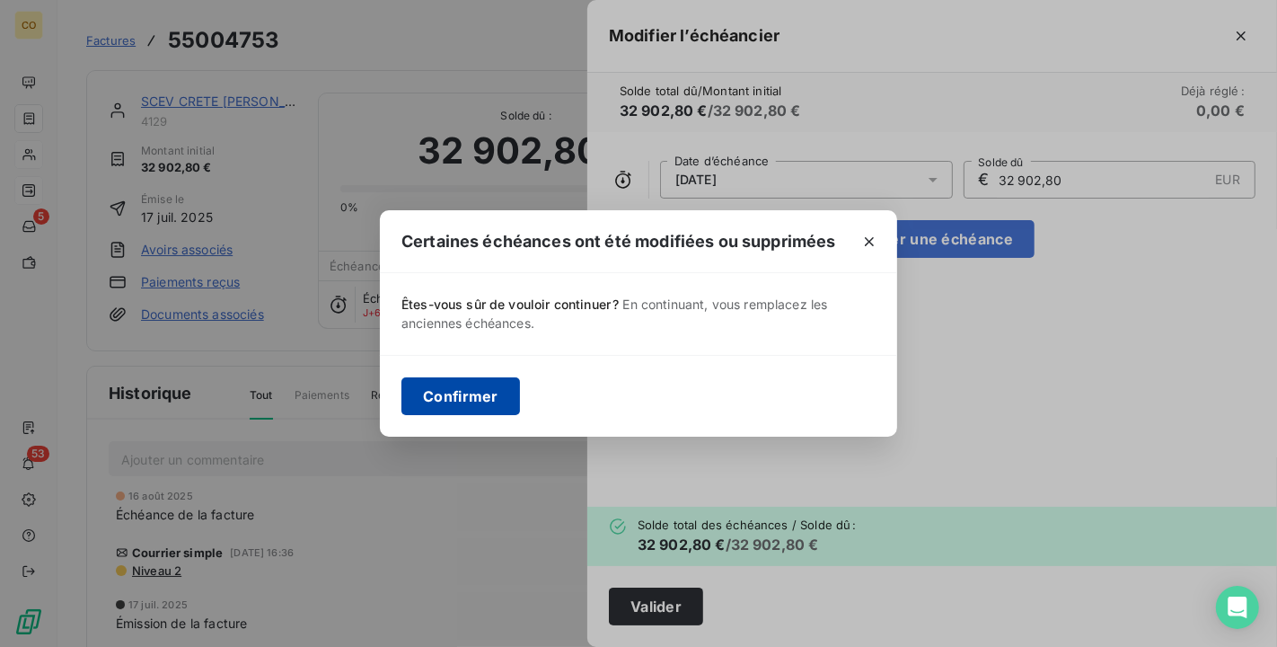
click at [489, 409] on button "Confirmer" at bounding box center [460, 396] width 119 height 38
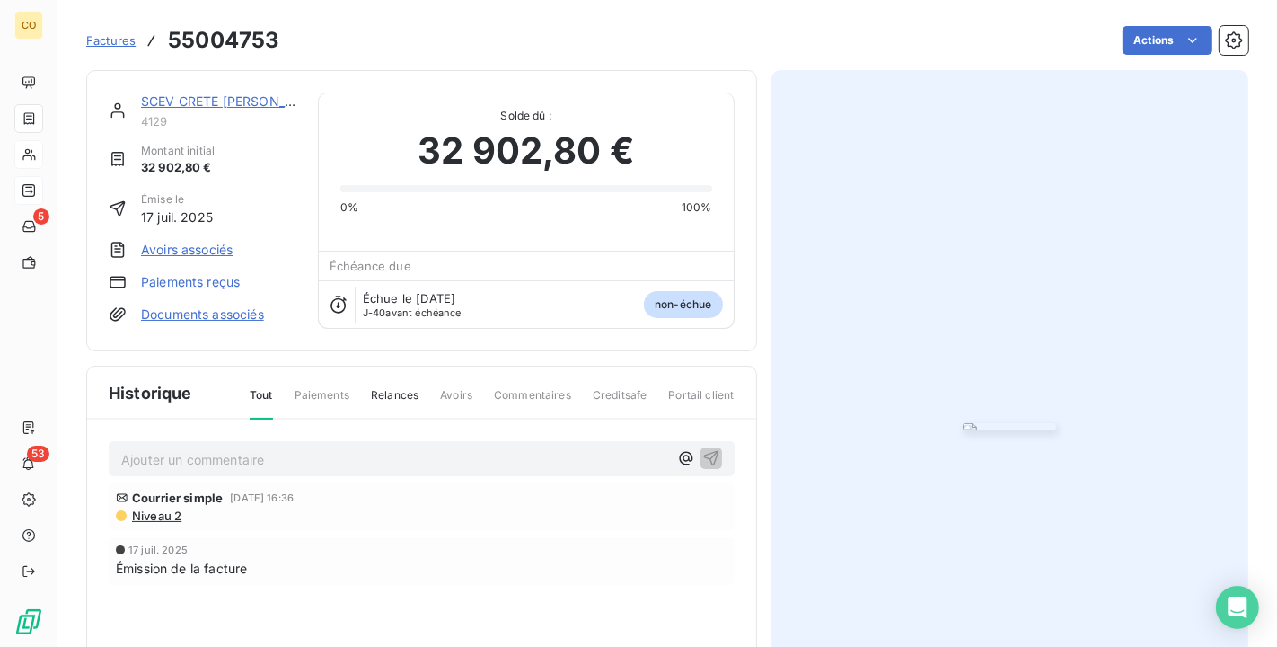
click at [202, 100] on link "SCEV CRETE [PERSON_NAME] ET FILS" at bounding box center [259, 100] width 236 height 15
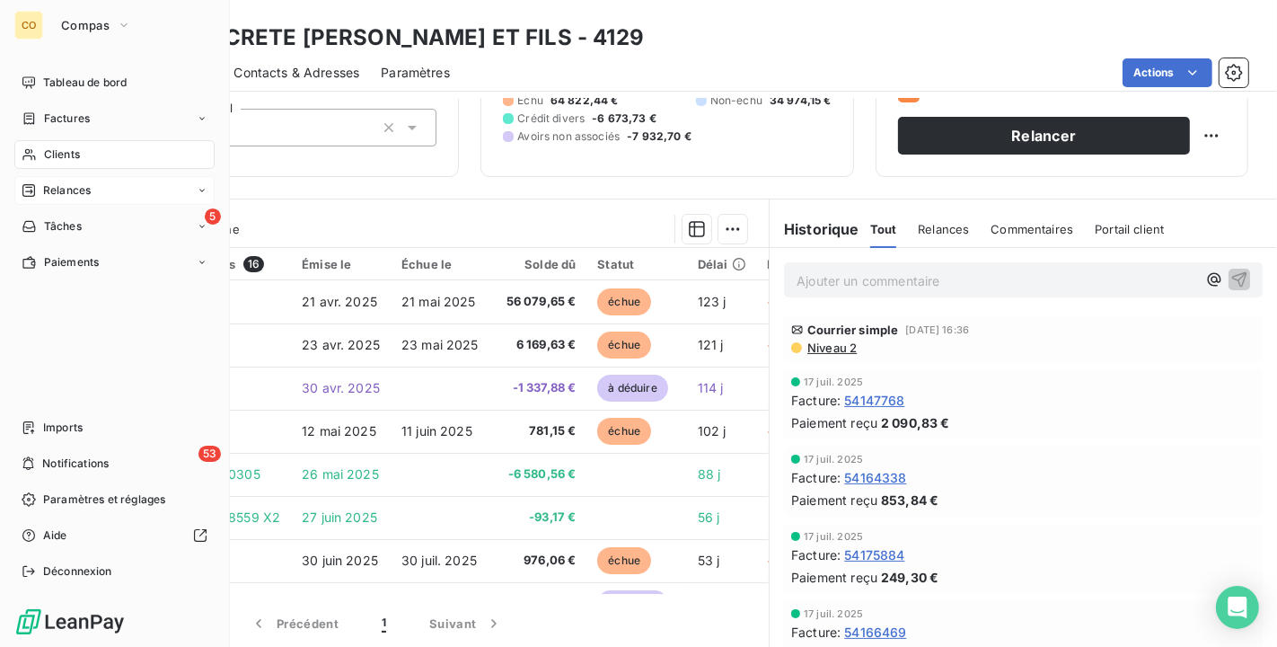
click at [41, 187] on div "Relances" at bounding box center [56, 190] width 69 height 16
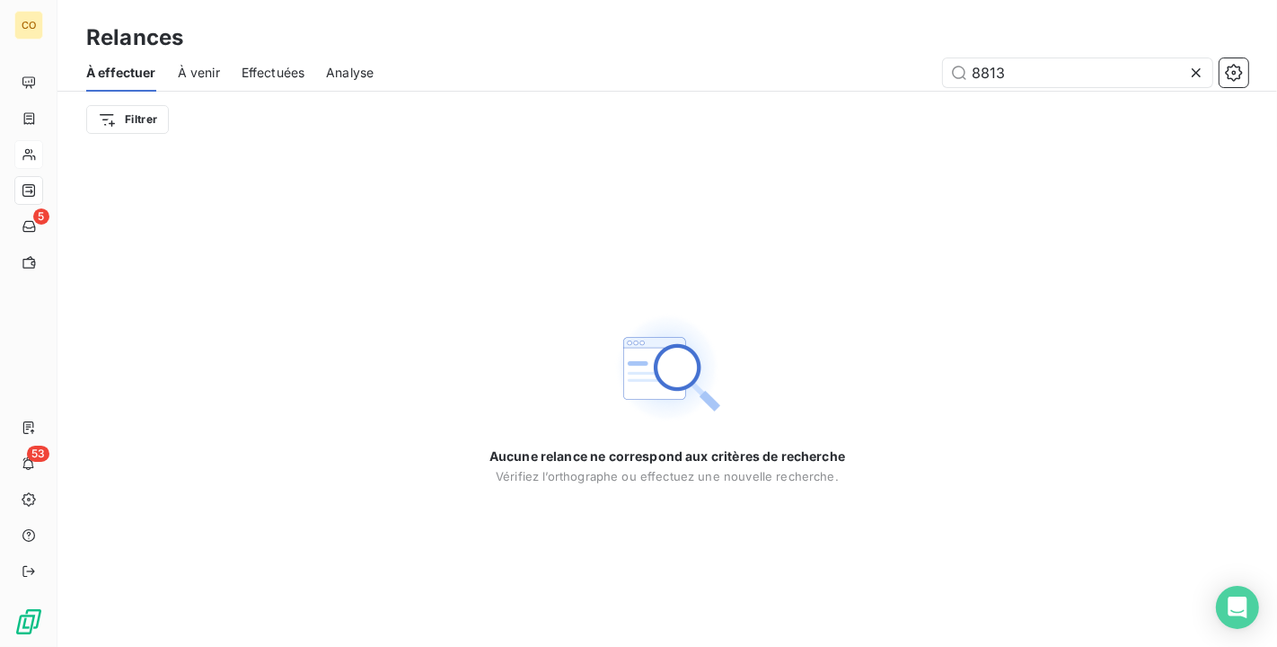
click at [1191, 66] on icon at bounding box center [1196, 73] width 18 height 18
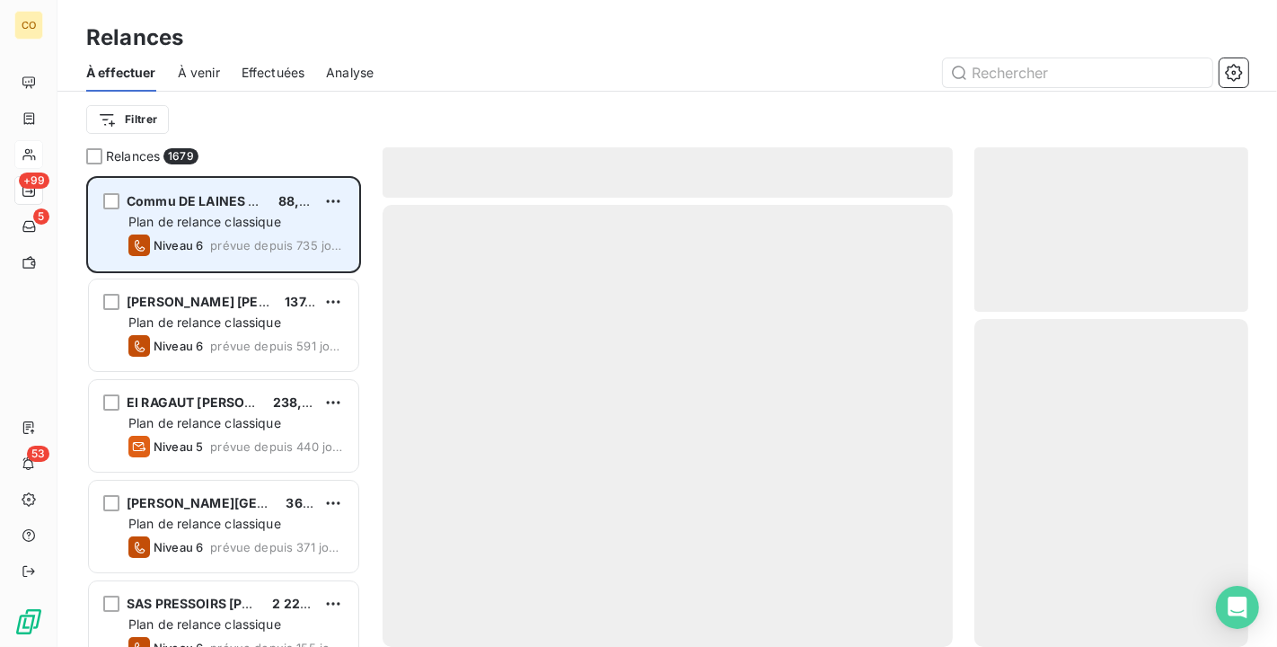
scroll to position [455, 259]
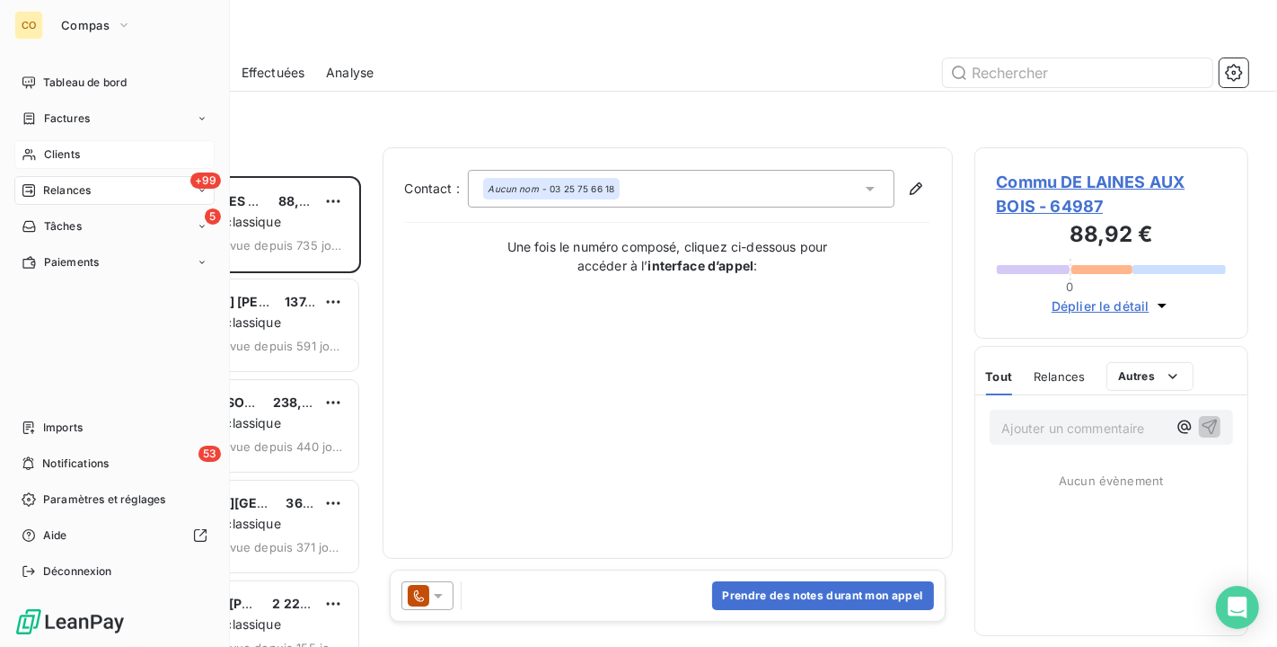
click at [31, 152] on icon at bounding box center [28, 155] width 13 height 12
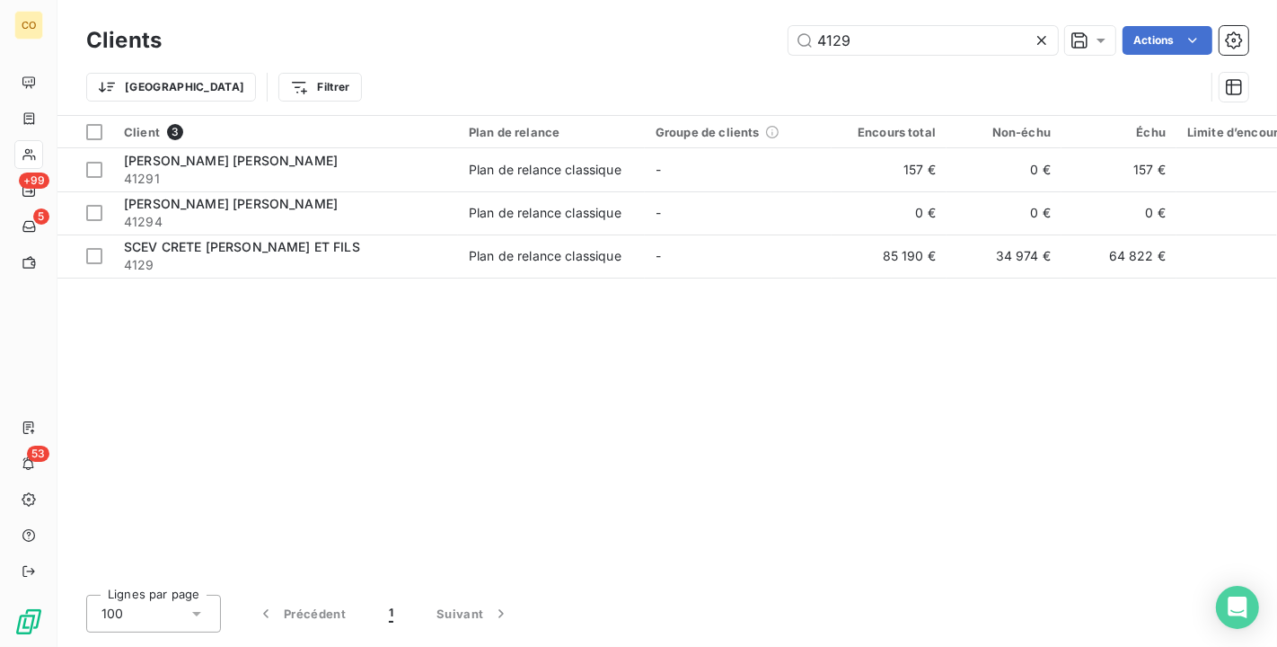
drag, startPoint x: 869, startPoint y: 36, endPoint x: 485, endPoint y: -25, distance: 389.2
click at [485, 0] on html "CO +99 5 53 Clients 4129 Actions Trier Filtrer Client 3 Plan de relance Groupe …" at bounding box center [638, 323] width 1277 height 647
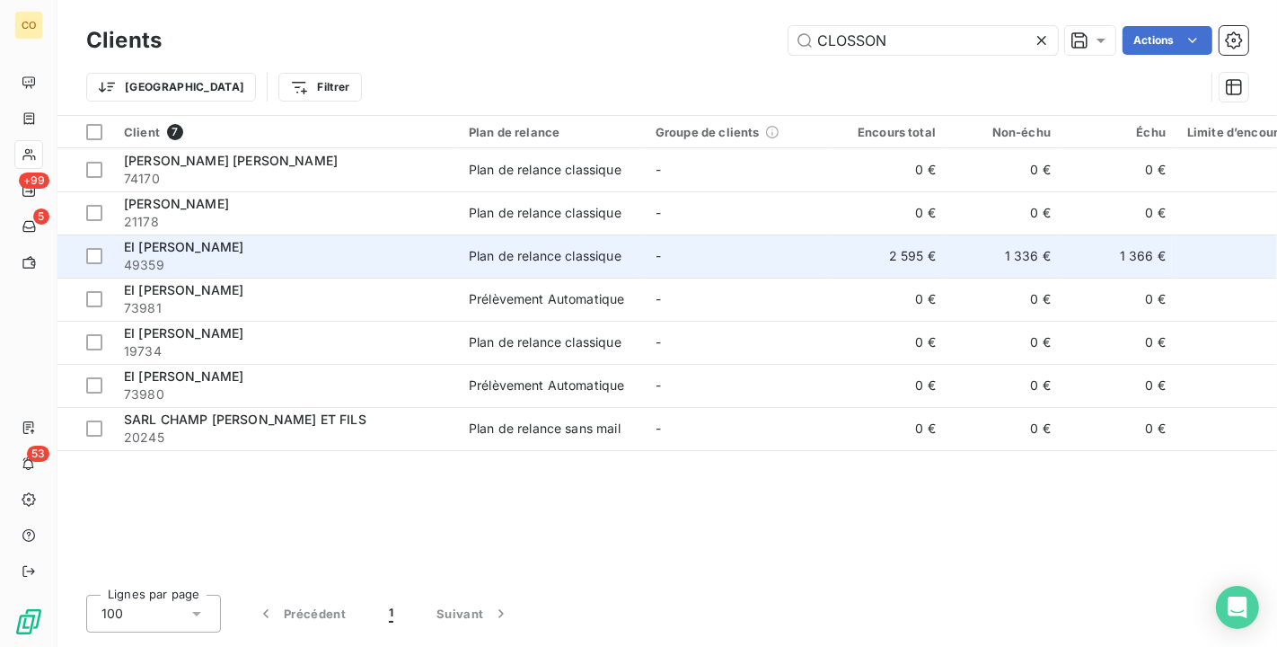
type input "CLOSSON"
click at [469, 257] on div "Plan de relance classique" at bounding box center [545, 256] width 153 height 18
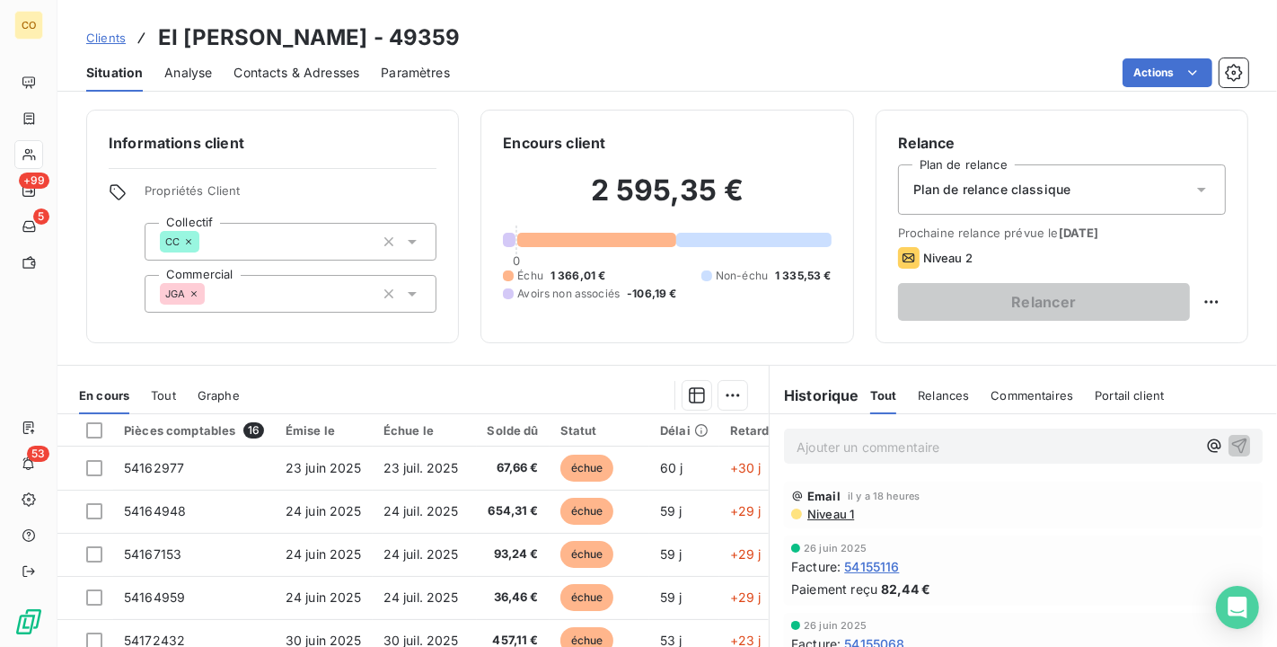
click at [1064, 17] on div "Clients EI [PERSON_NAME] - 49359 Situation Analyse Contacts & Adresses Paramètr…" at bounding box center [667, 46] width 1220 height 92
click at [843, 506] on span "Niveau 1" at bounding box center [830, 513] width 48 height 14
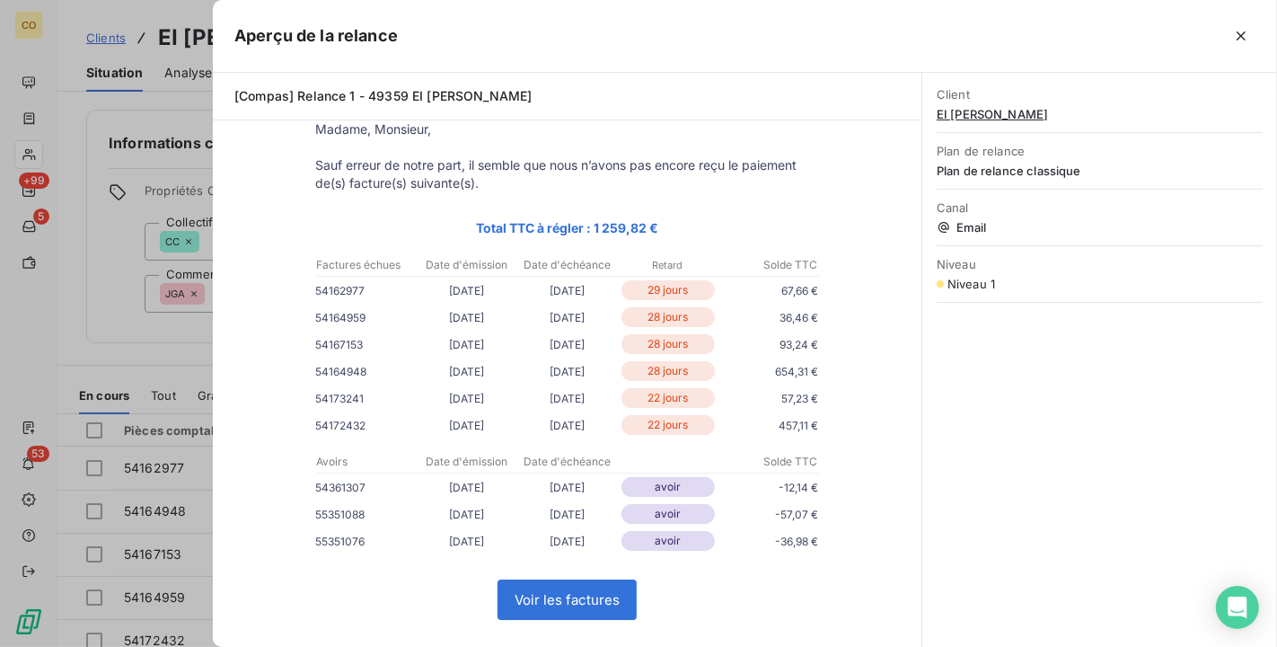
scroll to position [100, 0]
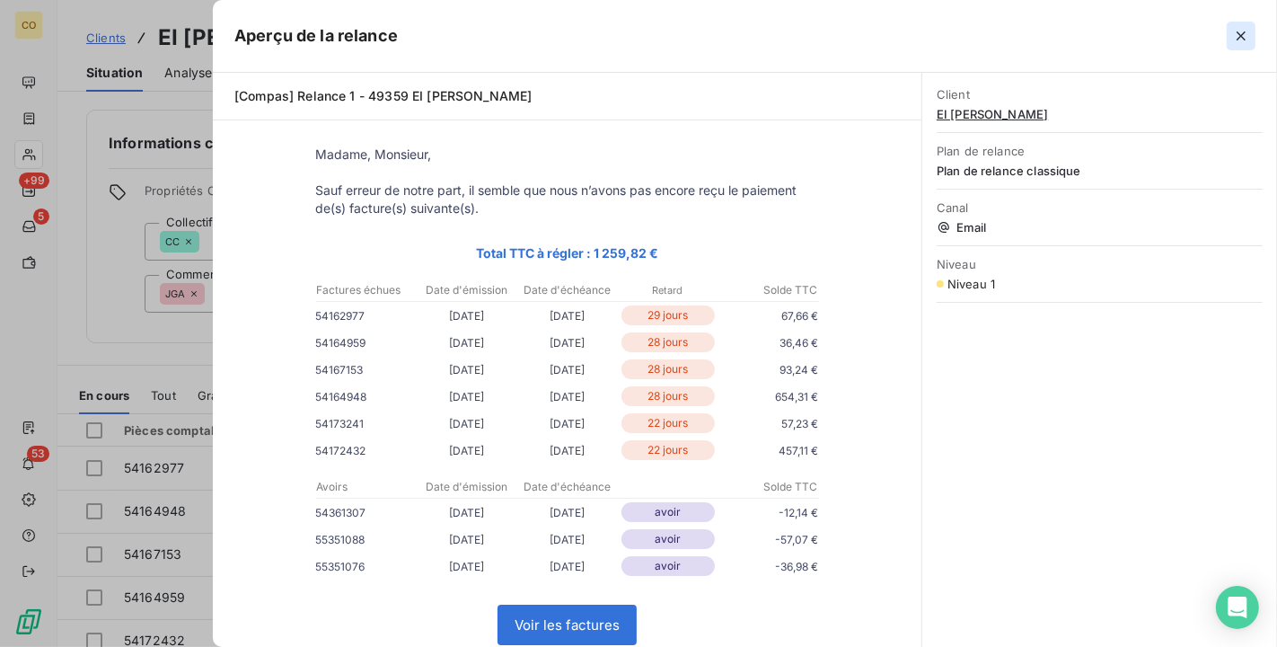
click at [1251, 31] on button "button" at bounding box center [1241, 36] width 29 height 29
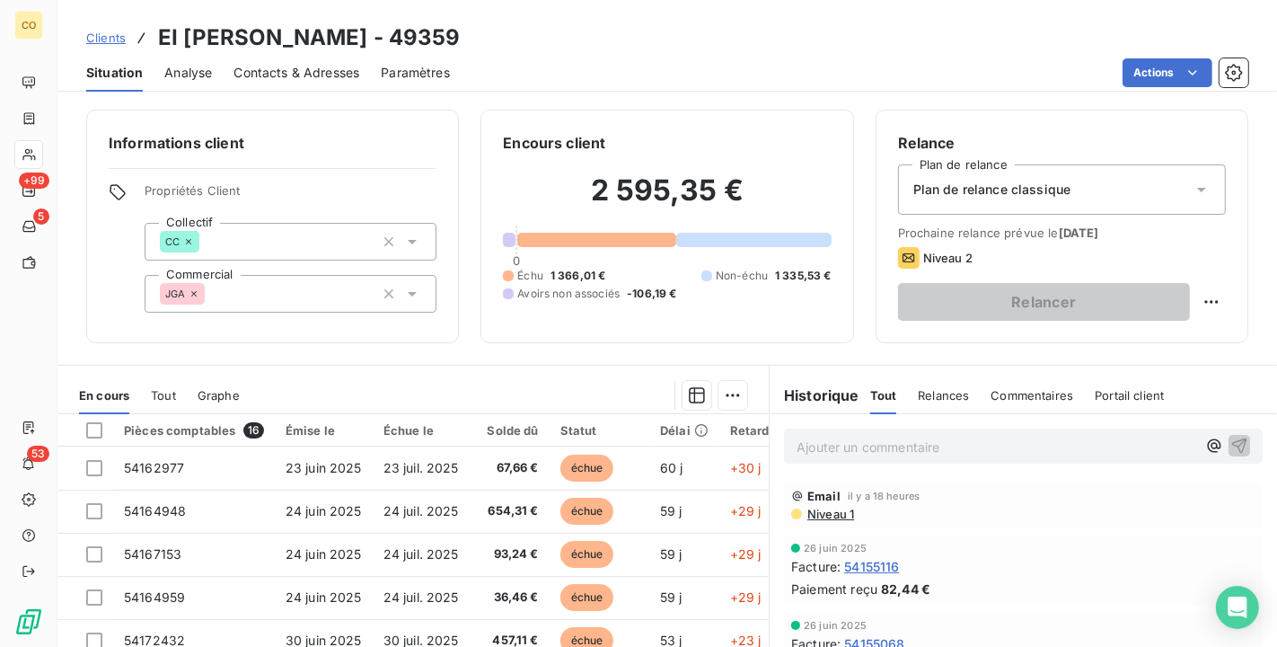
click at [818, 515] on span "Niveau 1" at bounding box center [830, 513] width 48 height 14
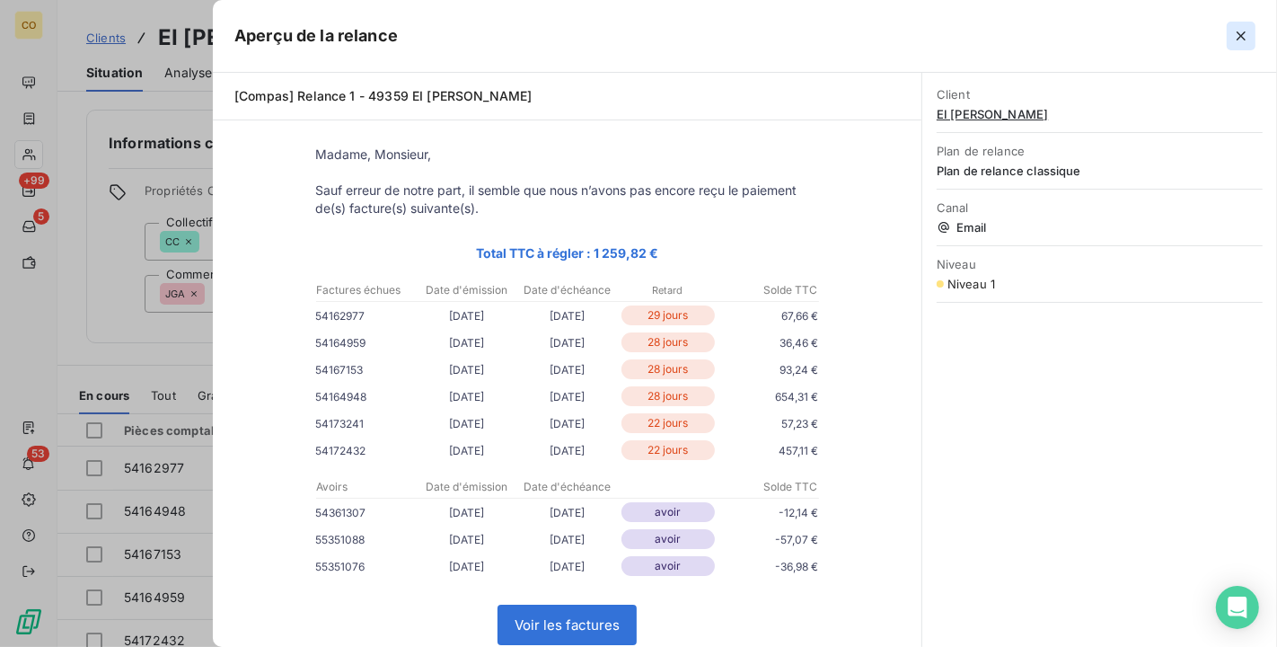
click at [1246, 36] on icon "button" at bounding box center [1241, 36] width 18 height 18
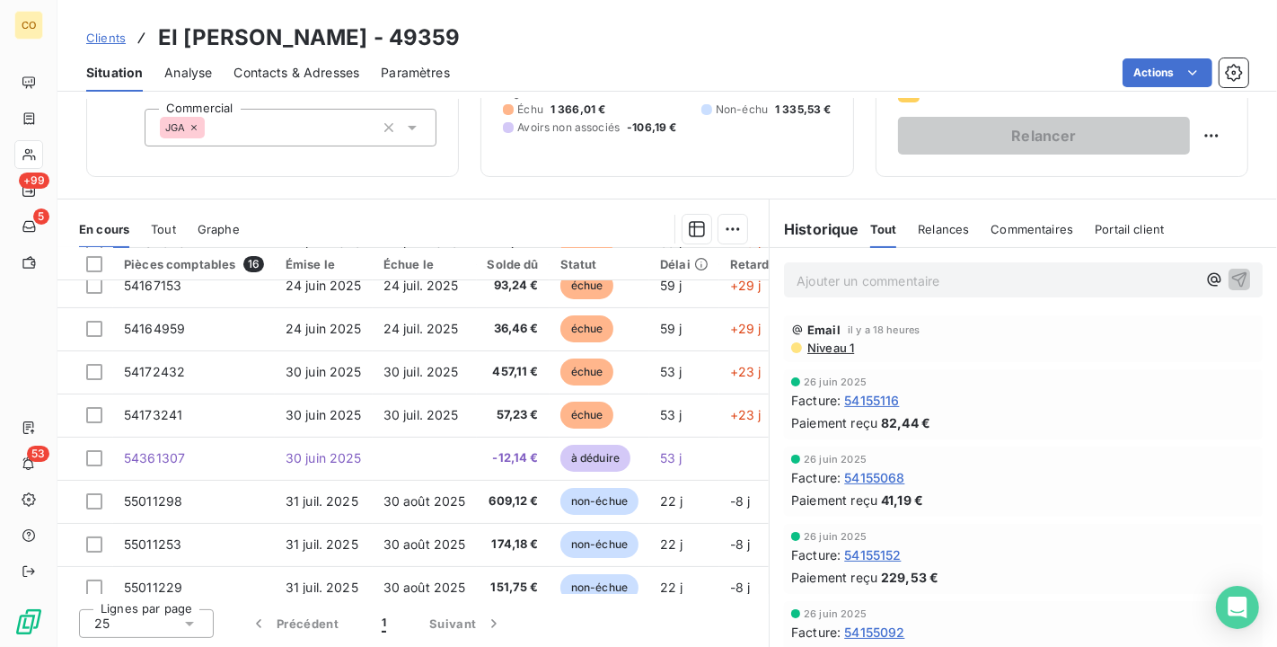
scroll to position [84, 0]
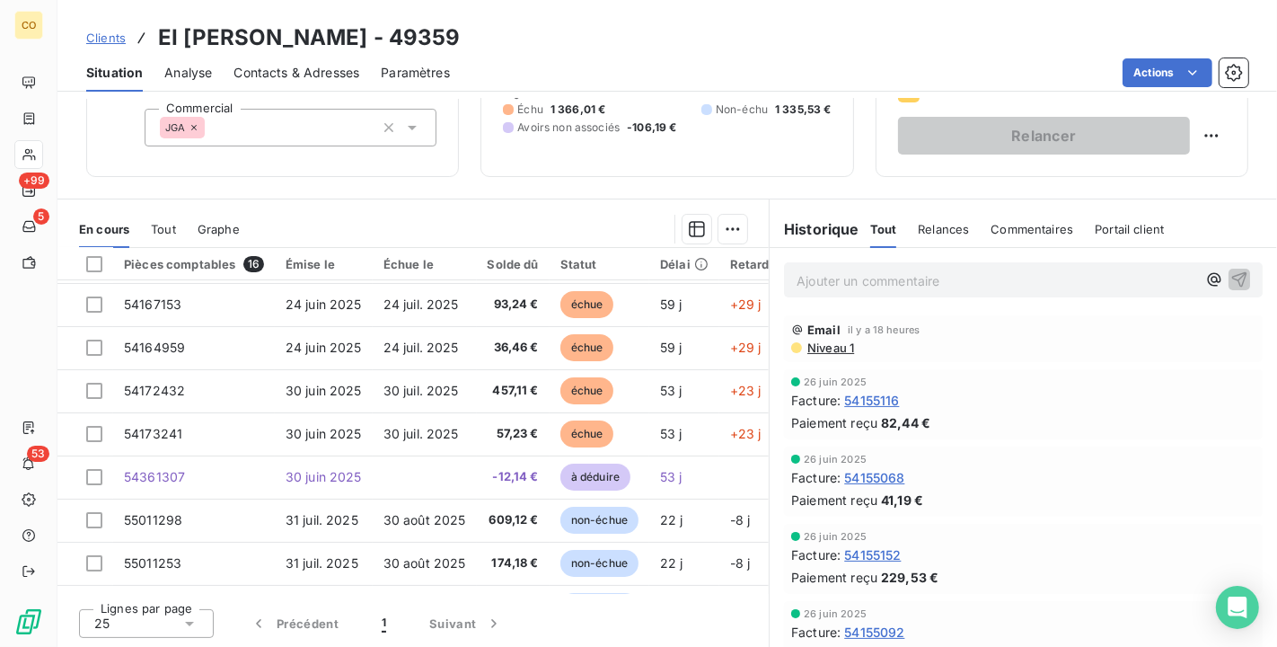
click at [819, 341] on span "Niveau 1" at bounding box center [830, 347] width 48 height 14
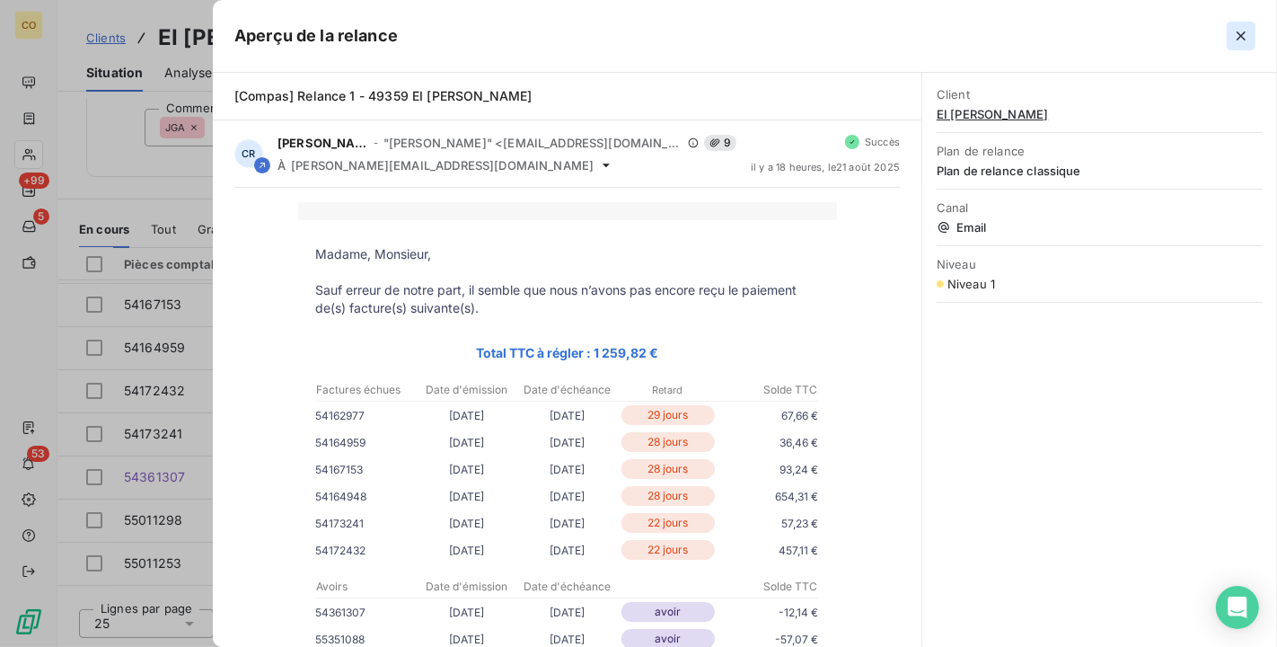
click at [1240, 22] on button "button" at bounding box center [1241, 36] width 29 height 29
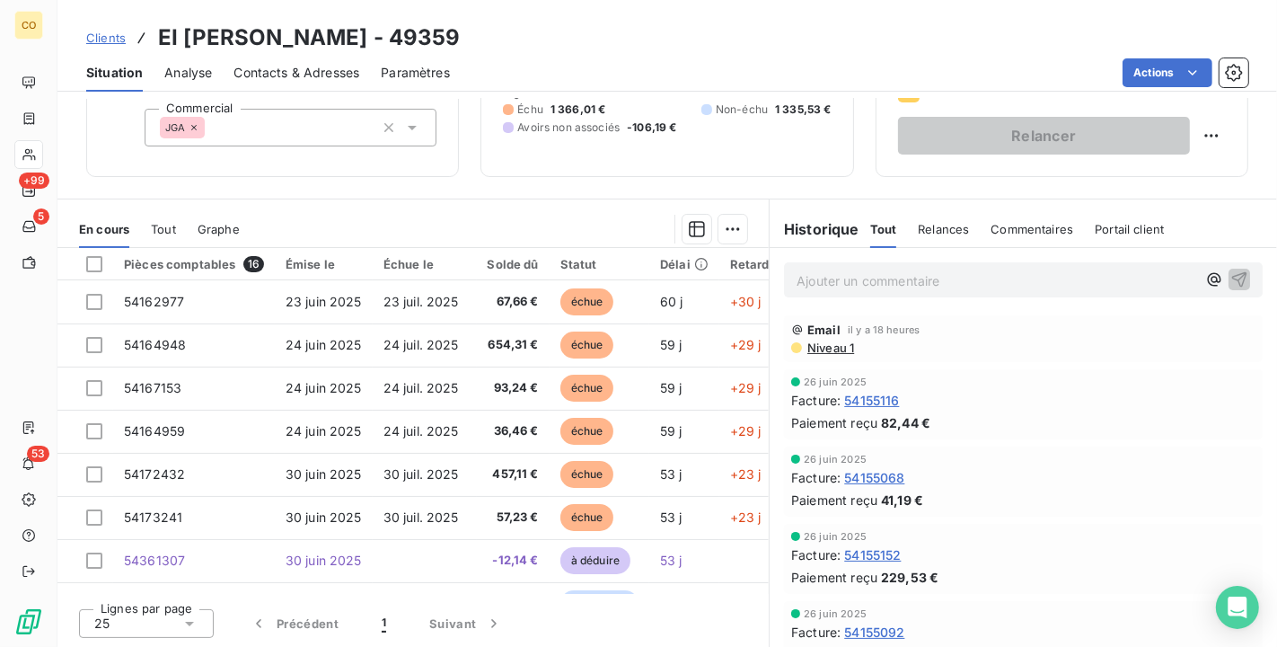
scroll to position [0, 0]
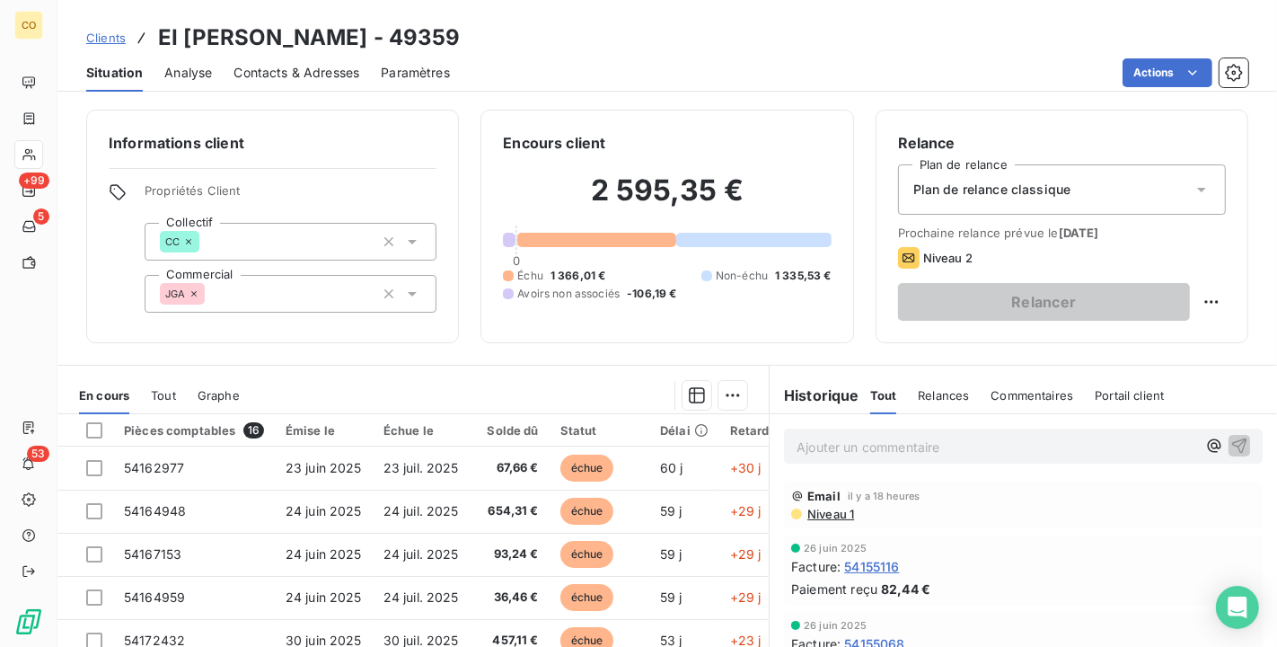
click at [833, 518] on span "Niveau 1" at bounding box center [830, 513] width 48 height 14
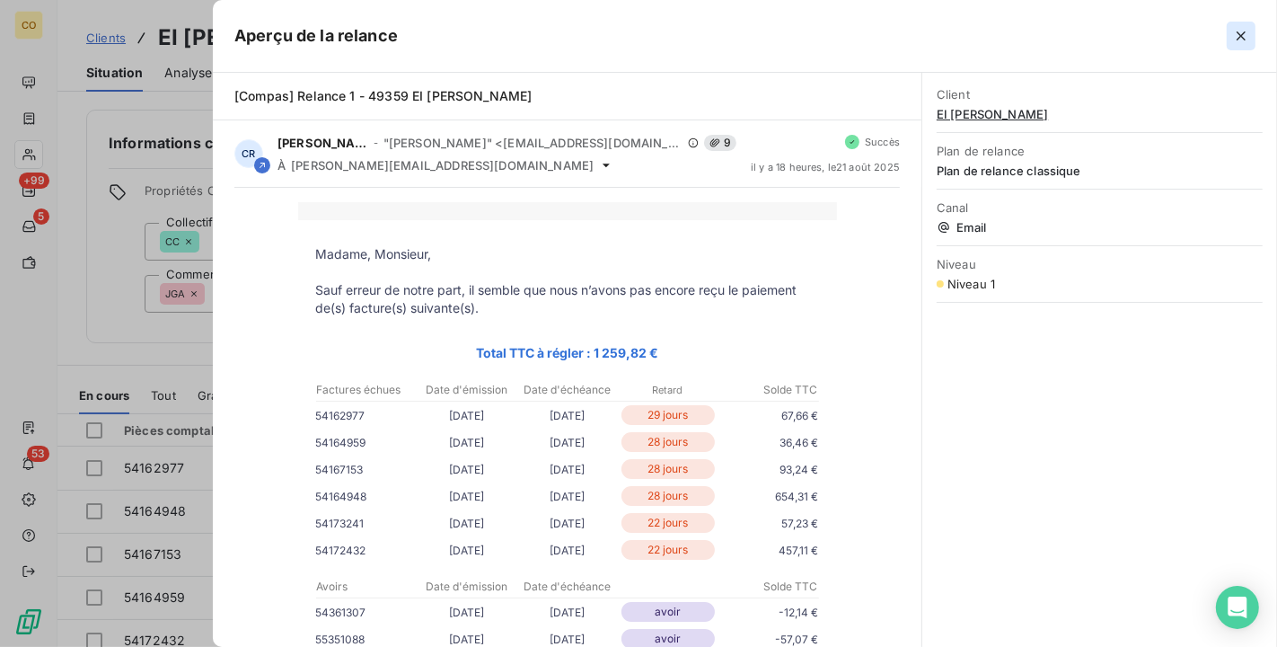
click at [1238, 31] on icon "button" at bounding box center [1241, 36] width 18 height 18
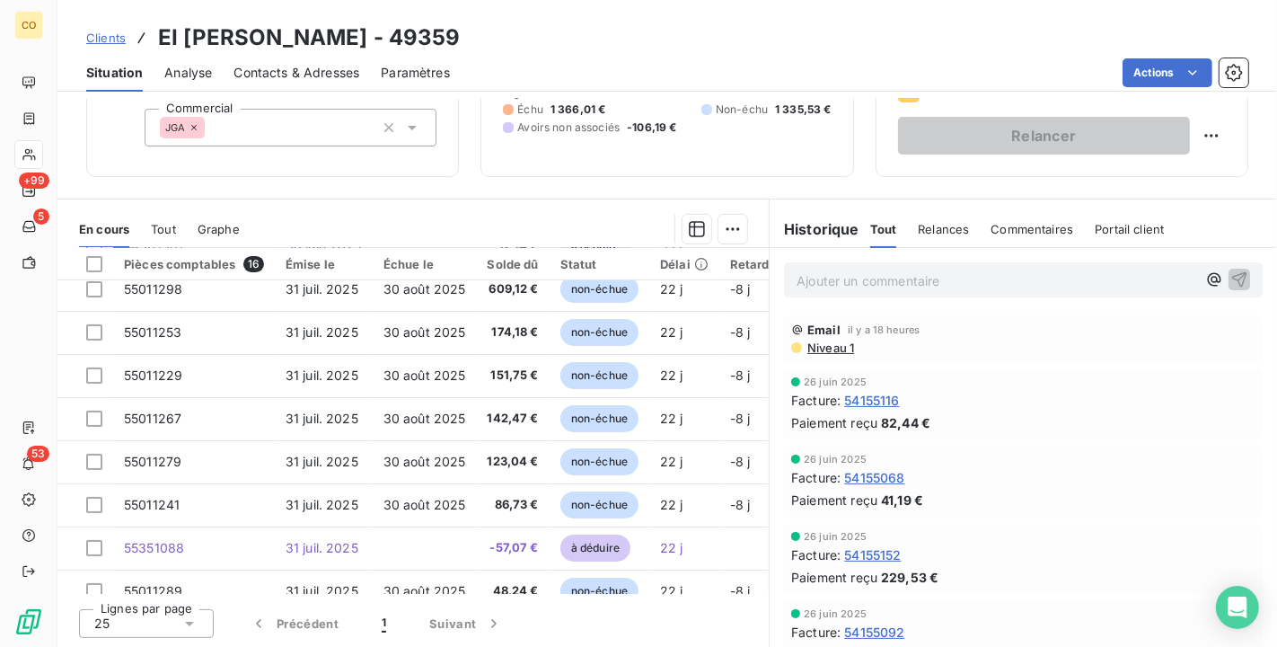
scroll to position [383, 0]
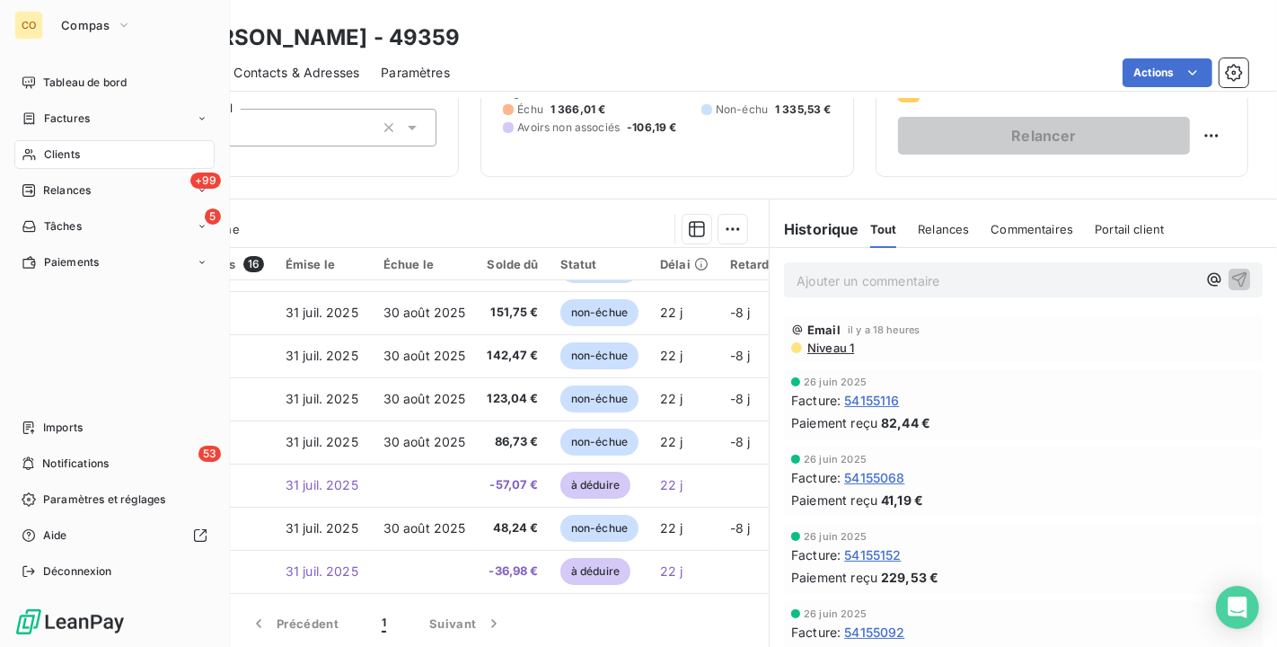
click at [52, 146] on span "Clients" at bounding box center [62, 154] width 36 height 16
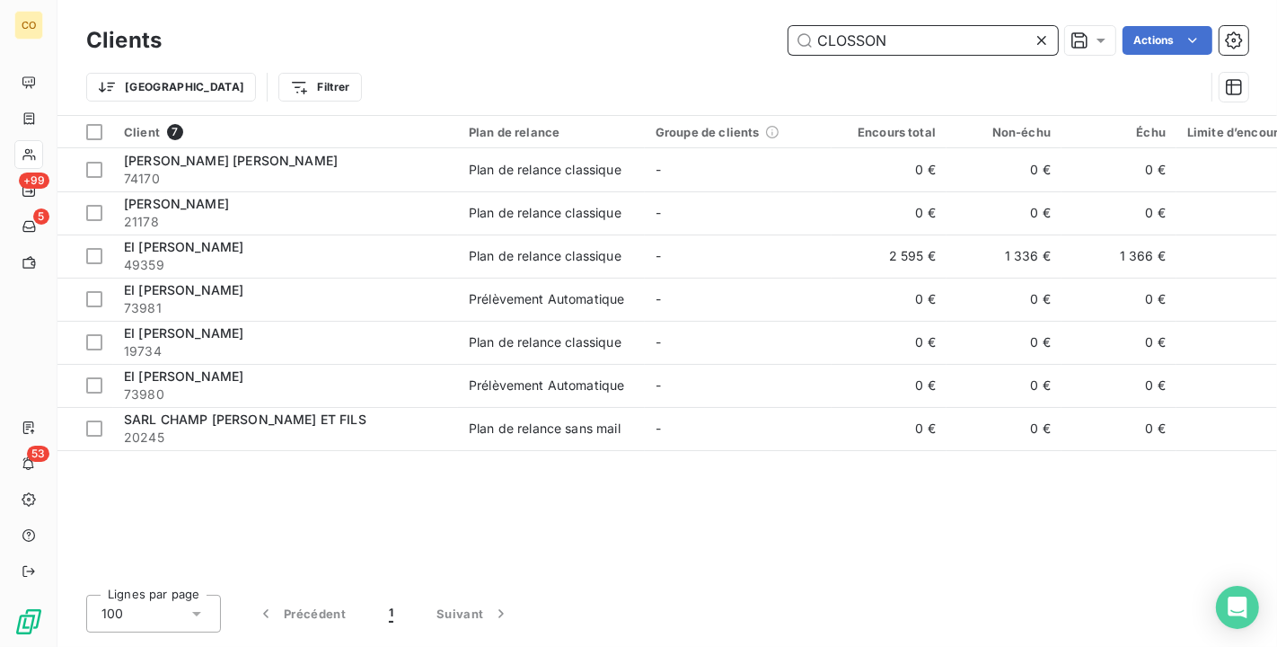
drag, startPoint x: 901, startPoint y: 34, endPoint x: 632, endPoint y: 1, distance: 270.6
click at [632, 1] on div "Clients CLOSSON Actions Trier Filtrer" at bounding box center [667, 57] width 1220 height 115
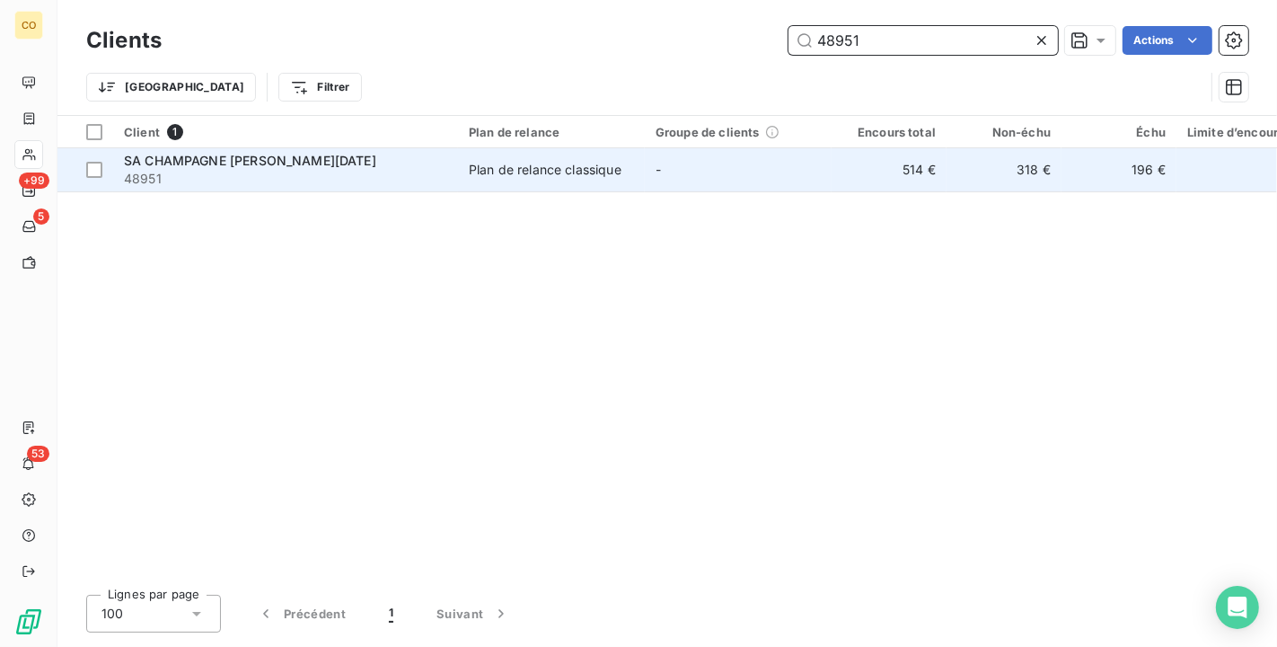
type input "48951"
click at [446, 181] on span "48951" at bounding box center [285, 179] width 323 height 18
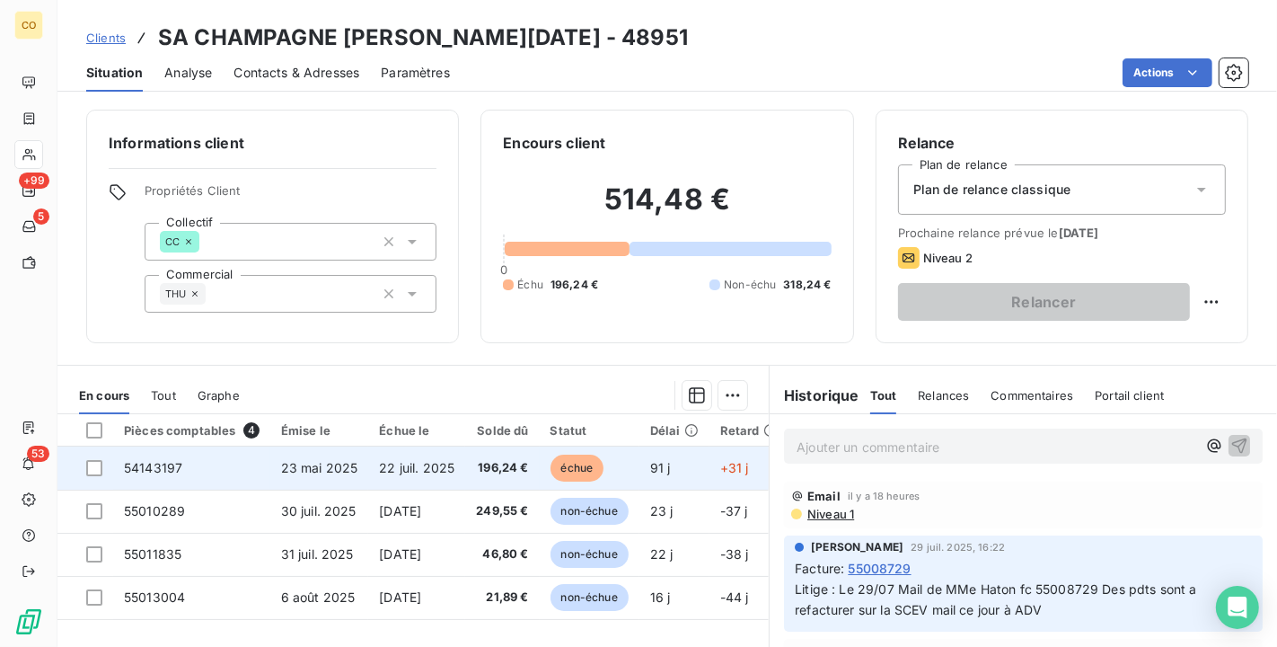
click at [514, 471] on span "196,24 €" at bounding box center [502, 468] width 52 height 18
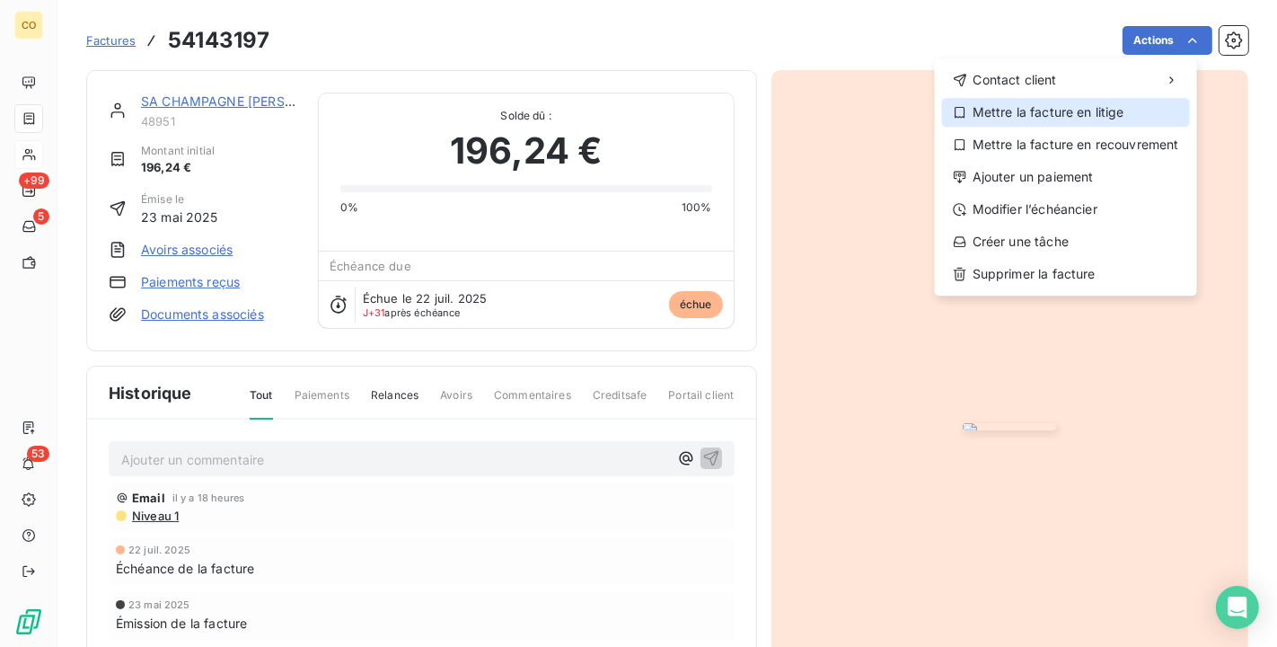
click at [1063, 115] on div "Mettre la facture en litige" at bounding box center [1066, 112] width 248 height 29
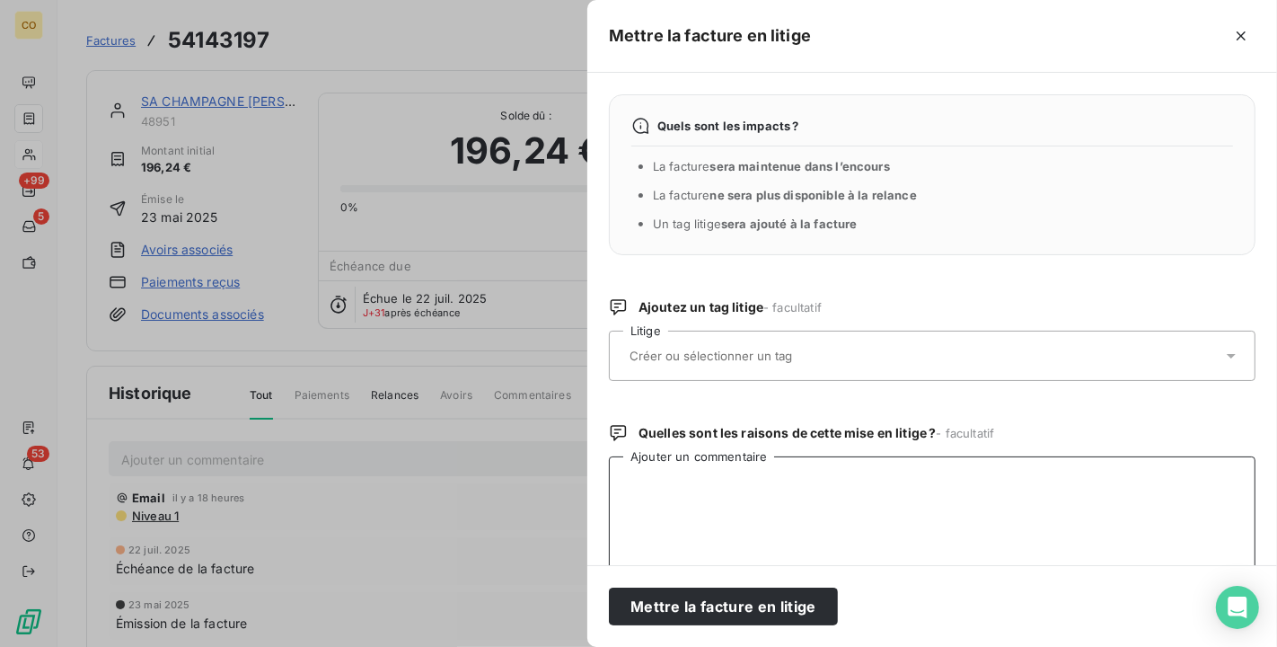
click at [700, 491] on textarea "Ajouter un commentaire" at bounding box center [932, 549] width 647 height 187
paste textarea "Bonjour Je suis en attente d’un avoir pour cette facture et refacturation à la …"
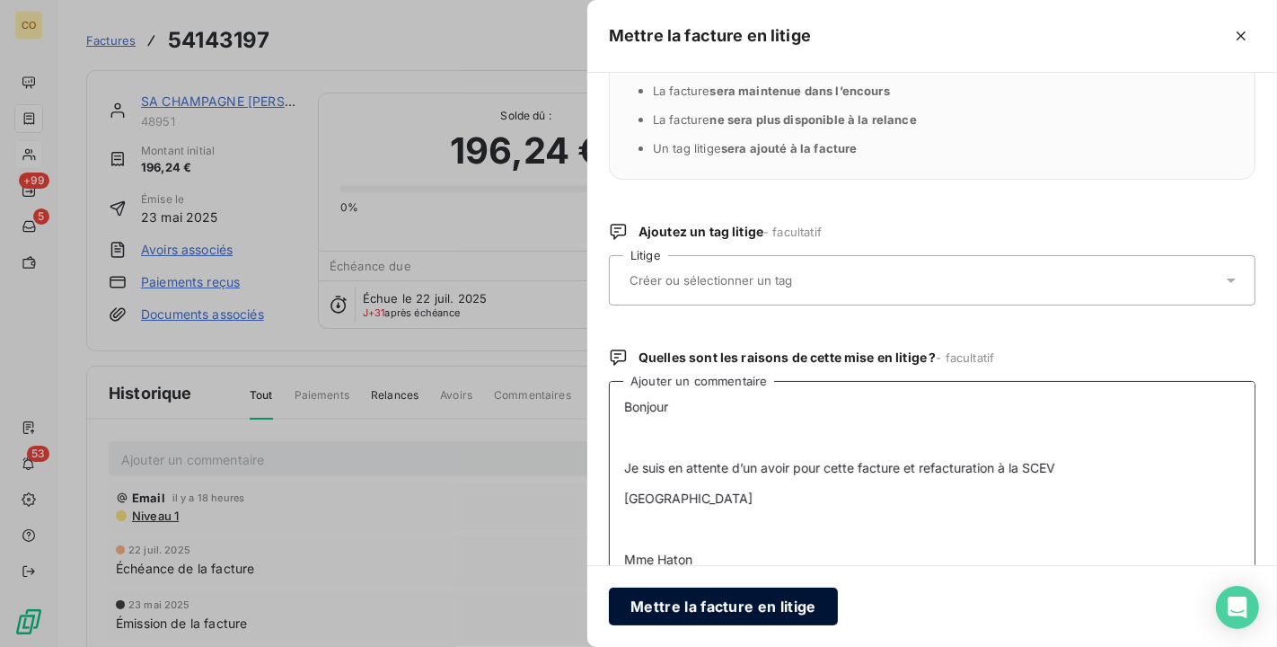
type textarea "Bonjour Je suis en attente d’un avoir pour cette facture et refacturation à la …"
click at [754, 618] on button "Mettre la facture en litige" at bounding box center [723, 606] width 229 height 38
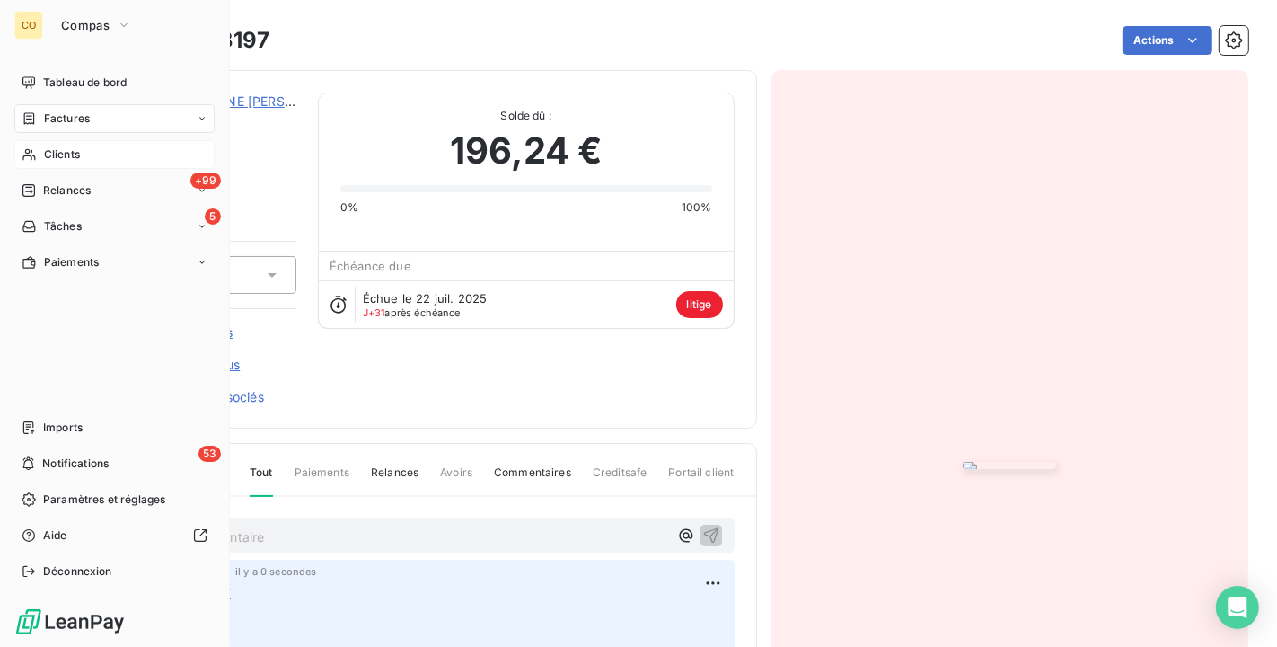
click at [39, 156] on div "Clients" at bounding box center [114, 154] width 200 height 29
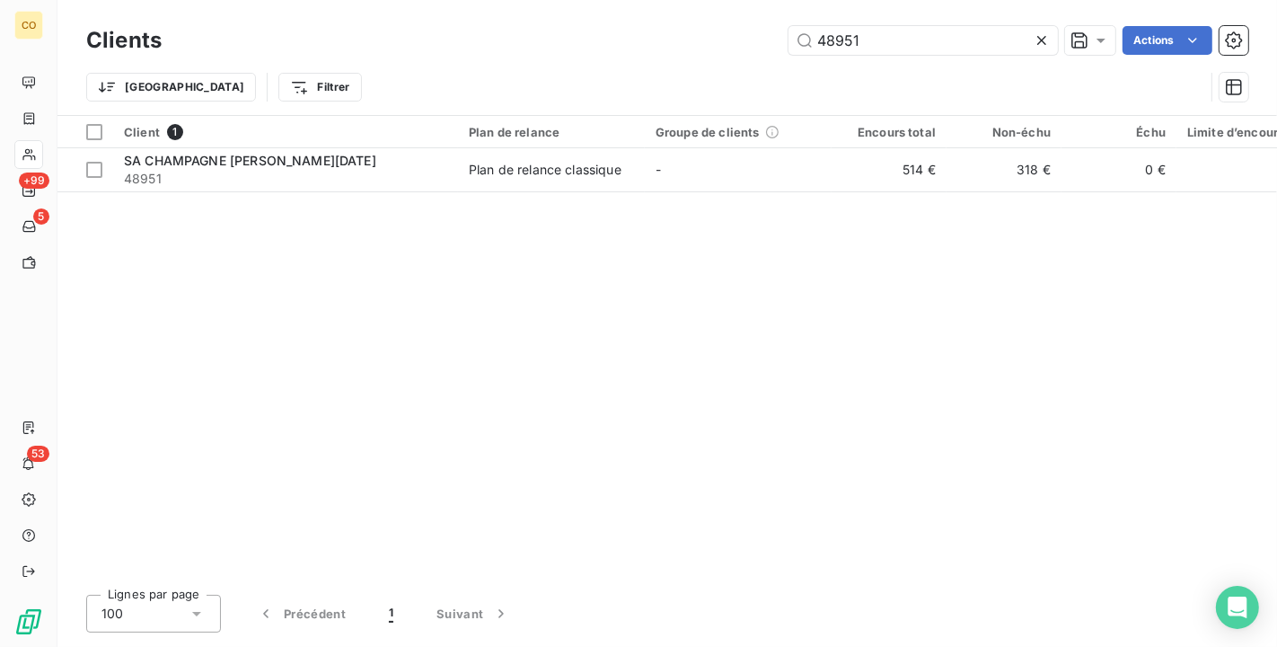
drag, startPoint x: 883, startPoint y: 36, endPoint x: 685, endPoint y: 0, distance: 200.8
click at [685, 0] on div "Clients 48951 Actions Trier Filtrer" at bounding box center [667, 57] width 1220 height 115
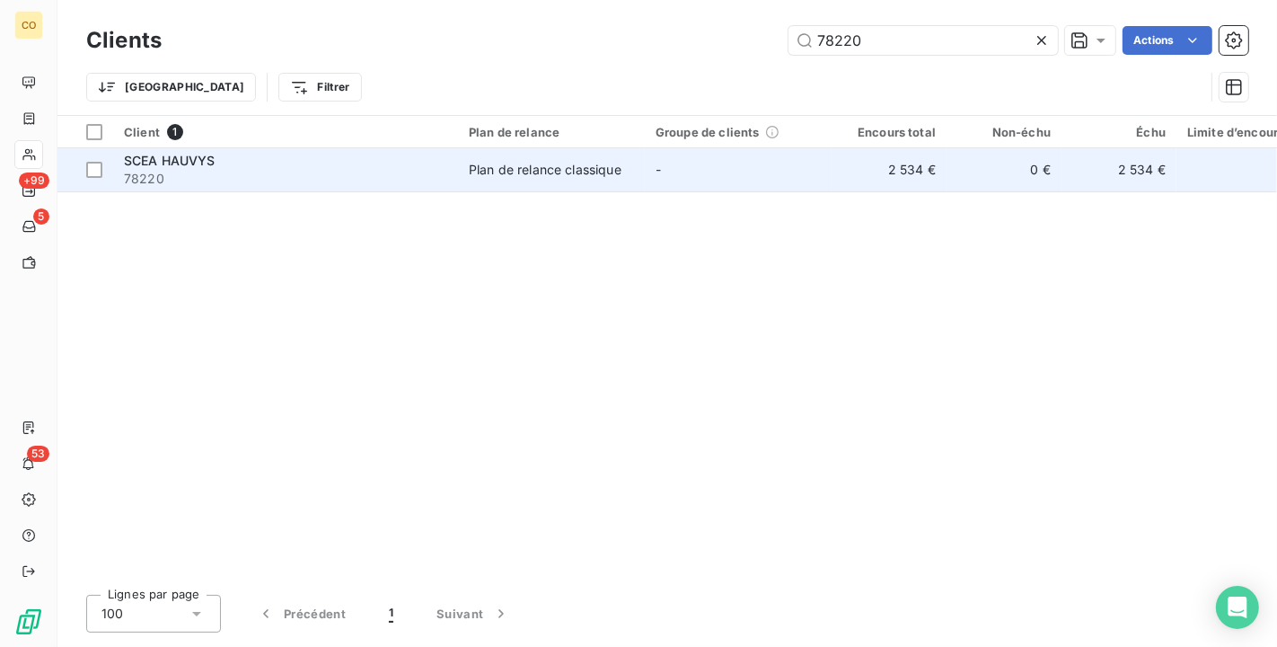
type input "78220"
click at [674, 181] on td "-" at bounding box center [738, 169] width 187 height 43
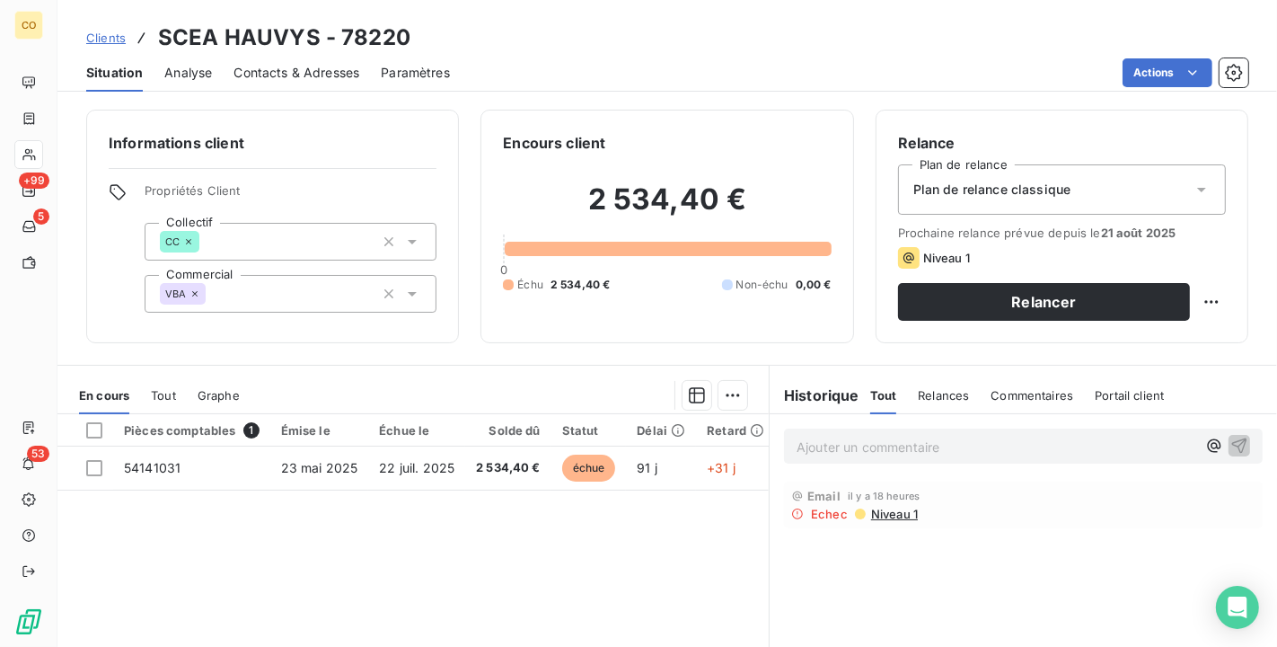
click at [1173, 187] on div "Plan de relance classique" at bounding box center [1062, 189] width 328 height 50
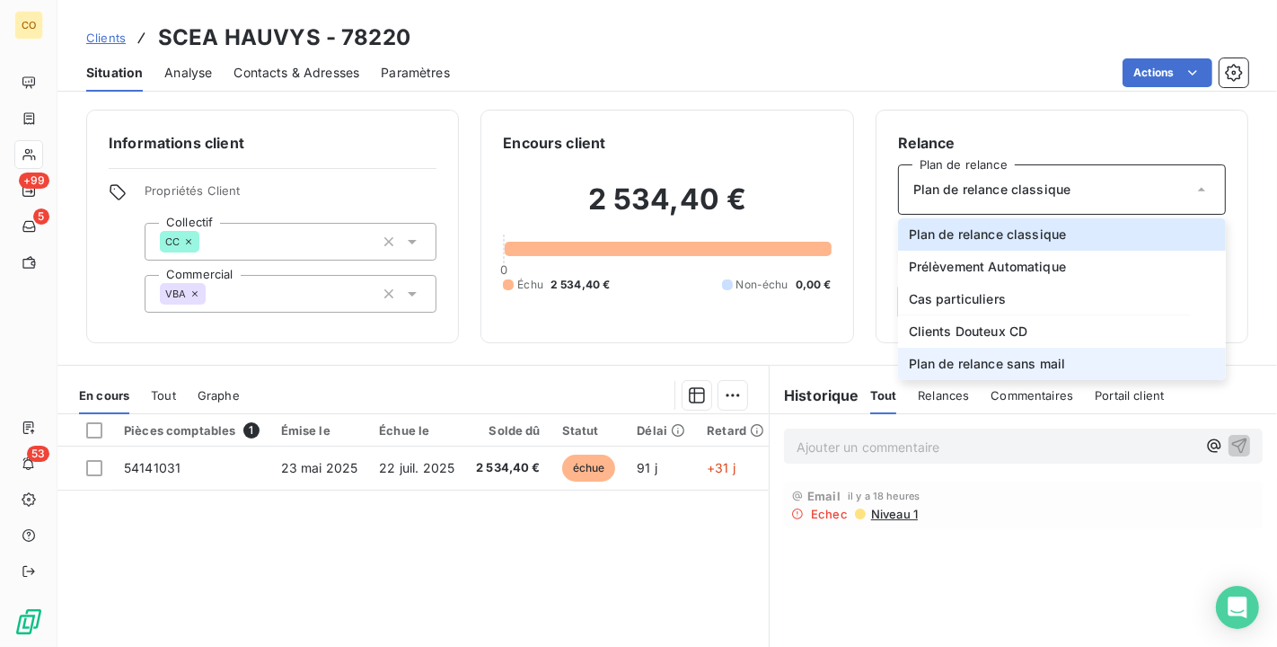
click at [1090, 365] on li "Plan de relance sans mail" at bounding box center [1062, 364] width 328 height 32
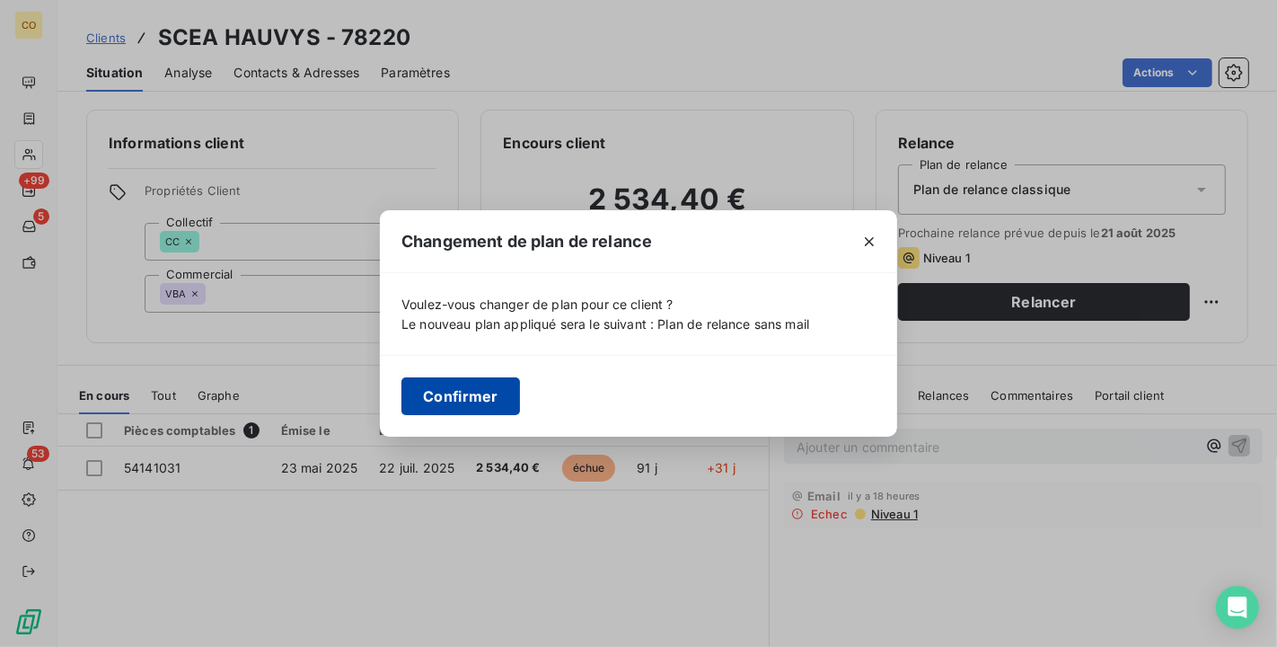
click at [466, 403] on button "Confirmer" at bounding box center [460, 396] width 119 height 38
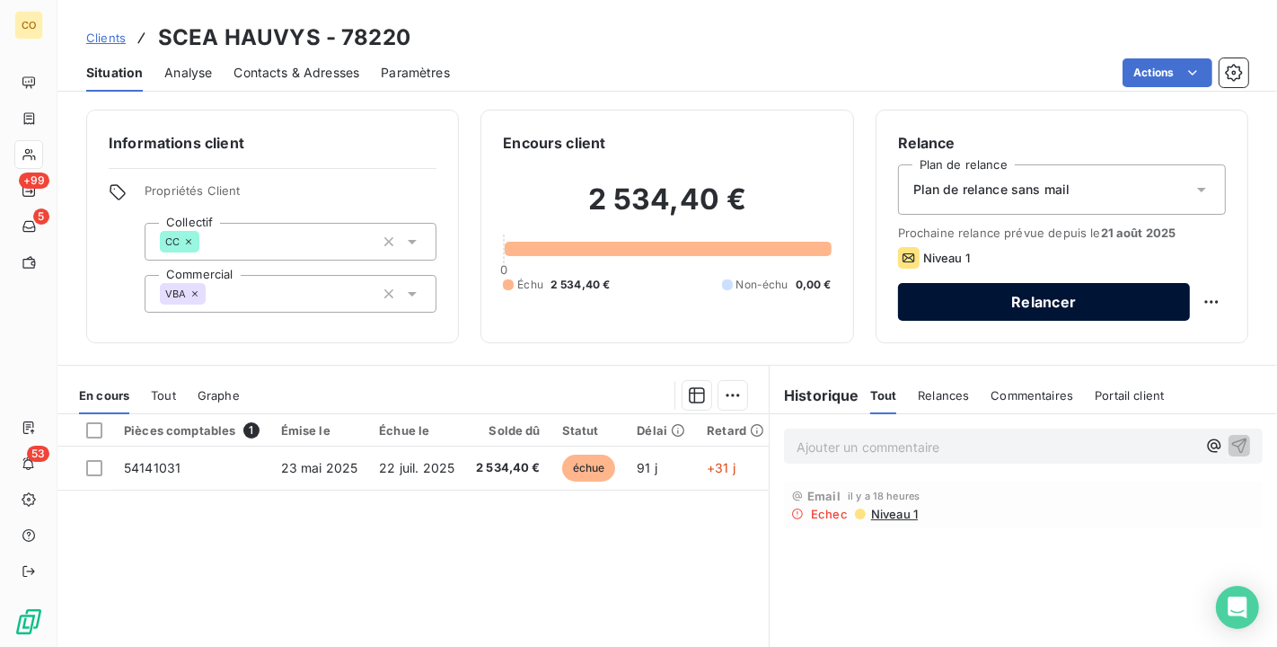
click at [1044, 305] on button "Relancer" at bounding box center [1044, 302] width 292 height 38
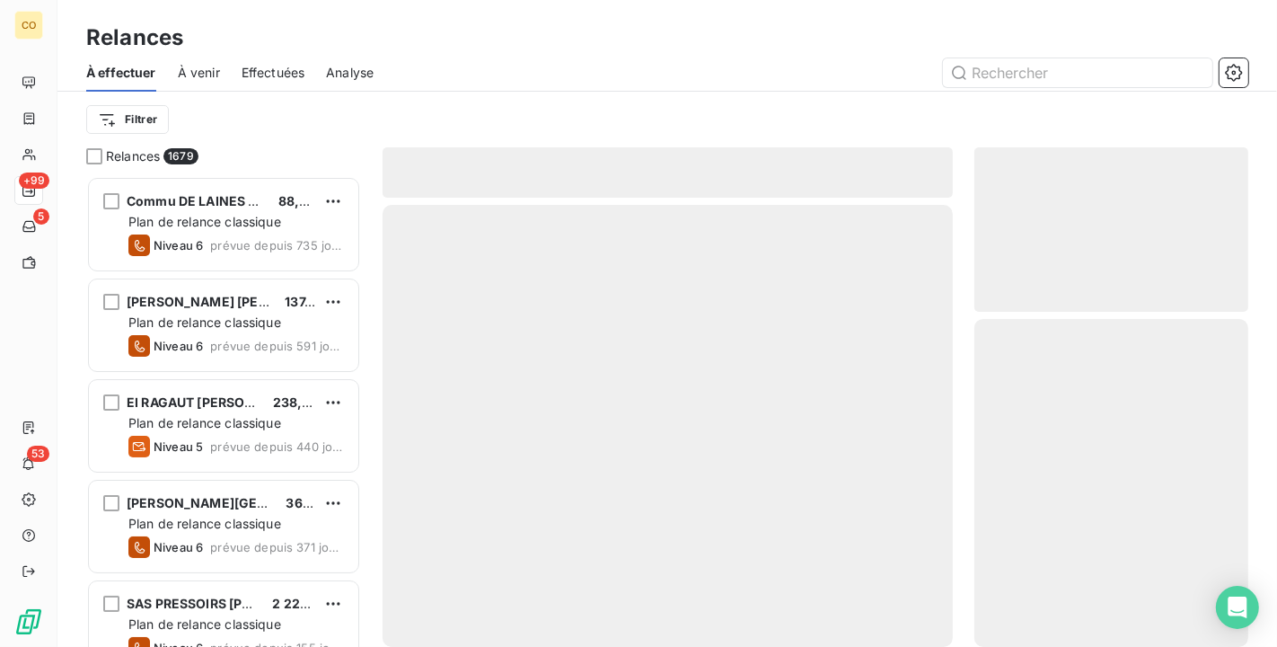
scroll to position [455, 259]
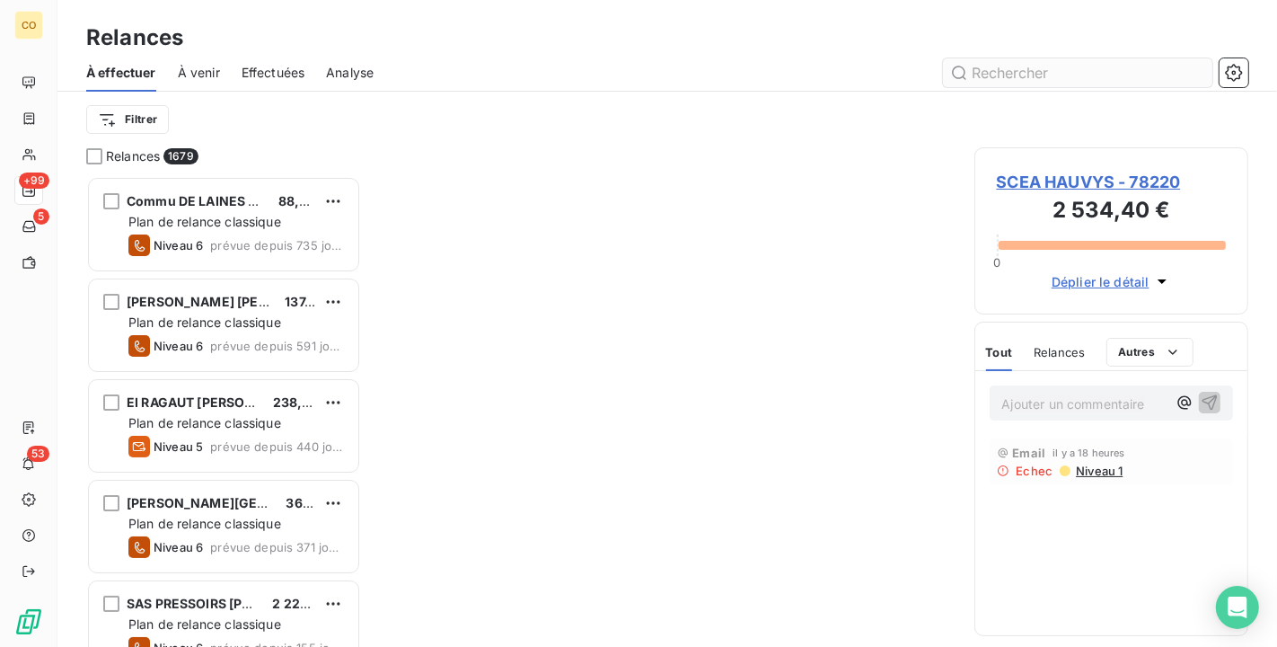
click at [1057, 73] on input "text" at bounding box center [1077, 72] width 269 height 29
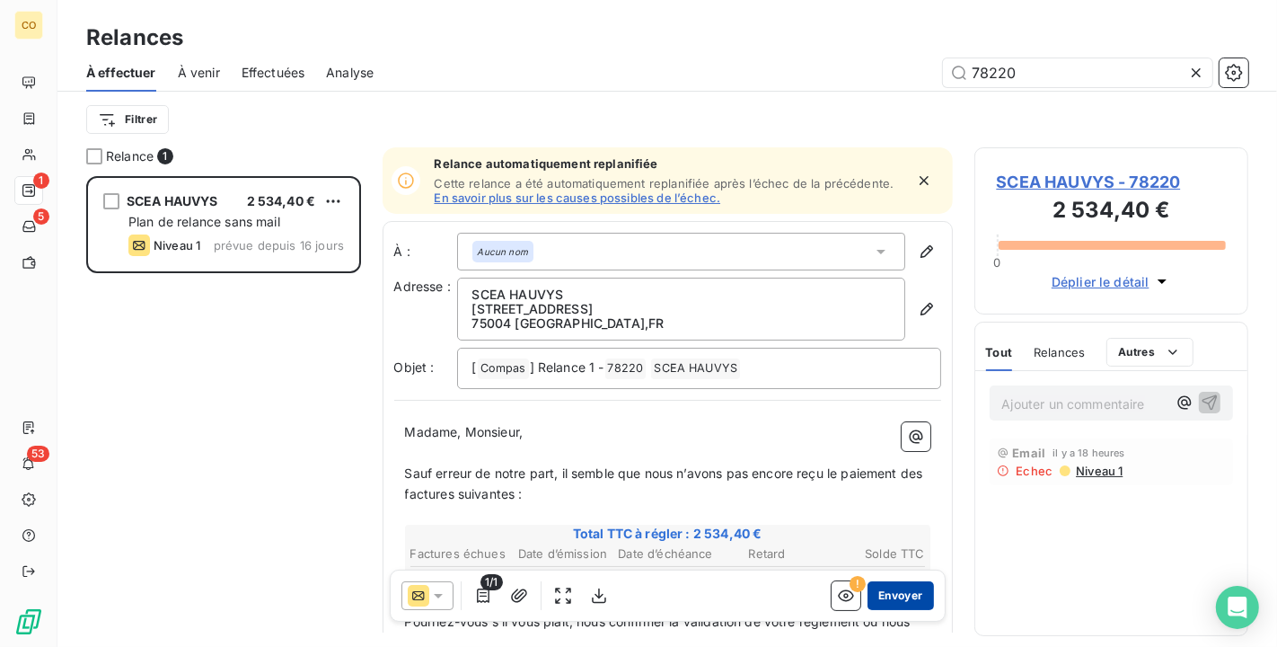
type input "78220"
click at [905, 593] on button "Envoyer" at bounding box center [900, 595] width 66 height 29
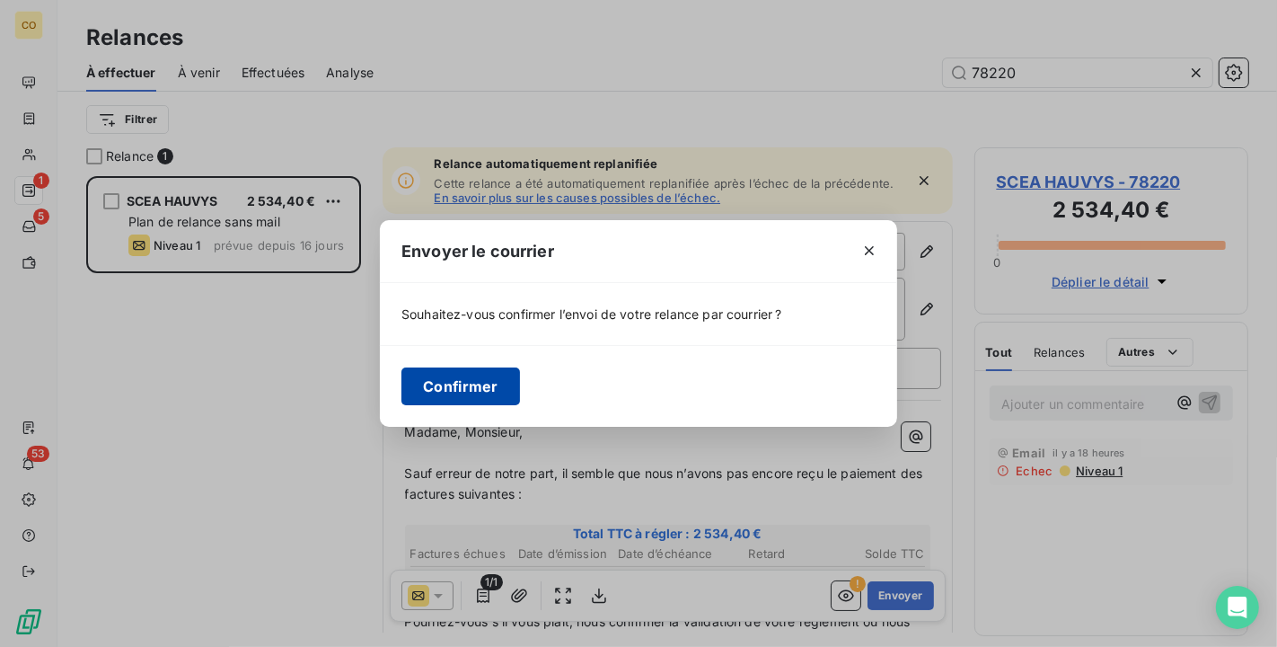
click at [430, 390] on button "Confirmer" at bounding box center [460, 386] width 119 height 38
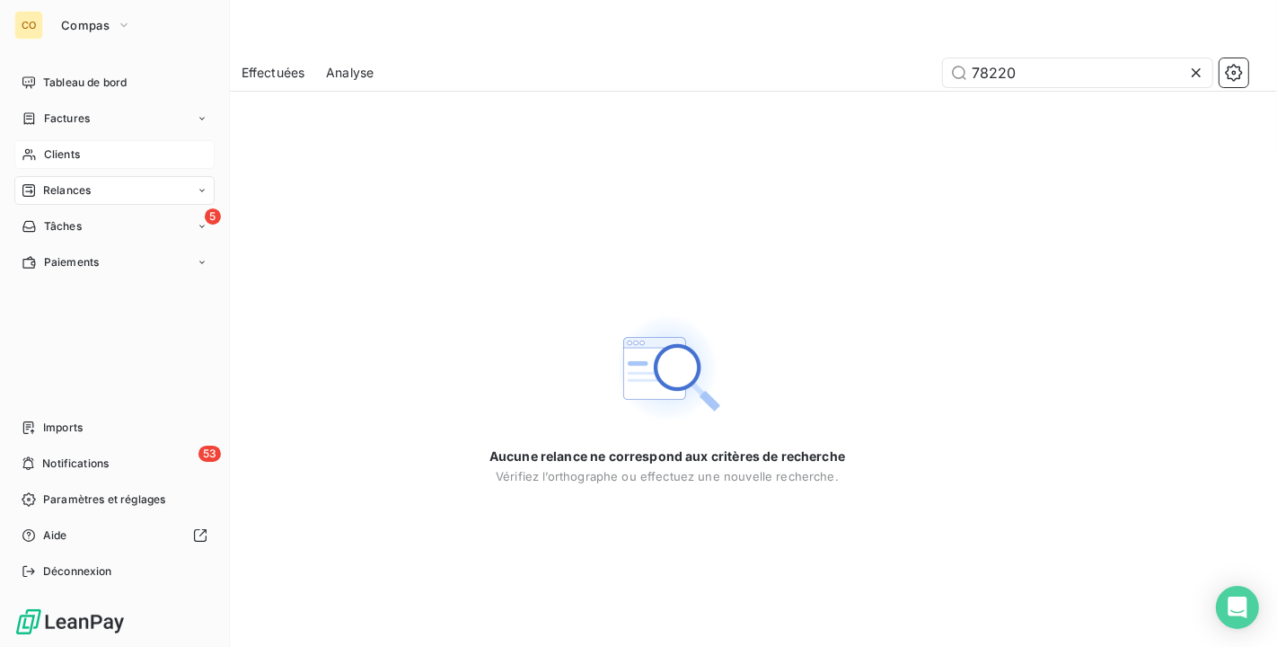
click at [41, 157] on div "Clients" at bounding box center [114, 154] width 200 height 29
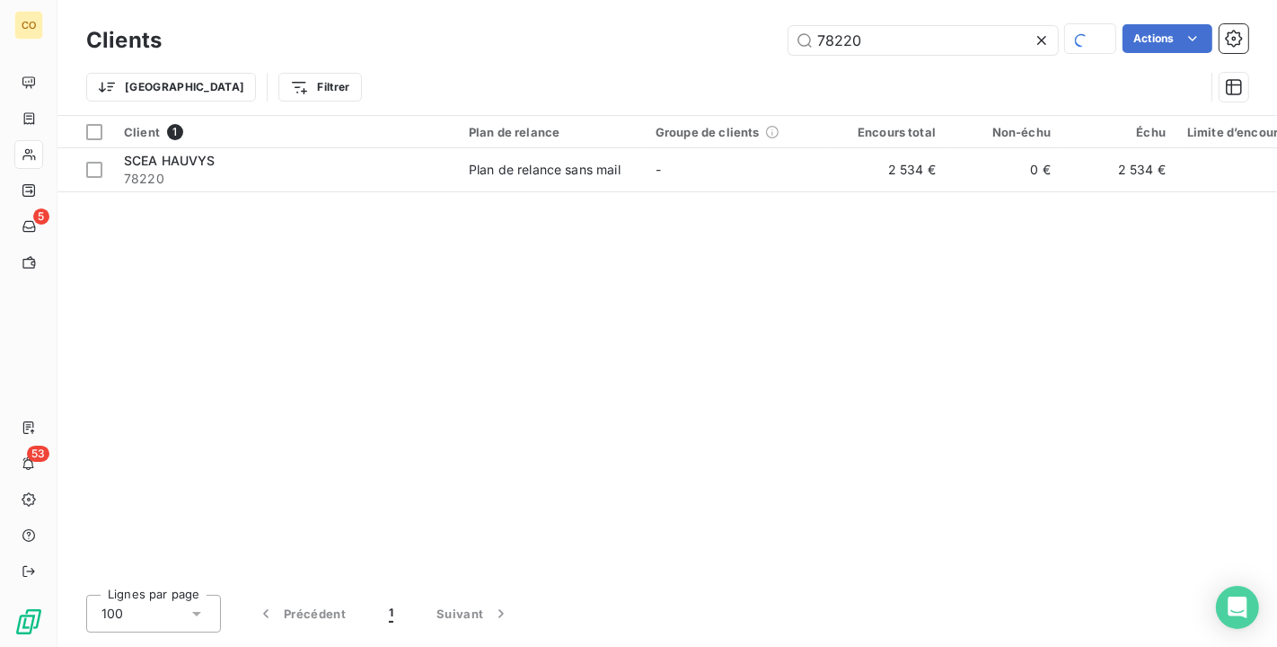
drag, startPoint x: 962, startPoint y: 38, endPoint x: 374, endPoint y: -19, distance: 590.9
click at [374, 0] on html "CO 5 53 Clients 78220 Actions Trier Filtrer Client 1 Plan de relance Groupe de …" at bounding box center [638, 323] width 1277 height 647
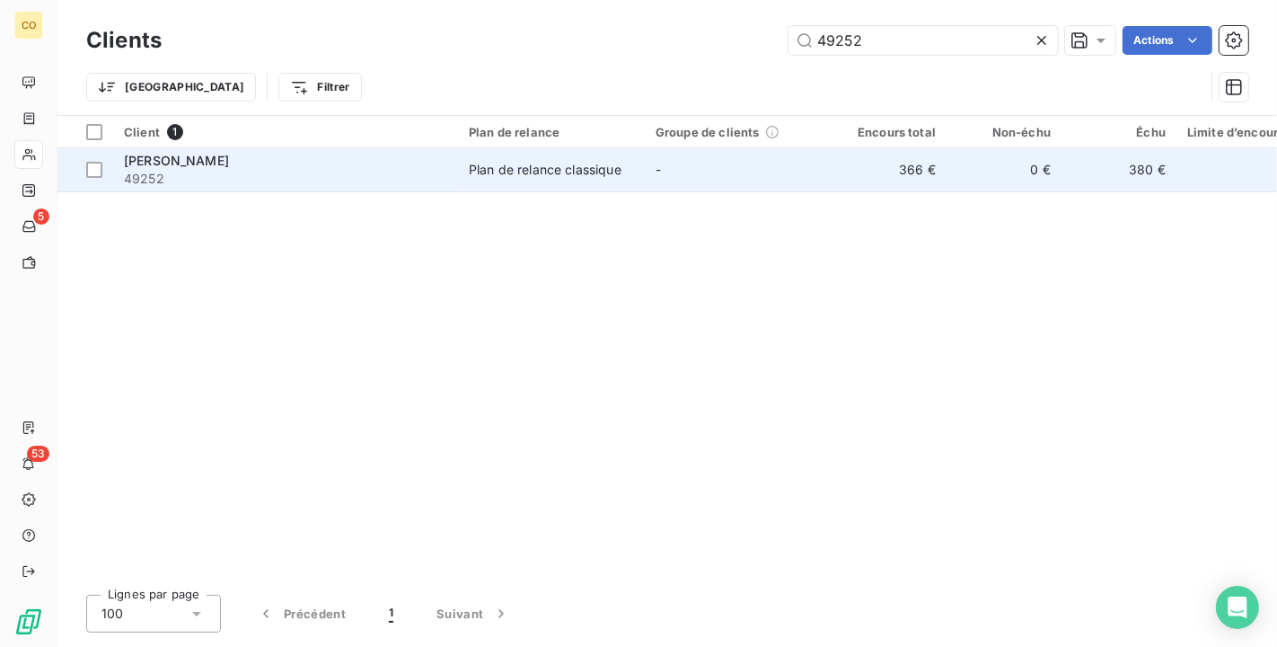
type input "49252"
click at [546, 176] on div "Plan de relance classique" at bounding box center [545, 170] width 153 height 18
